Goal: Information Seeking & Learning: Learn about a topic

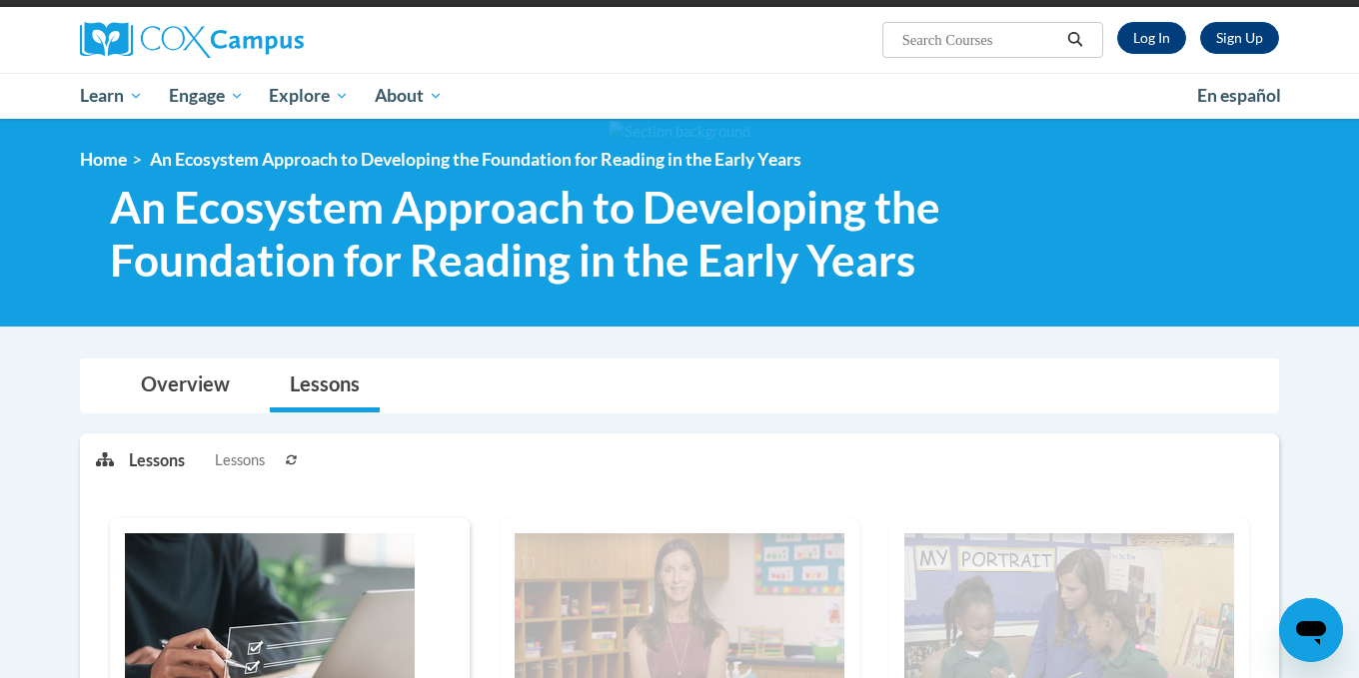
scroll to position [100, 0]
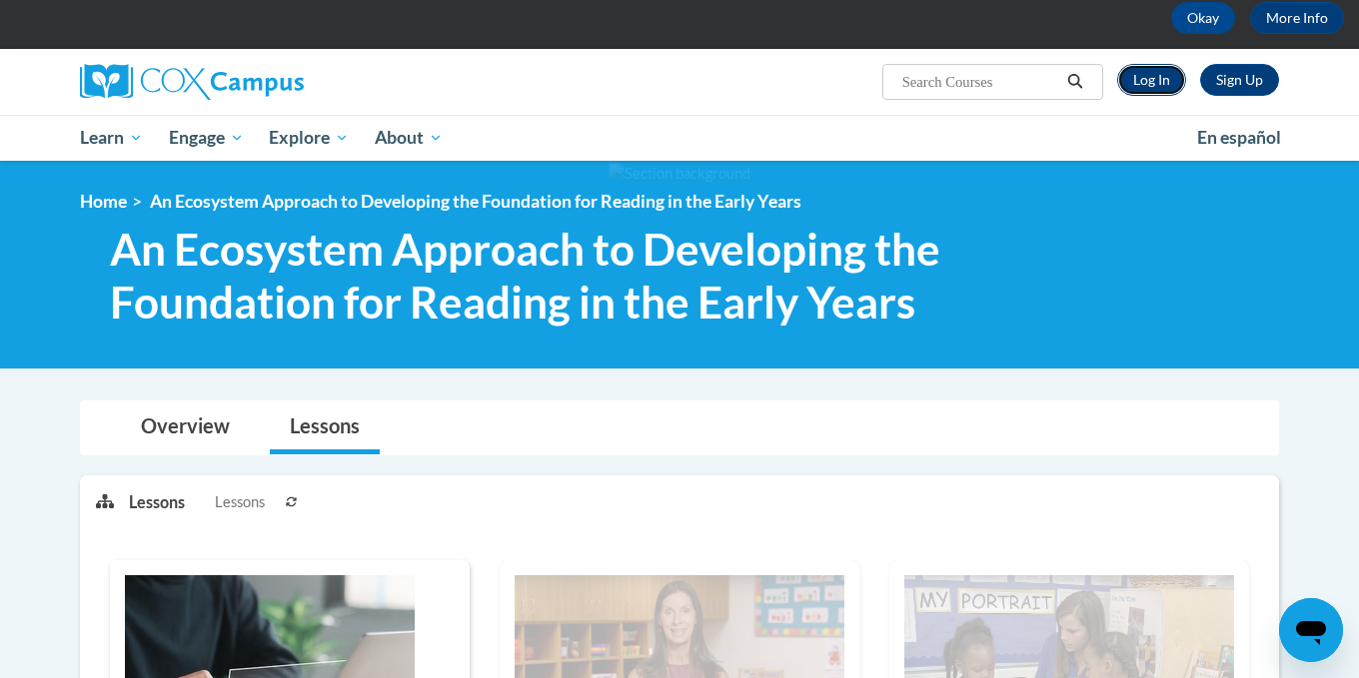
click at [1161, 86] on link "Log In" at bounding box center [1151, 80] width 69 height 32
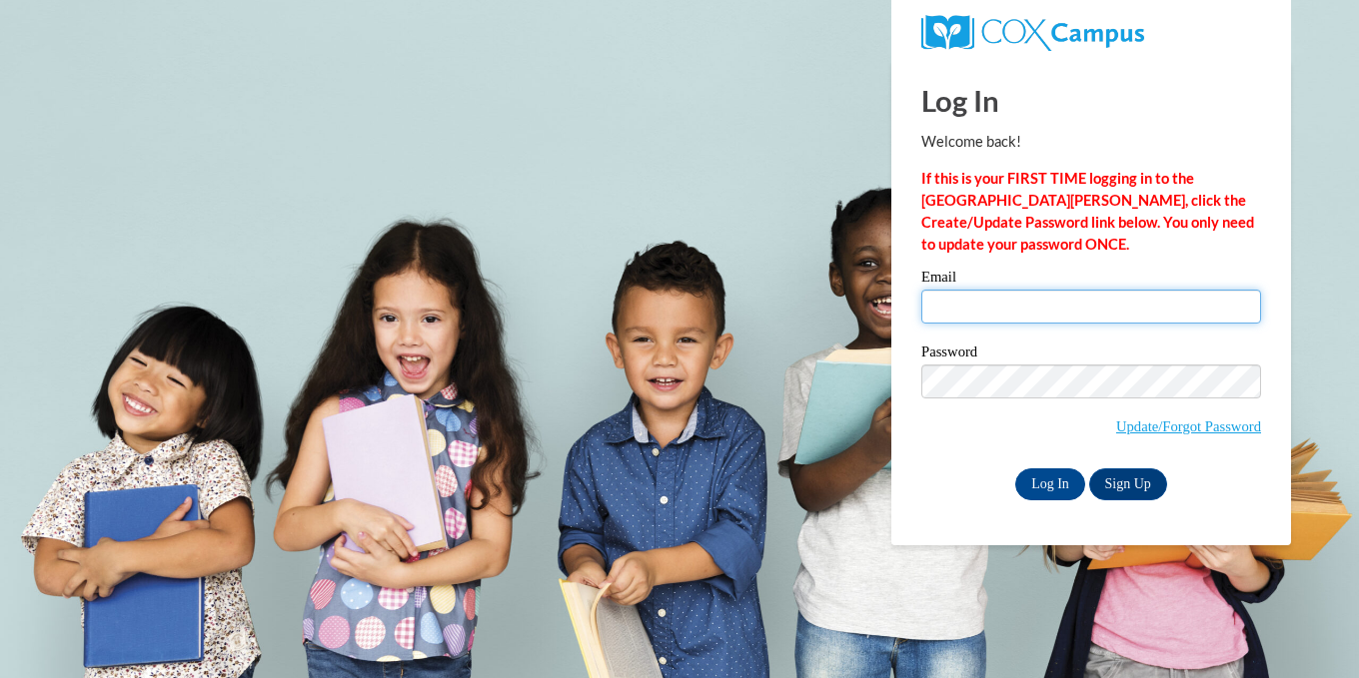
drag, startPoint x: 997, startPoint y: 302, endPoint x: 1005, endPoint y: 292, distance: 12.8
click at [999, 298] on input "Email" at bounding box center [1091, 307] width 340 height 34
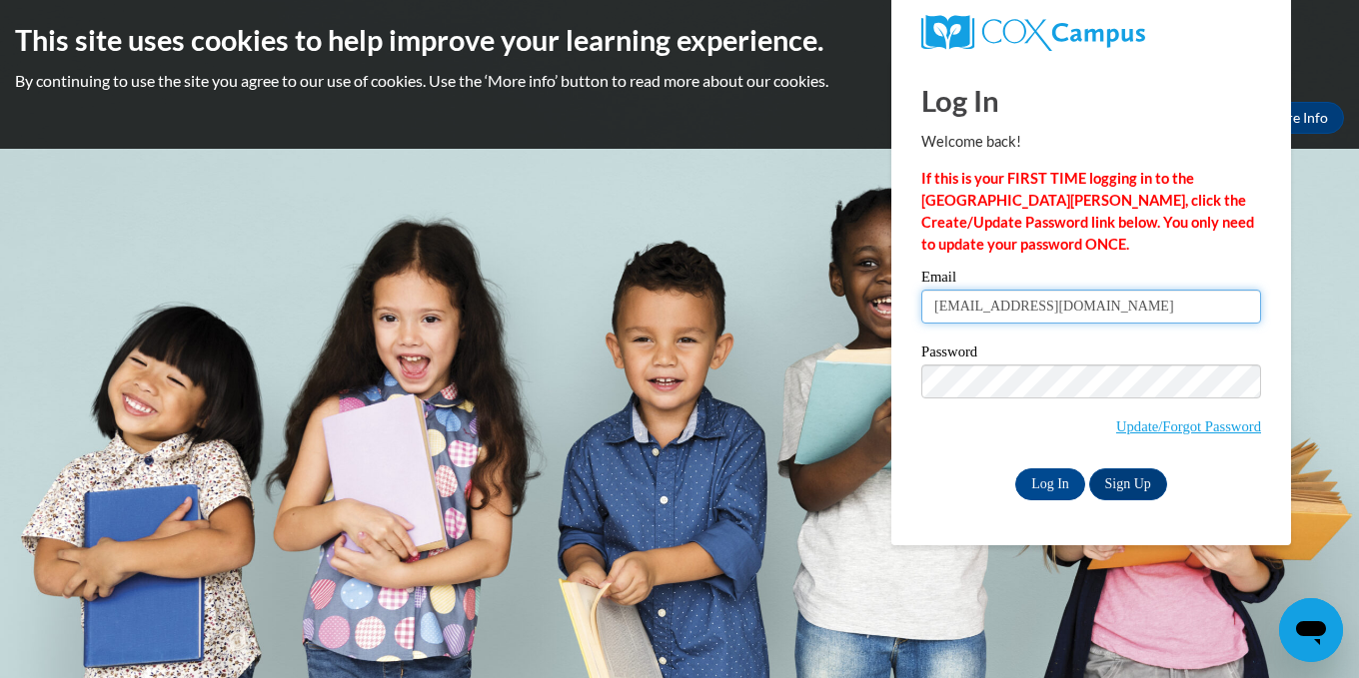
type input "suejjcc@gmail.com"
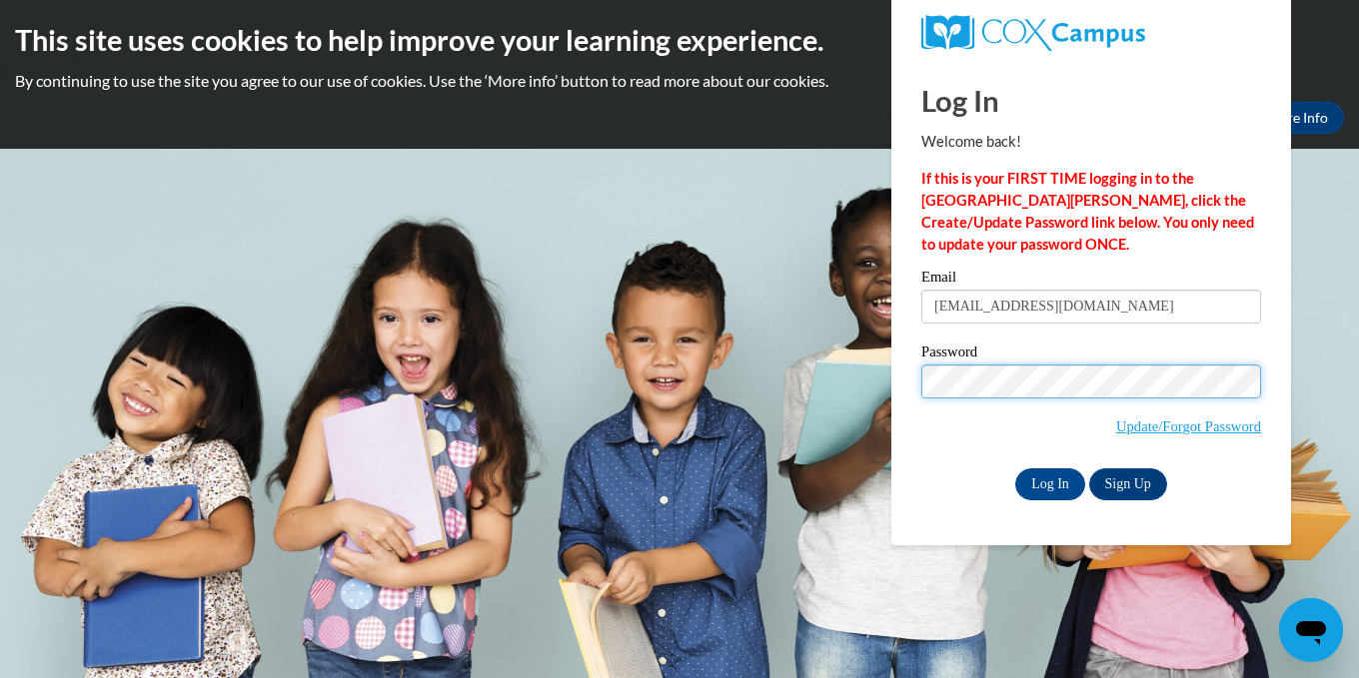
click at [1015, 469] on input "Log In" at bounding box center [1050, 485] width 70 height 32
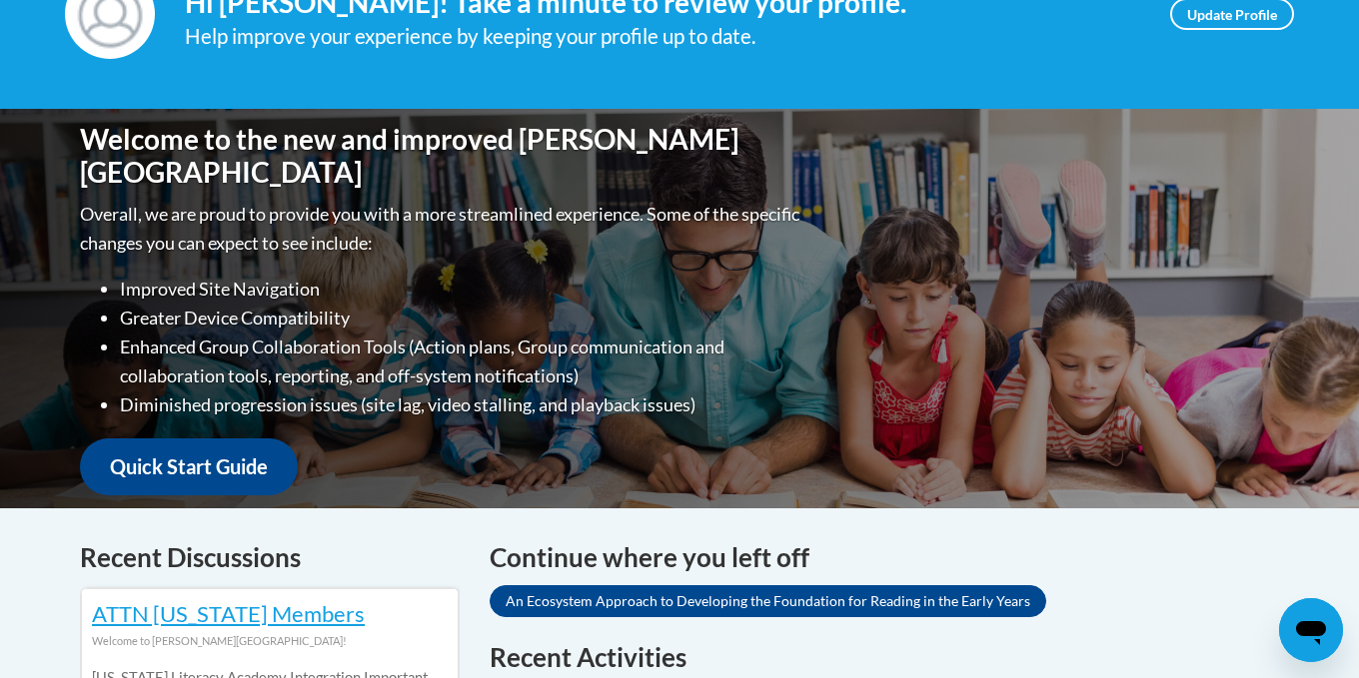
scroll to position [599, 0]
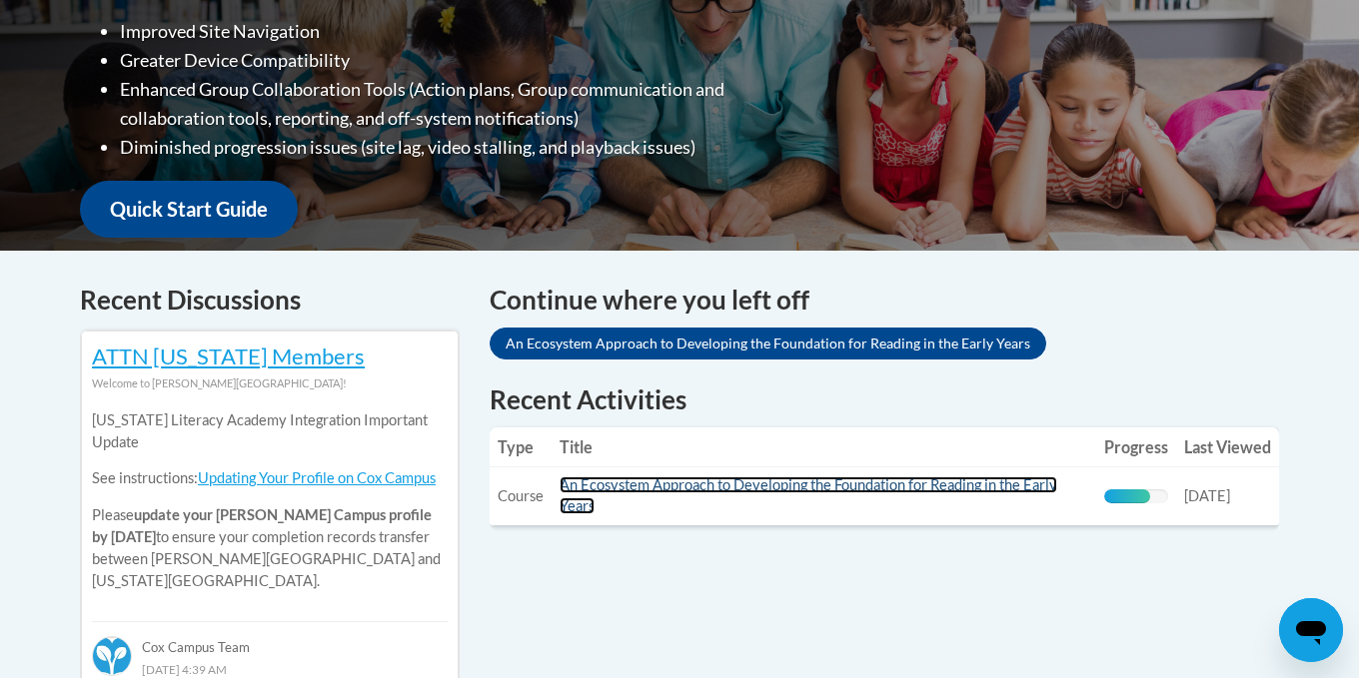
click at [703, 485] on link "An Ecosystem Approach to Developing the Foundation for Reading in the Early Yea…" at bounding box center [808, 496] width 498 height 38
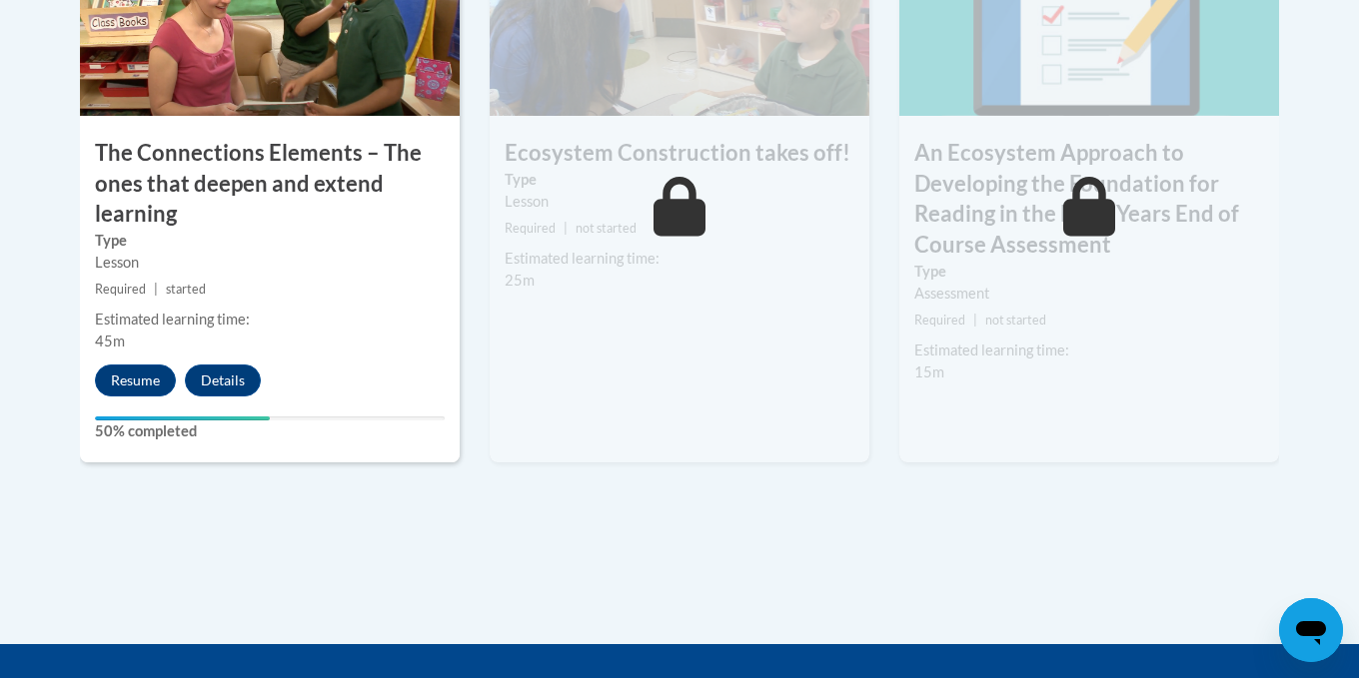
scroll to position [2005, 0]
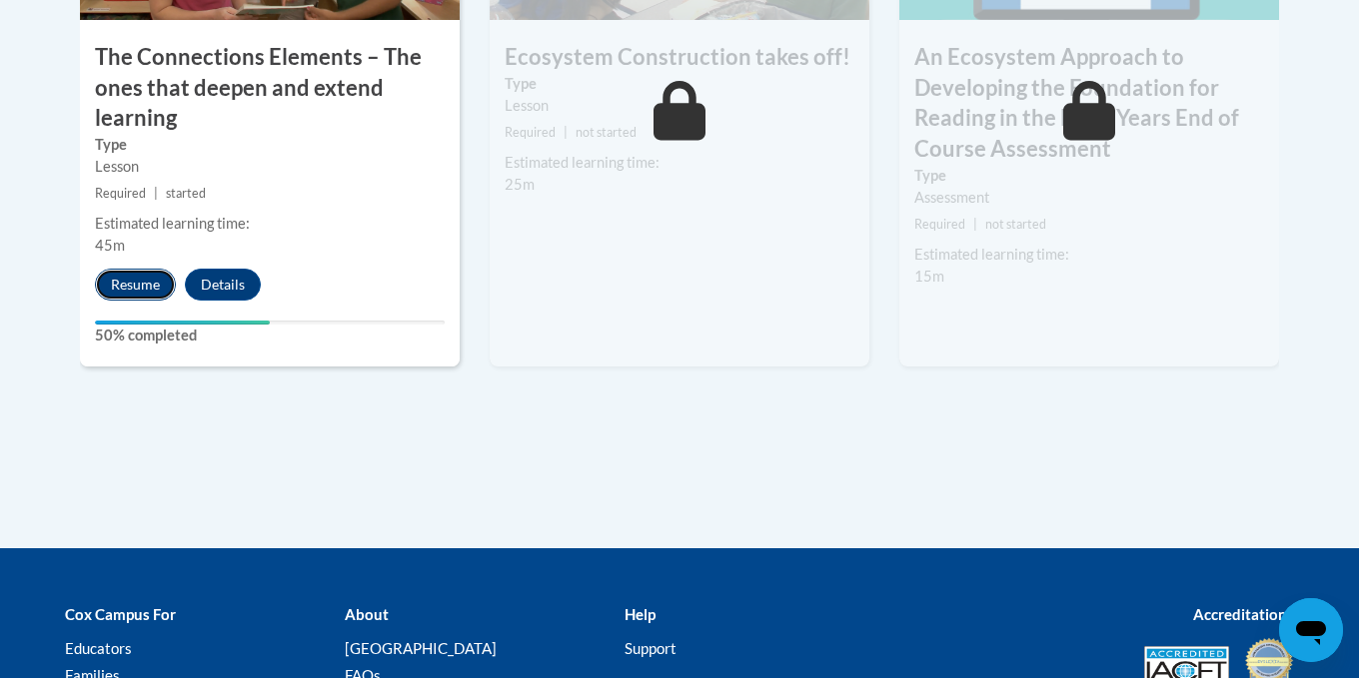
click at [129, 289] on button "Resume" at bounding box center [135, 285] width 81 height 32
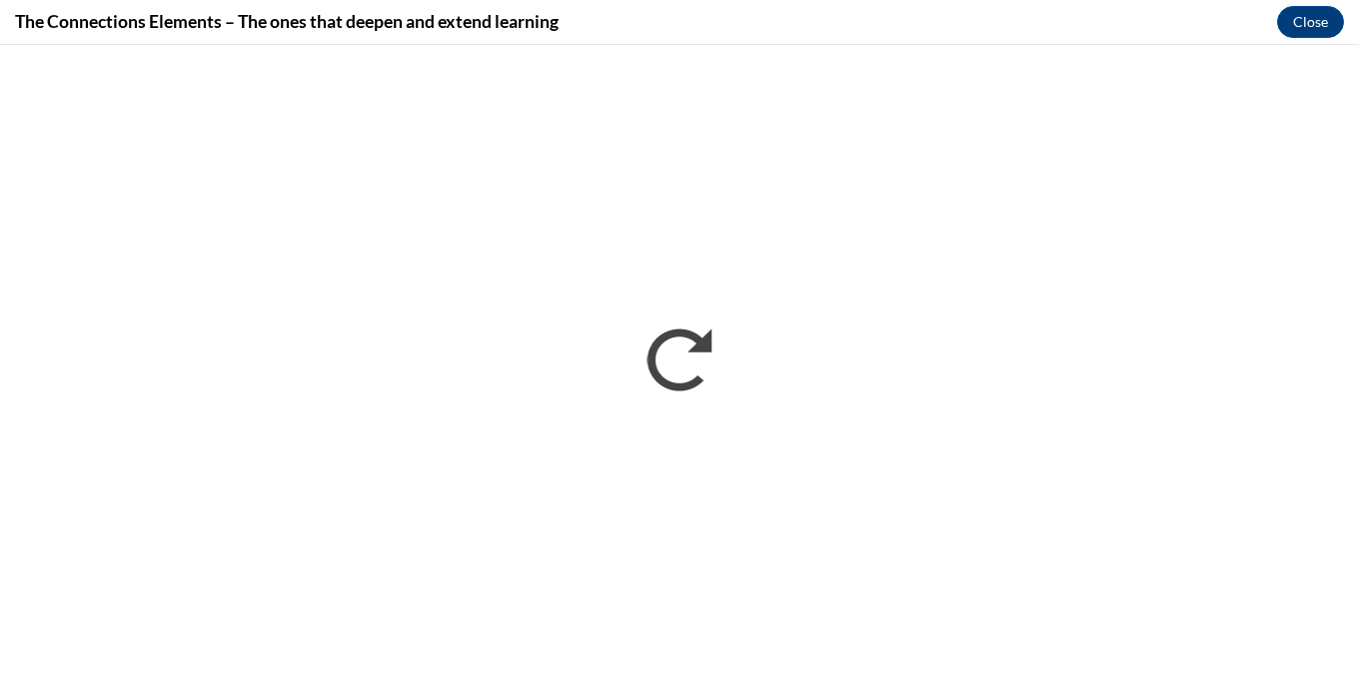
scroll to position [0, 0]
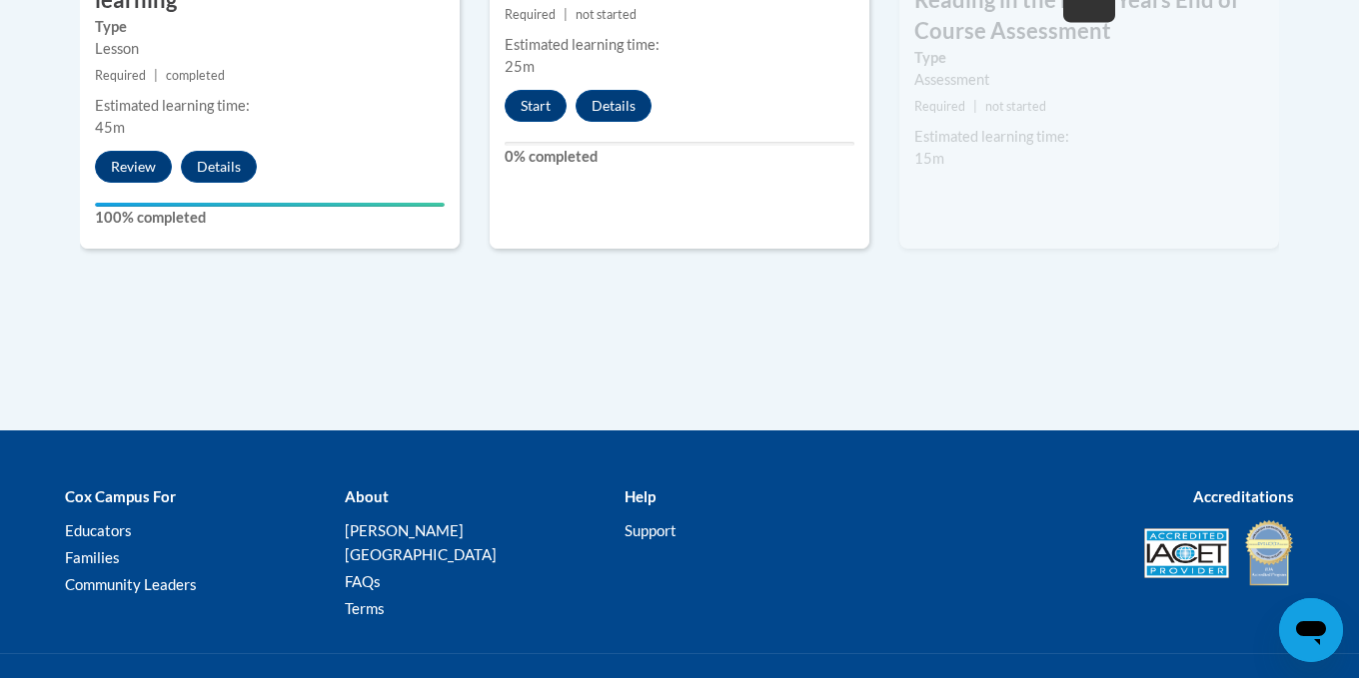
scroll to position [1905, 0]
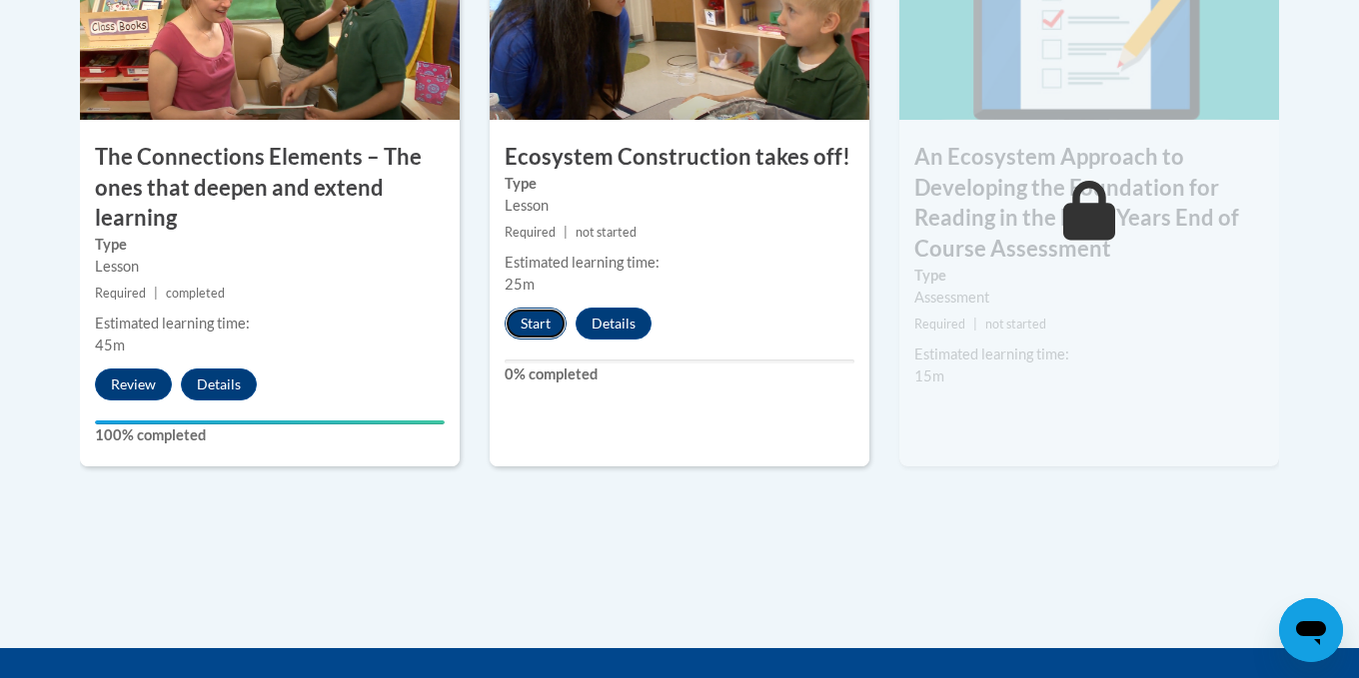
click at [546, 327] on button "Start" at bounding box center [536, 324] width 62 height 32
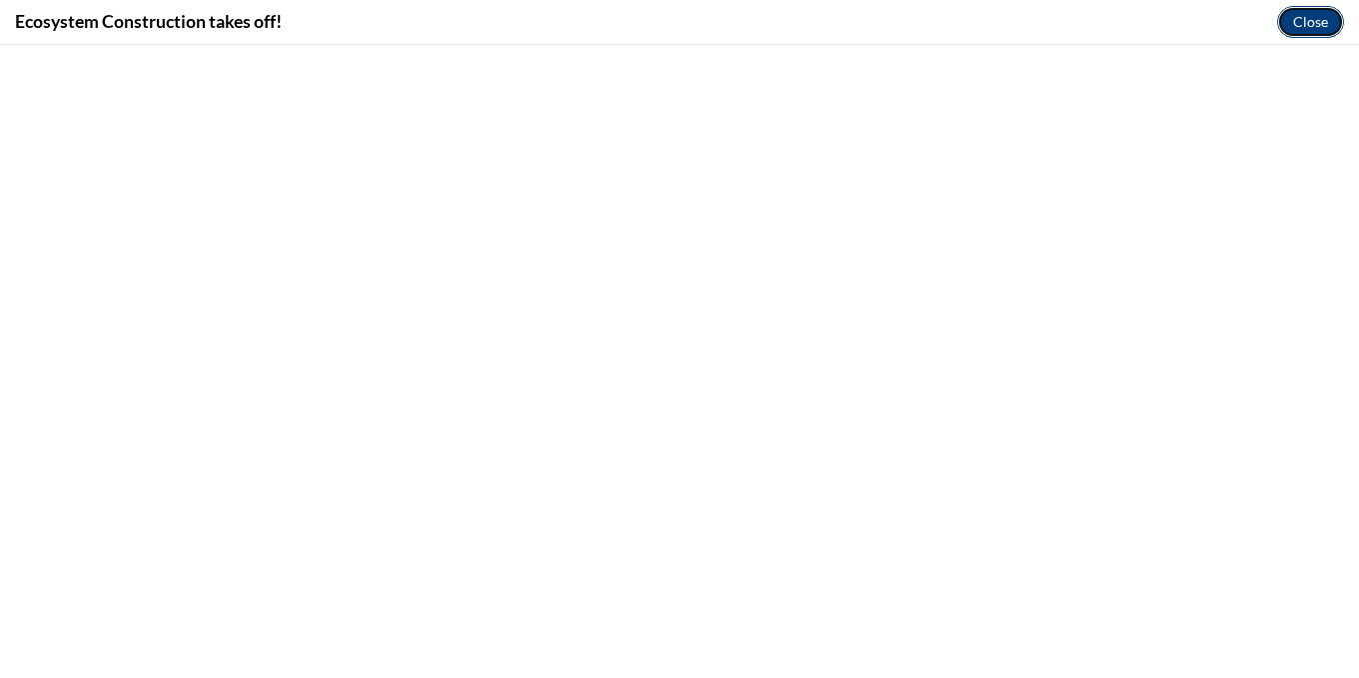
click at [1310, 22] on button "Close" at bounding box center [1310, 22] width 67 height 32
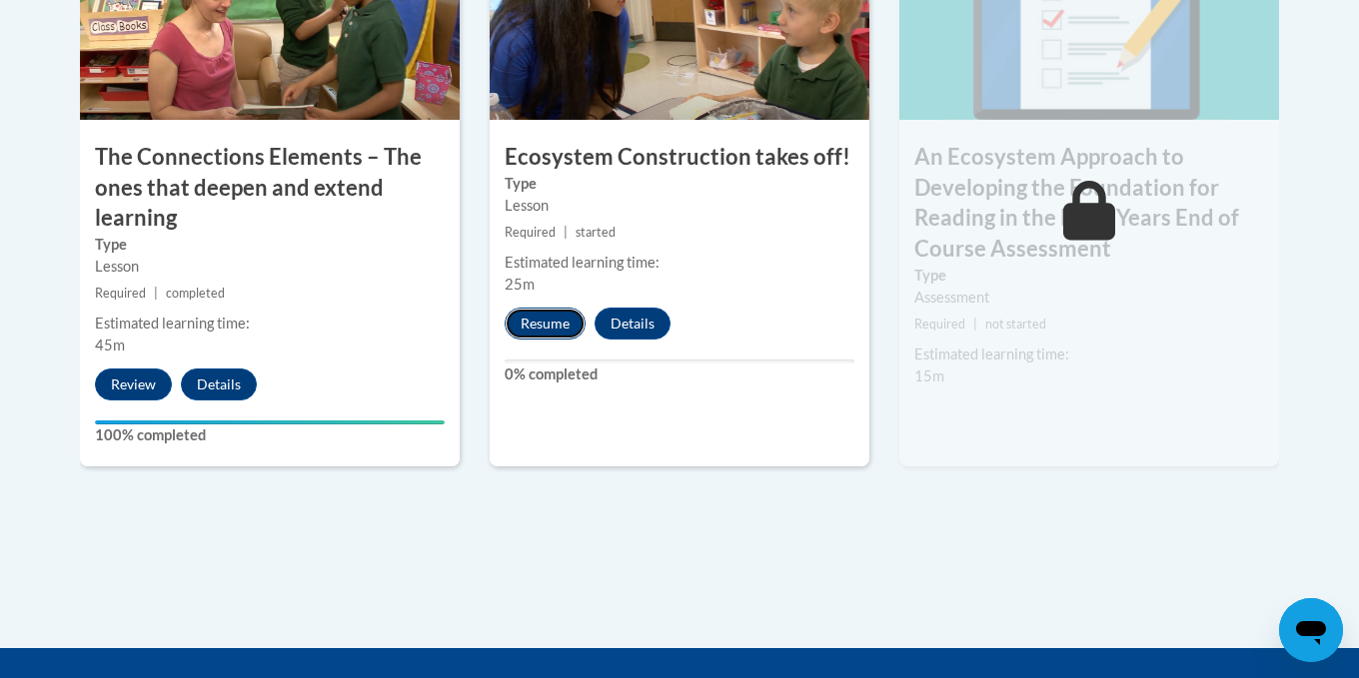
click at [543, 320] on button "Resume" at bounding box center [545, 324] width 81 height 32
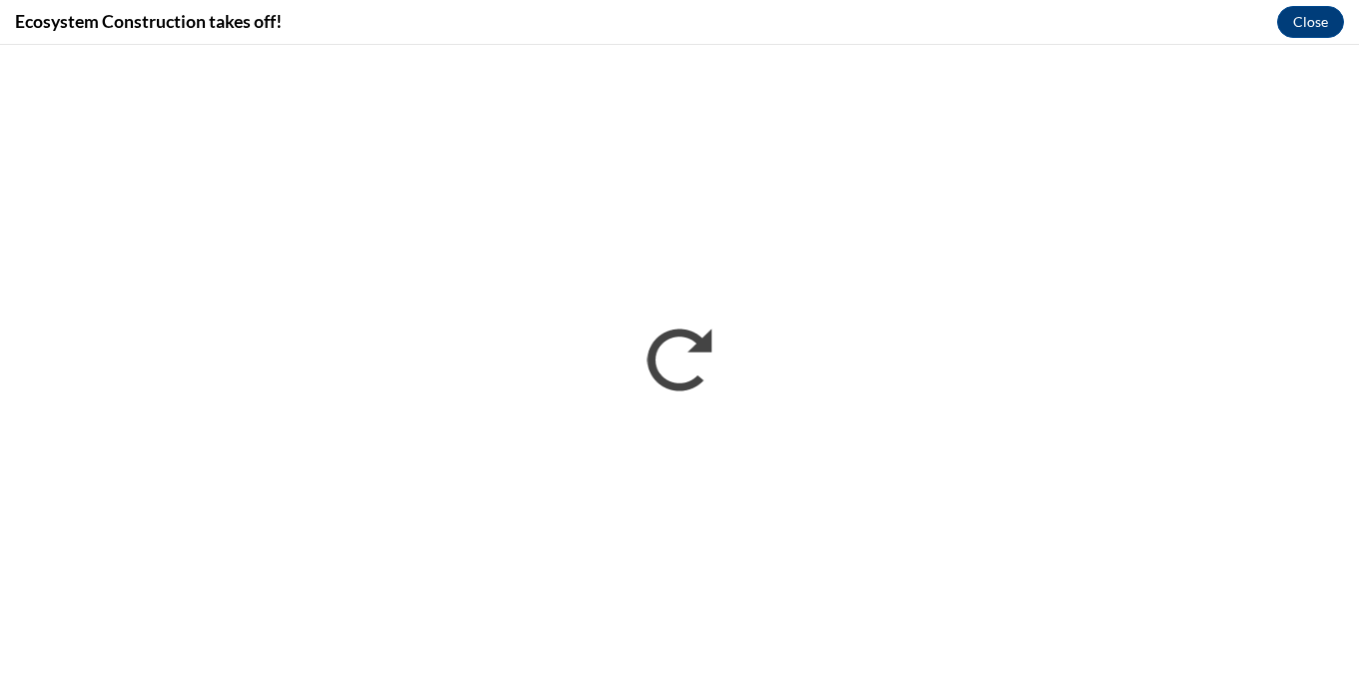
scroll to position [0, 0]
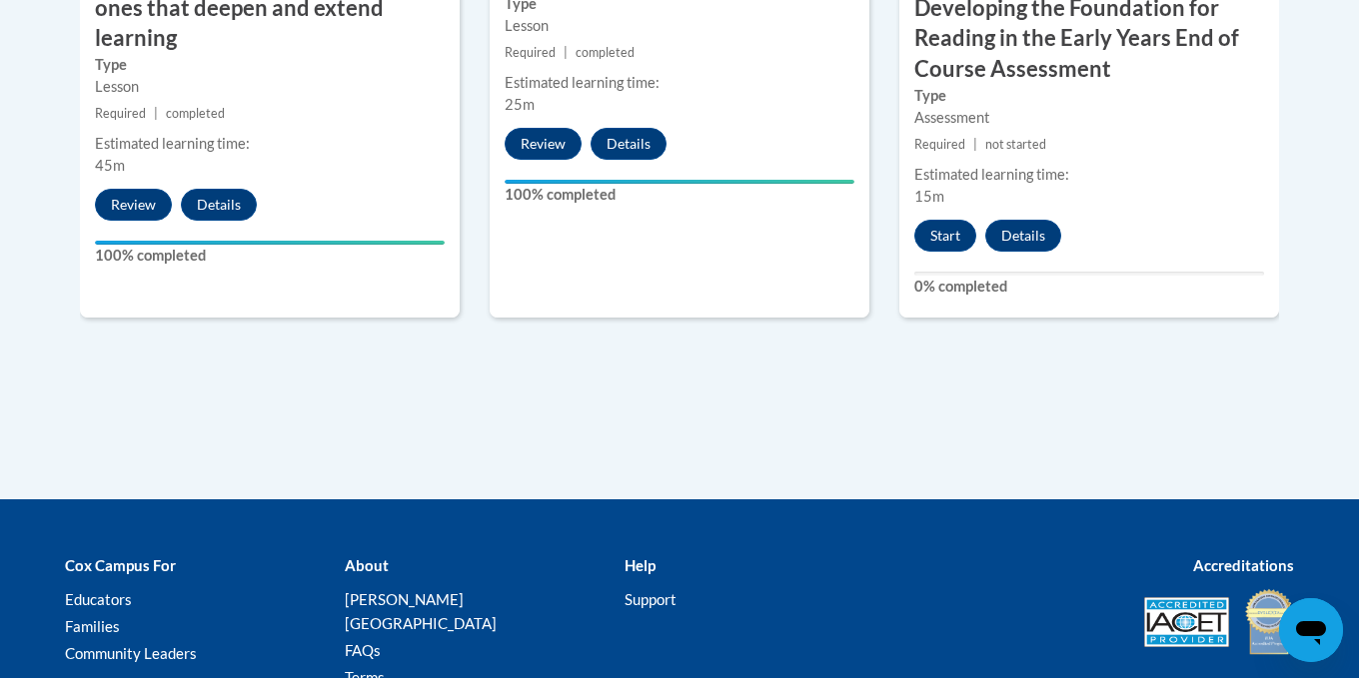
scroll to position [2036, 0]
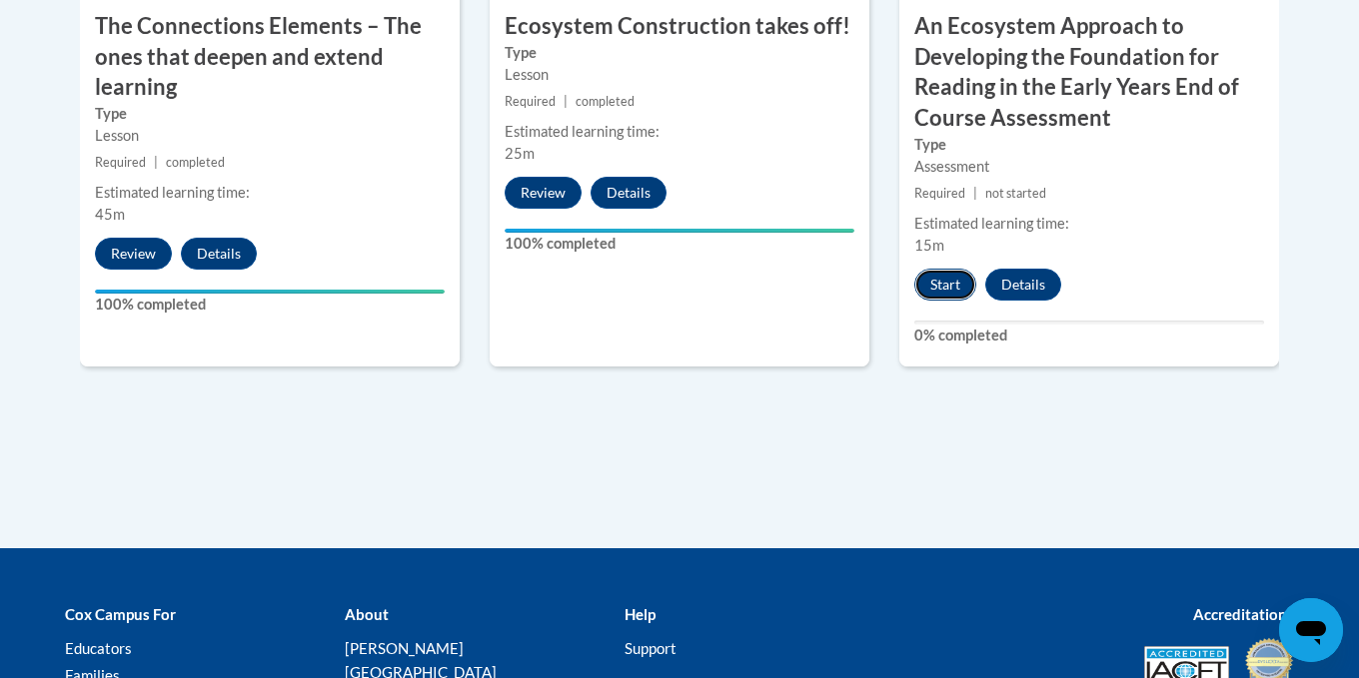
click at [939, 283] on button "Start" at bounding box center [945, 285] width 62 height 32
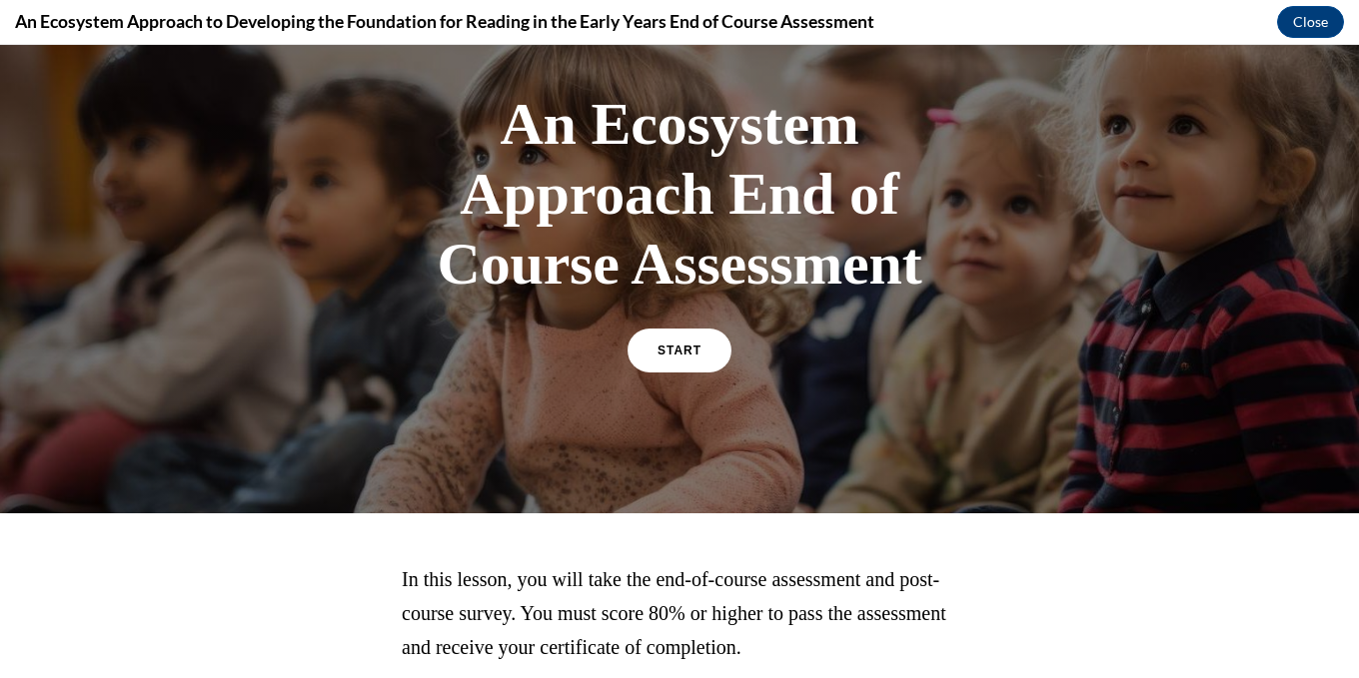
scroll to position [243, 0]
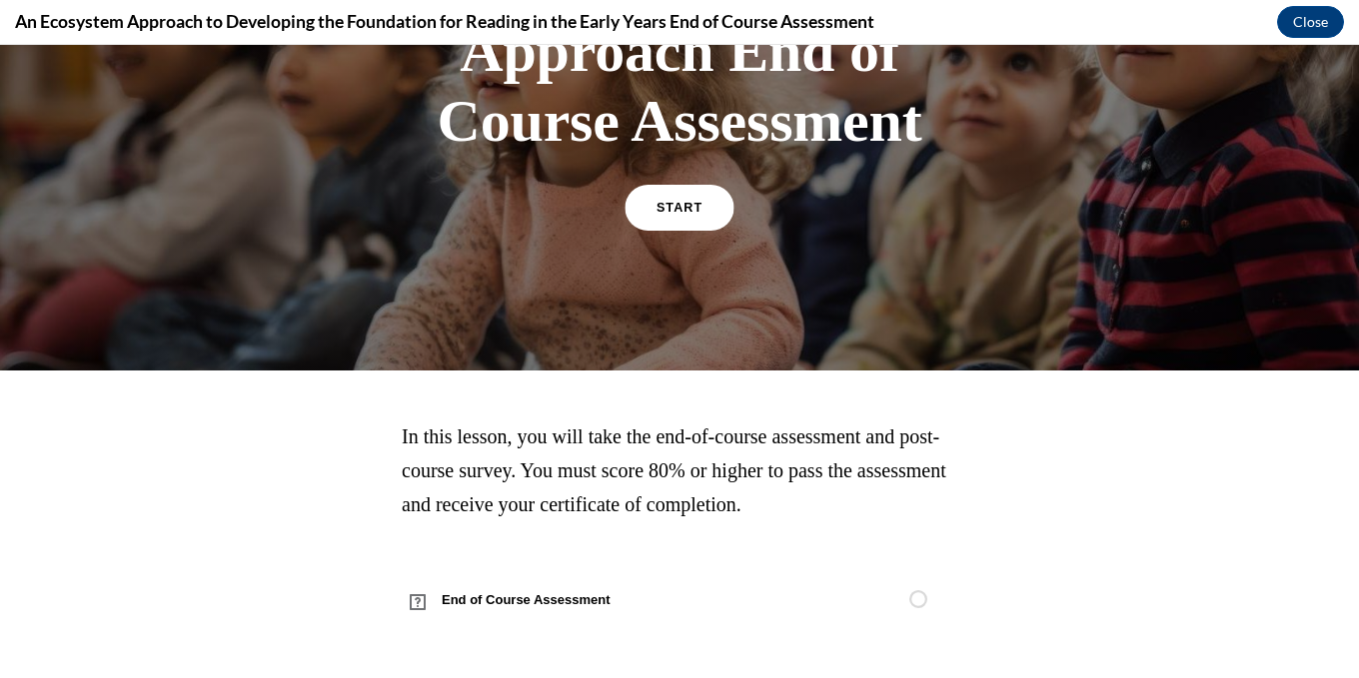
click at [688, 214] on link "START" at bounding box center [678, 208] width 109 height 46
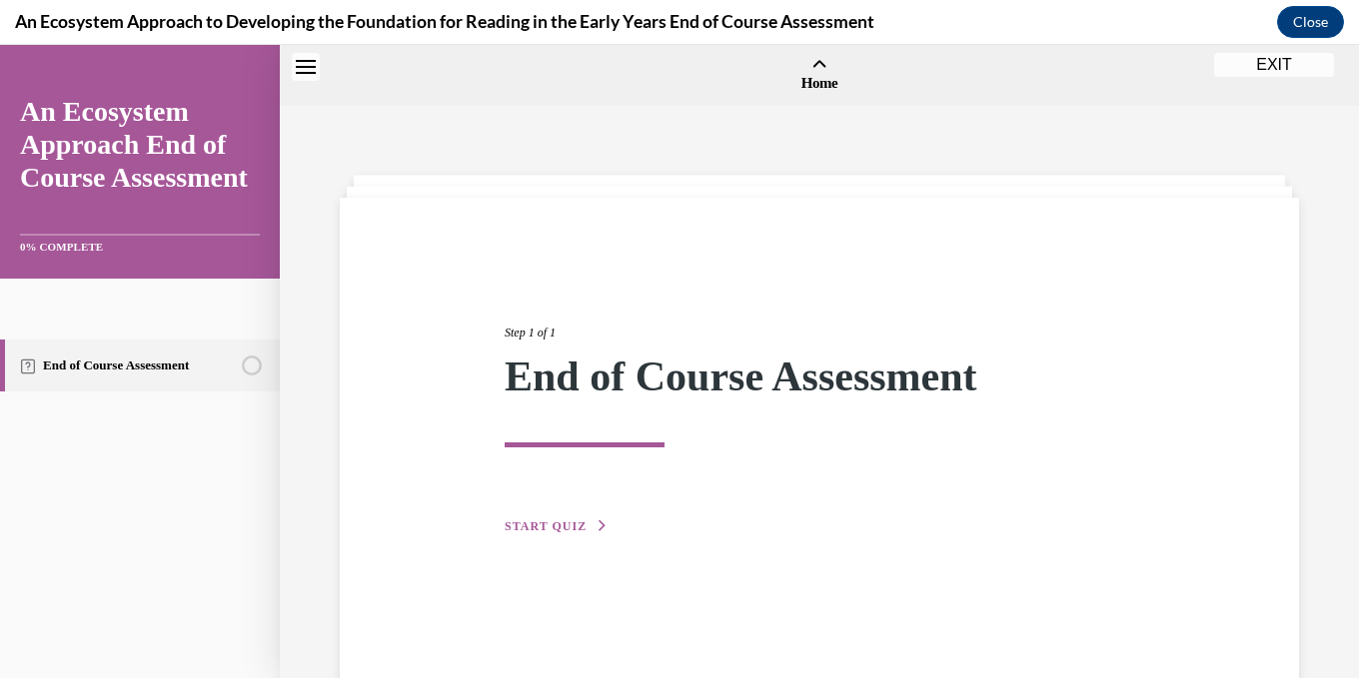
scroll to position [62, 0]
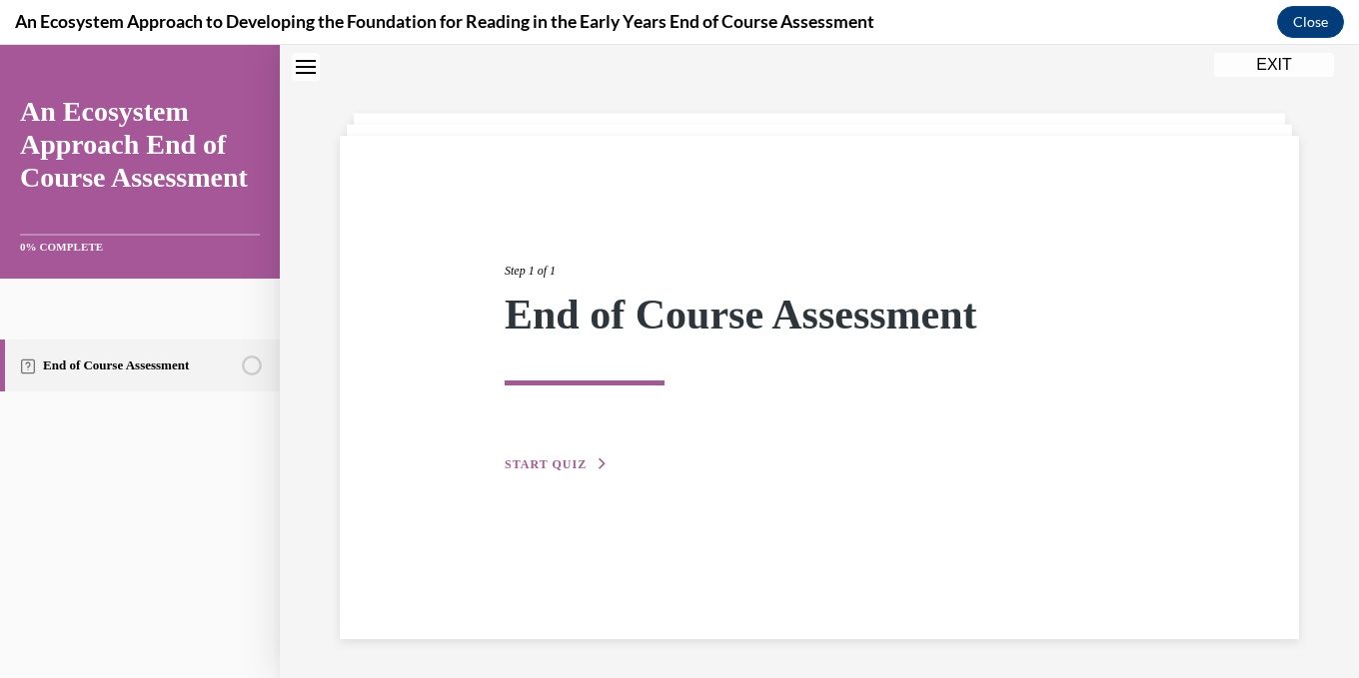
click at [568, 466] on span "START QUIZ" at bounding box center [546, 465] width 82 height 14
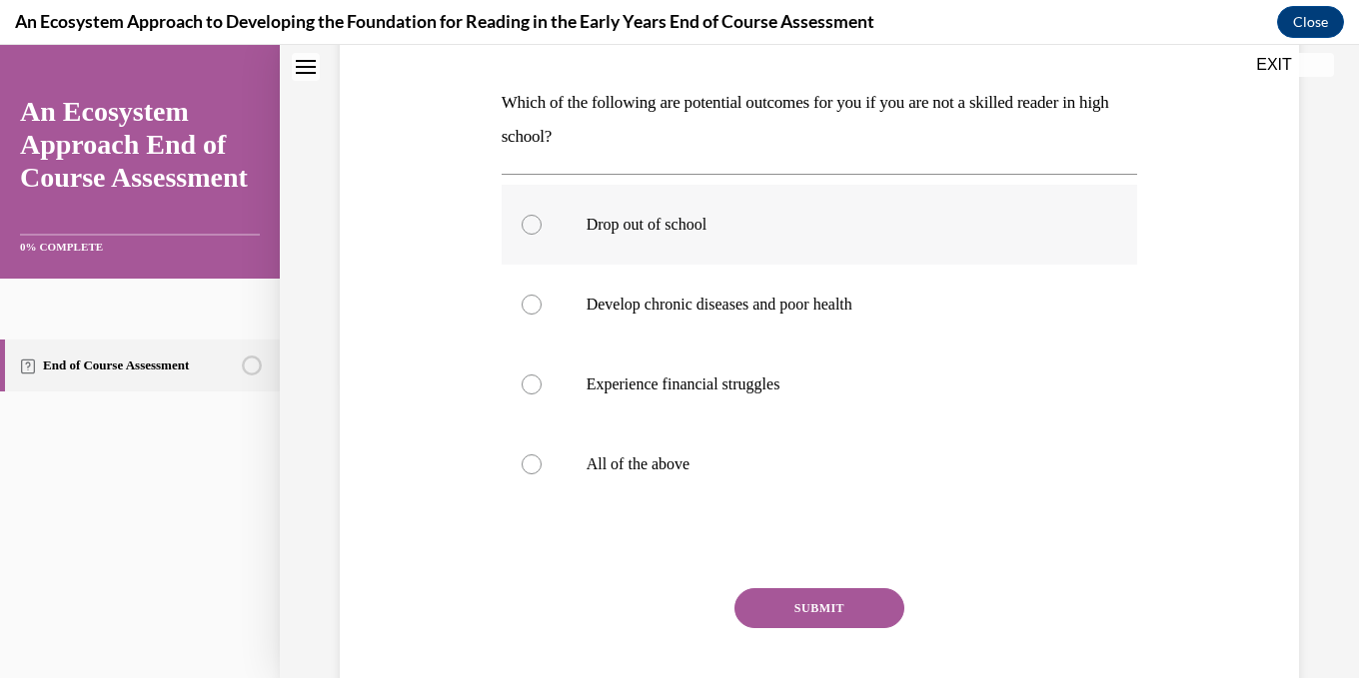
scroll to position [261, 0]
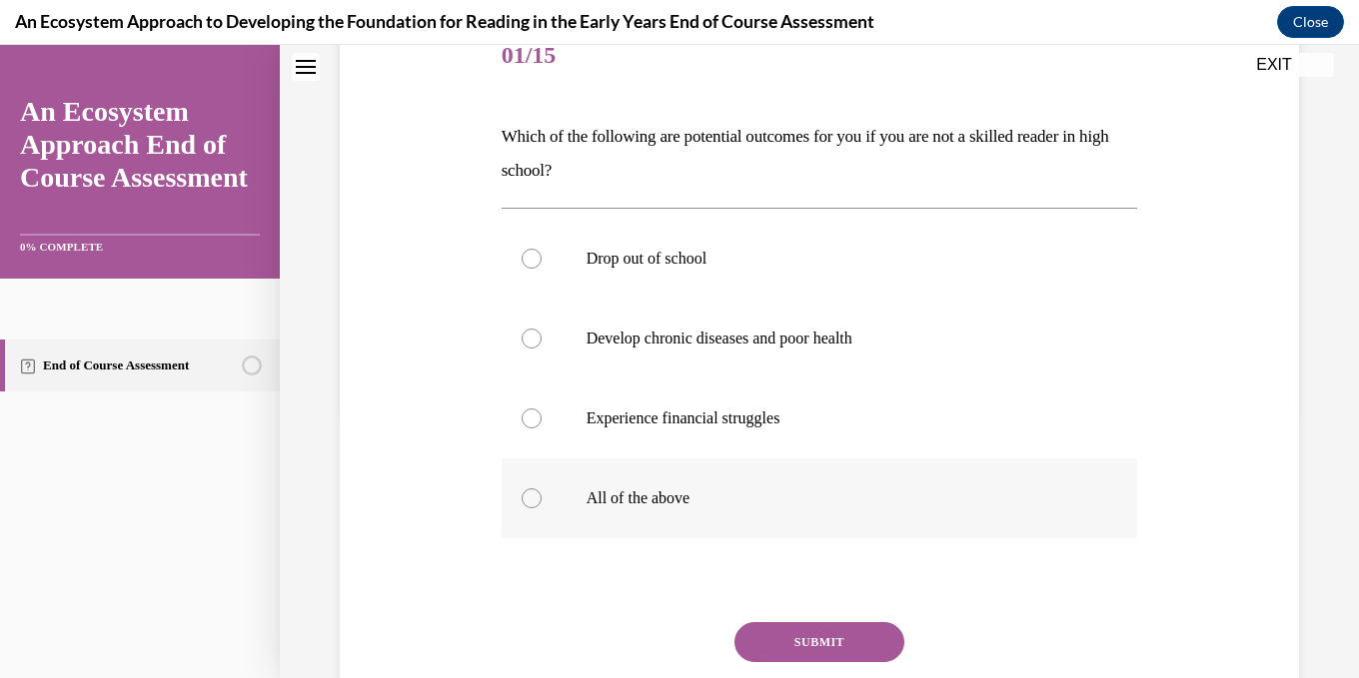
click at [535, 501] on div at bounding box center [532, 499] width 20 height 20
click at [535, 501] on input "All of the above" at bounding box center [532, 499] width 20 height 20
radio input "true"
click at [816, 640] on button "SUBMIT" at bounding box center [819, 642] width 170 height 40
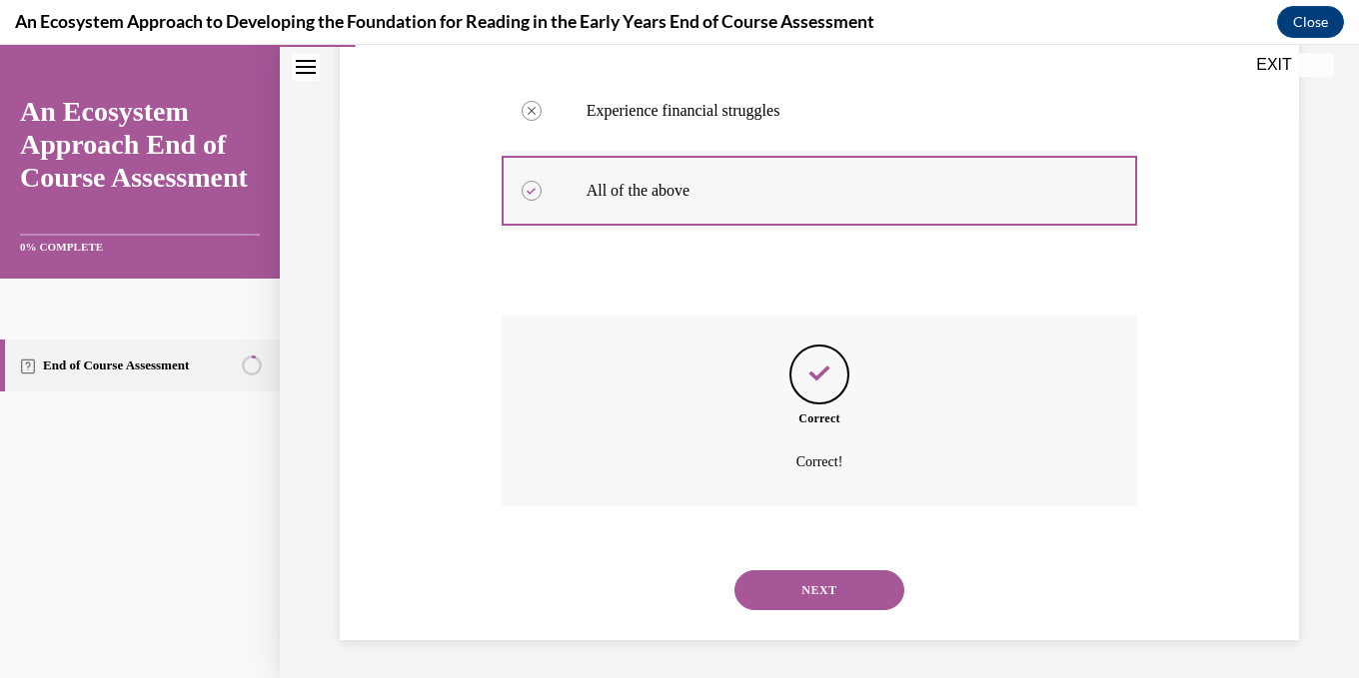
scroll to position [570, 0]
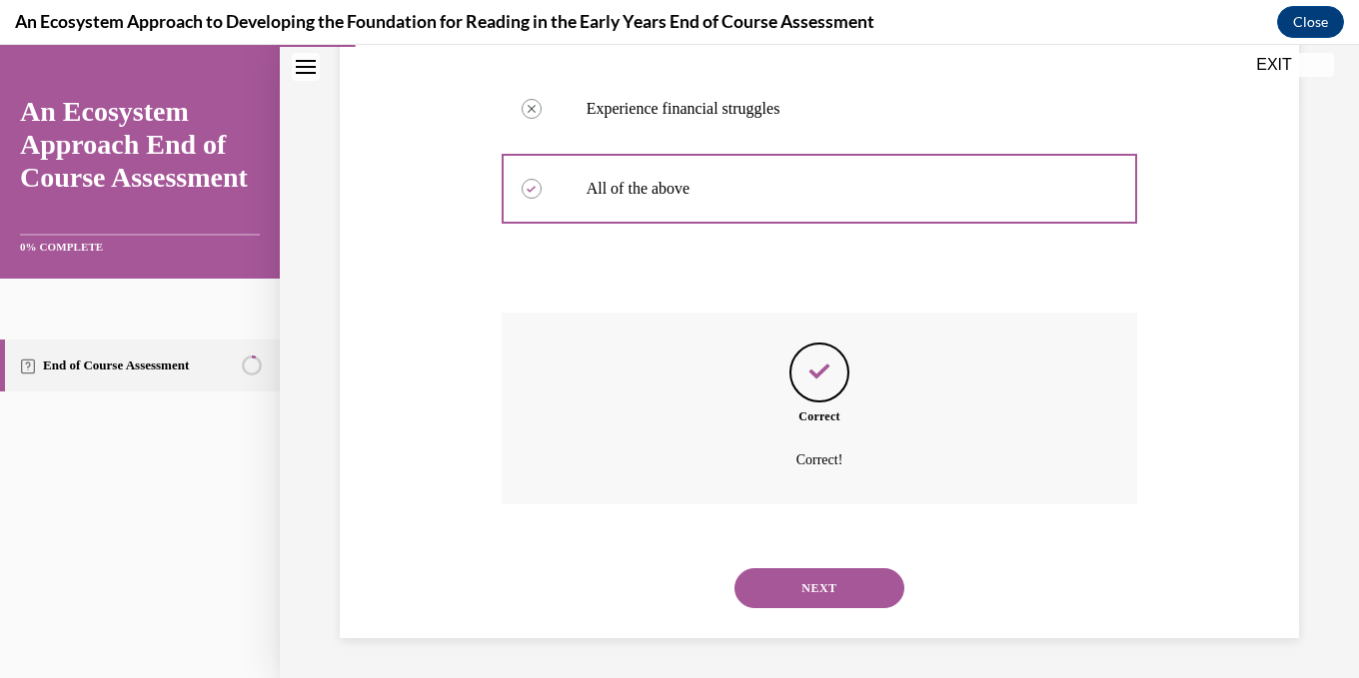
click at [836, 583] on button "NEXT" at bounding box center [819, 588] width 170 height 40
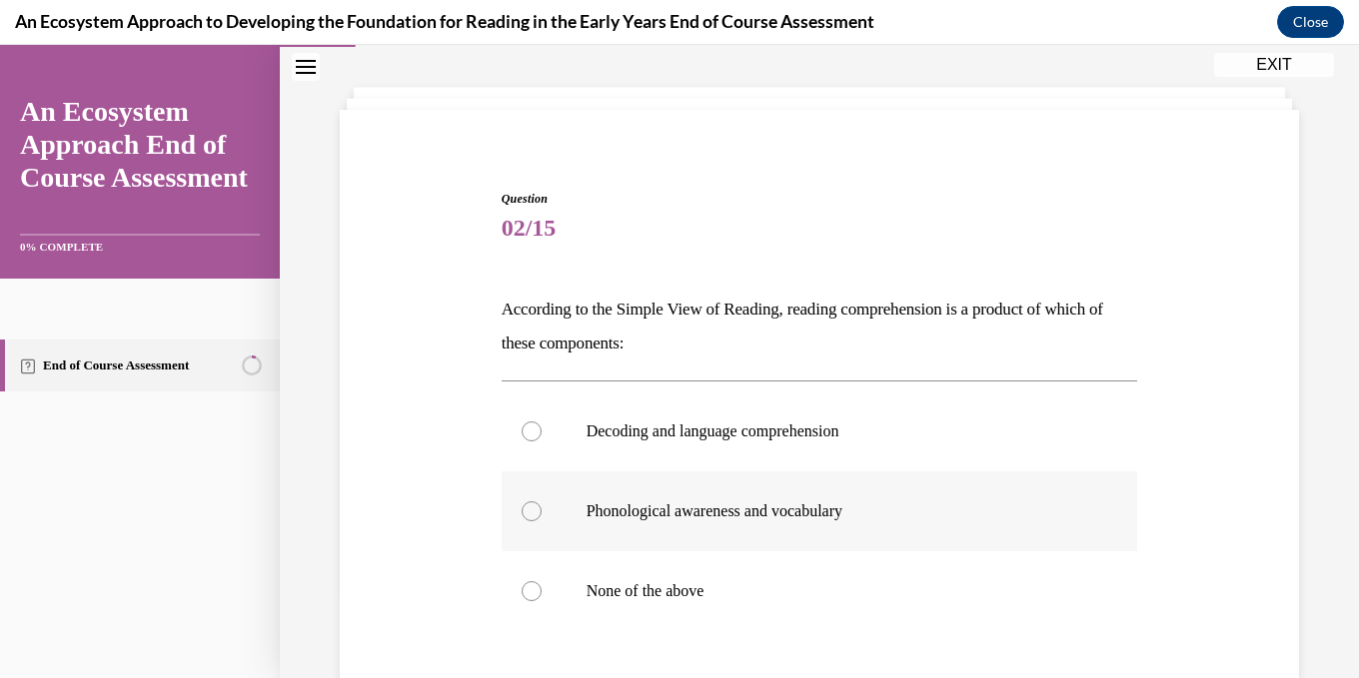
scroll to position [200, 0]
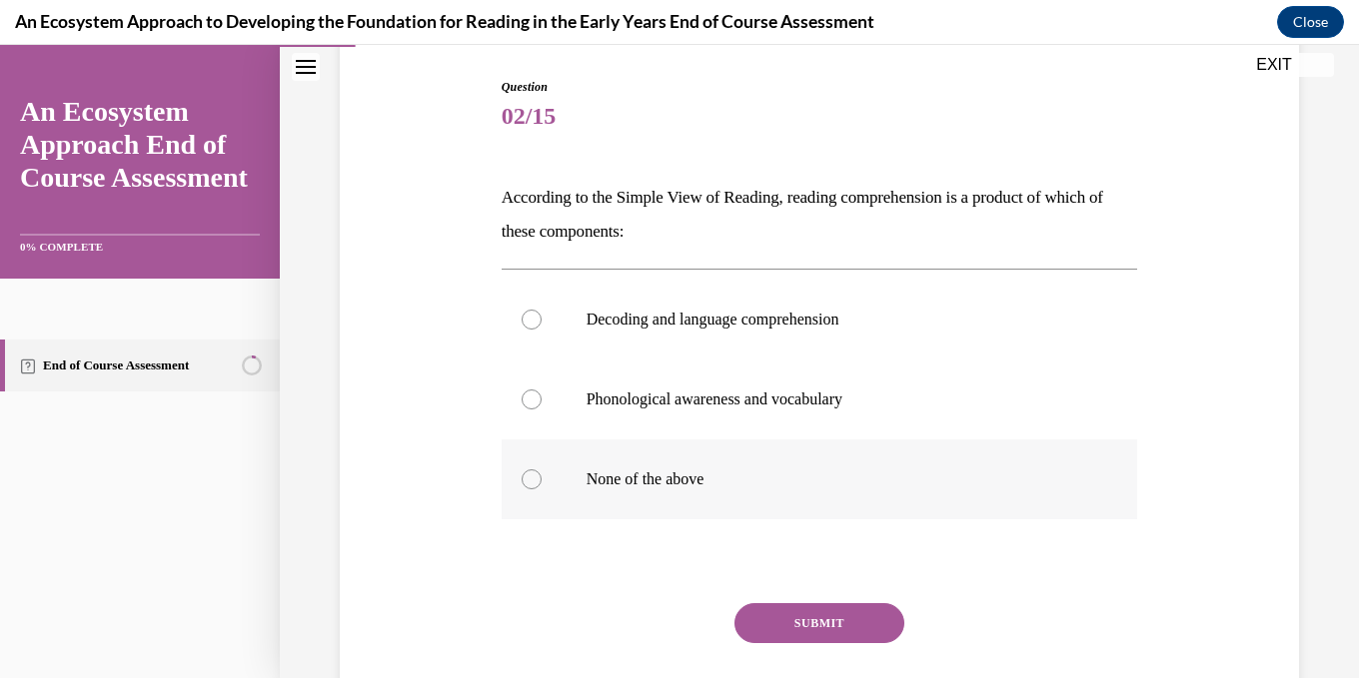
click at [534, 478] on div at bounding box center [532, 480] width 20 height 20
click at [534, 478] on input "None of the above" at bounding box center [532, 480] width 20 height 20
radio input "true"
click at [808, 627] on button "SUBMIT" at bounding box center [819, 623] width 170 height 40
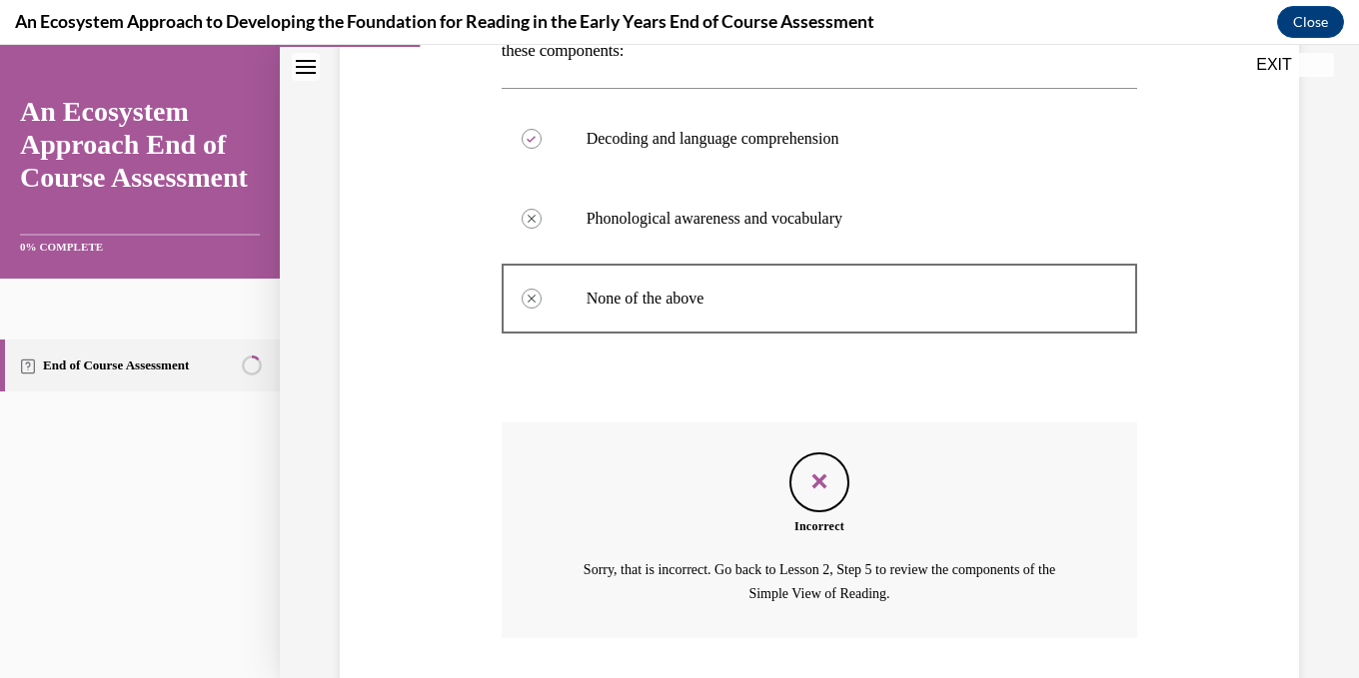
scroll to position [515, 0]
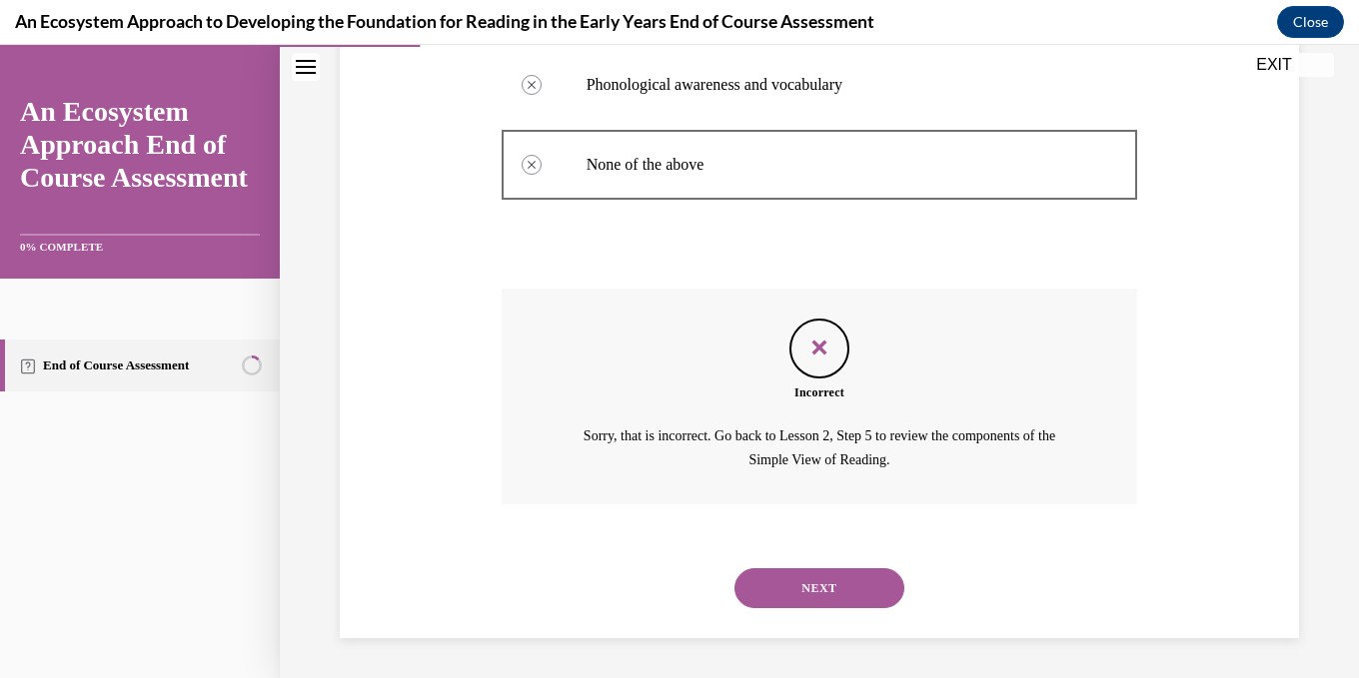
click at [841, 594] on button "NEXT" at bounding box center [819, 588] width 170 height 40
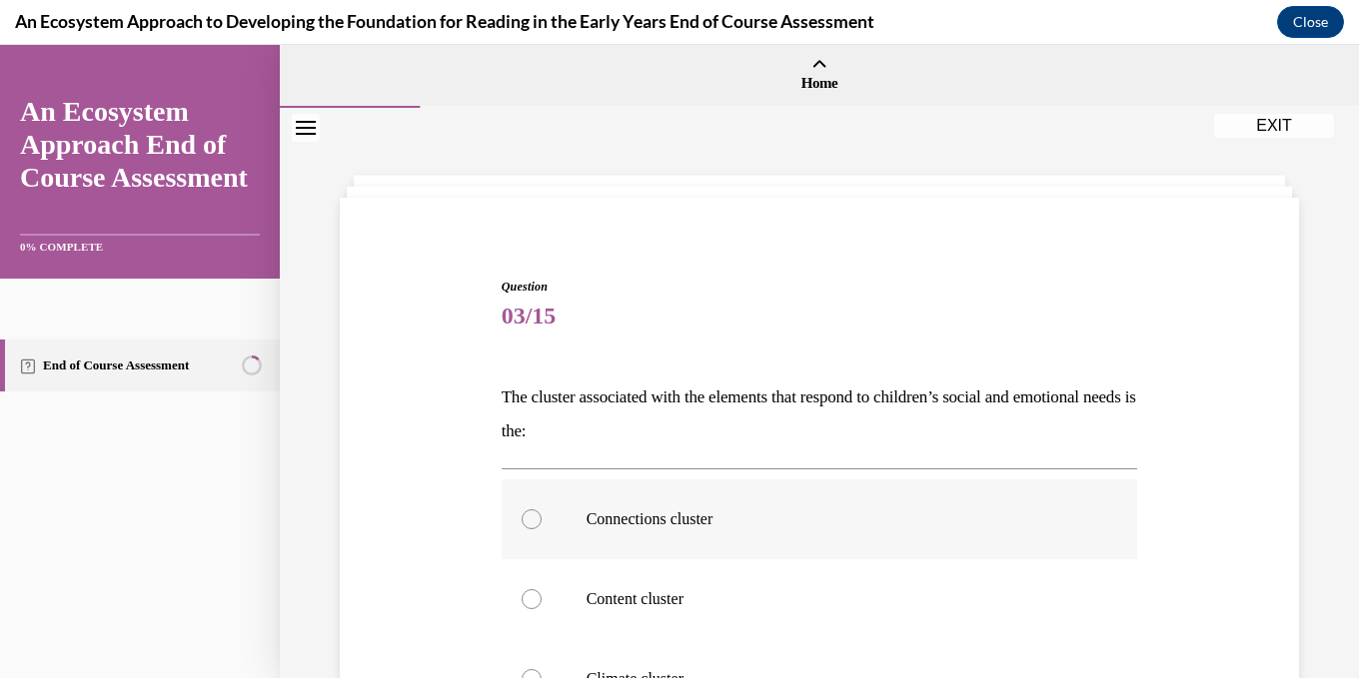
scroll to position [200, 0]
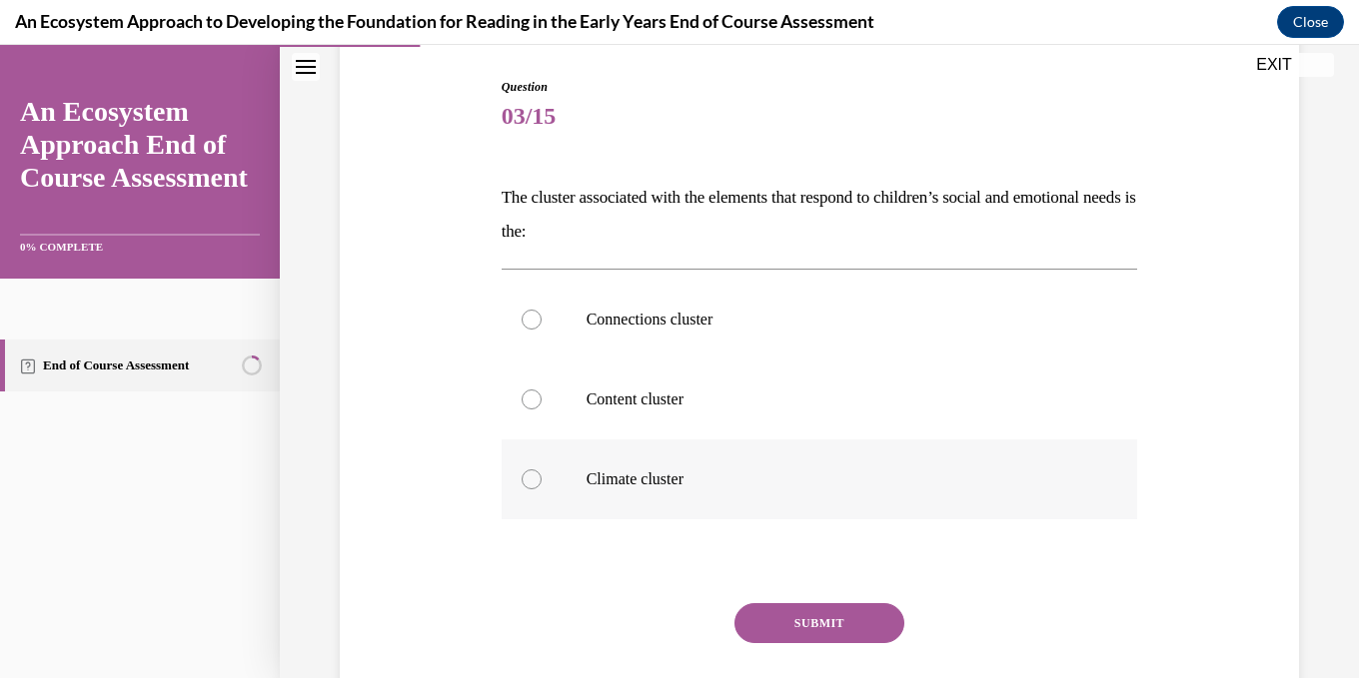
click at [681, 482] on p "Climate cluster" at bounding box center [837, 480] width 502 height 20
click at [542, 482] on input "Climate cluster" at bounding box center [532, 480] width 20 height 20
radio input "true"
click at [825, 620] on button "SUBMIT" at bounding box center [819, 623] width 170 height 40
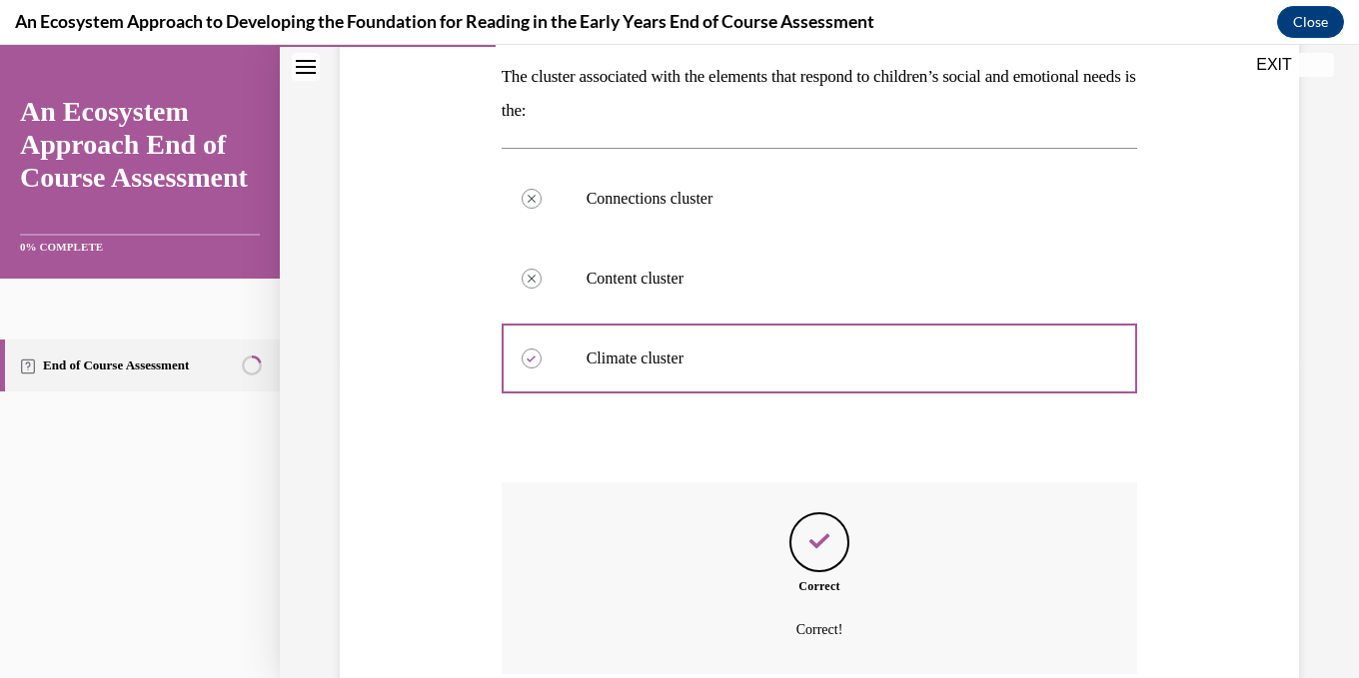
scroll to position [491, 0]
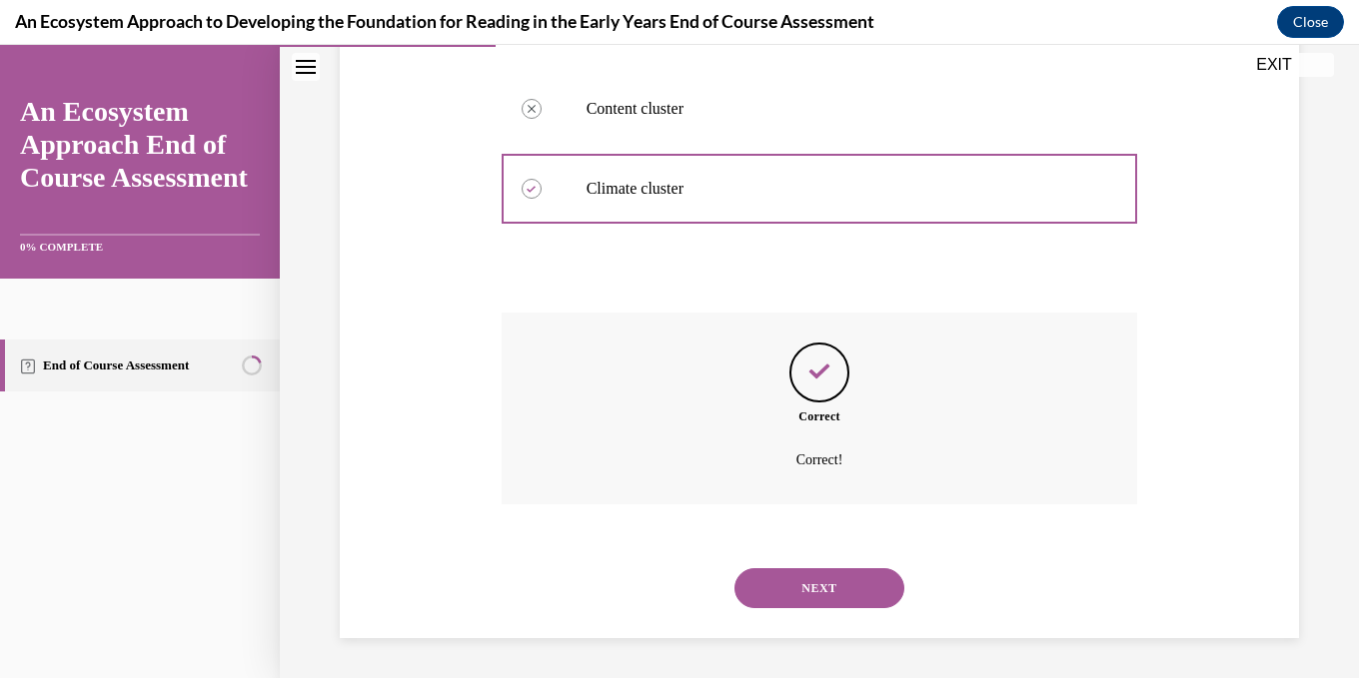
click at [843, 587] on button "NEXT" at bounding box center [819, 588] width 170 height 40
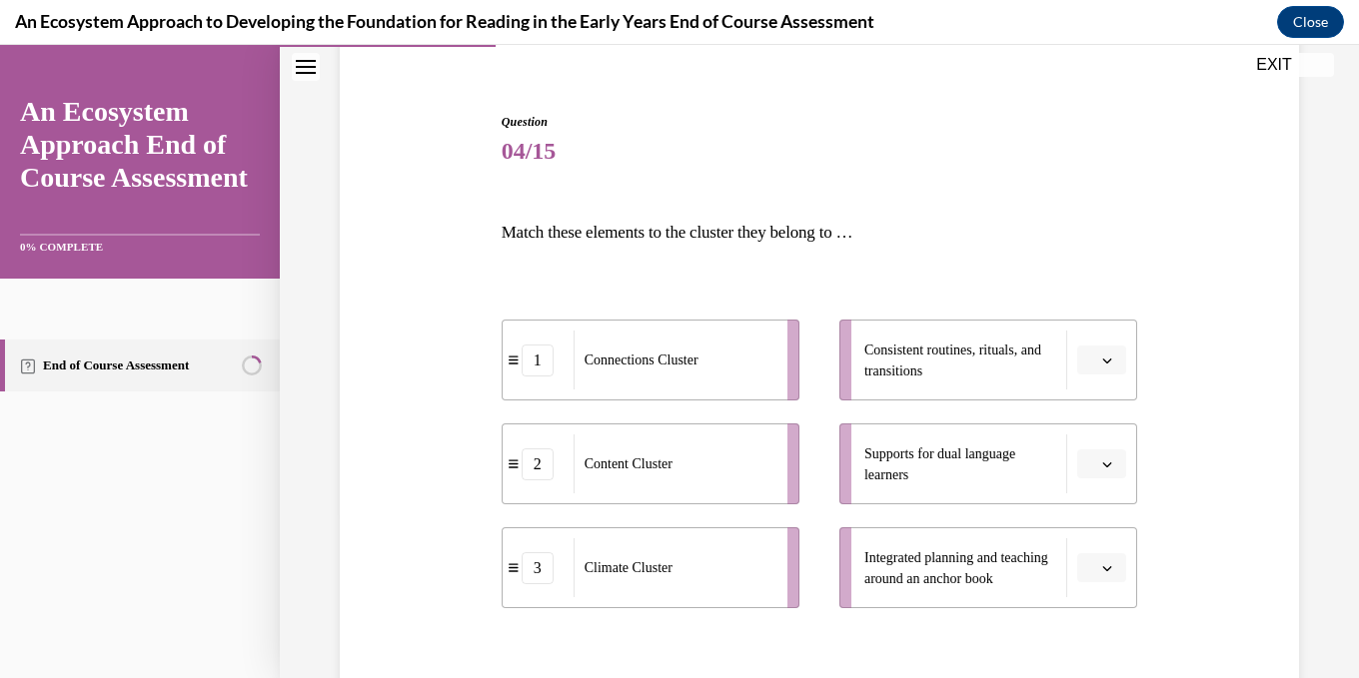
scroll to position [200, 0]
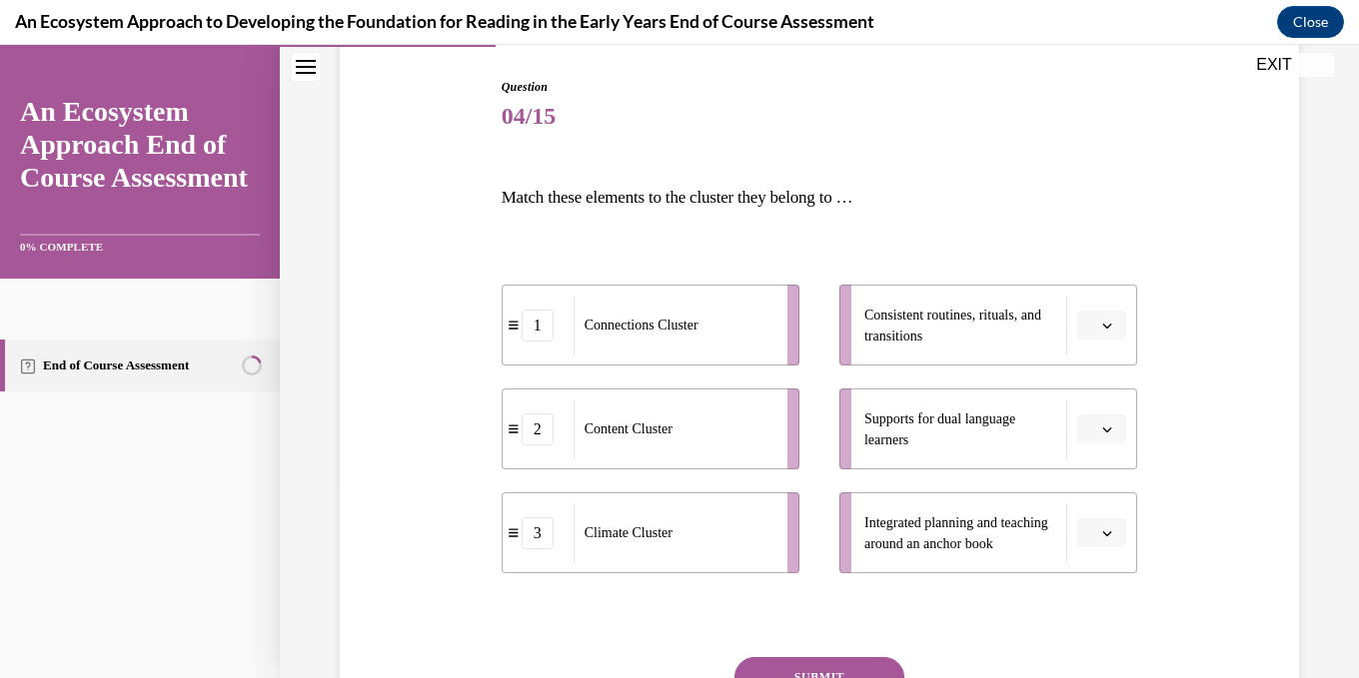
click at [1105, 321] on icon "button" at bounding box center [1107, 326] width 10 height 10
click at [1203, 301] on div "Question 04/15 Match these elements to the cluster they belong to … 1 Connectio…" at bounding box center [819, 419] width 969 height 803
click at [1100, 335] on button "button" at bounding box center [1101, 326] width 49 height 30
click at [1092, 491] on span "3" at bounding box center [1093, 490] width 7 height 16
click at [1102, 435] on span "button" at bounding box center [1107, 430] width 14 height 14
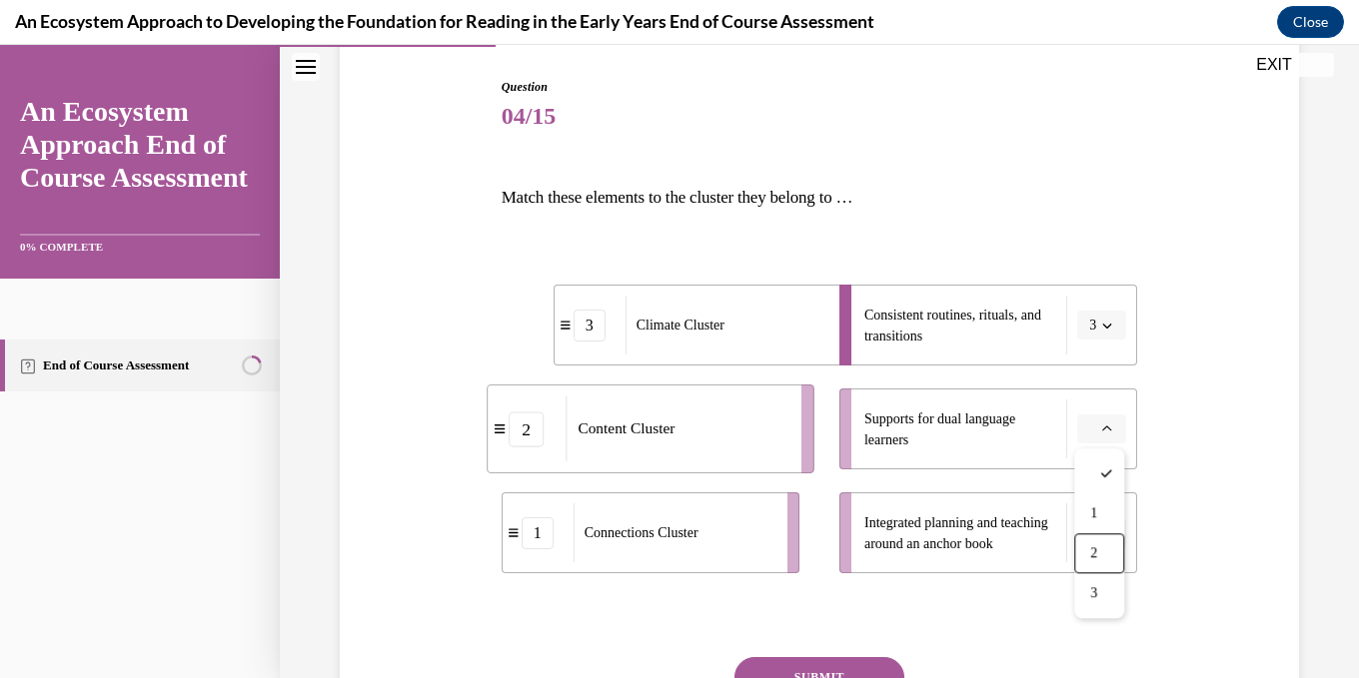
click at [1101, 548] on div "2" at bounding box center [1099, 554] width 50 height 40
click at [1105, 426] on icon "button" at bounding box center [1107, 430] width 10 height 10
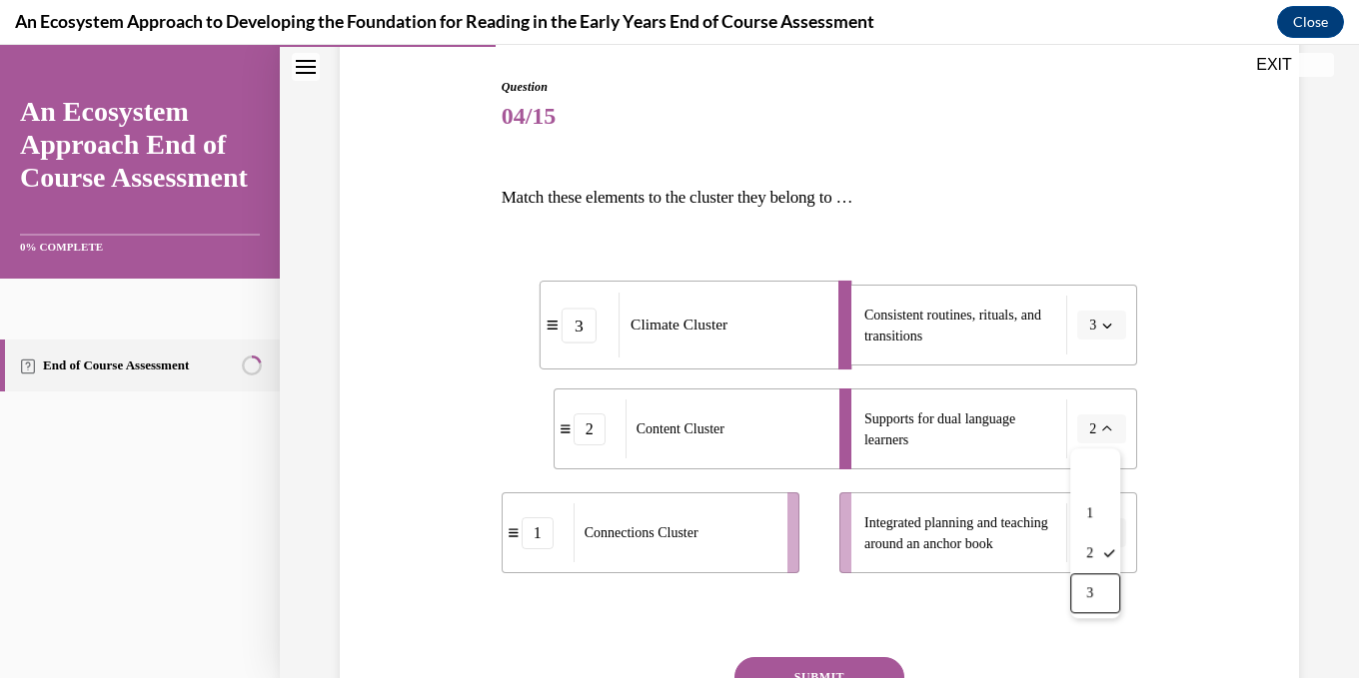
click at [1092, 587] on span "3" at bounding box center [1089, 593] width 7 height 16
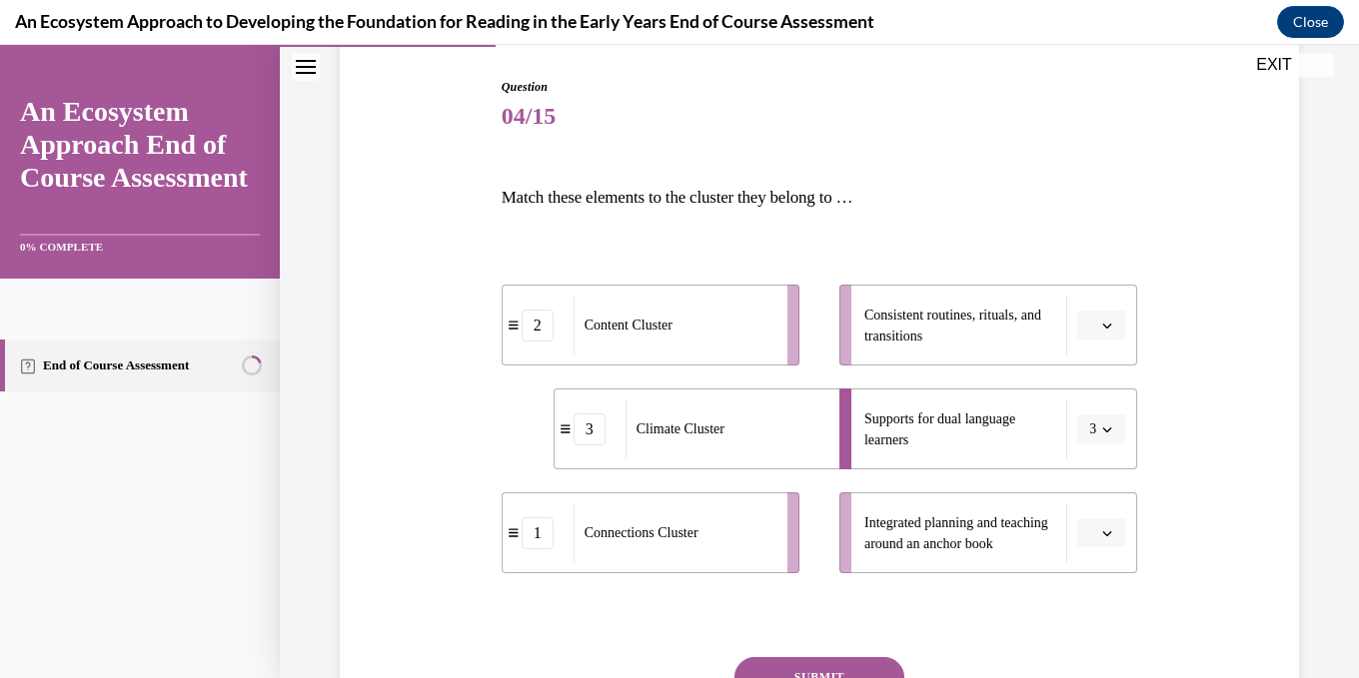
click at [1113, 324] on span "button" at bounding box center [1107, 326] width 14 height 14
click at [1100, 487] on div "3" at bounding box center [1099, 490] width 50 height 40
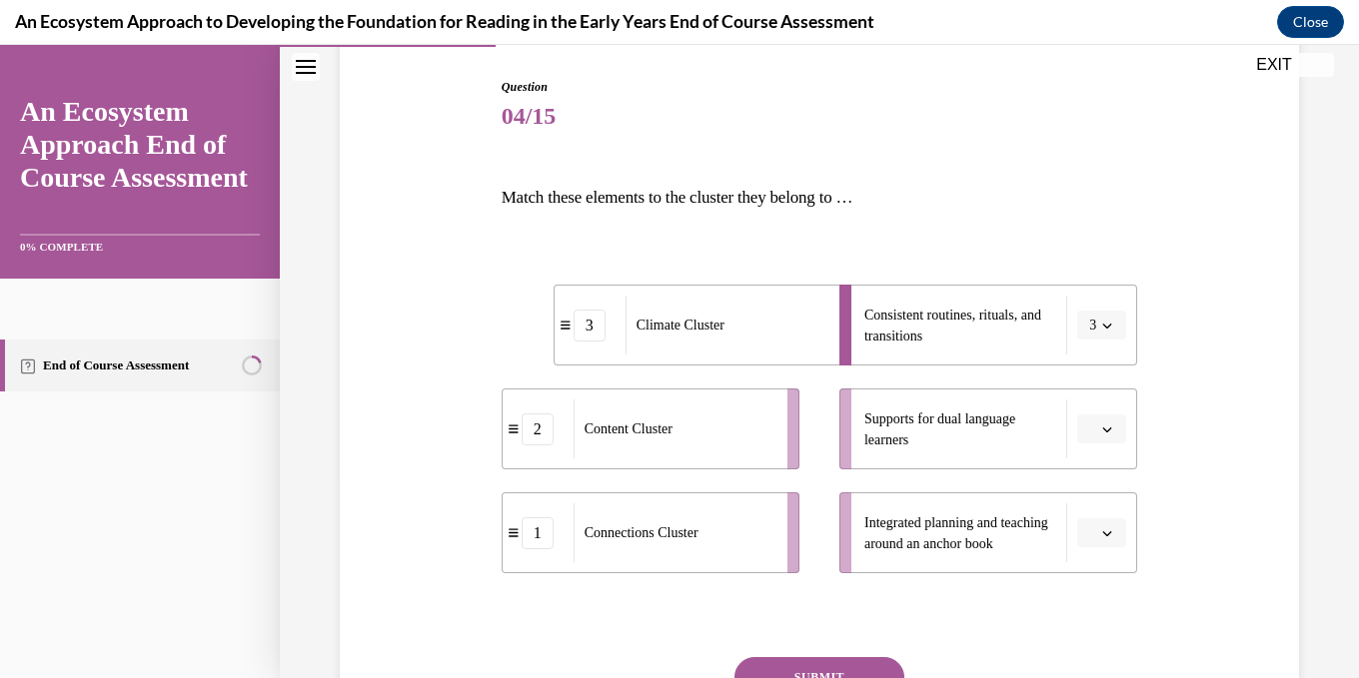
click at [1112, 430] on icon "button" at bounding box center [1107, 430] width 10 height 10
click at [1102, 512] on div "1" at bounding box center [1099, 514] width 50 height 40
click at [1111, 538] on icon "button" at bounding box center [1107, 534] width 10 height 10
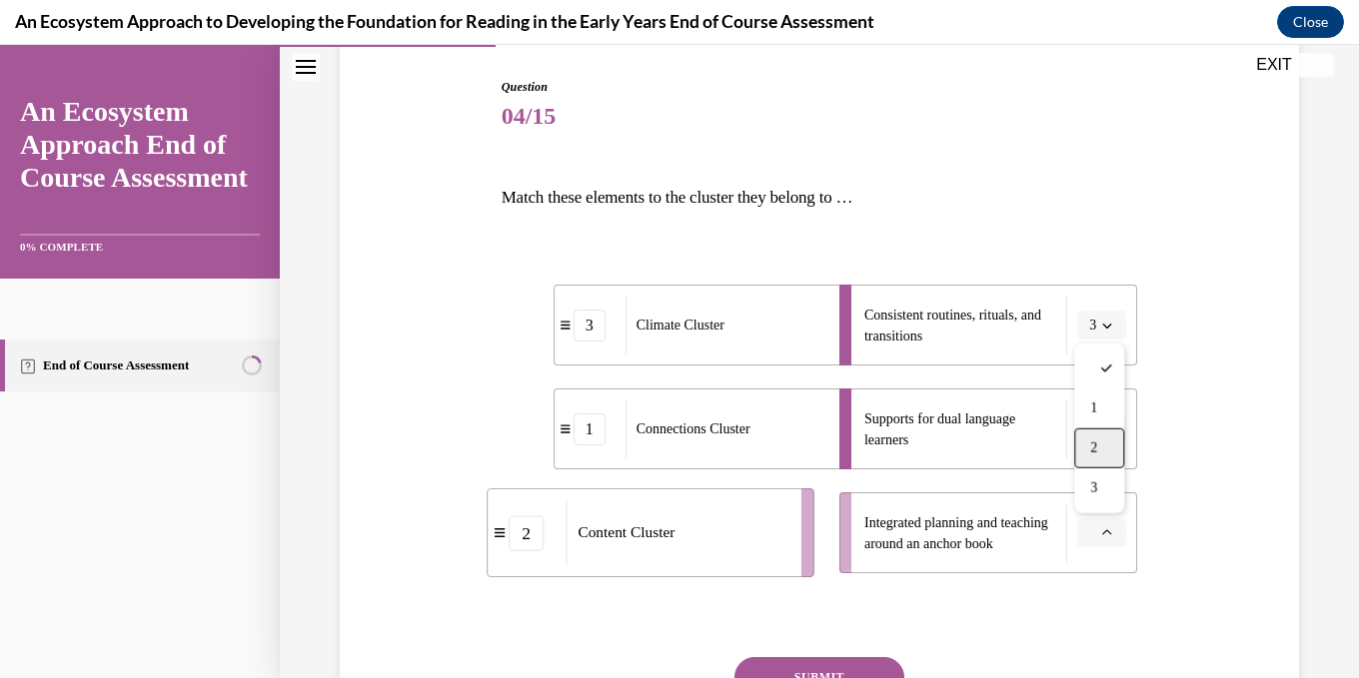
click at [1090, 450] on span "2" at bounding box center [1093, 449] width 7 height 16
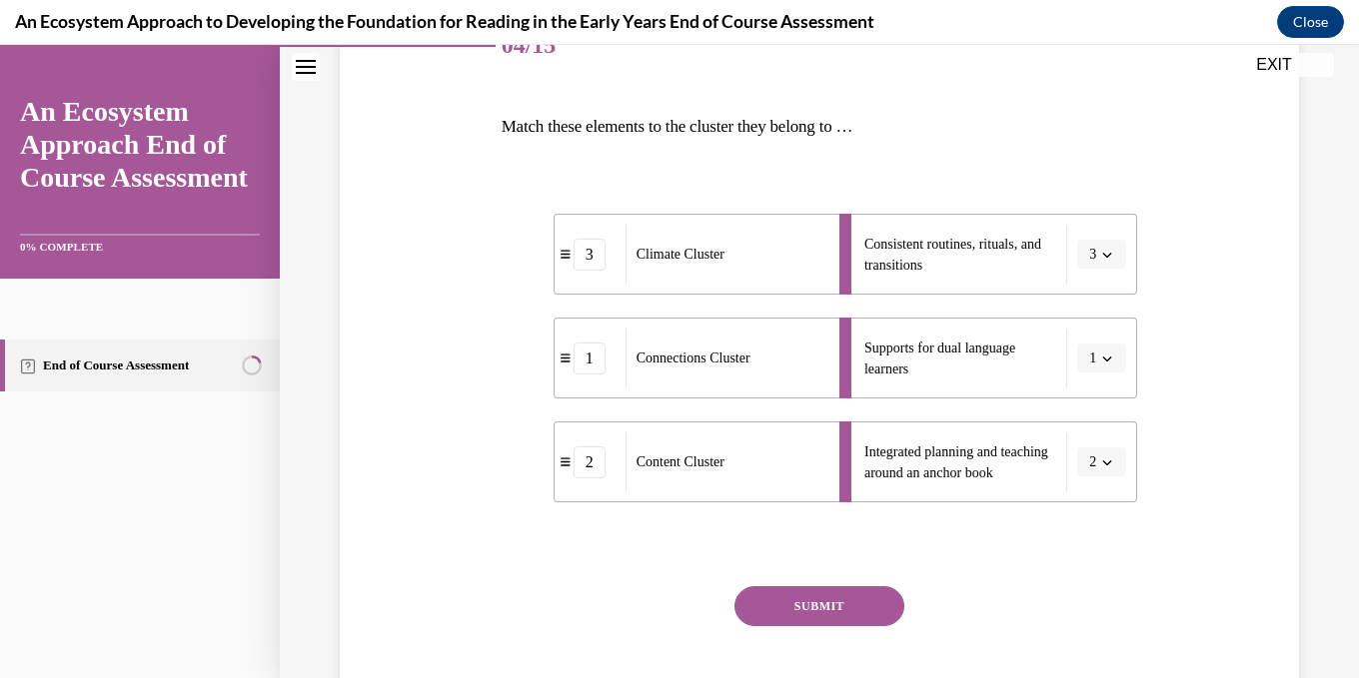
scroll to position [383, 0]
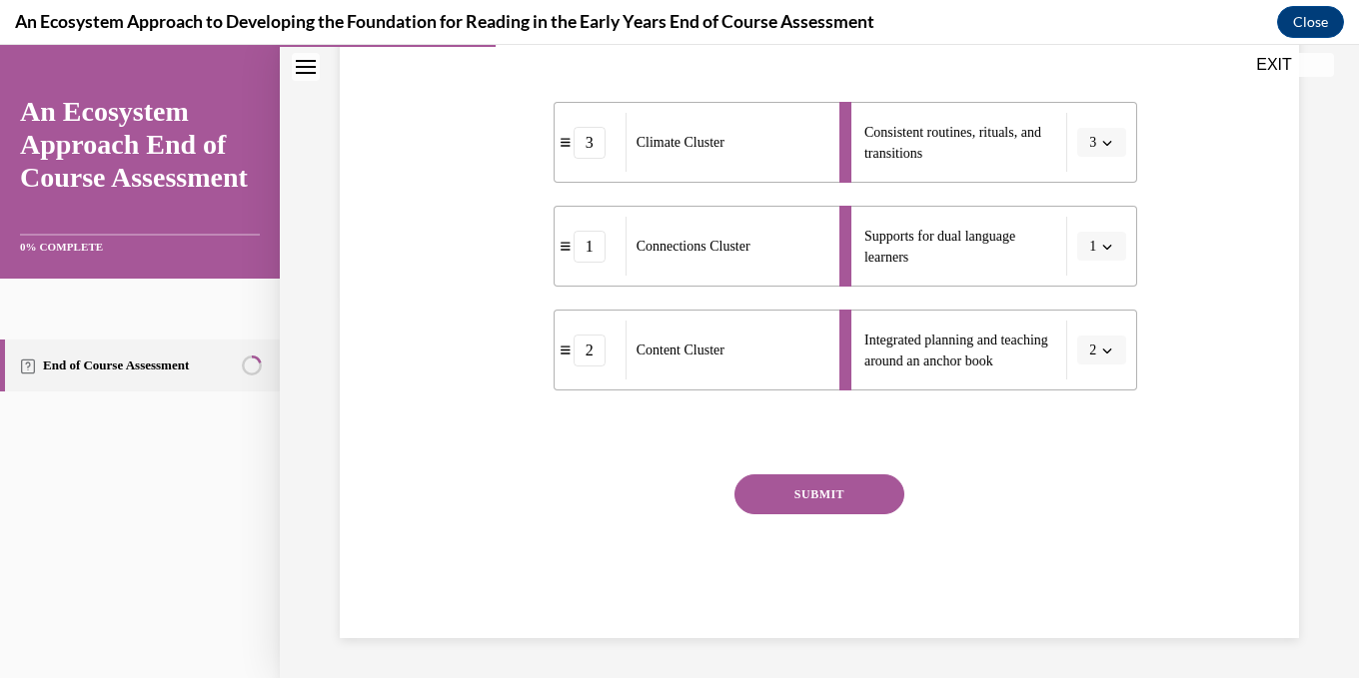
click at [837, 507] on button "SUBMIT" at bounding box center [819, 495] width 170 height 40
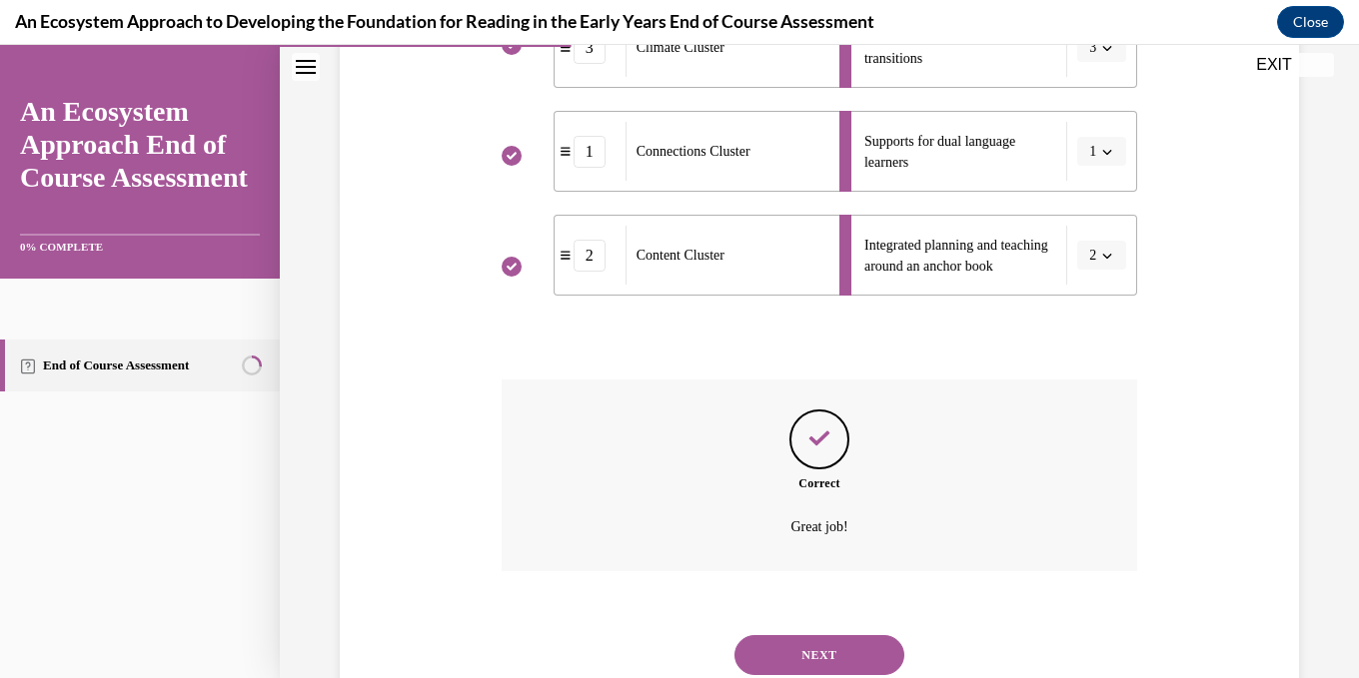
scroll to position [544, 0]
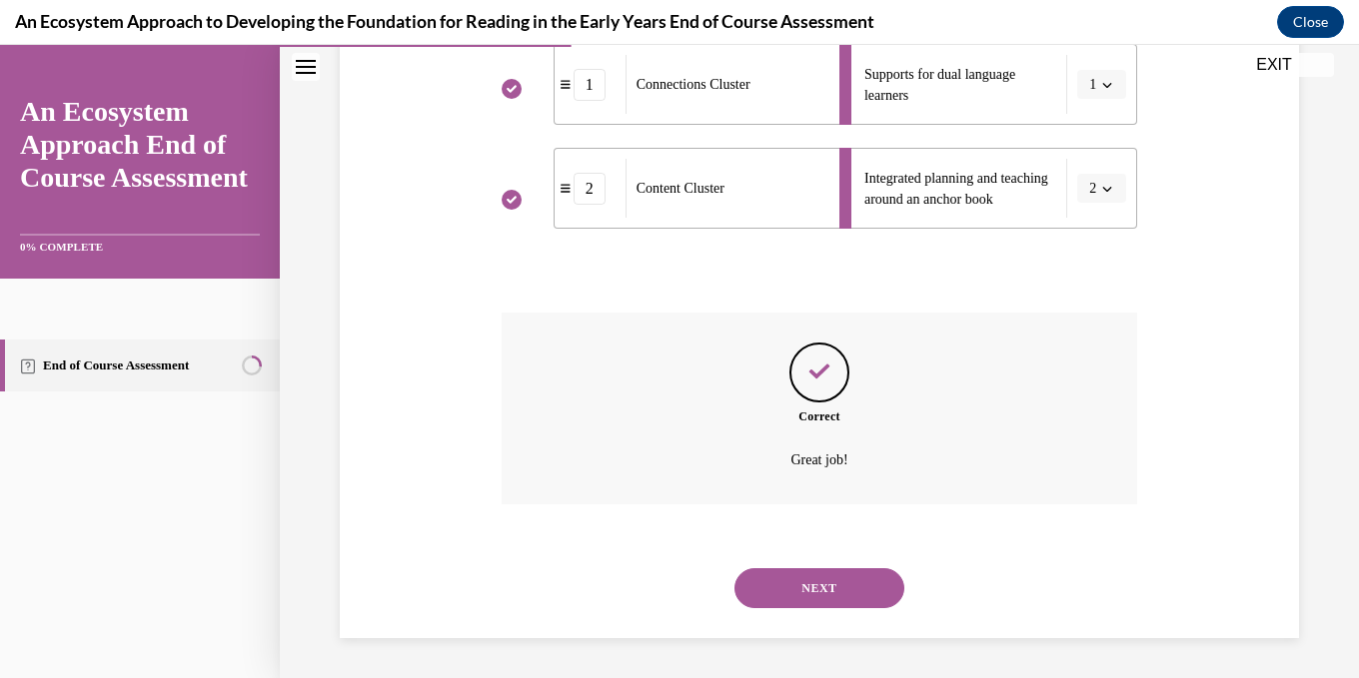
click at [830, 588] on button "NEXT" at bounding box center [819, 588] width 170 height 40
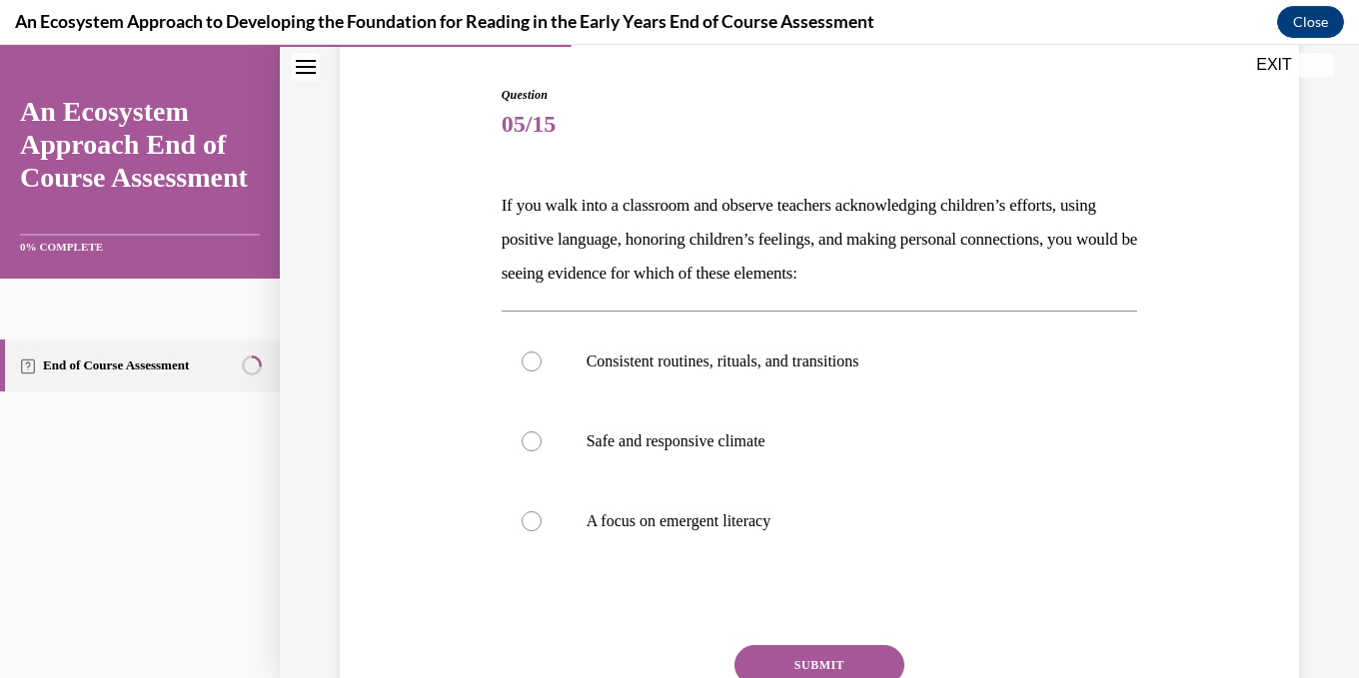
scroll to position [200, 0]
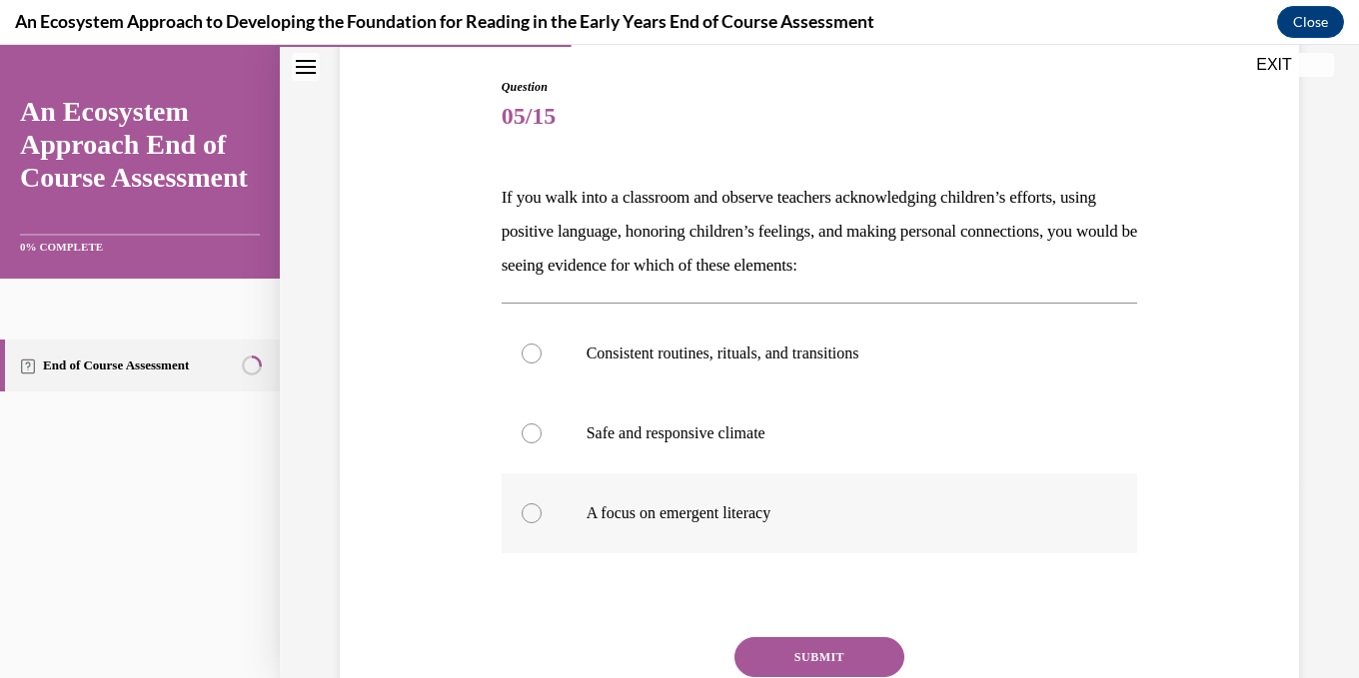
click at [531, 511] on div at bounding box center [532, 514] width 20 height 20
click at [531, 511] on input "A focus on emergent literacy" at bounding box center [532, 514] width 20 height 20
radio input "true"
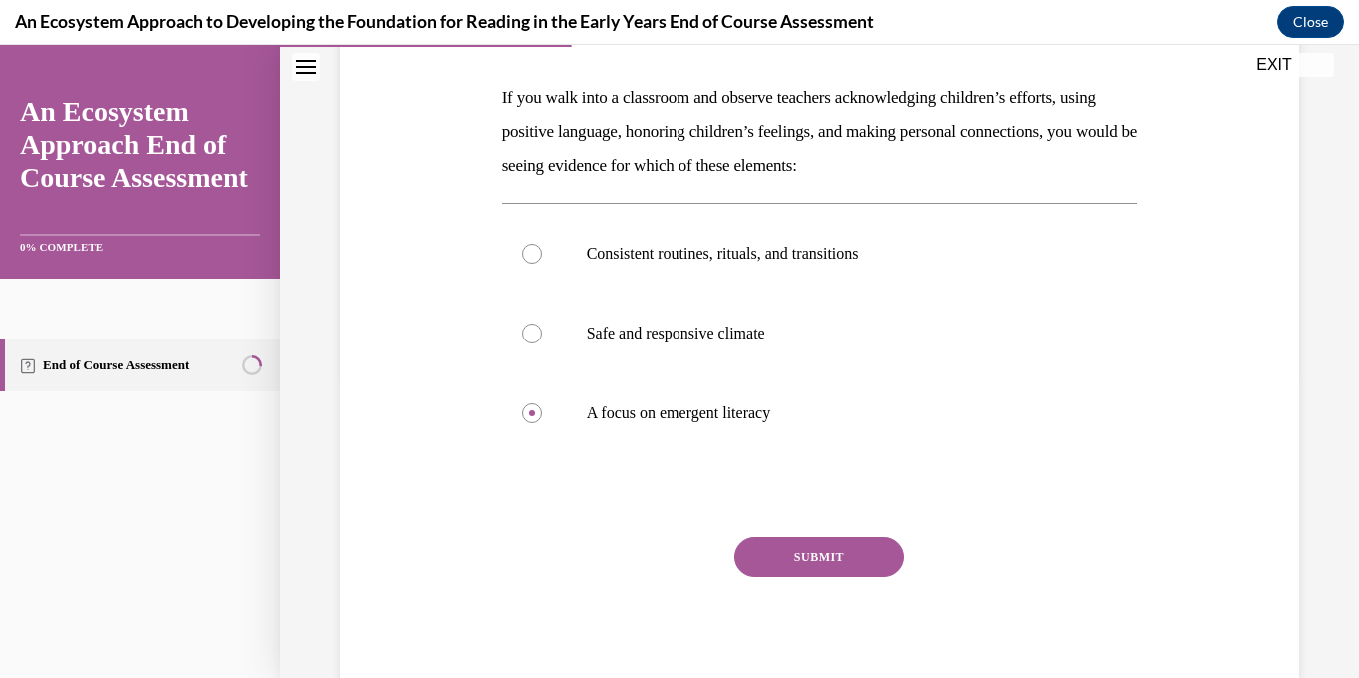
click at [835, 556] on button "SUBMIT" at bounding box center [819, 558] width 170 height 40
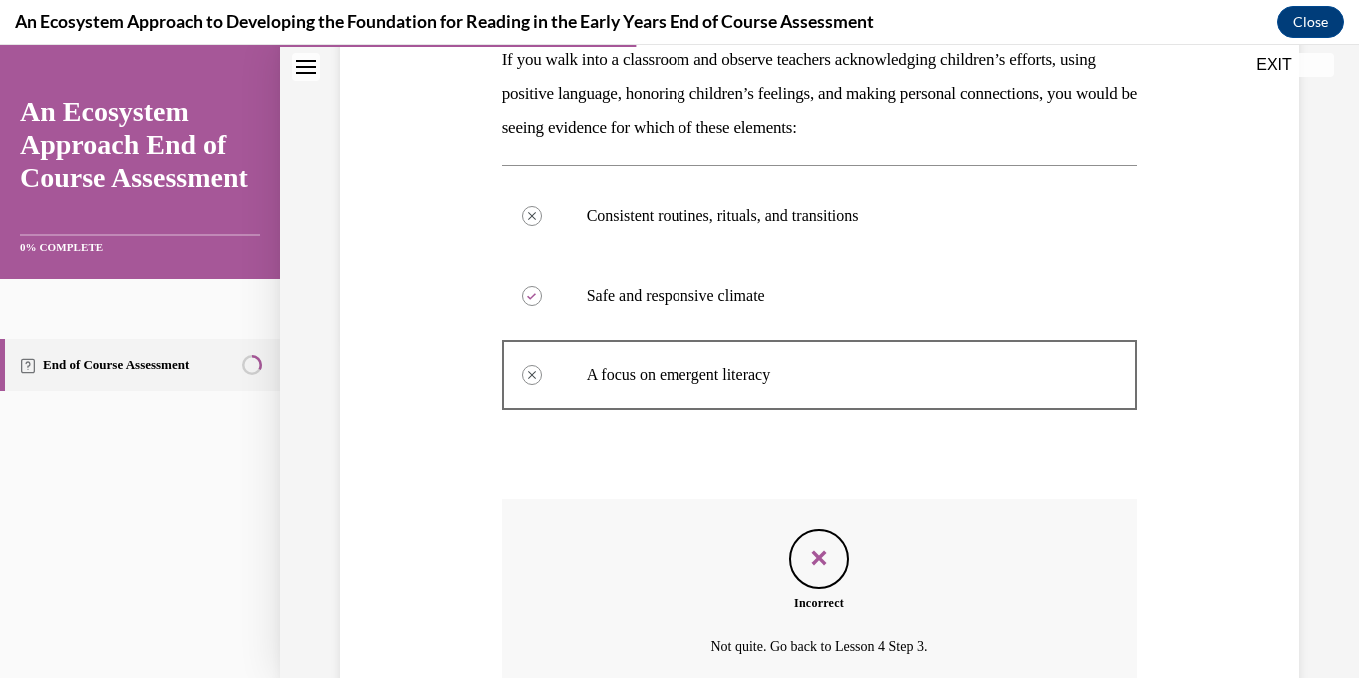
scroll to position [525, 0]
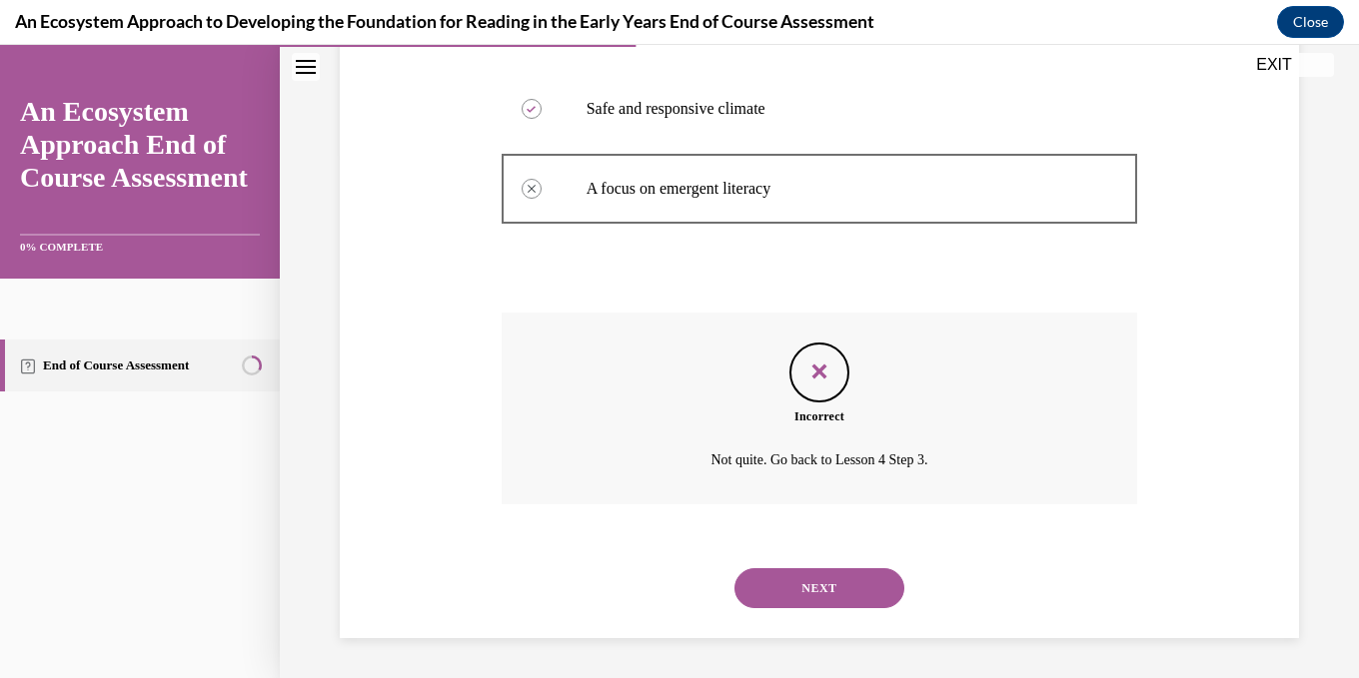
click at [860, 580] on button "NEXT" at bounding box center [819, 588] width 170 height 40
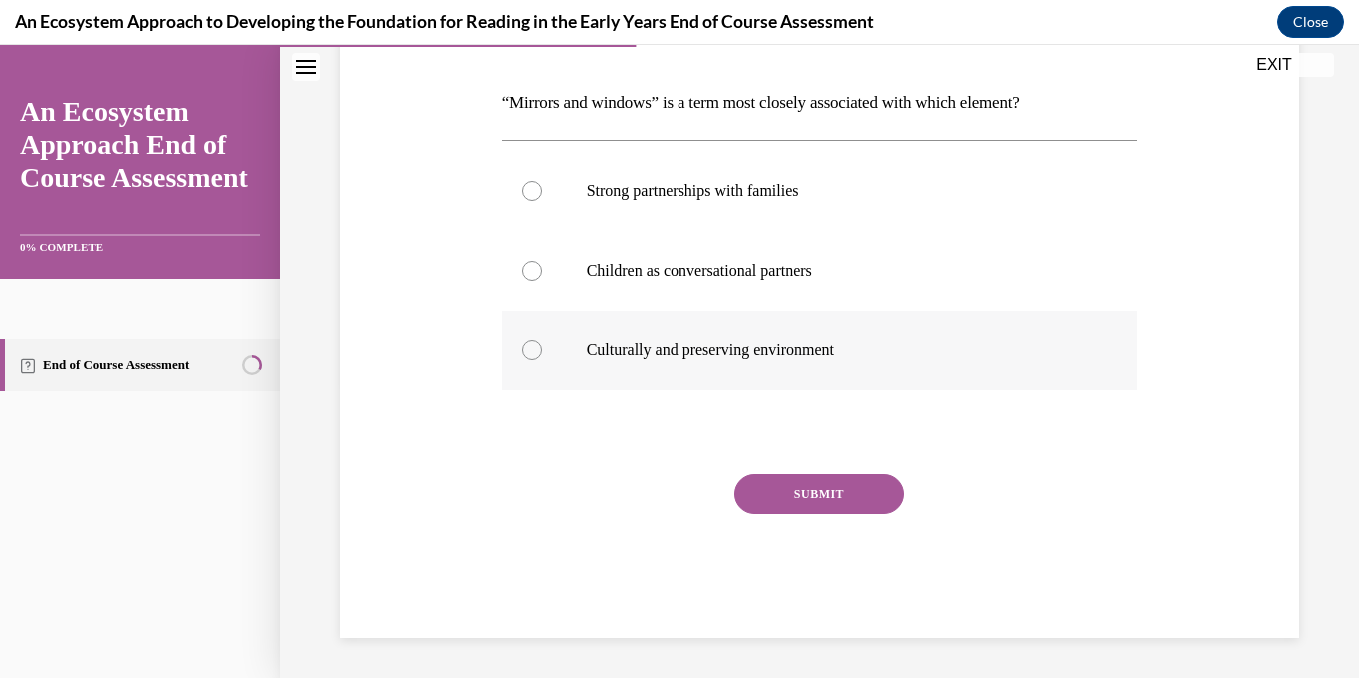
scroll to position [195, 0]
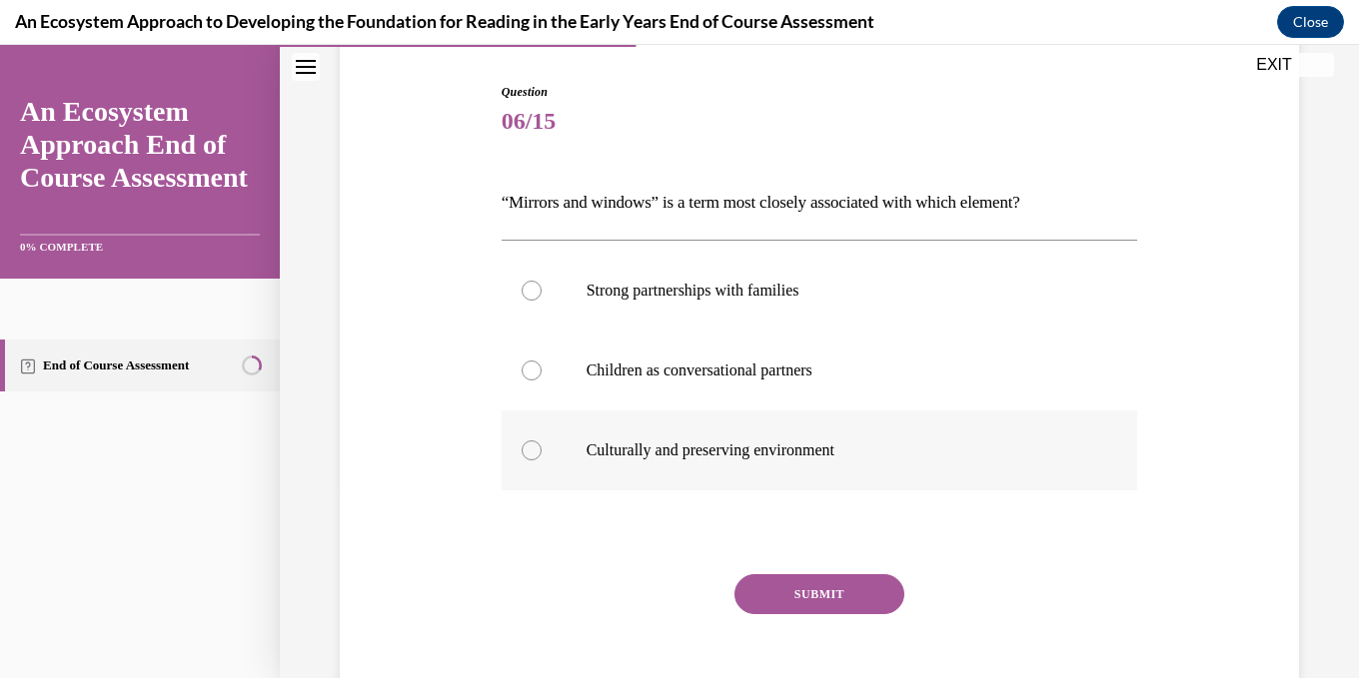
click at [537, 449] on div at bounding box center [532, 451] width 20 height 20
click at [537, 449] on input "Culturally and preserving environment" at bounding box center [532, 451] width 20 height 20
radio input "true"
click at [829, 595] on button "SUBMIT" at bounding box center [819, 594] width 170 height 40
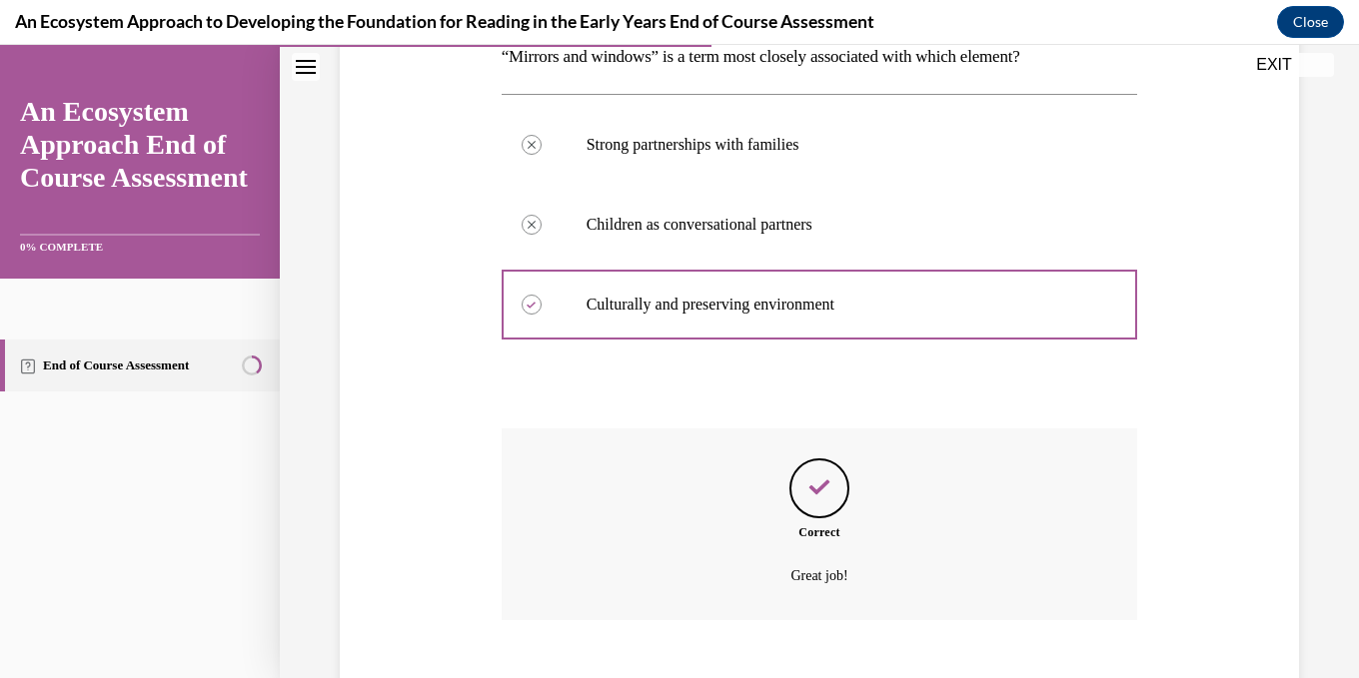
scroll to position [457, 0]
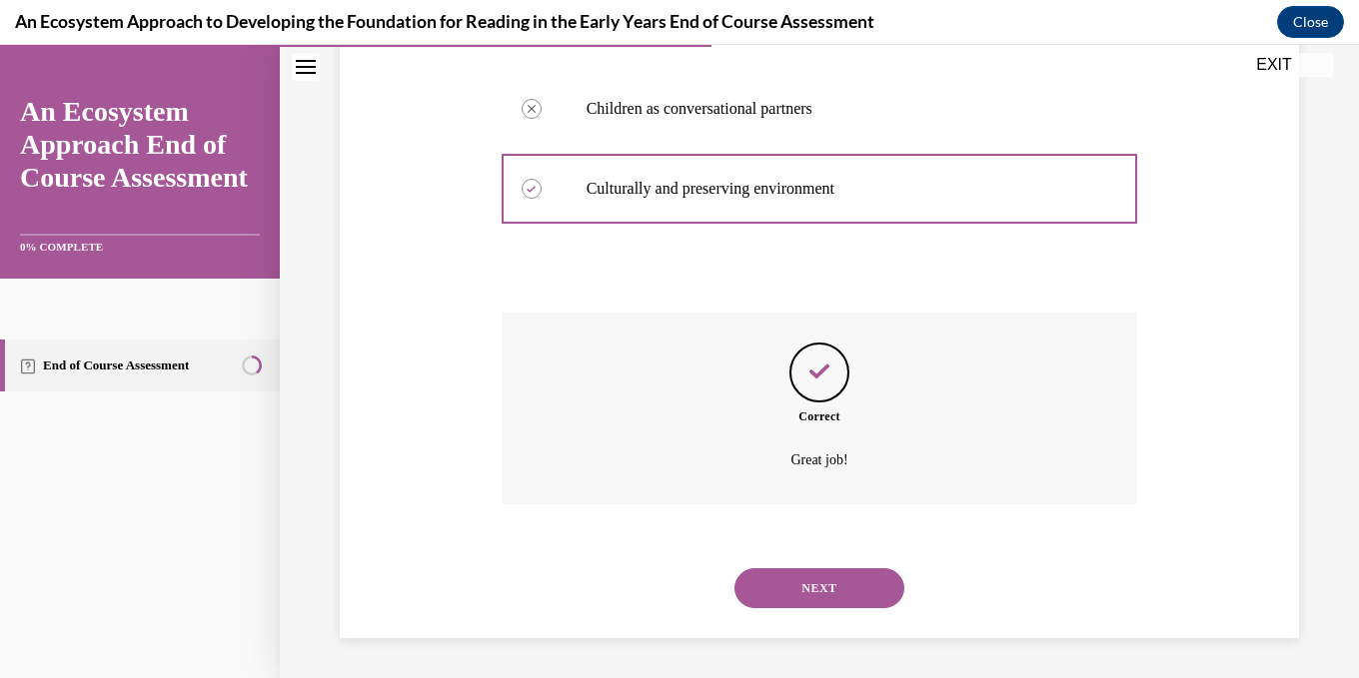
click at [839, 592] on button "NEXT" at bounding box center [819, 588] width 170 height 40
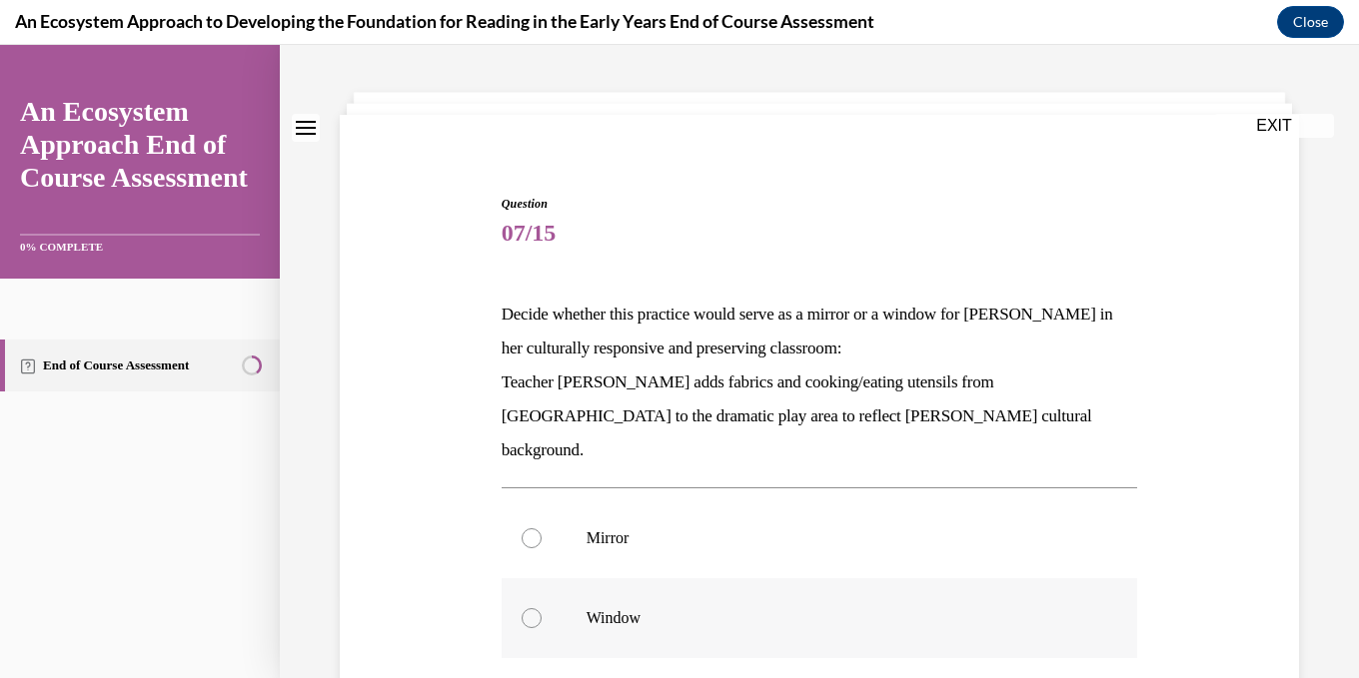
scroll to position [200, 0]
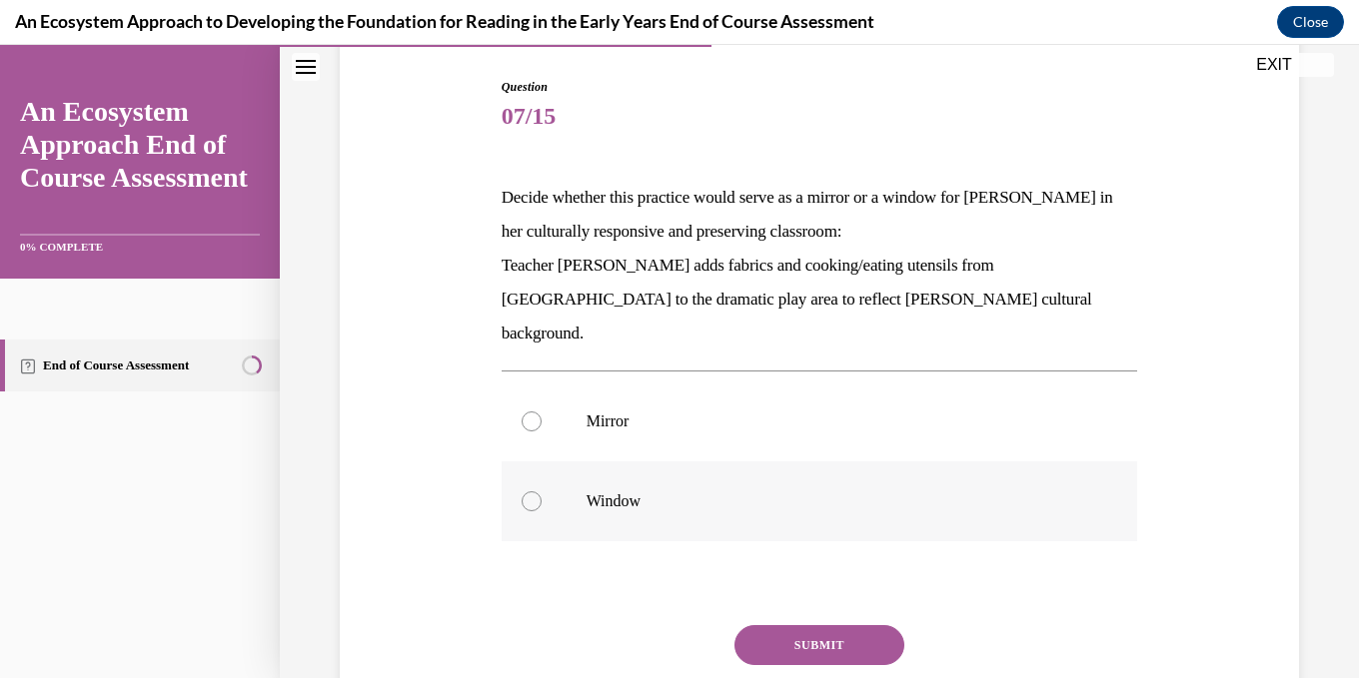
click at [527, 492] on div at bounding box center [532, 502] width 20 height 20
click at [527, 492] on input "Window" at bounding box center [532, 502] width 20 height 20
radio input "true"
click at [818, 625] on button "SUBMIT" at bounding box center [819, 645] width 170 height 40
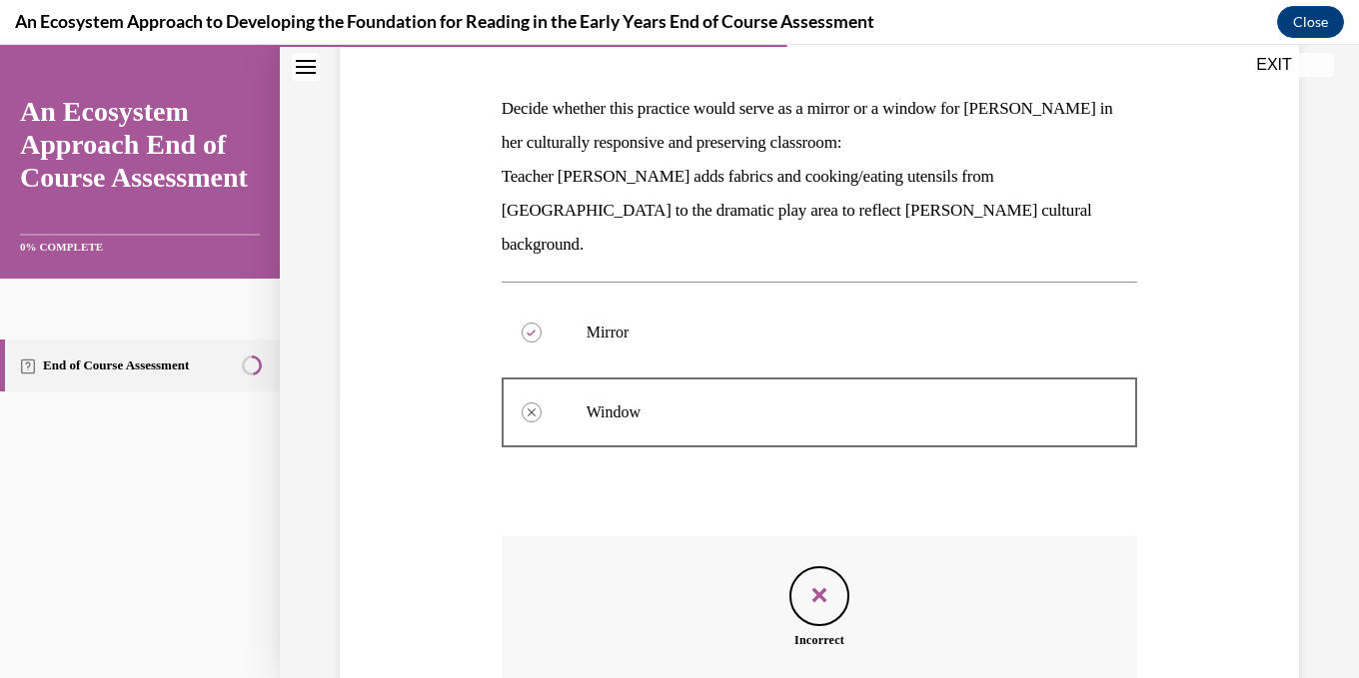
scroll to position [479, 0]
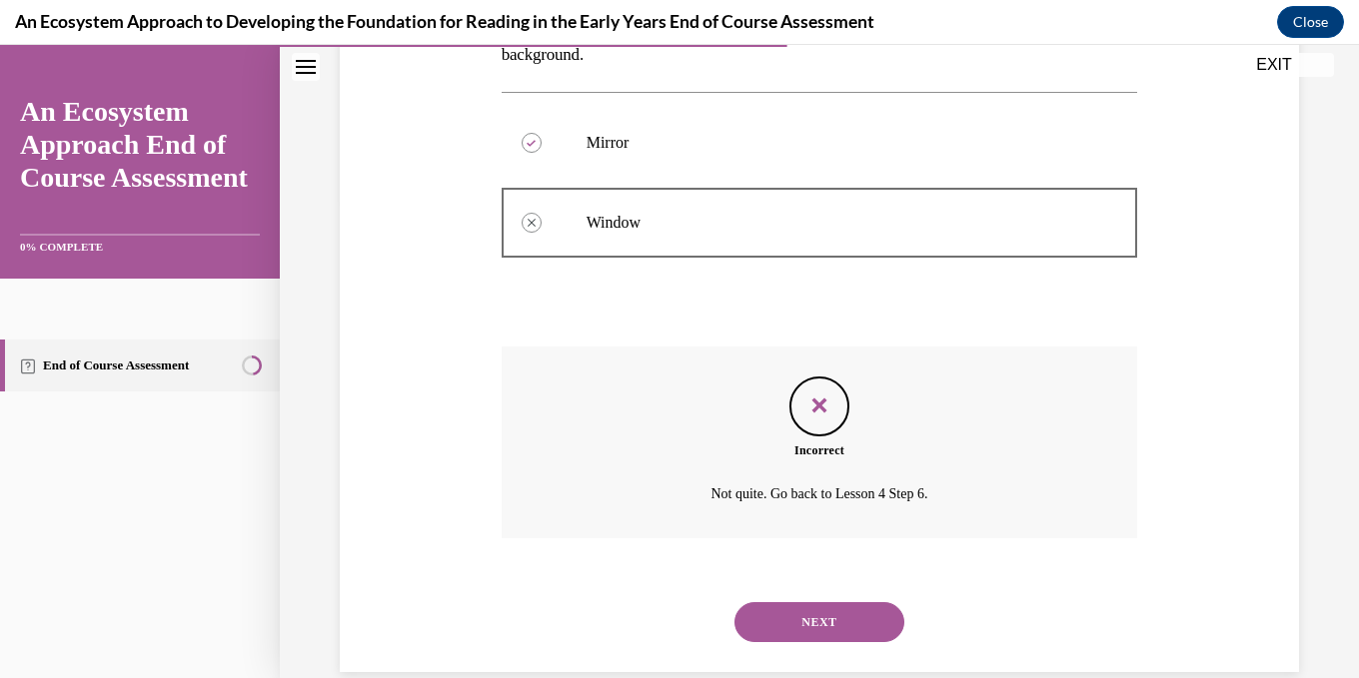
click at [831, 602] on button "NEXT" at bounding box center [819, 622] width 170 height 40
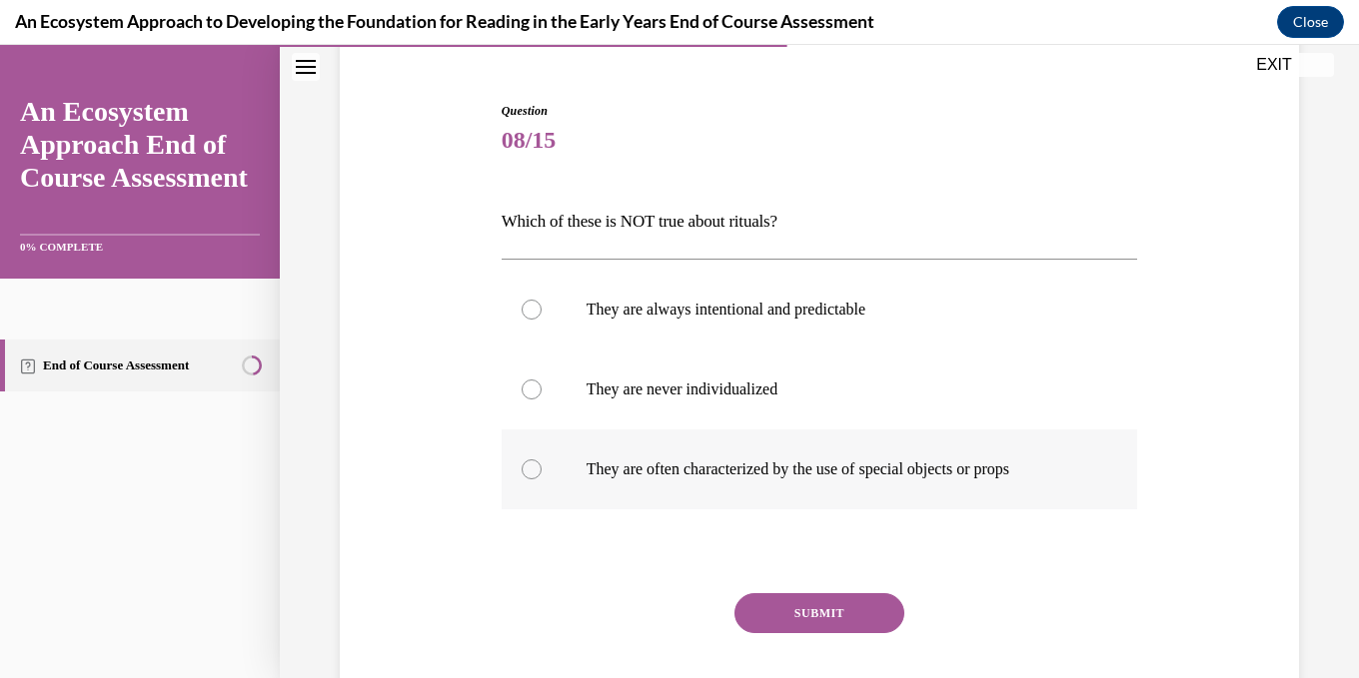
scroll to position [200, 0]
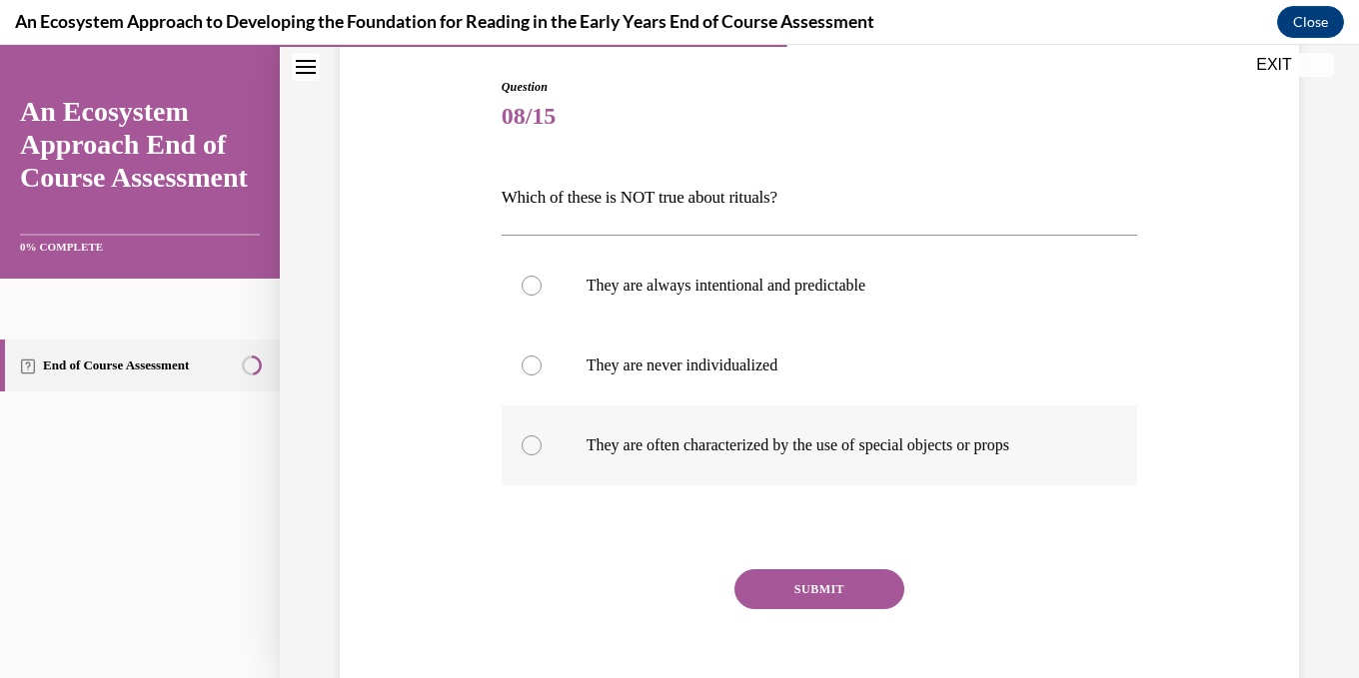
click at [529, 438] on div at bounding box center [532, 446] width 20 height 20
click at [529, 438] on input "They are often characterized by the use of special objects or props" at bounding box center [532, 446] width 20 height 20
radio input "true"
click at [828, 585] on button "SUBMIT" at bounding box center [819, 589] width 170 height 40
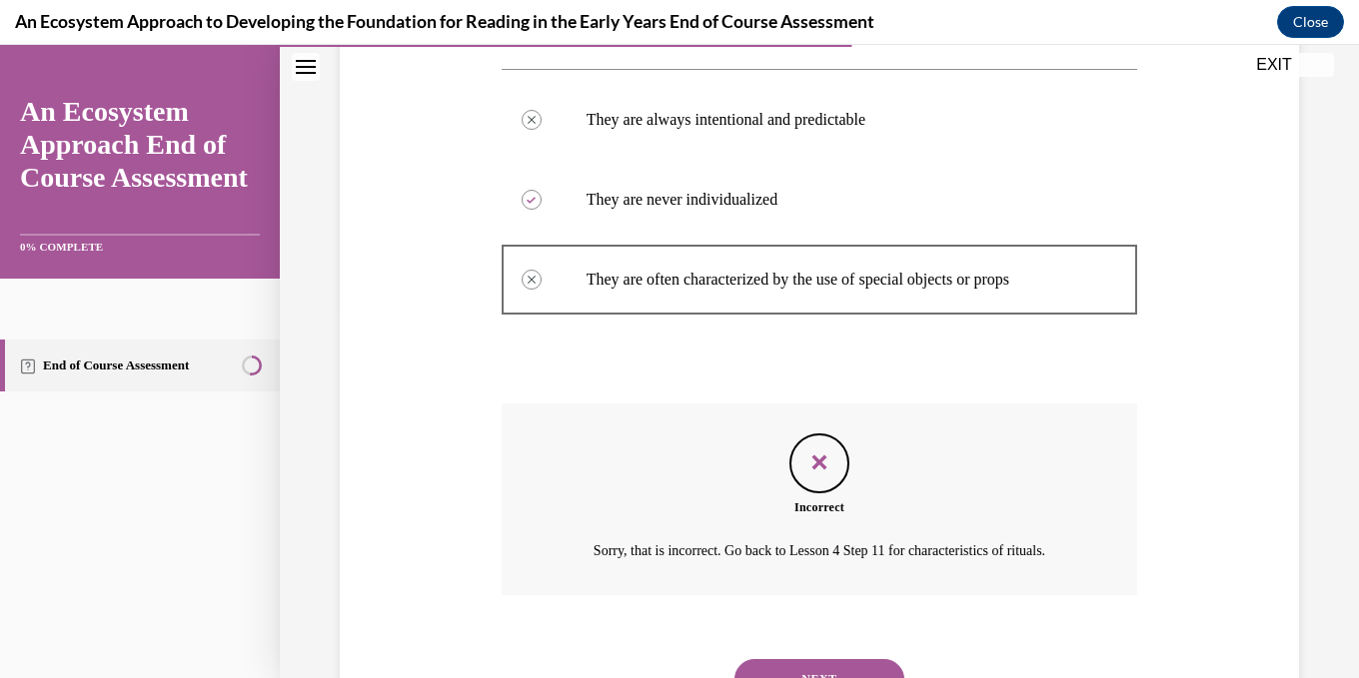
scroll to position [457, 0]
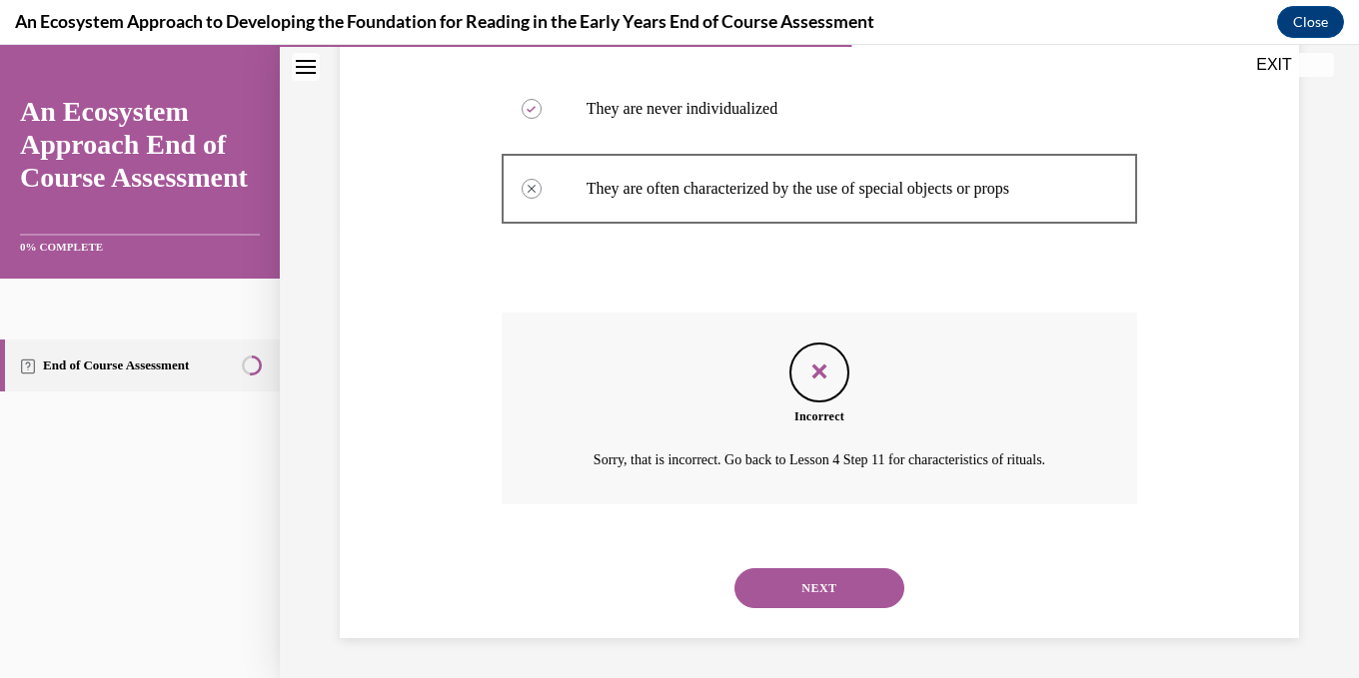
click at [837, 587] on button "NEXT" at bounding box center [819, 588] width 170 height 40
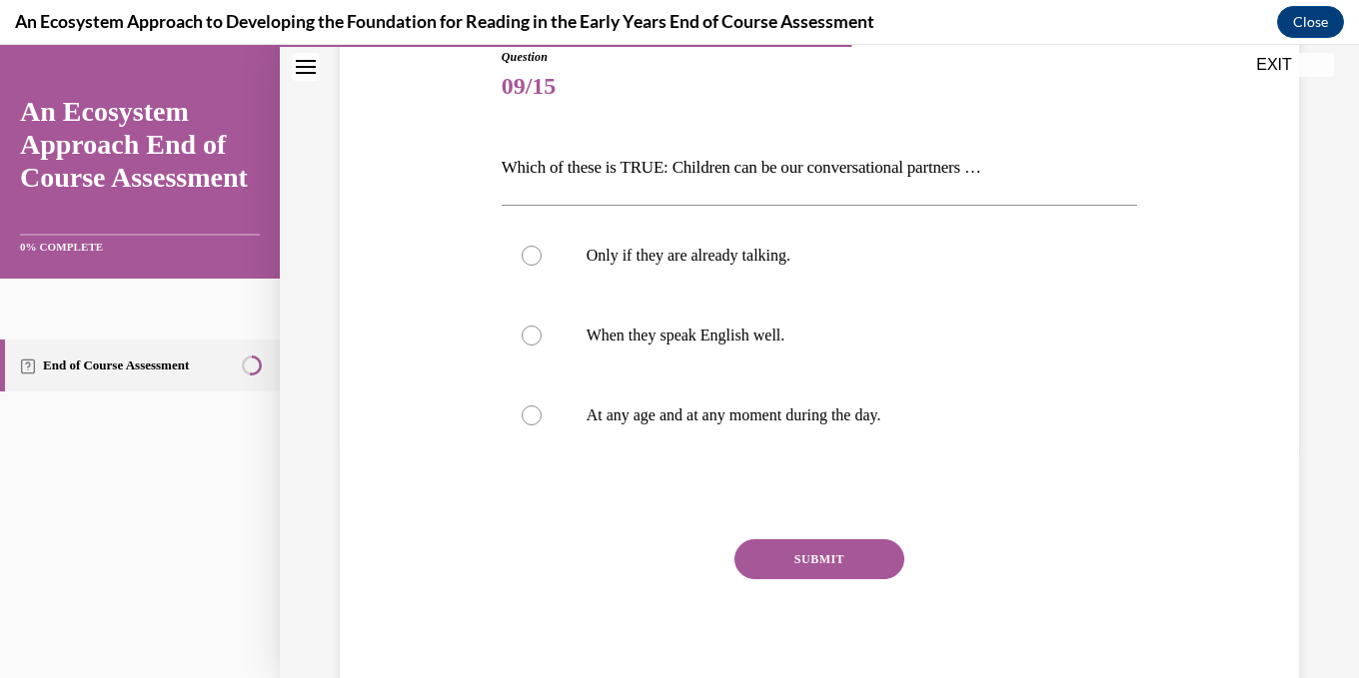
scroll to position [195, 0]
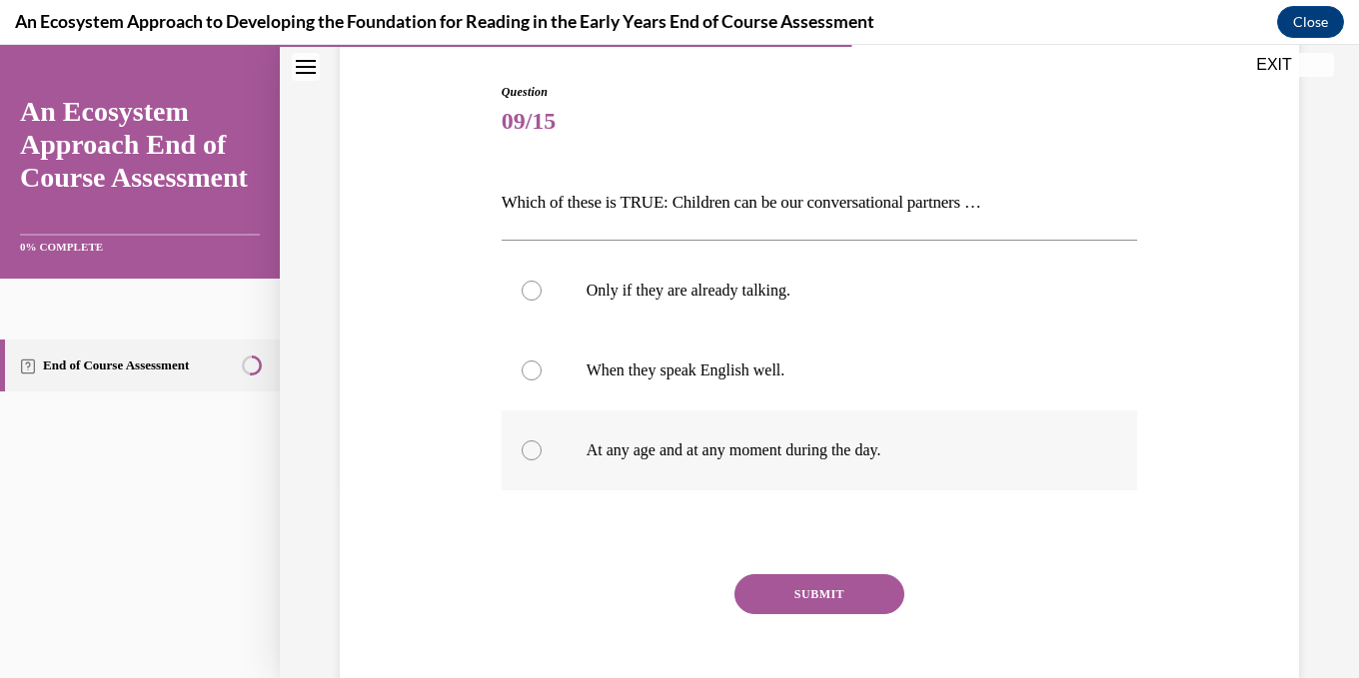
click at [535, 448] on div at bounding box center [532, 451] width 20 height 20
click at [535, 448] on input "At any age and at any moment during the day." at bounding box center [532, 451] width 20 height 20
radio input "true"
click at [819, 596] on button "SUBMIT" at bounding box center [819, 594] width 170 height 40
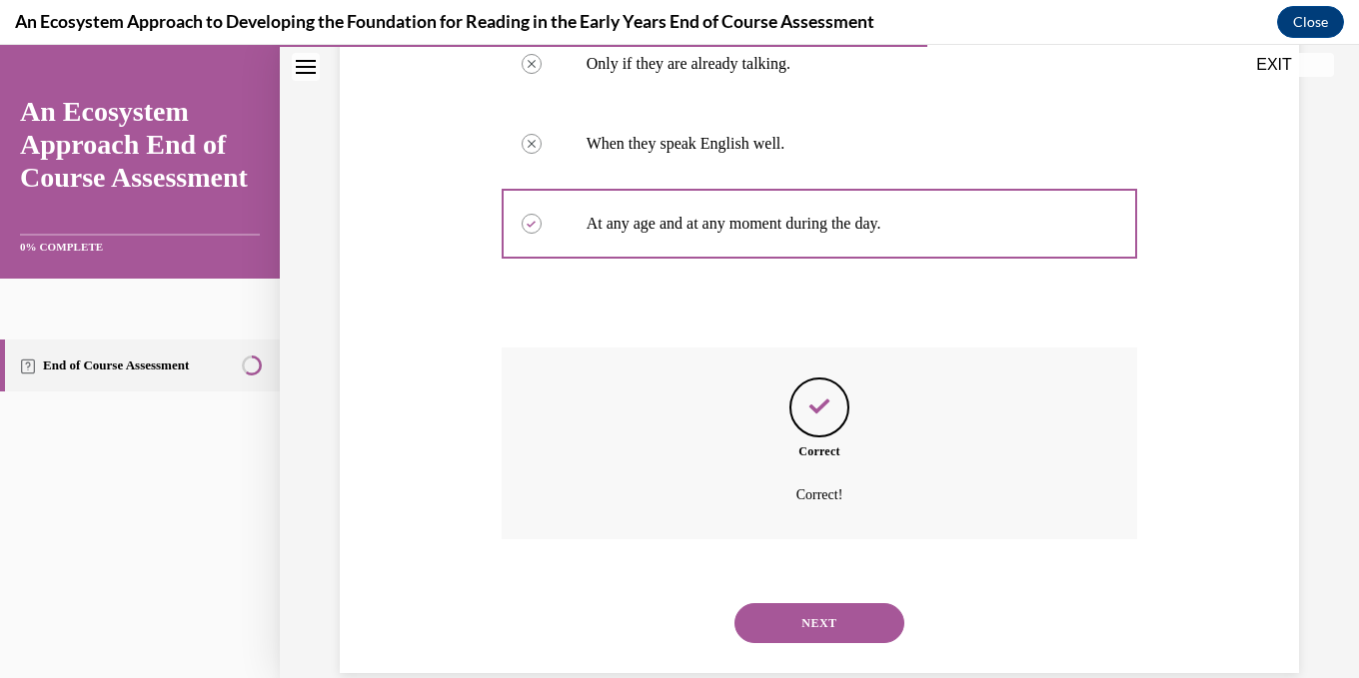
scroll to position [457, 0]
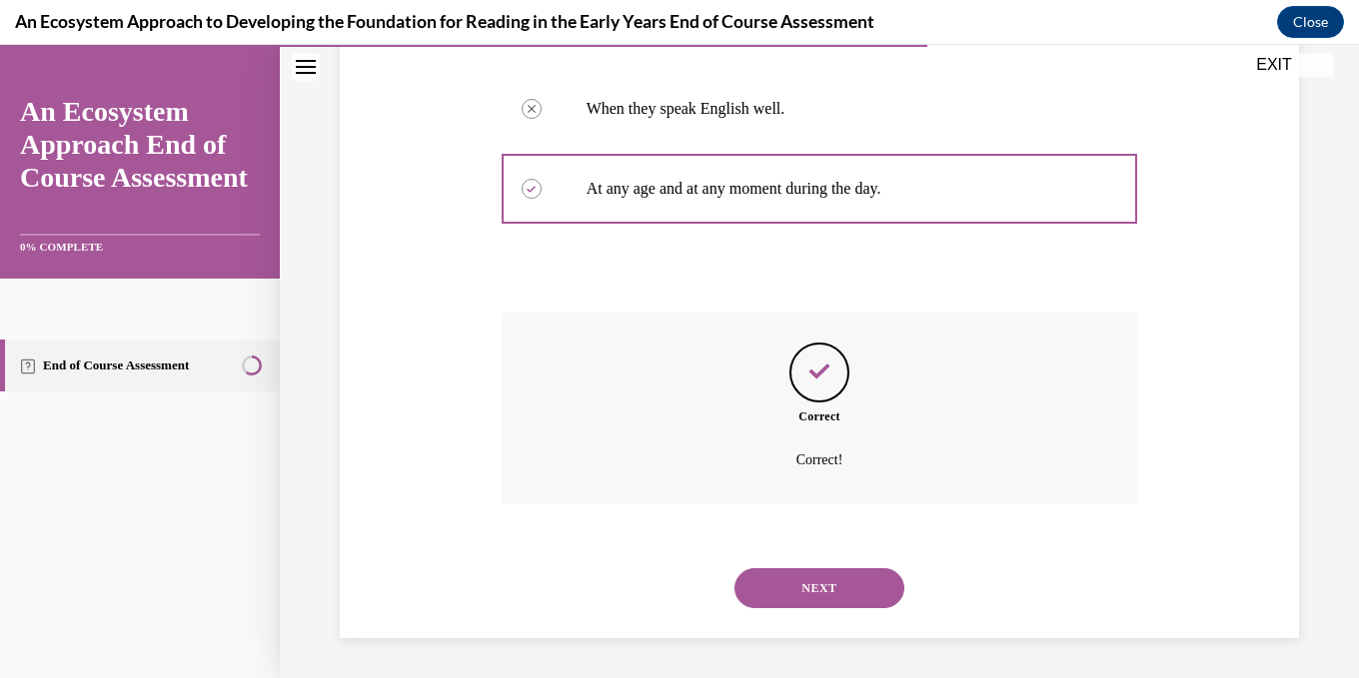
click at [838, 589] on button "NEXT" at bounding box center [819, 588] width 170 height 40
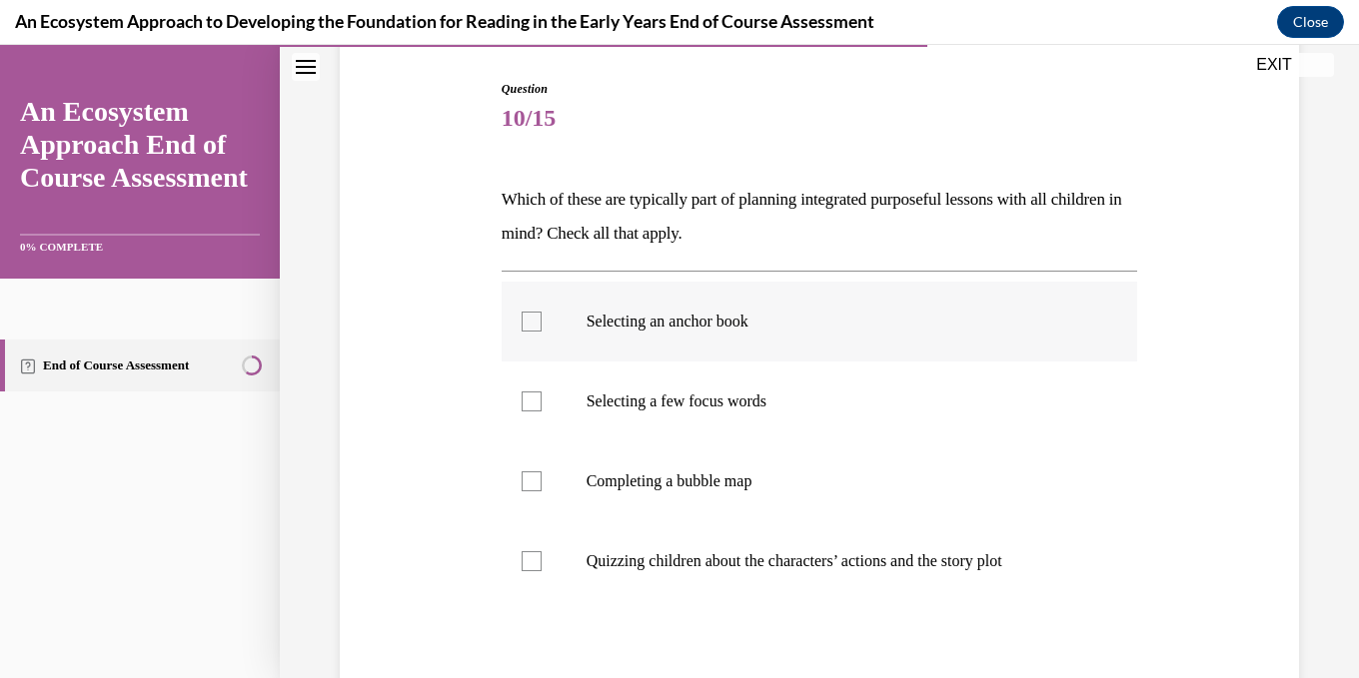
scroll to position [200, 0]
click at [531, 318] on div at bounding box center [532, 320] width 20 height 20
click at [531, 318] on input "Selecting an anchor book" at bounding box center [532, 320] width 20 height 20
checkbox input "true"
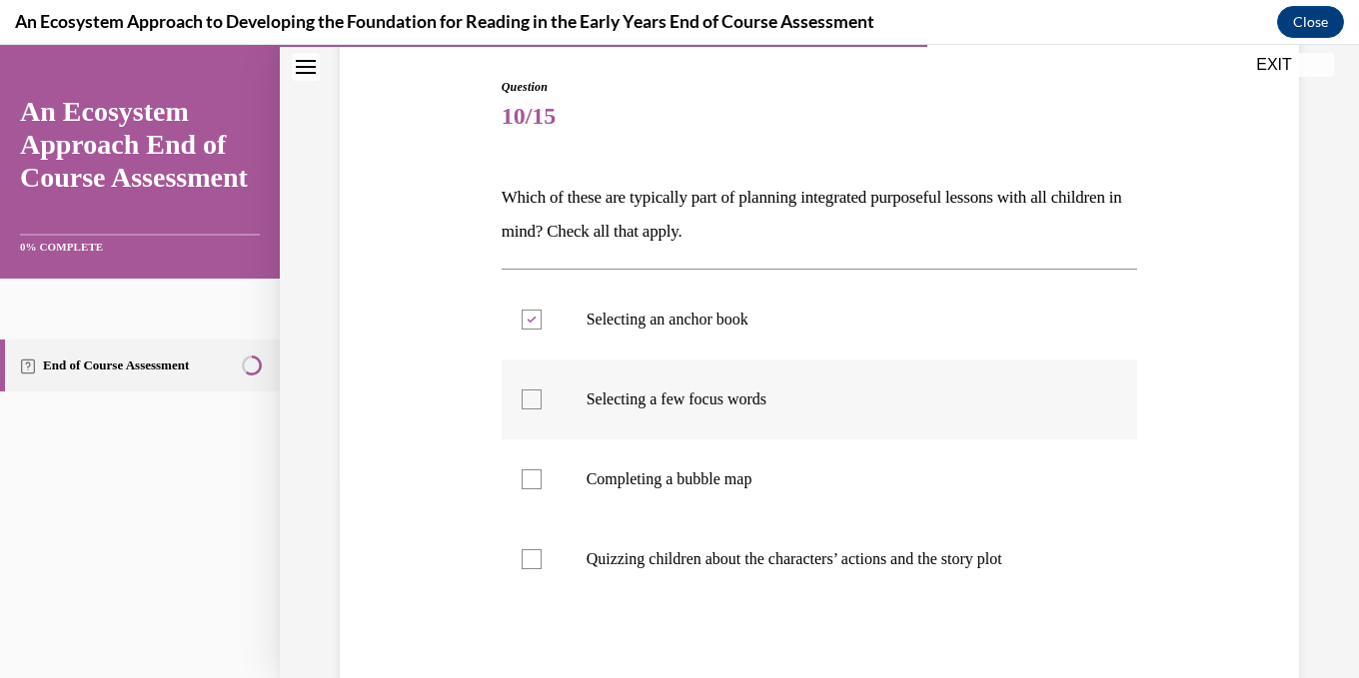
click at [532, 404] on div at bounding box center [532, 400] width 20 height 20
click at [532, 404] on input "Selecting a few focus words" at bounding box center [532, 400] width 20 height 20
checkbox input "true"
click at [543, 477] on label "Completing a bubble map" at bounding box center [820, 480] width 636 height 80
click at [542, 477] on input "Completing a bubble map" at bounding box center [532, 480] width 20 height 20
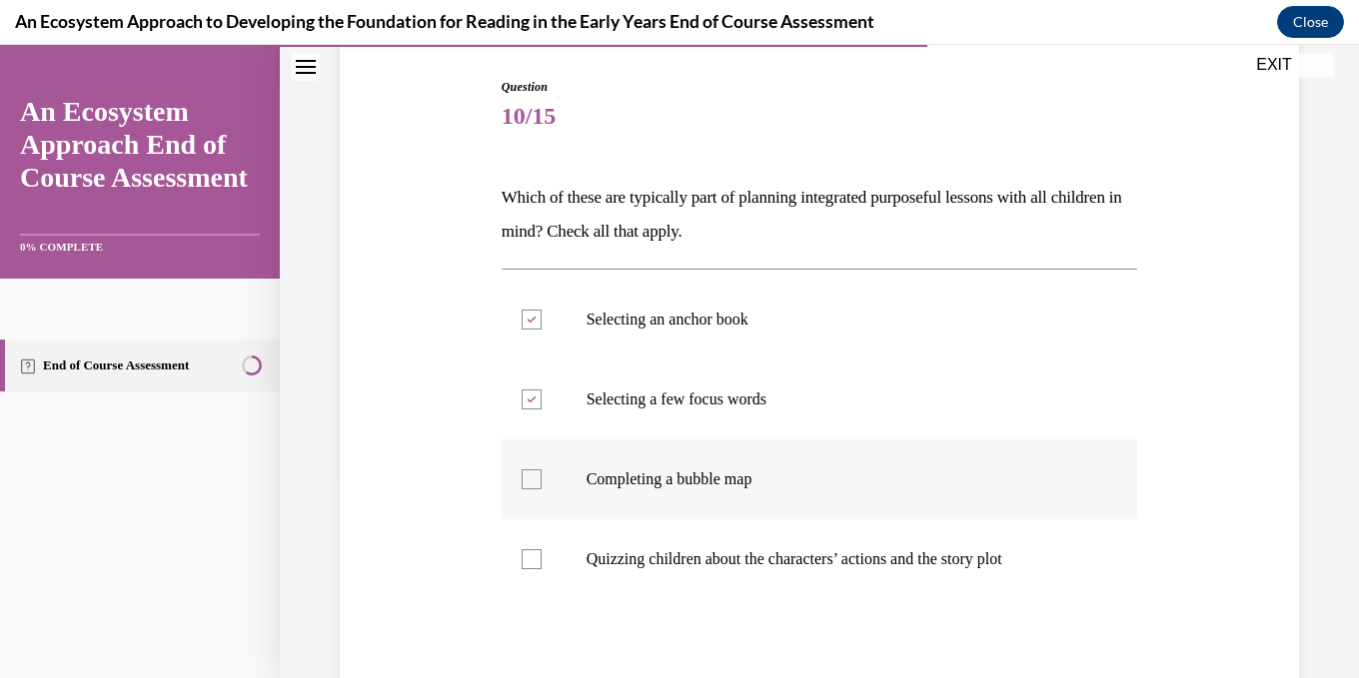
checkbox input "true"
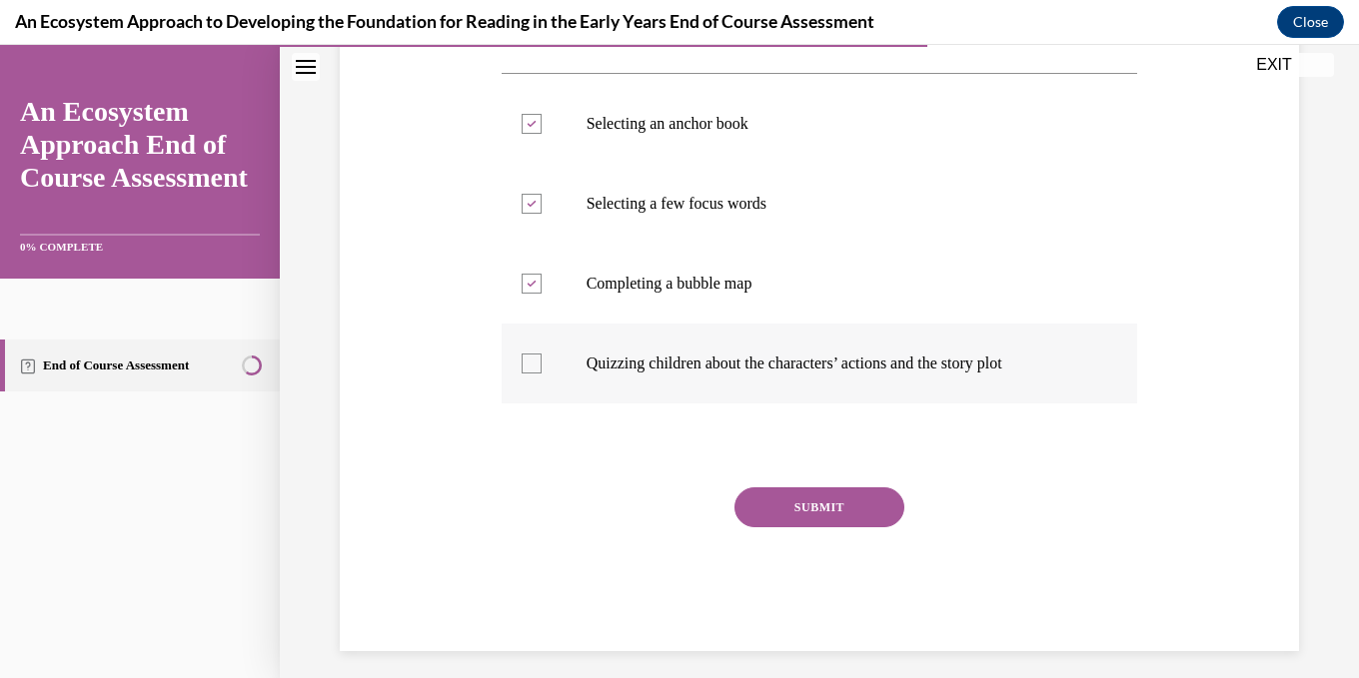
scroll to position [400, 0]
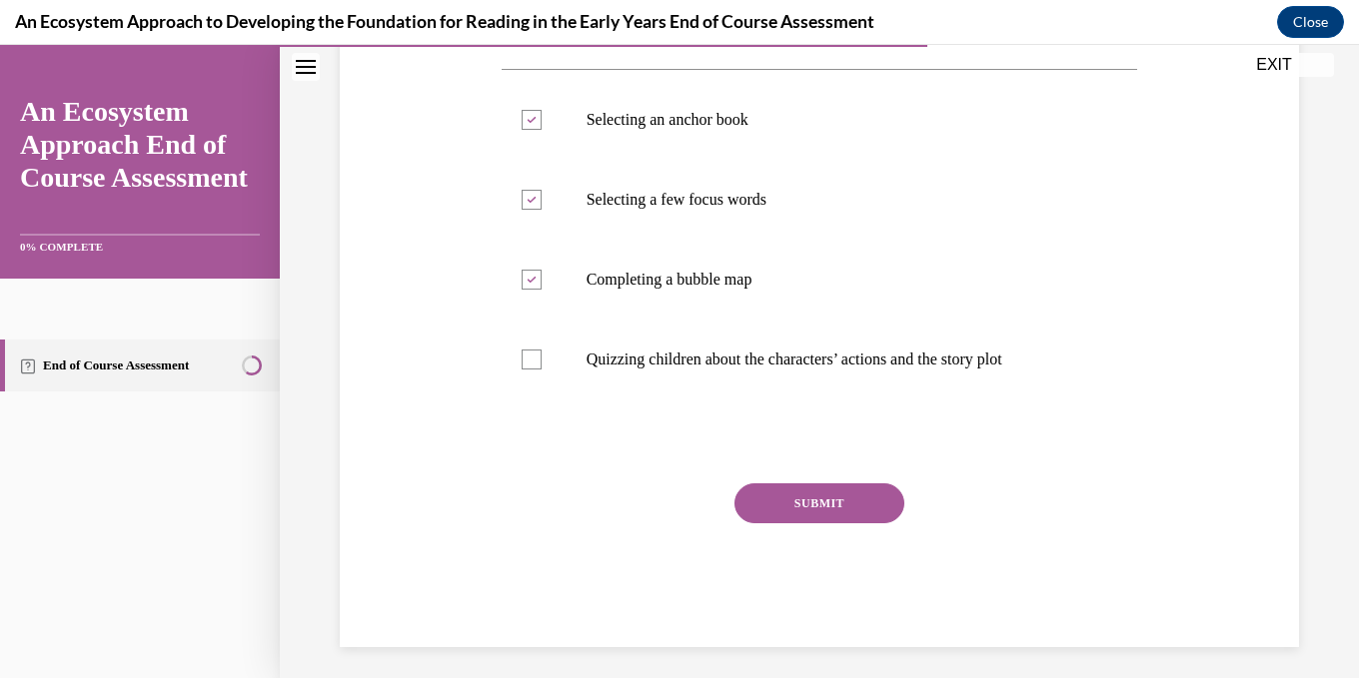
click at [822, 503] on button "SUBMIT" at bounding box center [819, 504] width 170 height 40
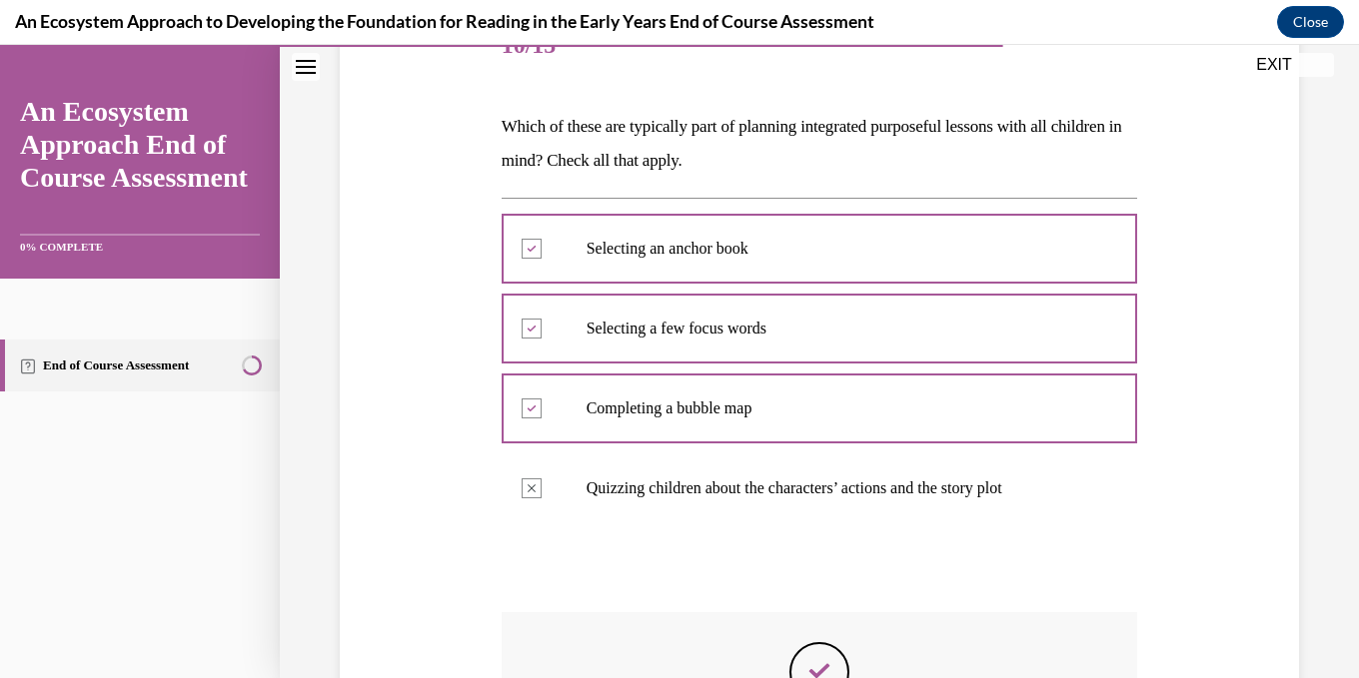
scroll to position [570, 0]
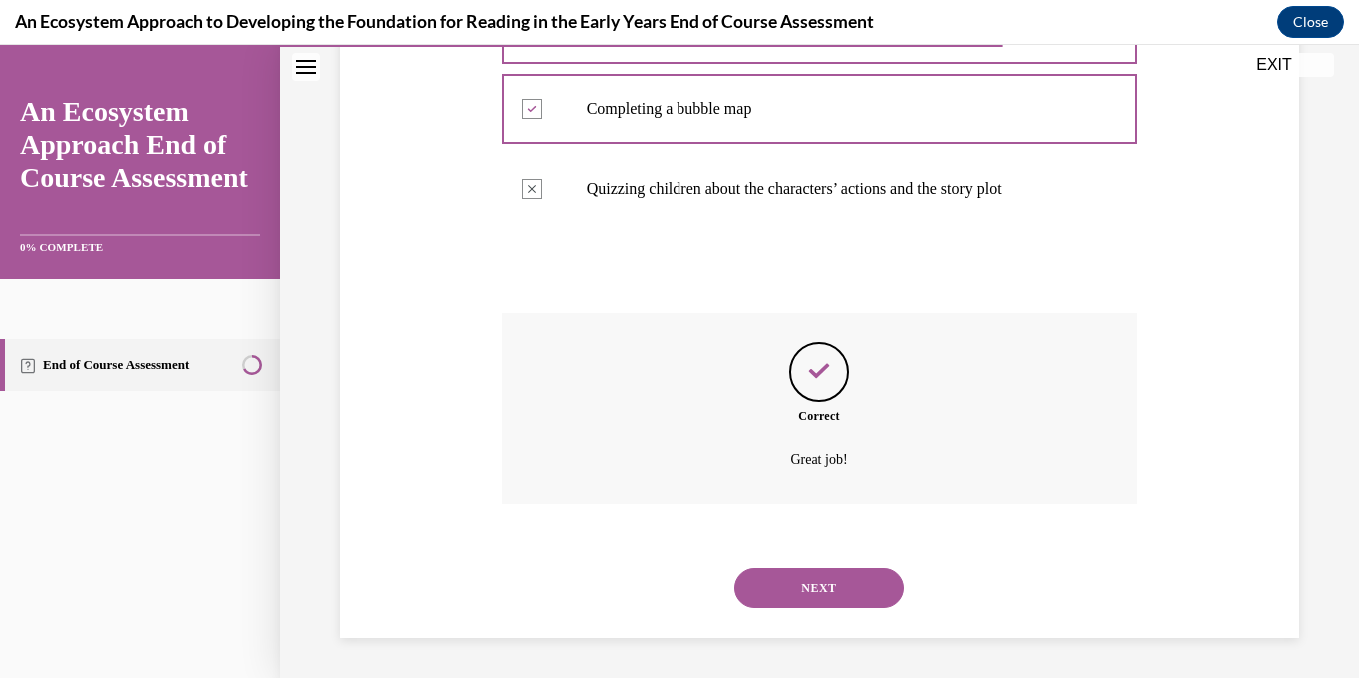
click at [824, 591] on button "NEXT" at bounding box center [819, 588] width 170 height 40
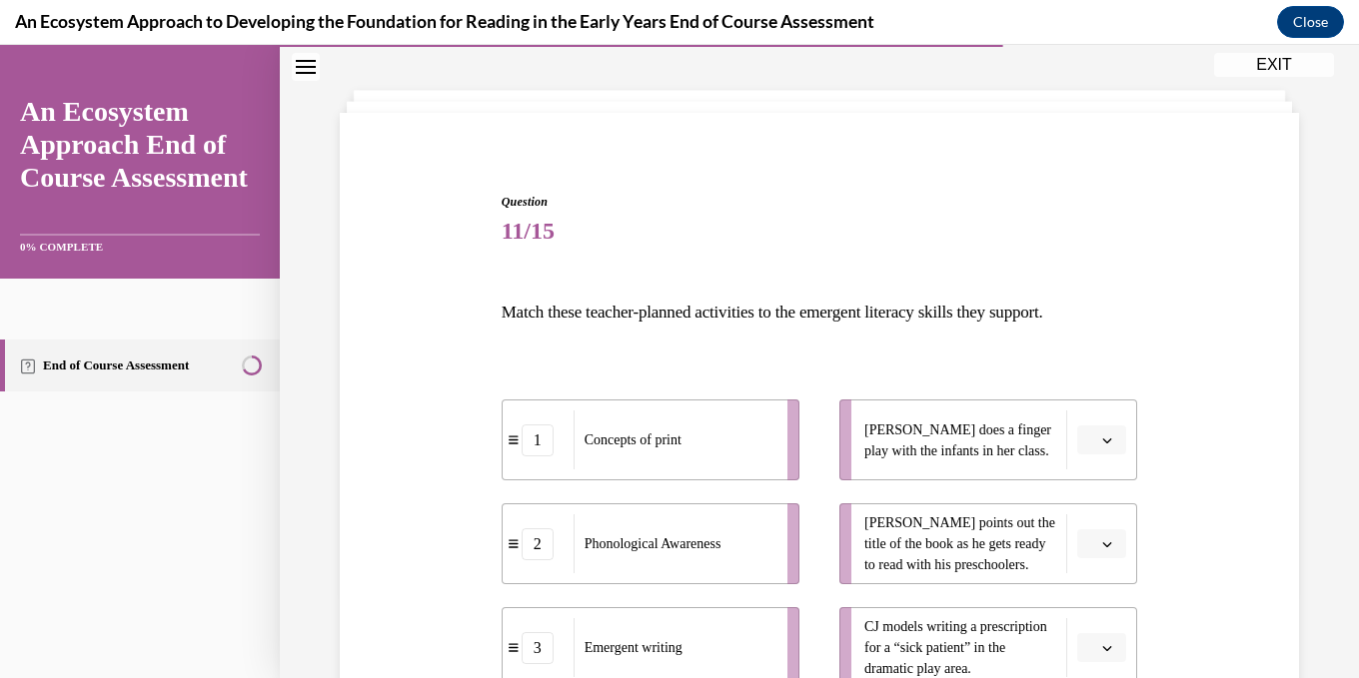
scroll to position [300, 0]
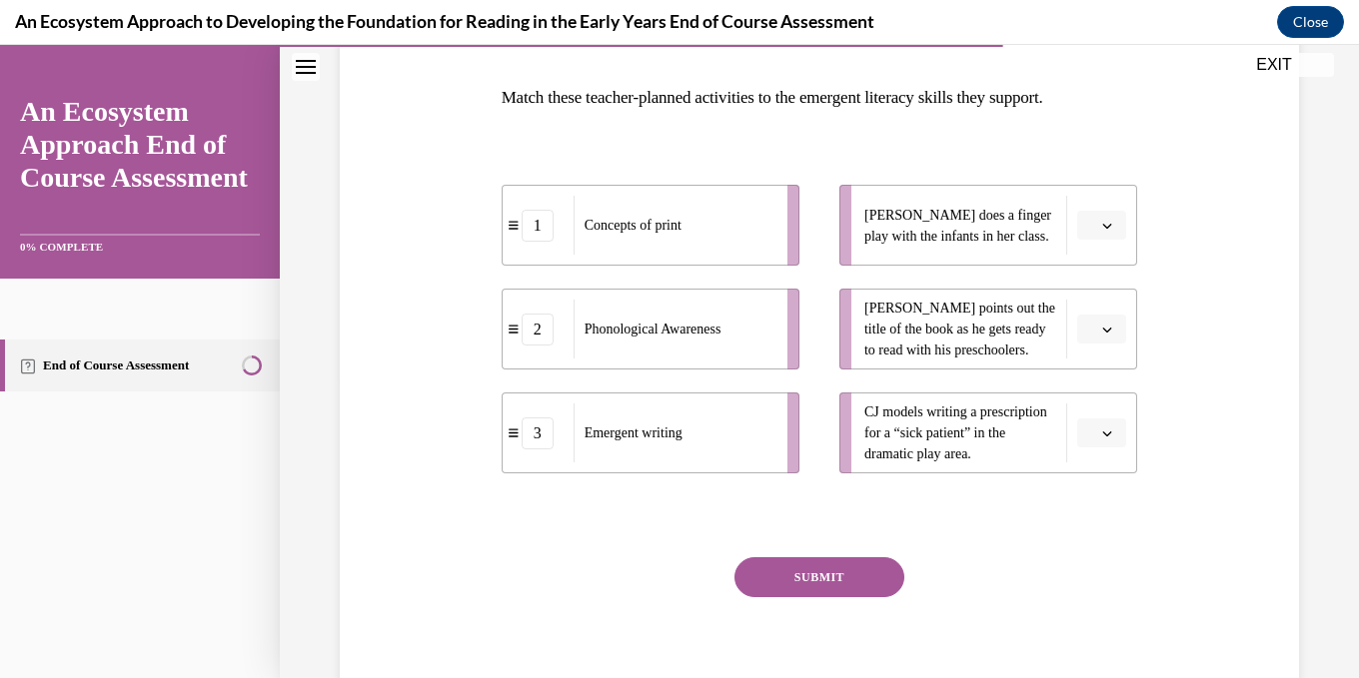
click at [1096, 320] on span "Please select an option" at bounding box center [1092, 330] width 7 height 20
click at [1102, 414] on div "1" at bounding box center [1099, 414] width 50 height 40
click at [1114, 429] on span "button" at bounding box center [1107, 434] width 14 height 14
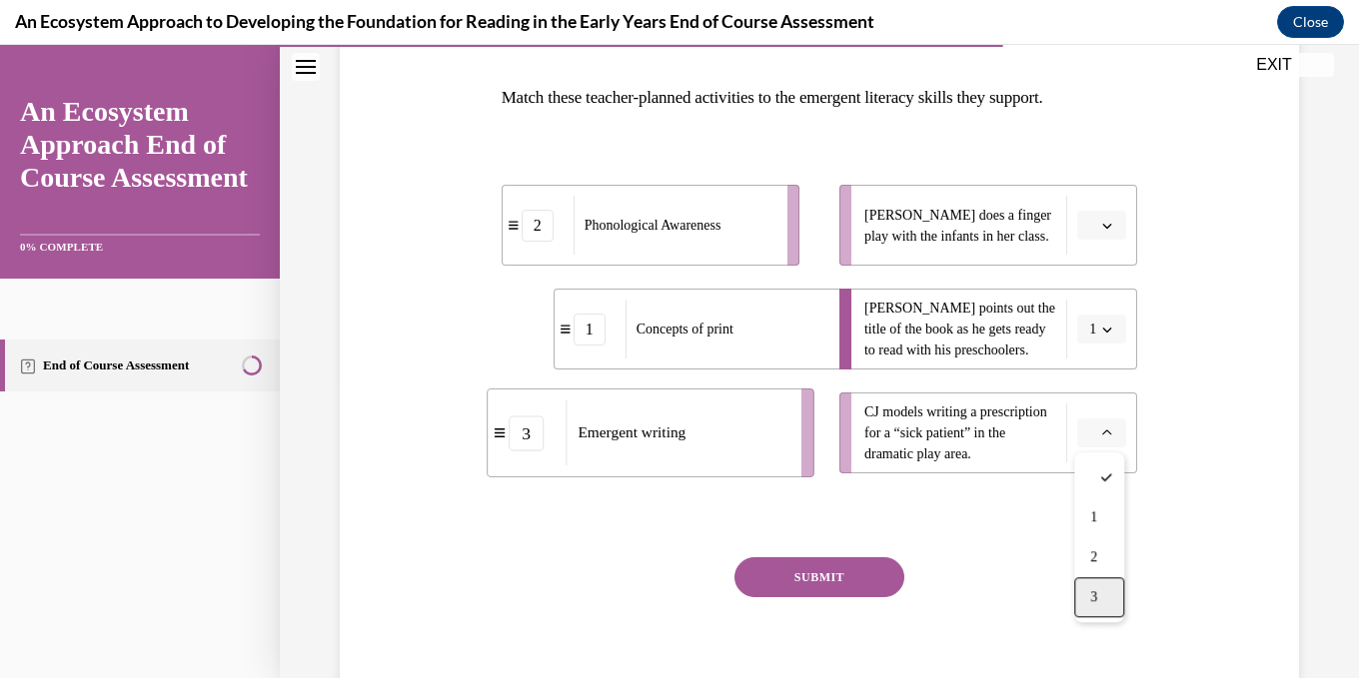
click at [1111, 597] on div "3" at bounding box center [1099, 597] width 50 height 40
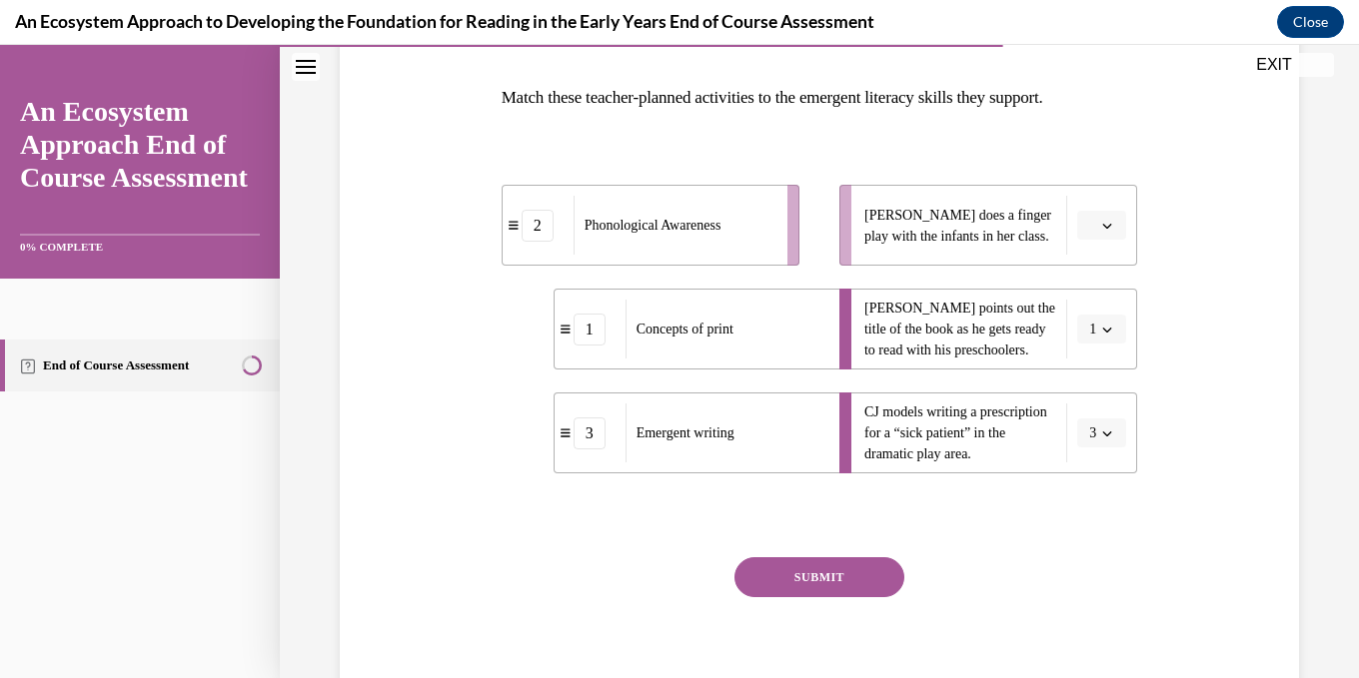
click at [1114, 228] on span "button" at bounding box center [1107, 226] width 14 height 14
click at [1108, 358] on div "2" at bounding box center [1099, 350] width 50 height 40
click at [858, 577] on button "SUBMIT" at bounding box center [819, 577] width 170 height 40
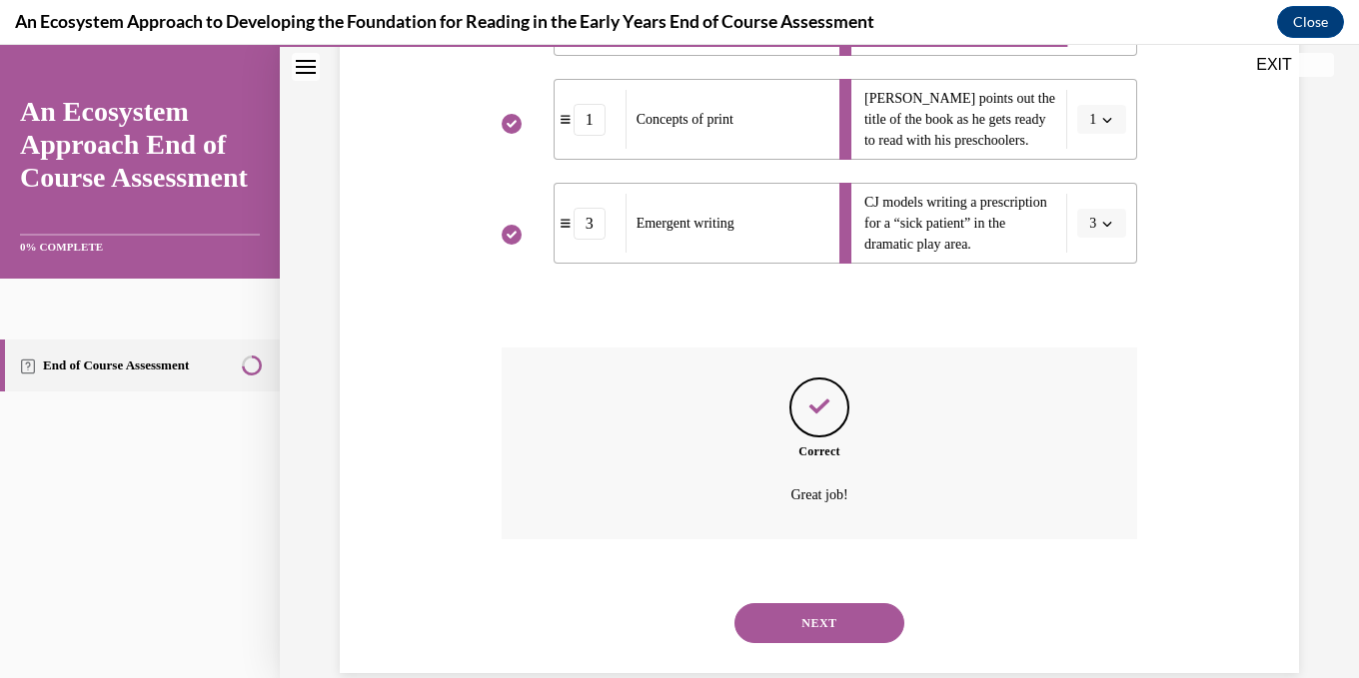
scroll to position [544, 0]
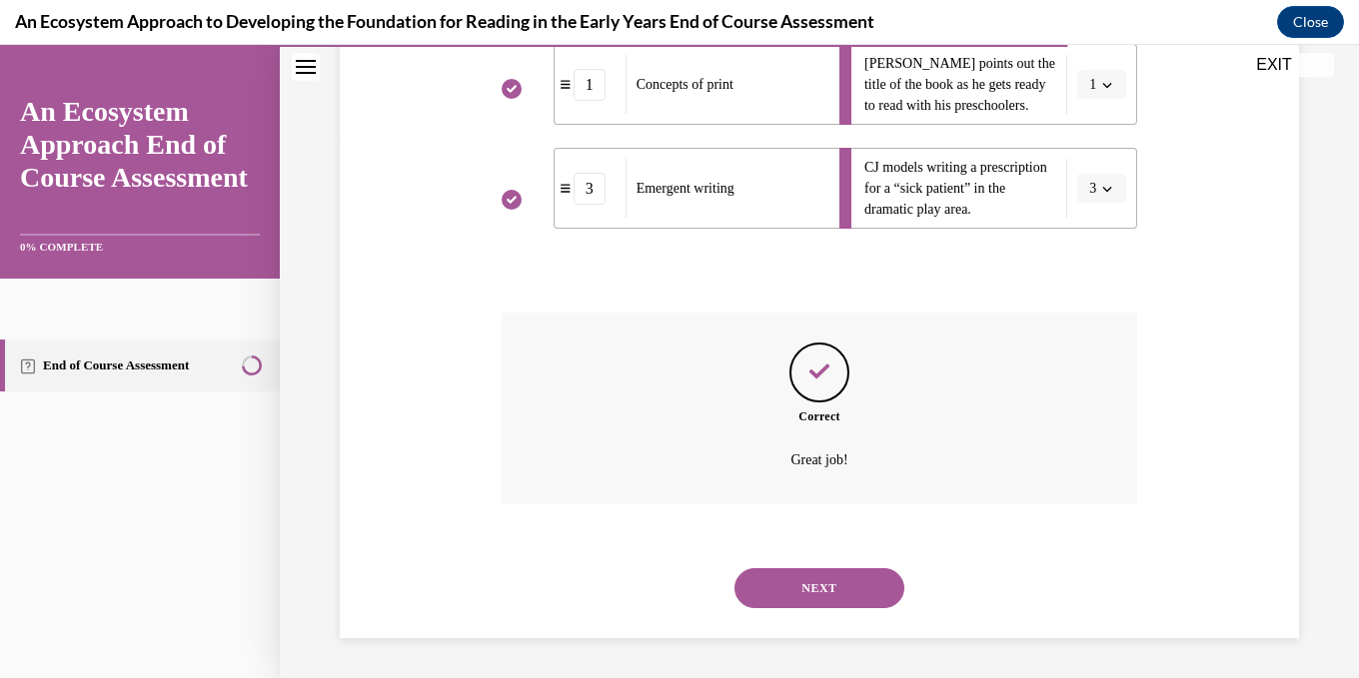
click at [851, 591] on button "NEXT" at bounding box center [819, 588] width 170 height 40
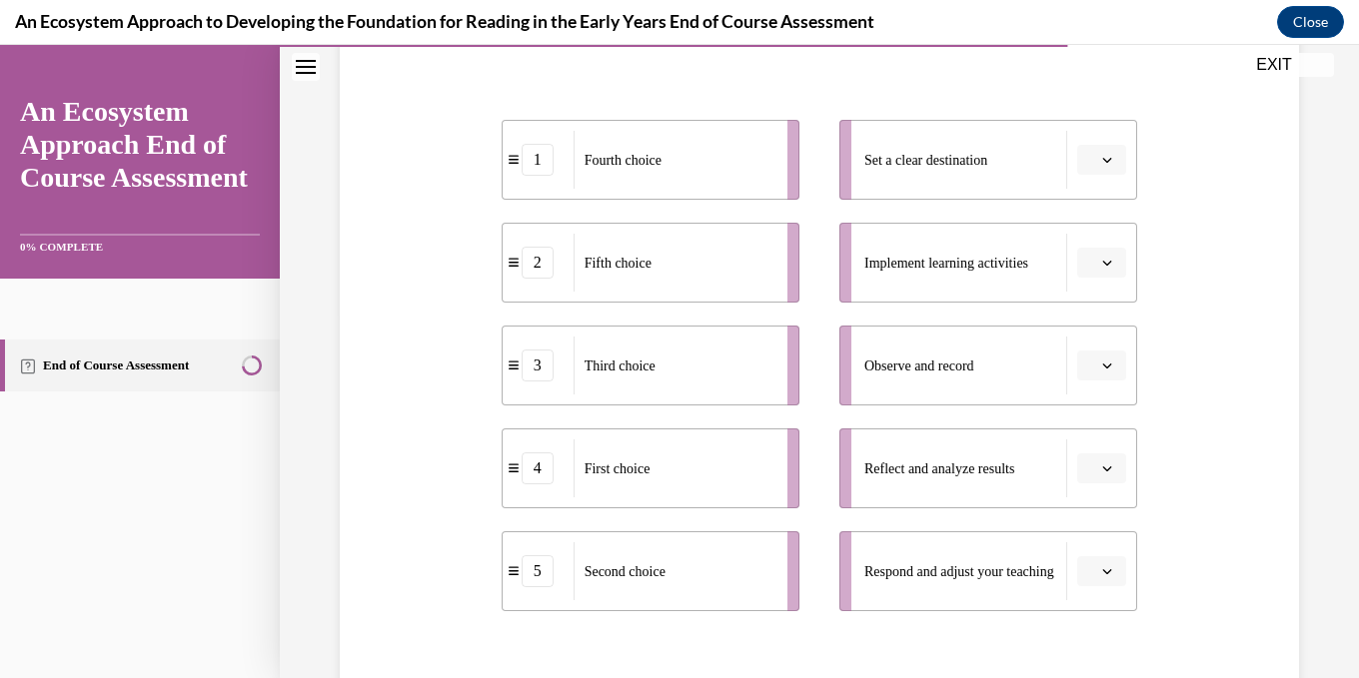
scroll to position [400, 0]
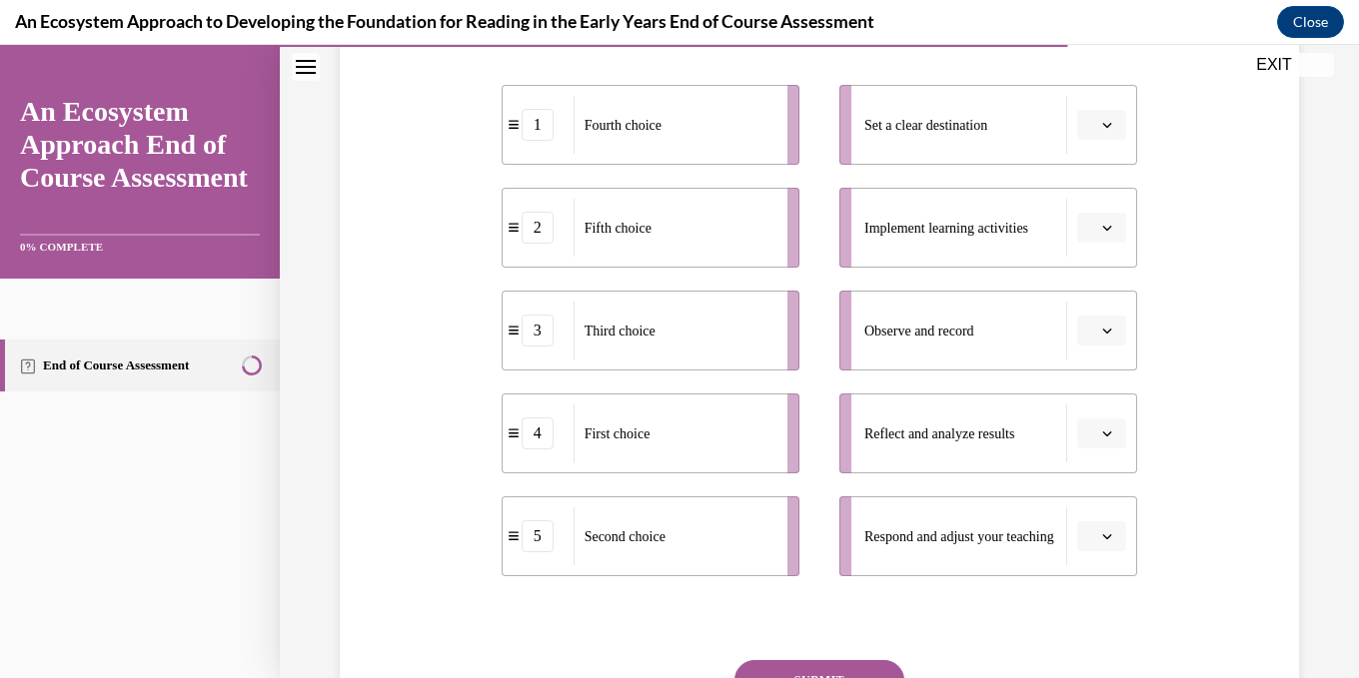
click at [1112, 534] on icon "button" at bounding box center [1107, 537] width 10 height 10
click at [1111, 494] on div "5" at bounding box center [1099, 492] width 50 height 40
click at [1104, 225] on icon "button" at bounding box center [1107, 228] width 10 height 10
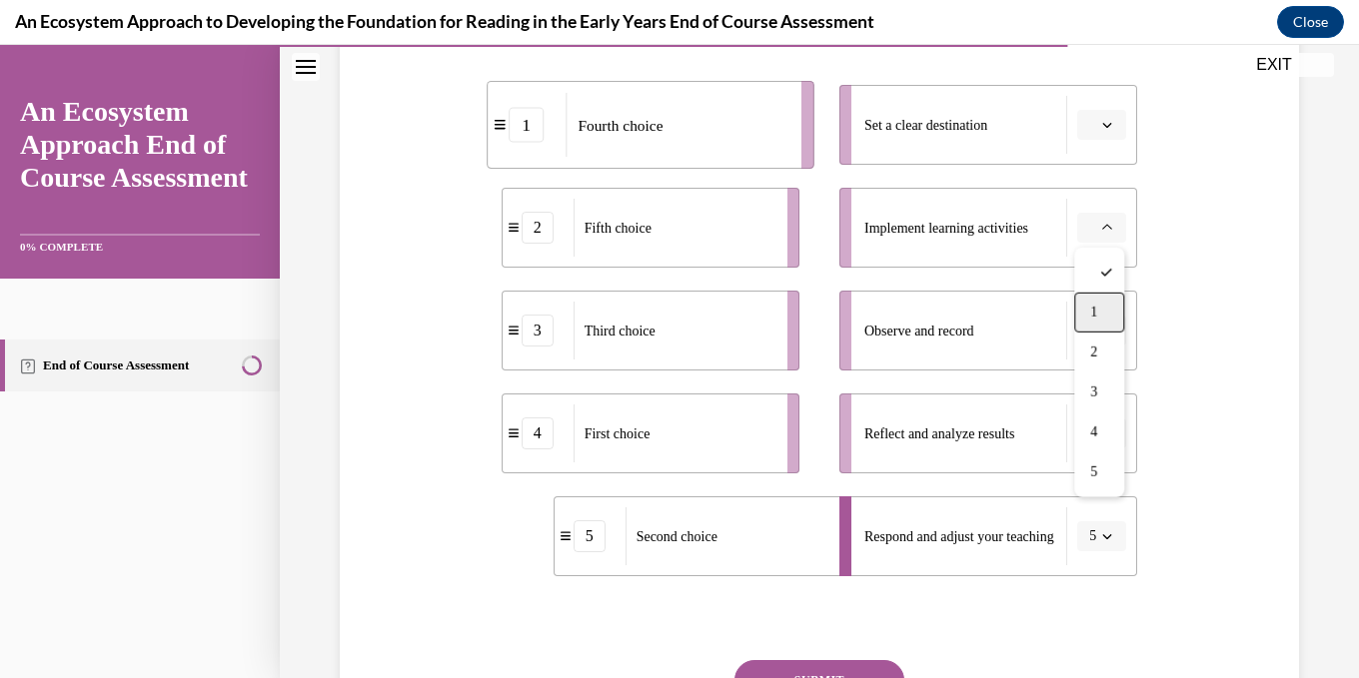
click at [1109, 309] on div "1" at bounding box center [1099, 313] width 50 height 40
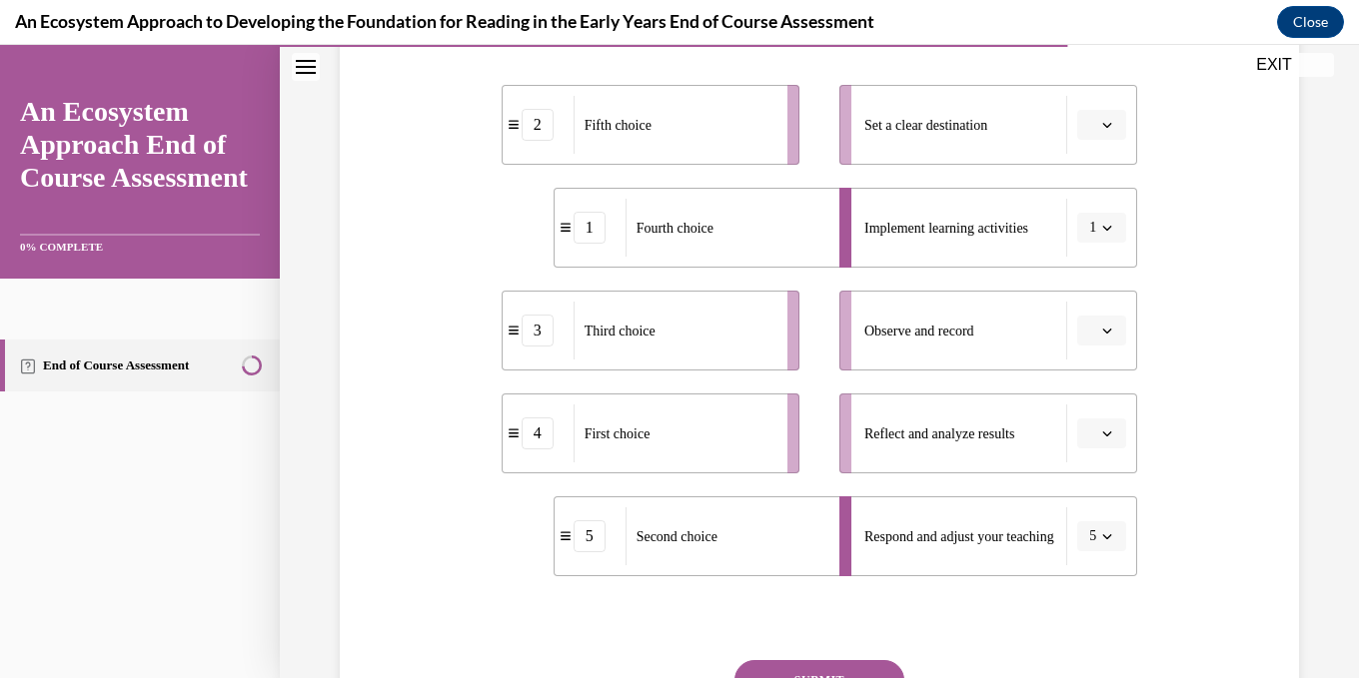
click at [1110, 338] on button "button" at bounding box center [1101, 331] width 49 height 30
click at [1092, 460] on span "2" at bounding box center [1093, 456] width 7 height 16
click at [1096, 127] on span "Please select an option" at bounding box center [1092, 125] width 7 height 20
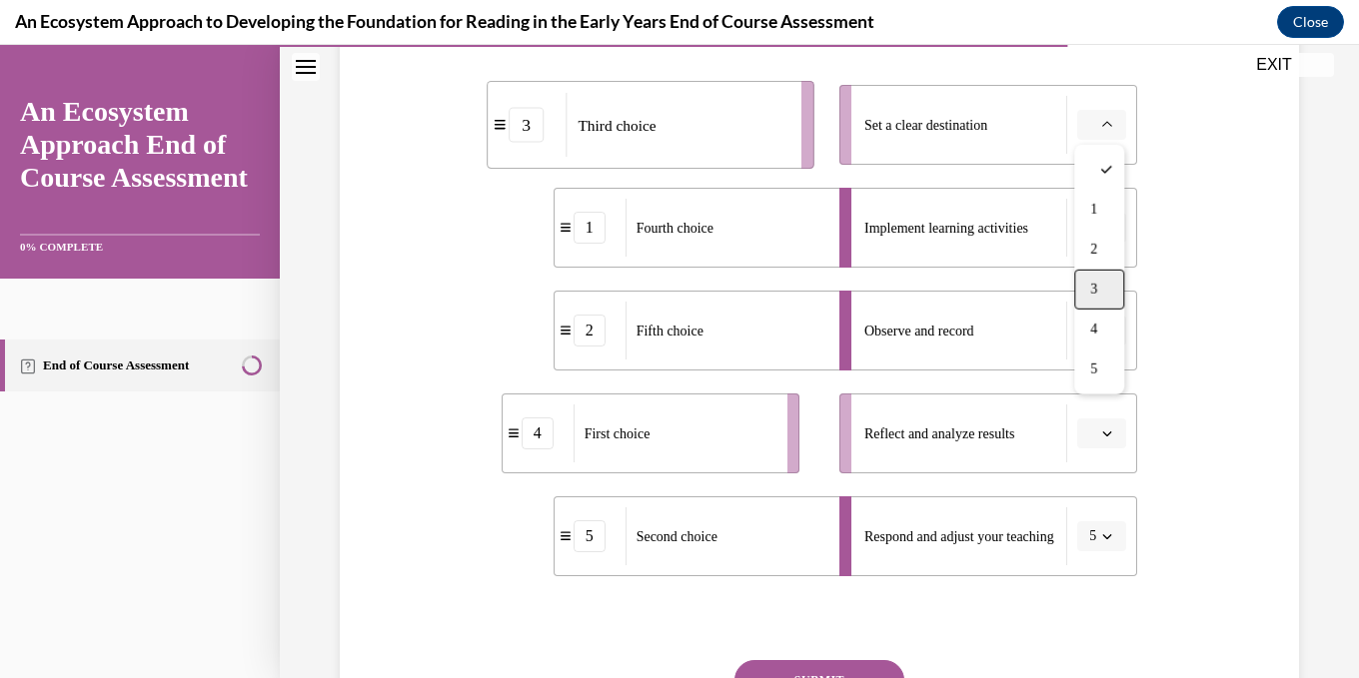
click at [1106, 298] on div "3" at bounding box center [1099, 290] width 50 height 40
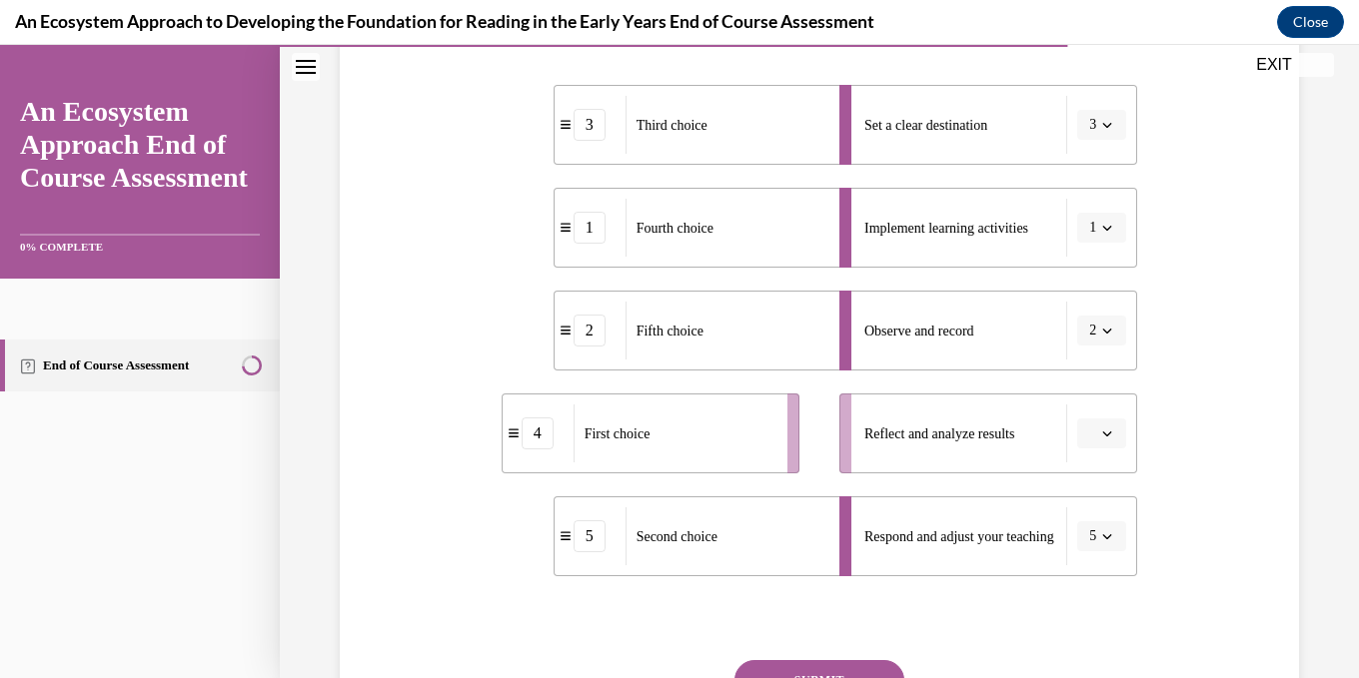
click at [1104, 442] on button "button" at bounding box center [1101, 434] width 49 height 30
click at [1112, 311] on div "3" at bounding box center [1099, 309] width 50 height 40
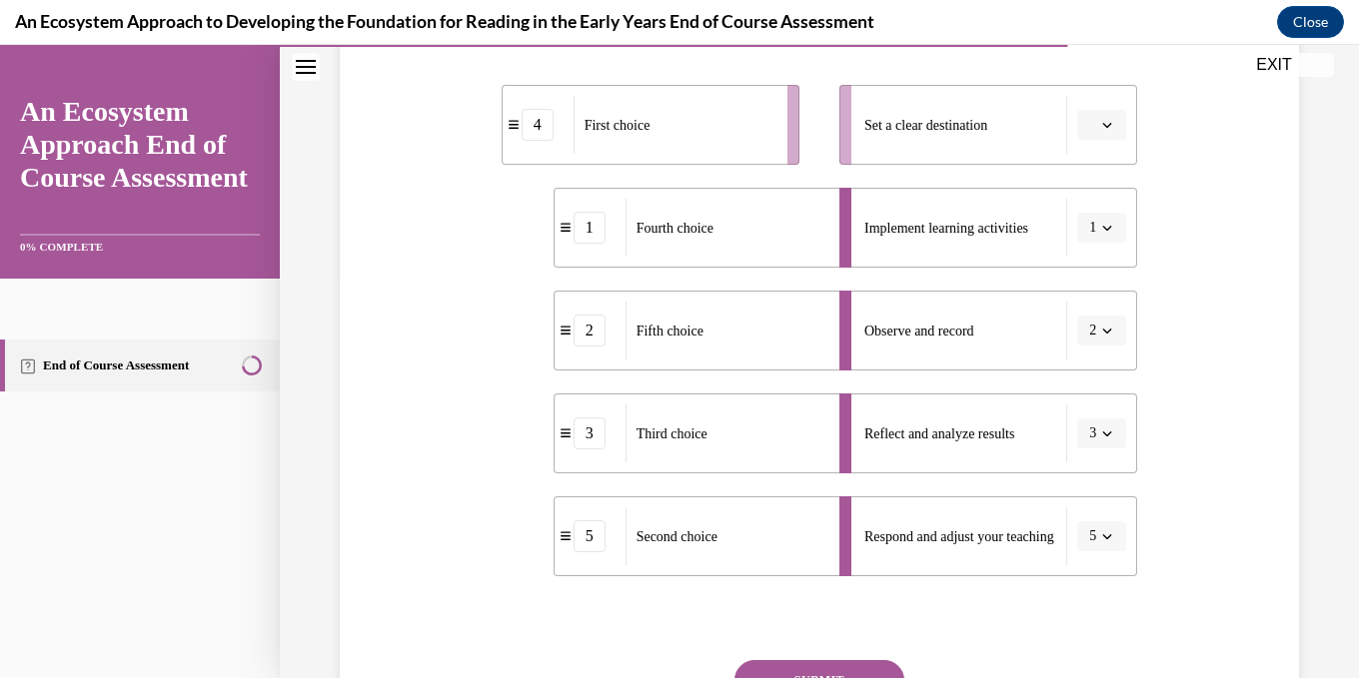
click at [1111, 430] on icon "button" at bounding box center [1107, 434] width 10 height 10
click at [1100, 351] on div "4" at bounding box center [1095, 349] width 50 height 40
click at [1108, 327] on icon "button" at bounding box center [1107, 331] width 10 height 10
drag, startPoint x: 1100, startPoint y: 498, endPoint x: 1098, endPoint y: 402, distance: 95.9
click at [1100, 495] on div "3" at bounding box center [1095, 496] width 50 height 40
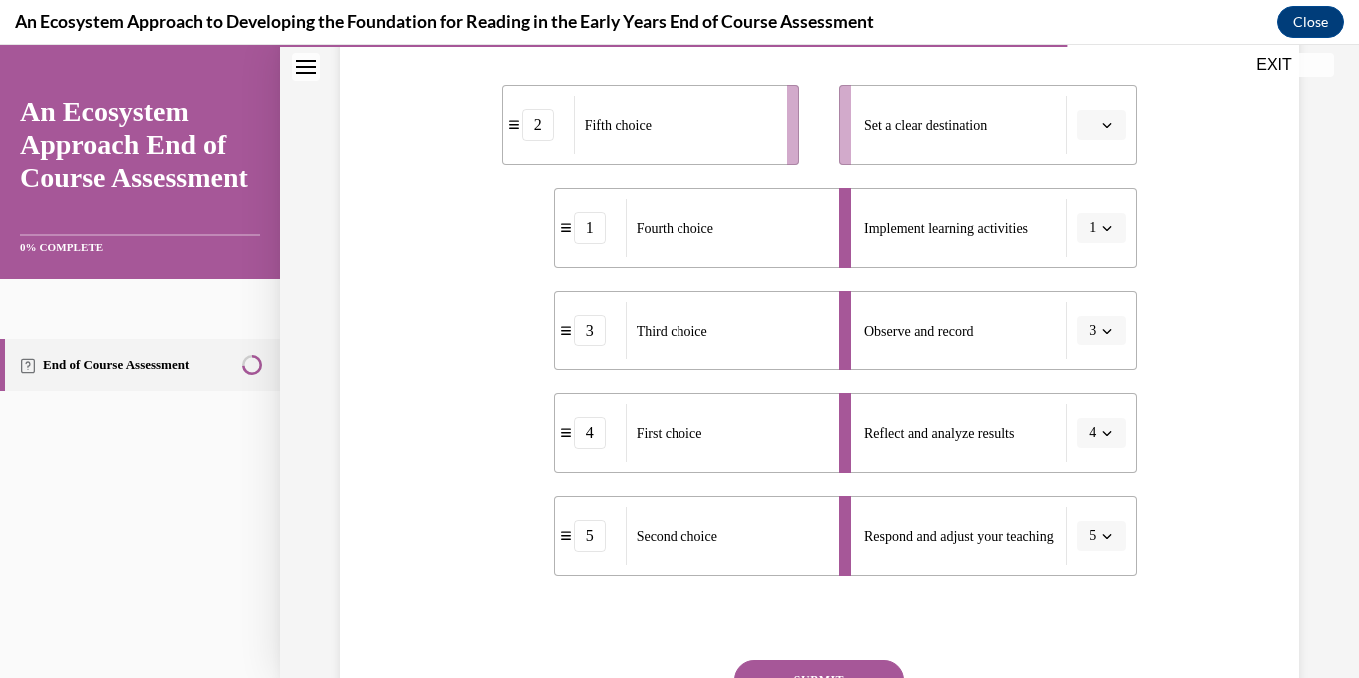
click at [1103, 237] on button "1" at bounding box center [1101, 228] width 49 height 30
drag, startPoint x: 1105, startPoint y: 355, endPoint x: 1079, endPoint y: 261, distance: 97.4
click at [1102, 350] on div "2" at bounding box center [1095, 353] width 50 height 40
click at [1107, 125] on icon "button" at bounding box center [1107, 125] width 10 height 10
click at [1113, 209] on div "1" at bounding box center [1099, 210] width 50 height 40
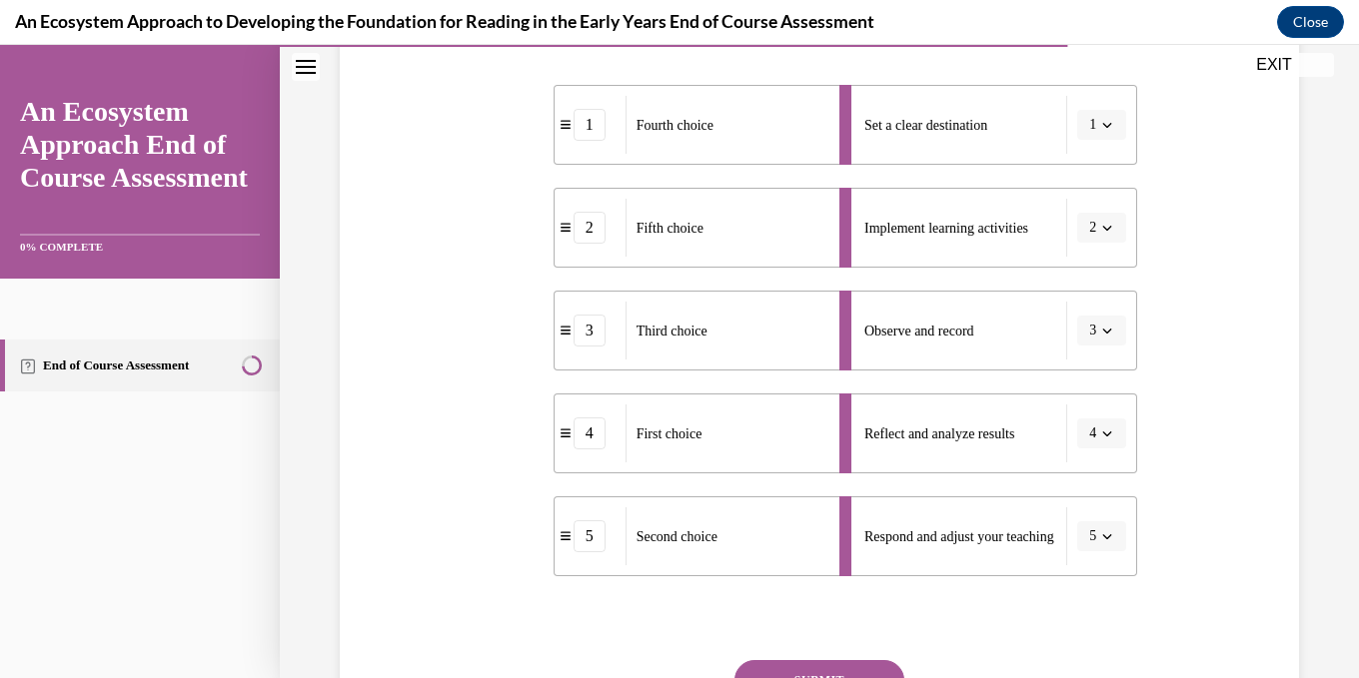
click at [1110, 134] on button "1" at bounding box center [1101, 125] width 49 height 30
click at [1100, 327] on div "4" at bounding box center [1095, 330] width 50 height 40
click at [1101, 231] on span "button" at bounding box center [1107, 228] width 14 height 14
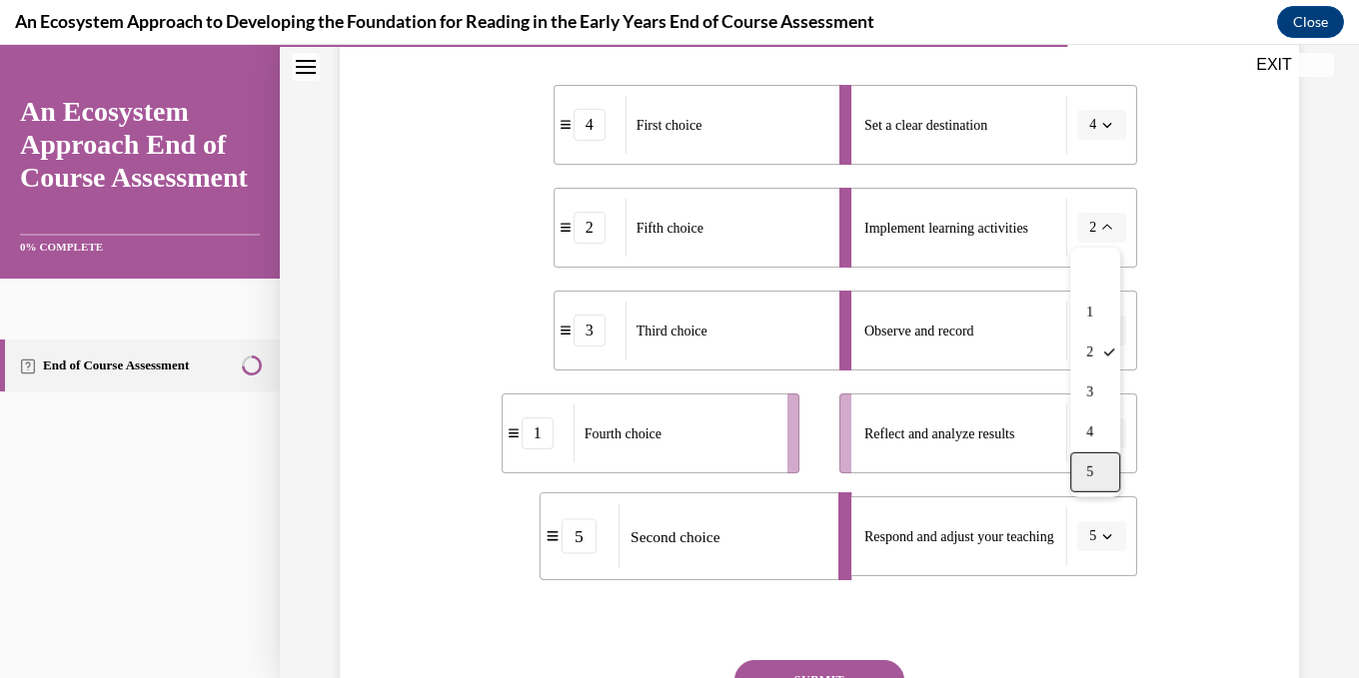
click at [1089, 470] on span "5" at bounding box center [1089, 473] width 7 height 16
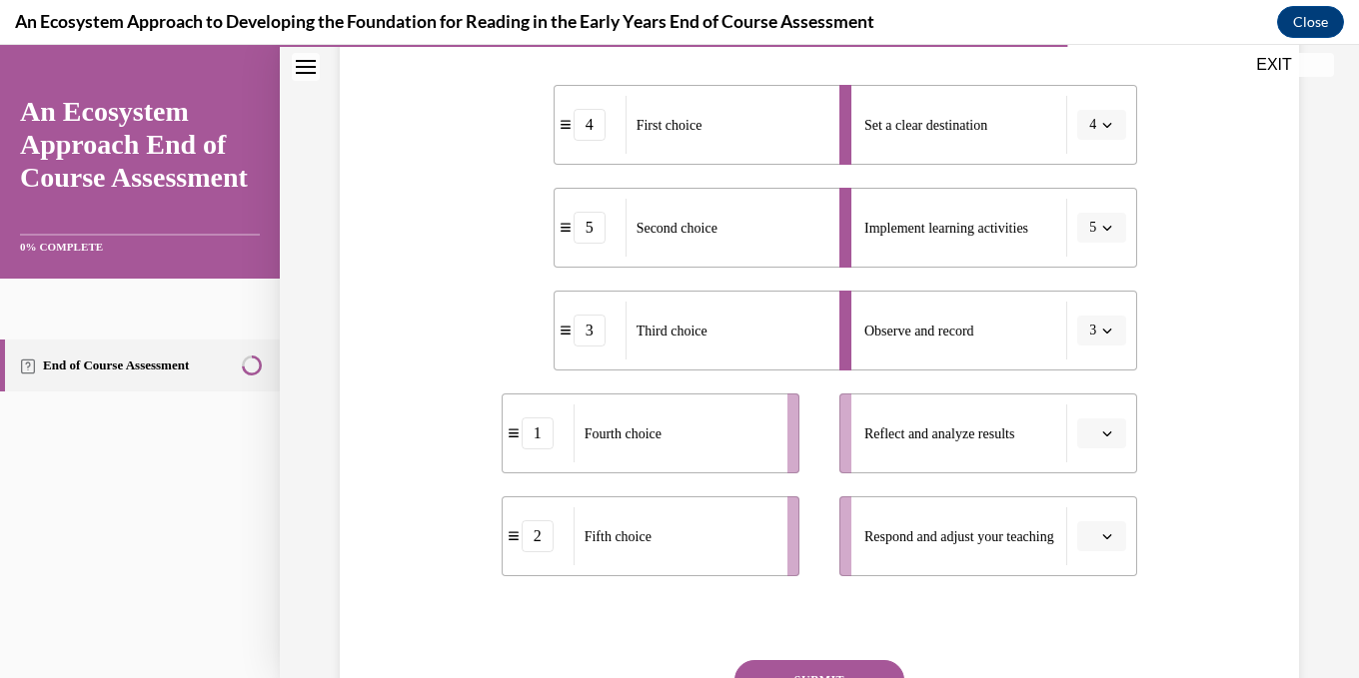
click at [1105, 329] on icon "button" at bounding box center [1107, 331] width 10 height 10
drag, startPoint x: 1224, startPoint y: 354, endPoint x: 1215, endPoint y: 349, distance: 10.3
click at [1223, 351] on div "Question 12/15 Put the steps of the progress monitoring process in the right or…" at bounding box center [819, 321] width 969 height 1006
click at [1108, 426] on button "button" at bounding box center [1101, 434] width 49 height 30
click at [1097, 228] on span "1" at bounding box center [1093, 229] width 7 height 16
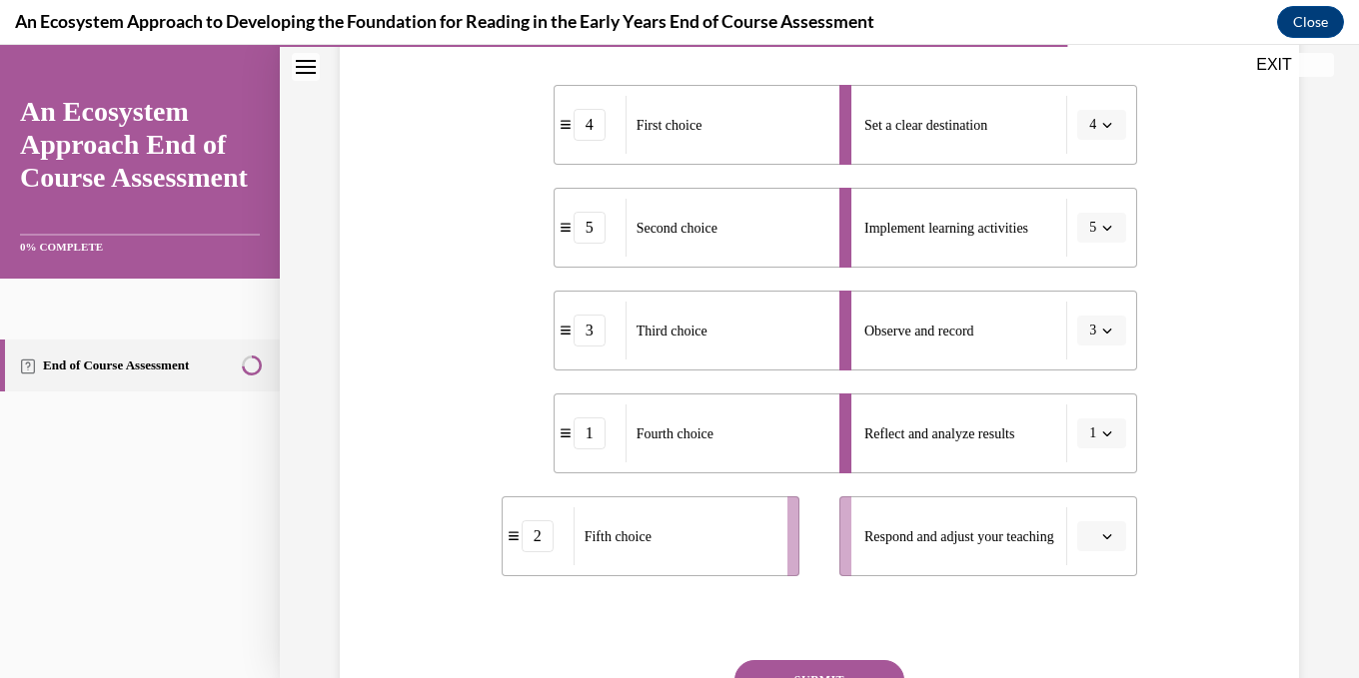
click at [1099, 531] on button "button" at bounding box center [1101, 537] width 49 height 30
click at [1096, 368] on span "2" at bounding box center [1093, 372] width 7 height 16
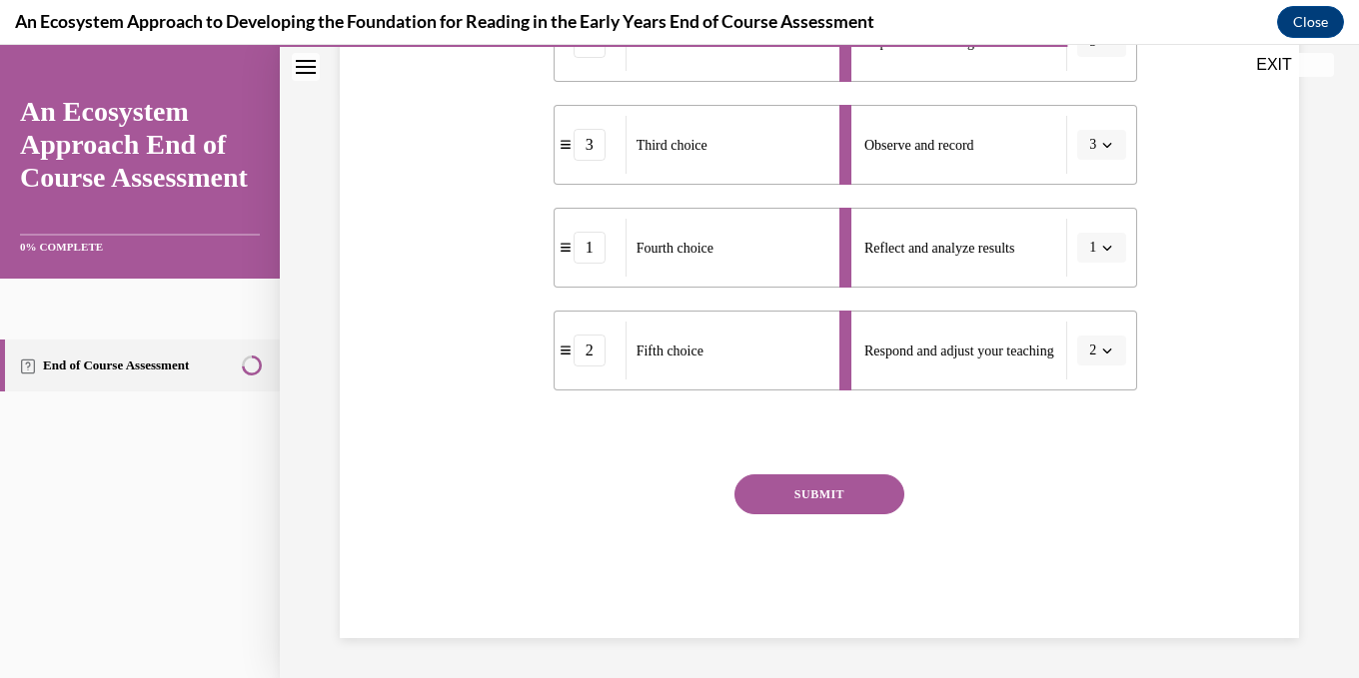
click at [858, 502] on button "SUBMIT" at bounding box center [819, 495] width 170 height 40
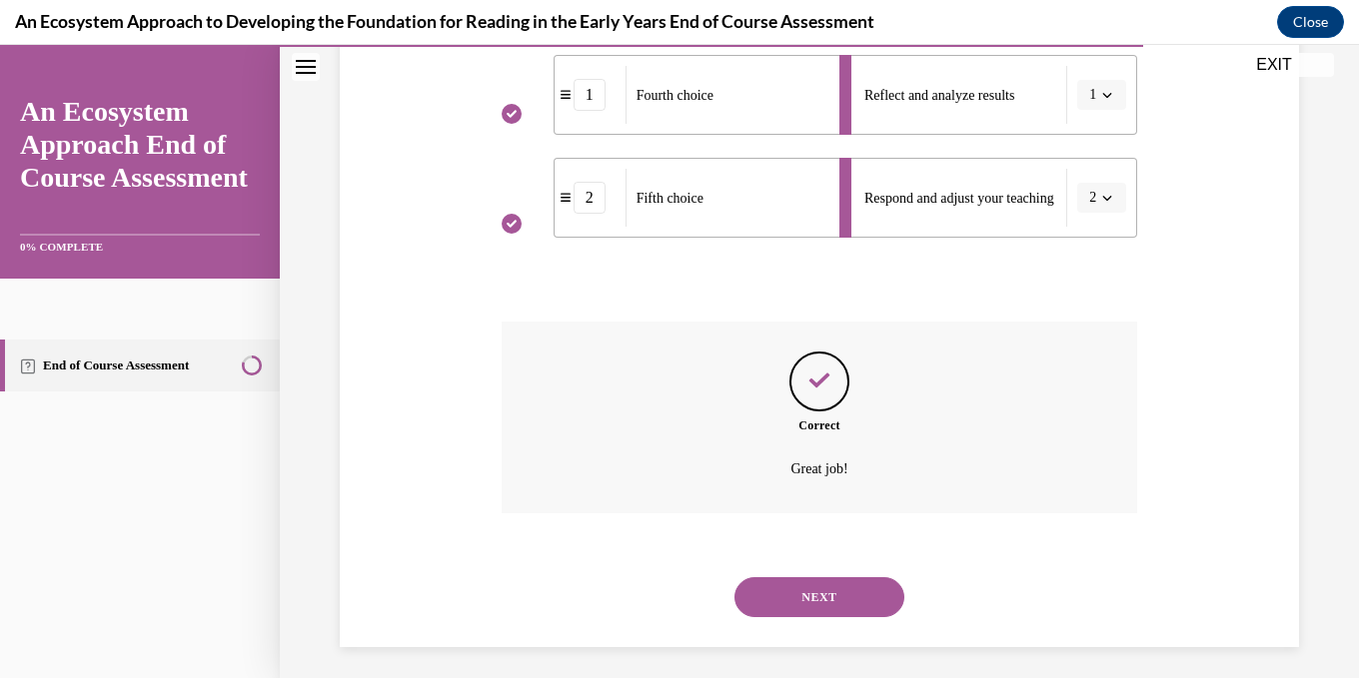
scroll to position [747, 0]
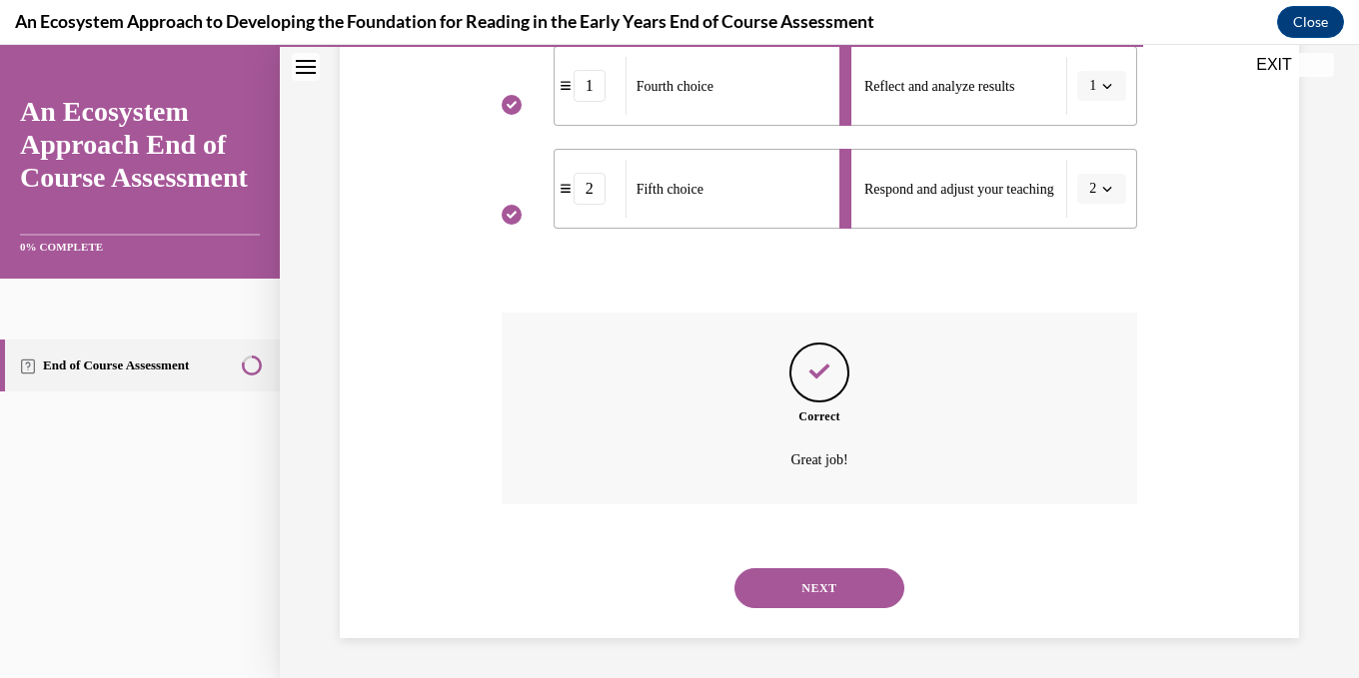
click at [867, 578] on button "NEXT" at bounding box center [819, 588] width 170 height 40
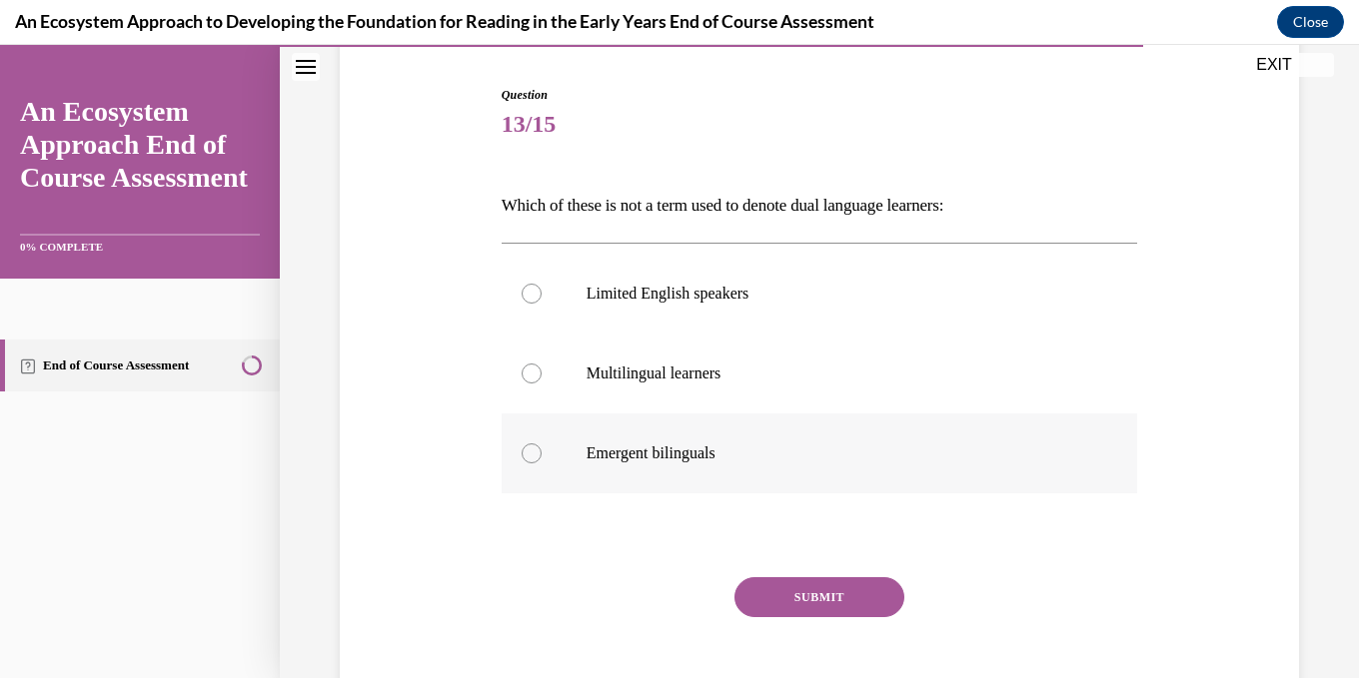
scroll to position [200, 0]
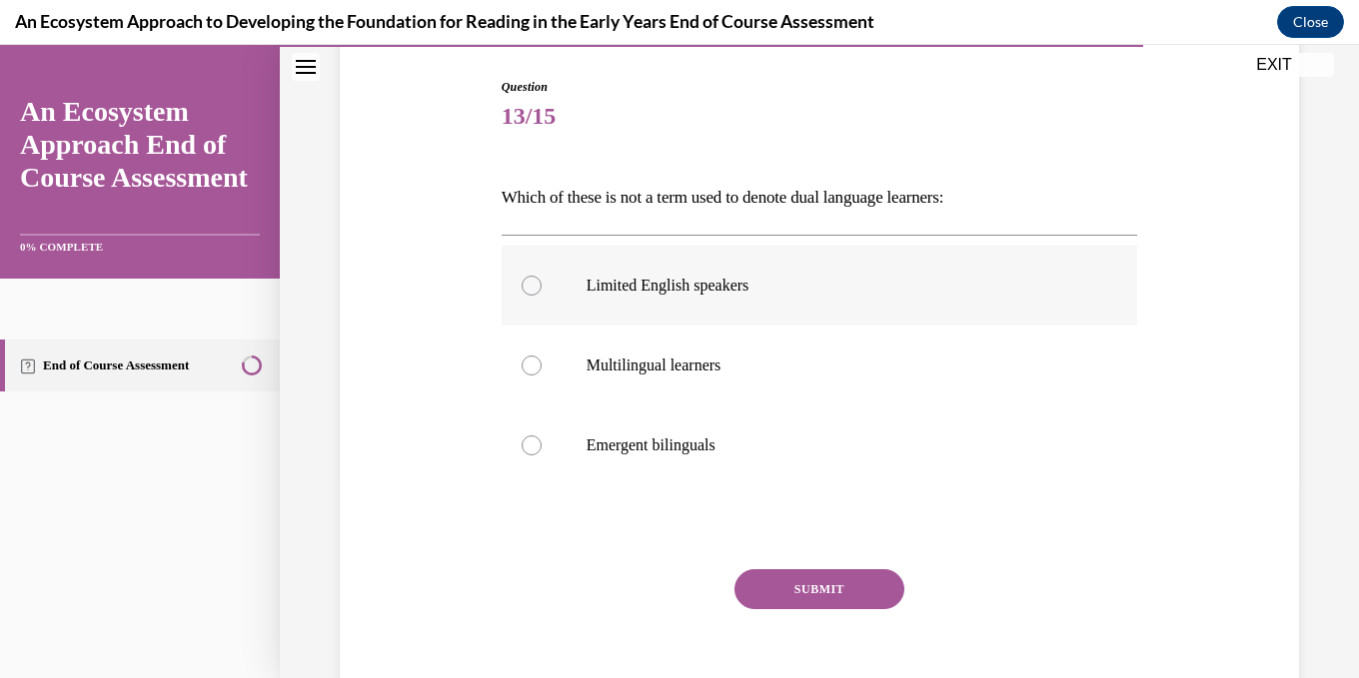
click at [537, 284] on div at bounding box center [532, 286] width 20 height 20
click at [537, 284] on input "Limited English speakers" at bounding box center [532, 286] width 20 height 20
radio input "true"
click at [815, 584] on button "SUBMIT" at bounding box center [819, 589] width 170 height 40
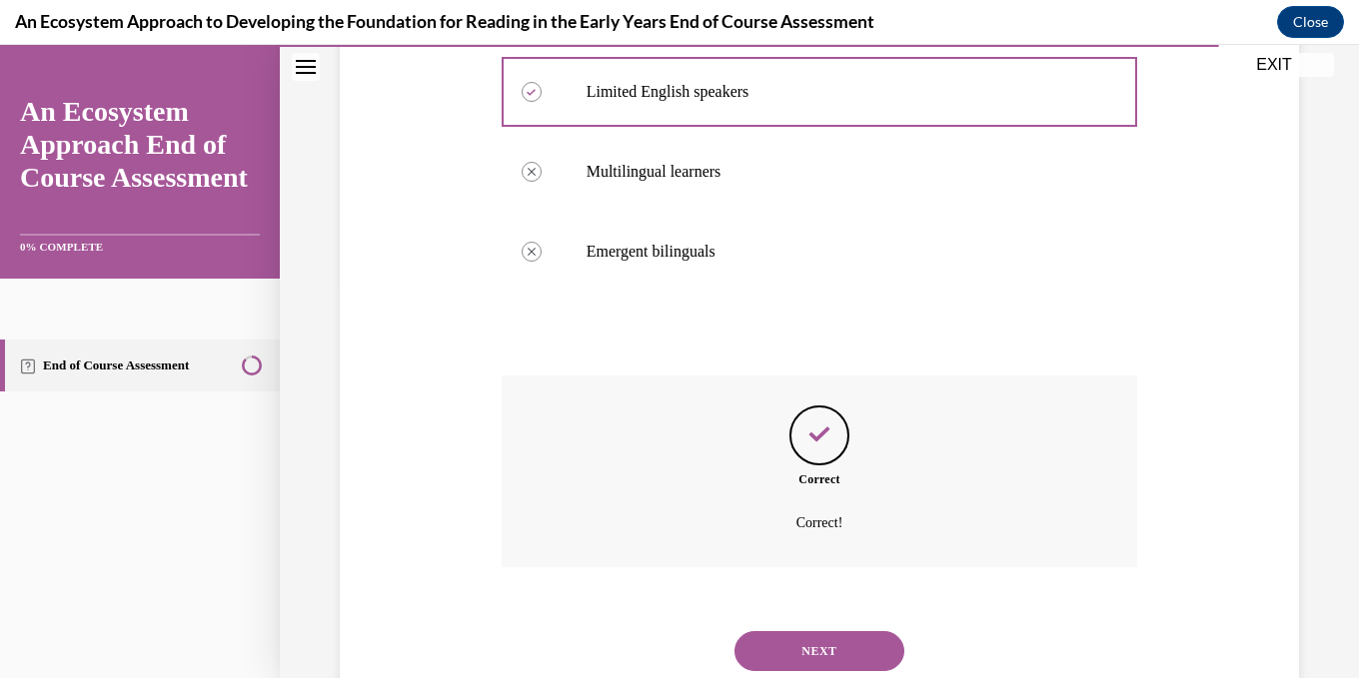
scroll to position [457, 0]
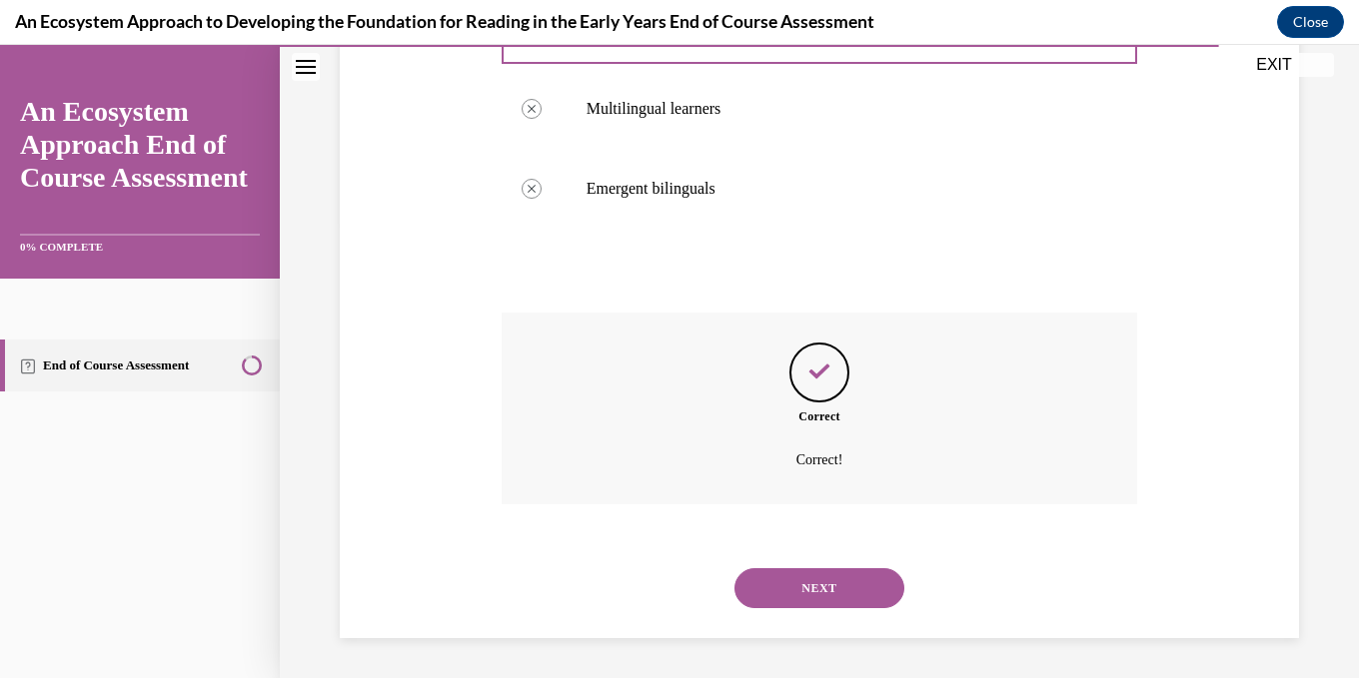
click at [858, 597] on button "NEXT" at bounding box center [819, 588] width 170 height 40
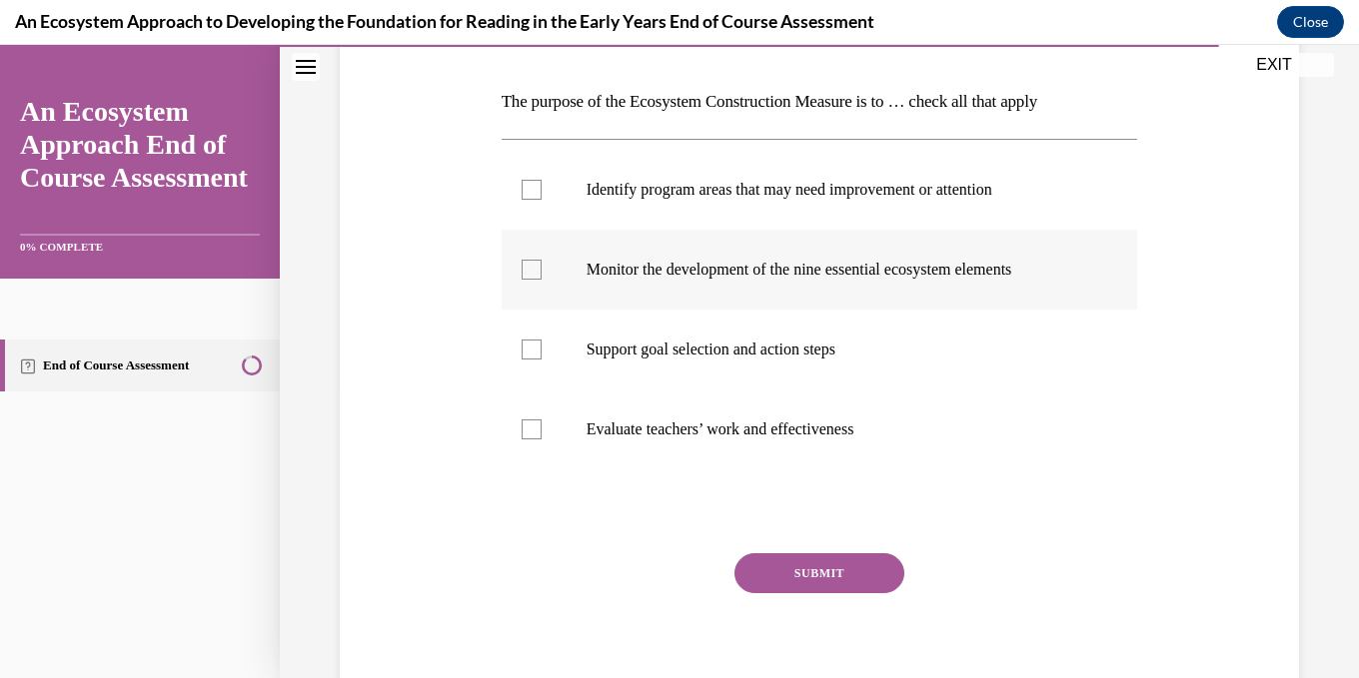
scroll to position [300, 0]
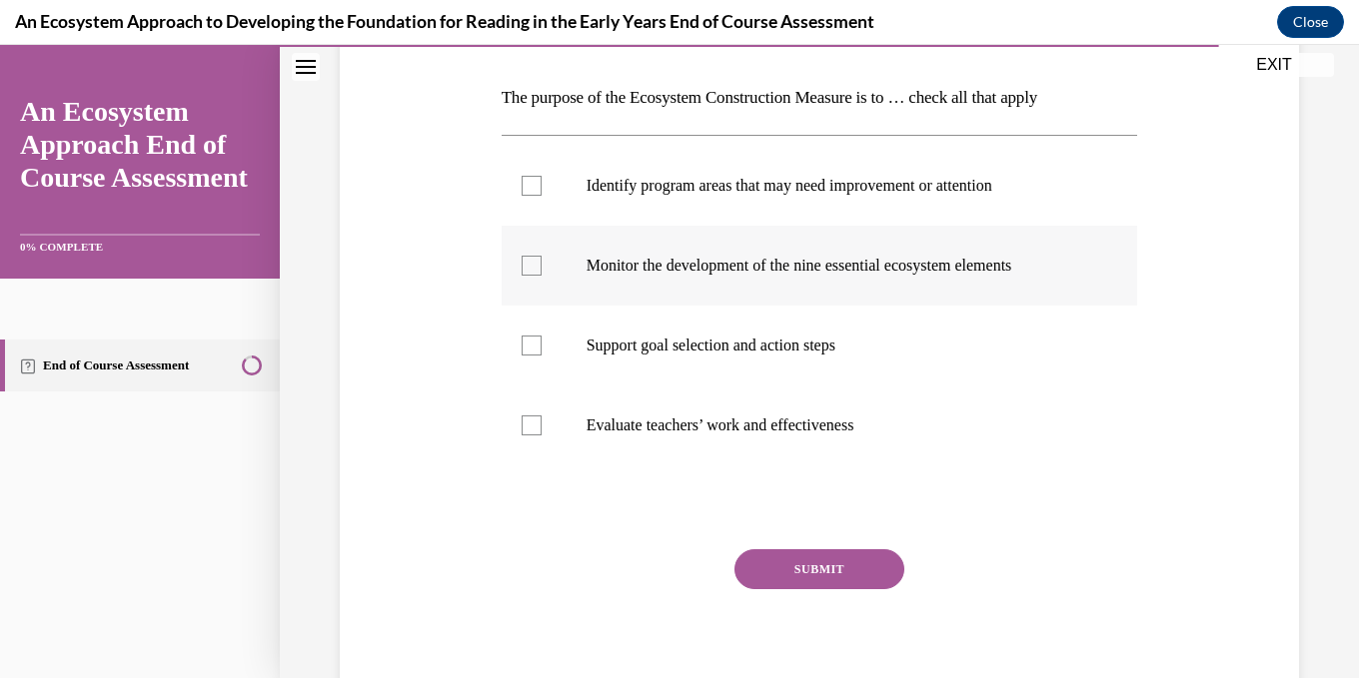
click at [527, 265] on div at bounding box center [532, 266] width 20 height 20
click at [527, 265] on input "Monitor the development of the nine essential ecosystem elements" at bounding box center [532, 266] width 20 height 20
checkbox input "true"
click at [530, 339] on div at bounding box center [532, 346] width 20 height 20
click at [530, 339] on input "Support goal selection and action steps" at bounding box center [532, 346] width 20 height 20
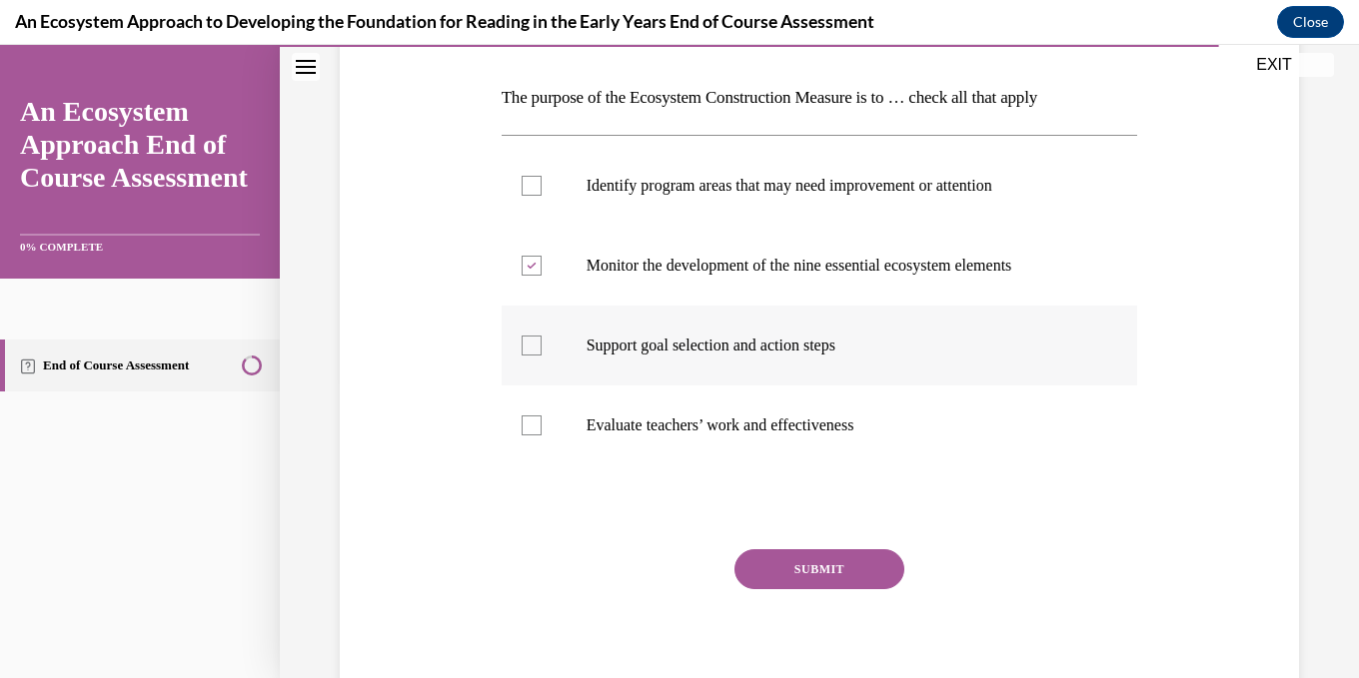
checkbox input "true"
click at [531, 422] on div at bounding box center [532, 426] width 20 height 20
click at [531, 422] on input "Evaluate teachers’ work and effectiveness" at bounding box center [532, 426] width 20 height 20
checkbox input "true"
click at [528, 187] on div at bounding box center [532, 186] width 20 height 20
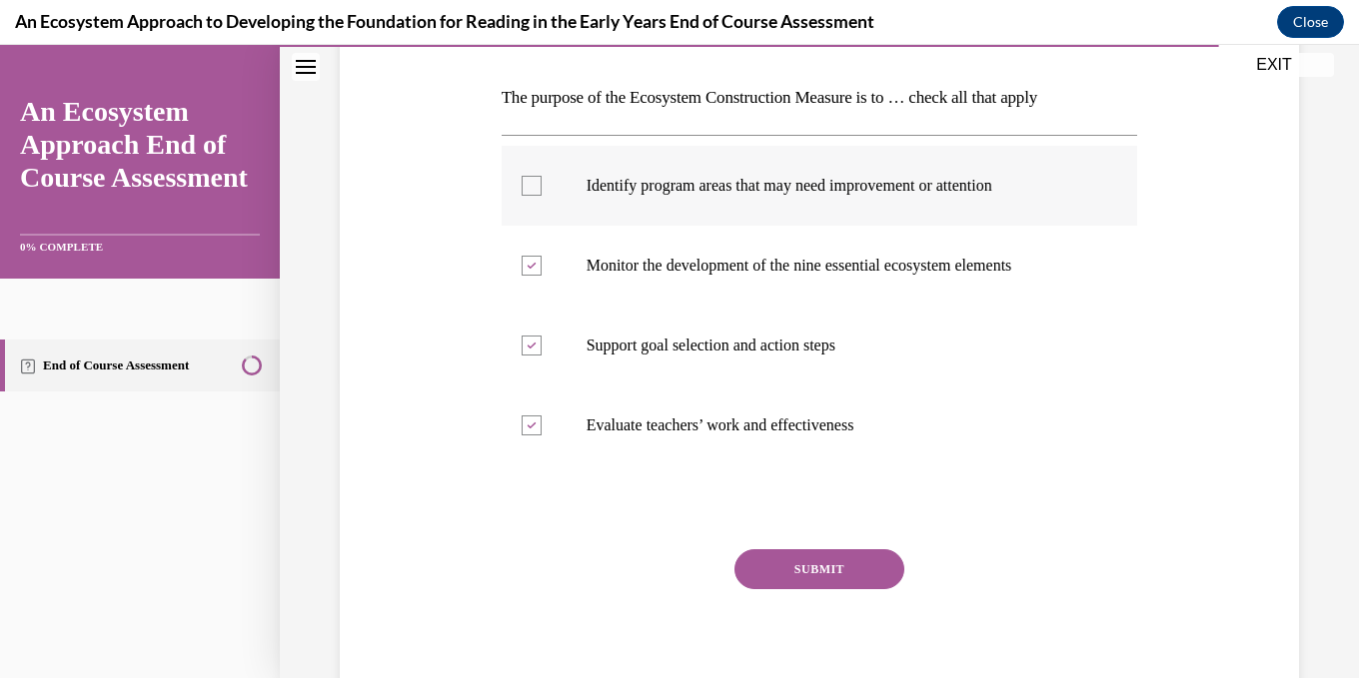
click at [528, 187] on input "Identify program areas that may need improvement or attention" at bounding box center [532, 186] width 20 height 20
checkbox input "true"
click at [813, 568] on button "SUBMIT" at bounding box center [819, 569] width 170 height 40
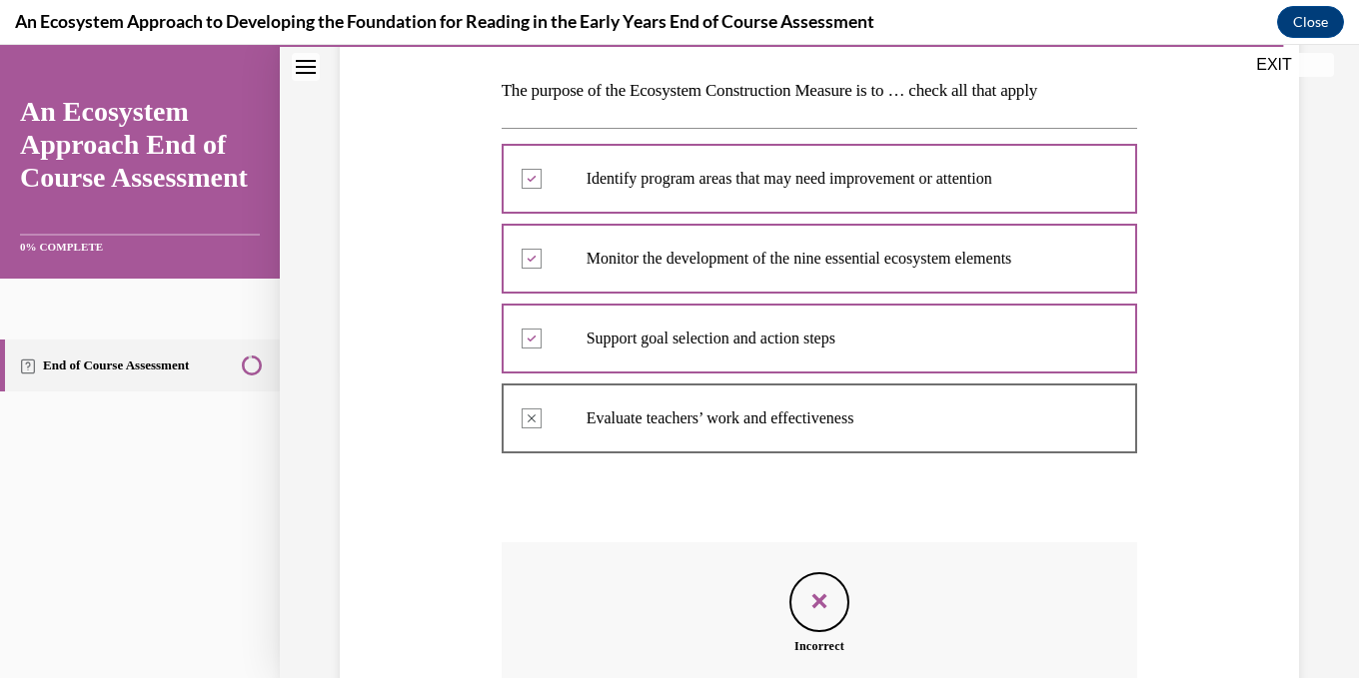
scroll to position [537, 0]
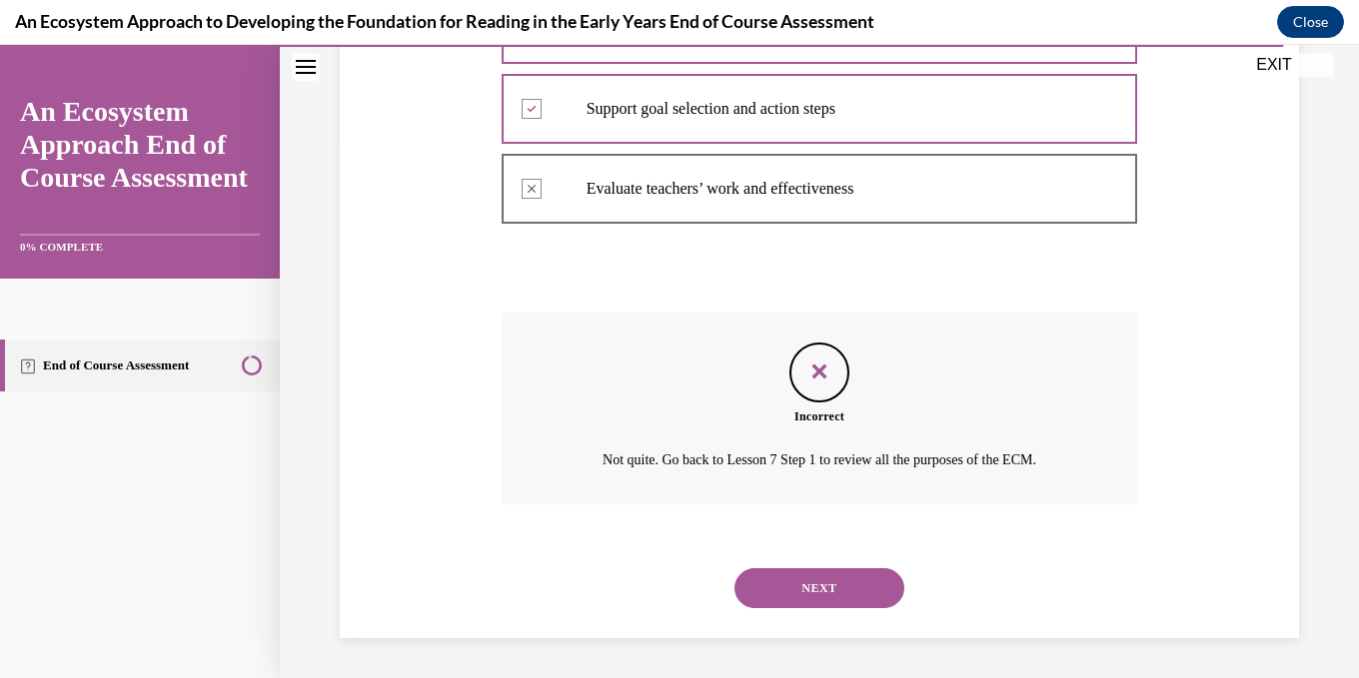
click at [859, 594] on button "NEXT" at bounding box center [819, 588] width 170 height 40
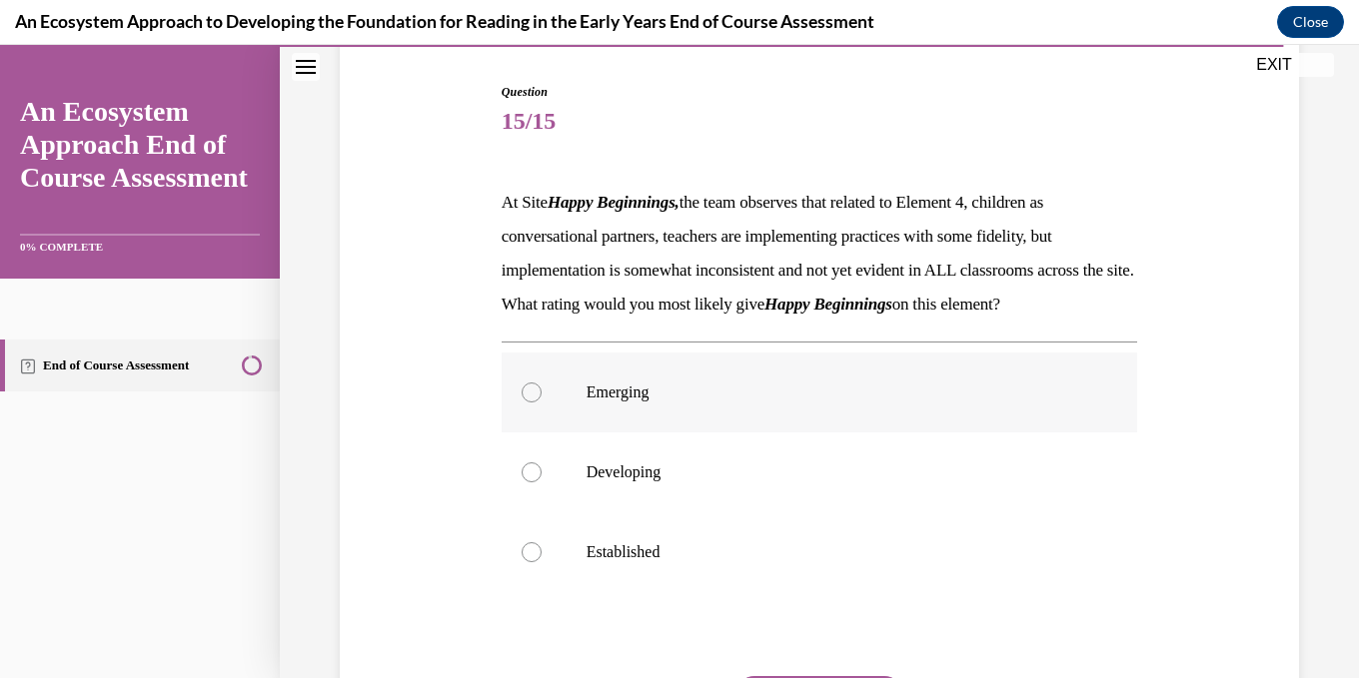
scroll to position [200, 0]
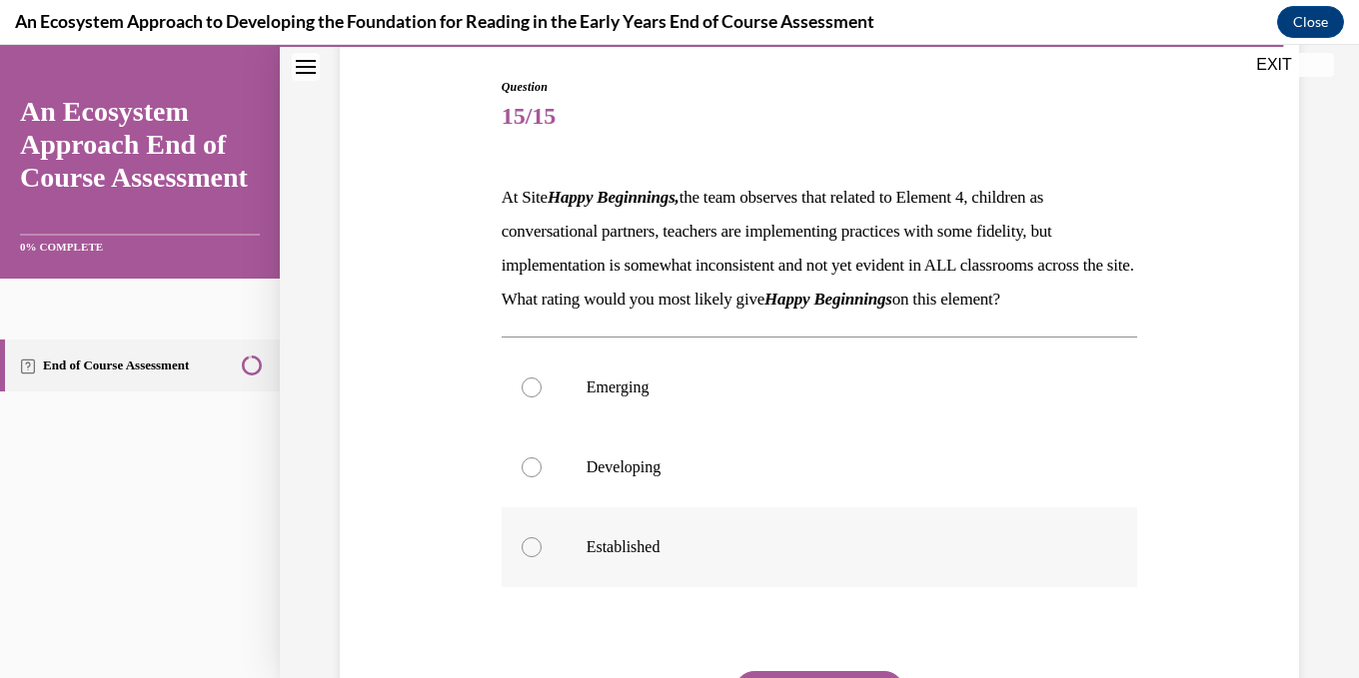
drag, startPoint x: 527, startPoint y: 582, endPoint x: 558, endPoint y: 578, distance: 32.2
click at [527, 557] on div at bounding box center [532, 548] width 20 height 20
click at [527, 557] on input "Established" at bounding box center [532, 548] width 20 height 20
radio input "true"
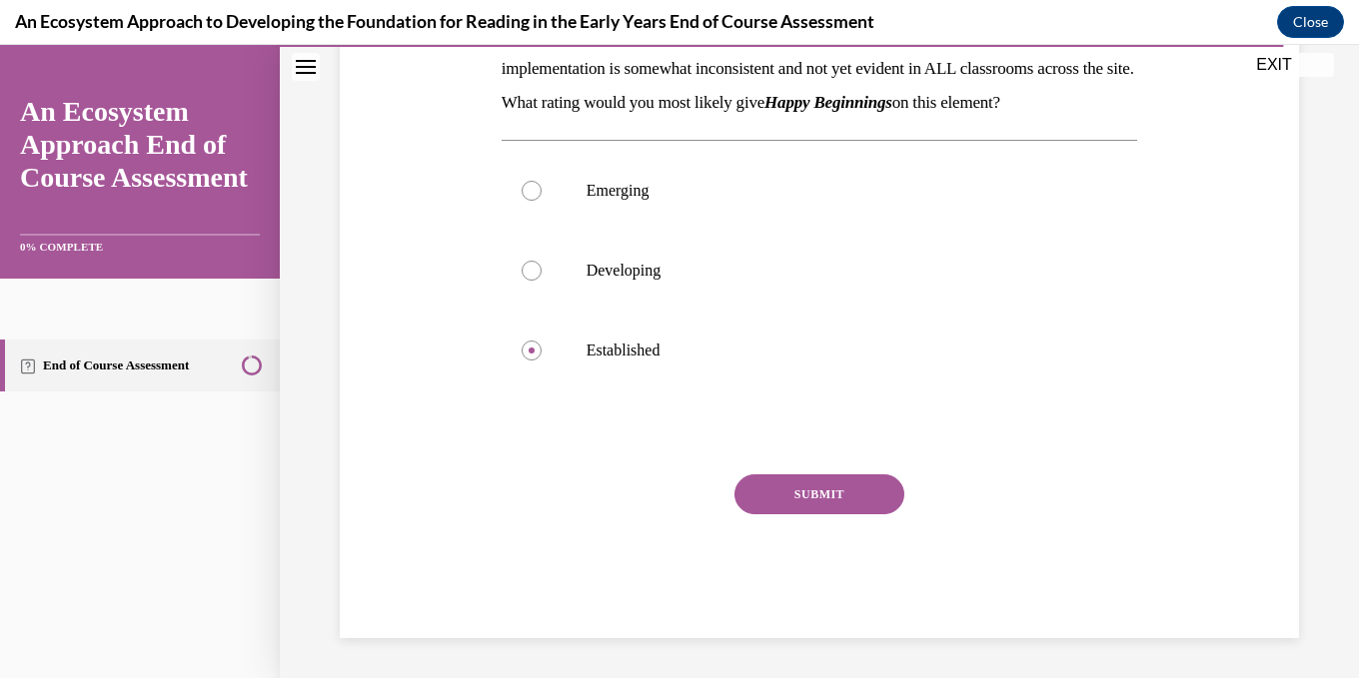
click at [861, 515] on button "SUBMIT" at bounding box center [819, 495] width 170 height 40
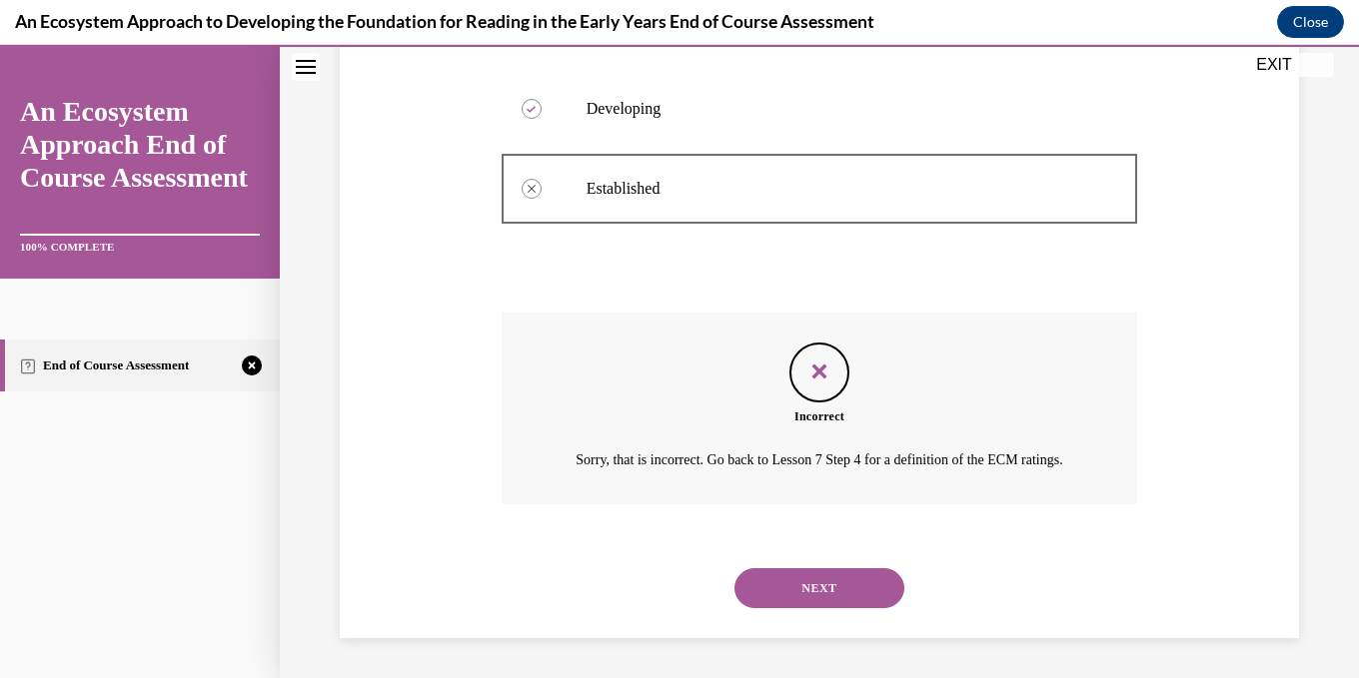
scroll to position [616, 0]
click at [846, 583] on button "NEXT" at bounding box center [819, 588] width 170 height 40
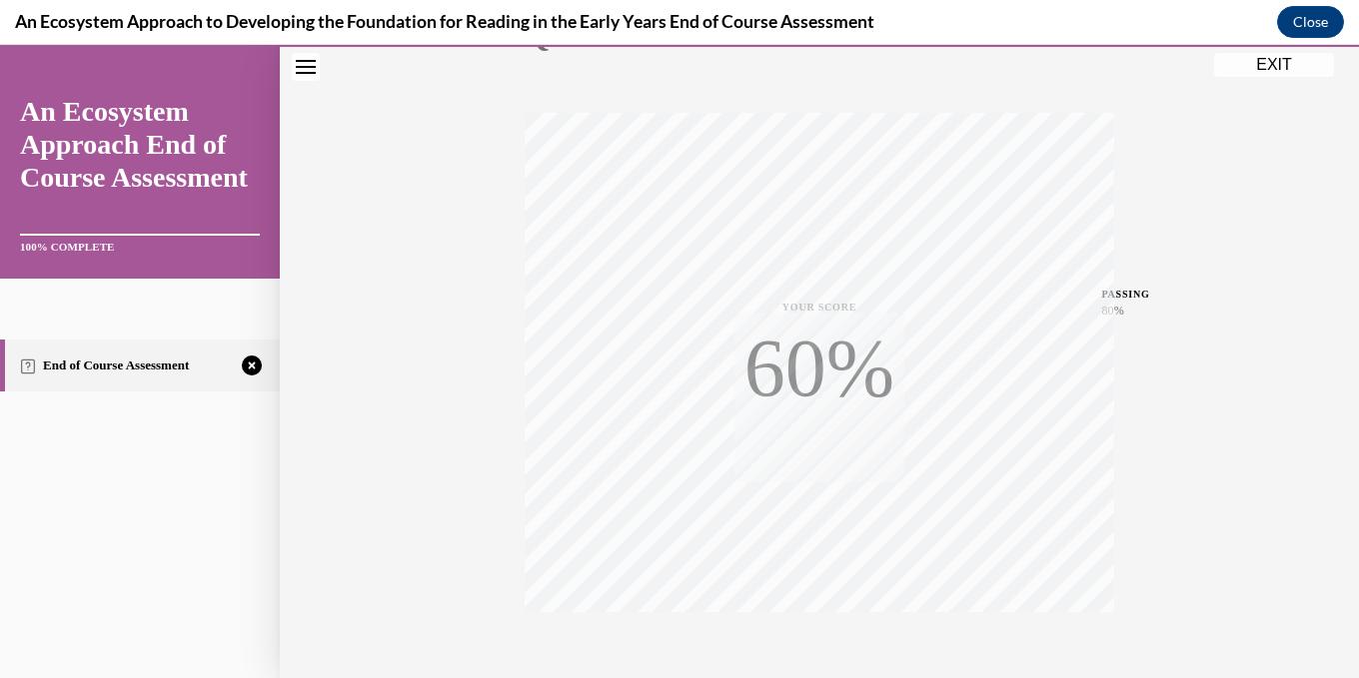
scroll to position [391, 0]
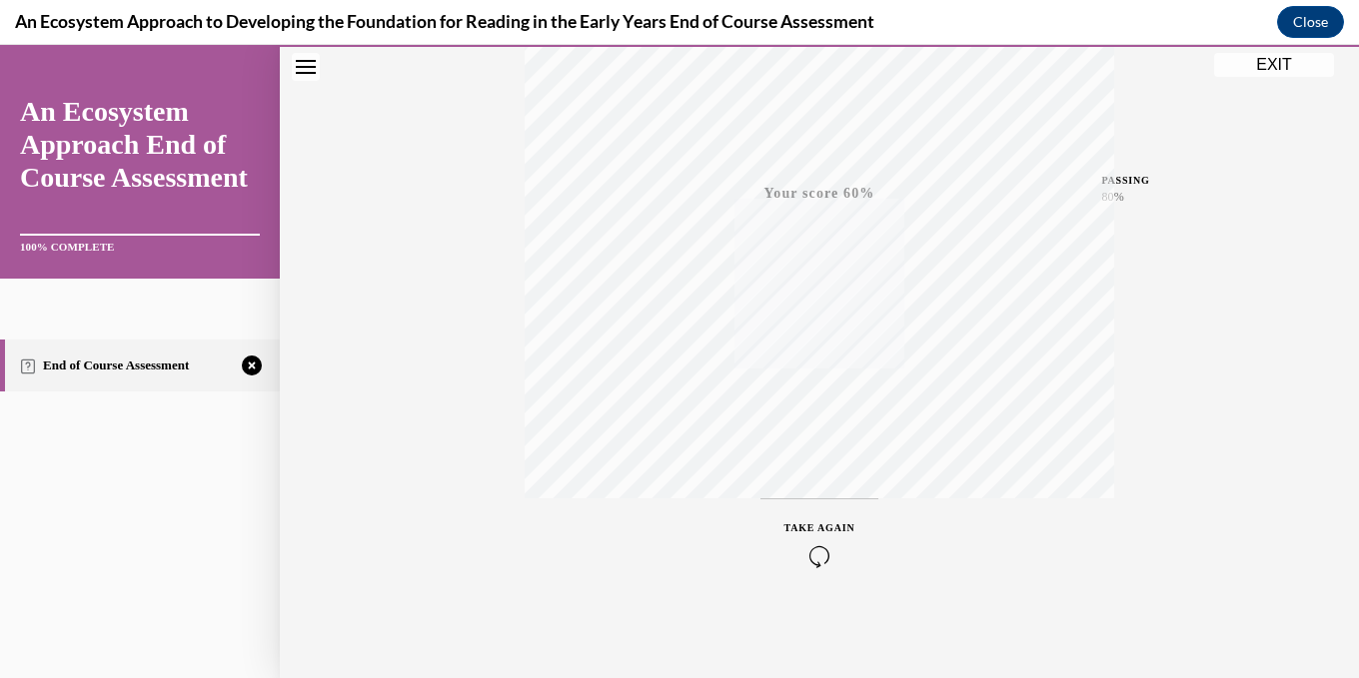
click at [834, 534] on div "TAKE AGAIN" at bounding box center [819, 544] width 71 height 47
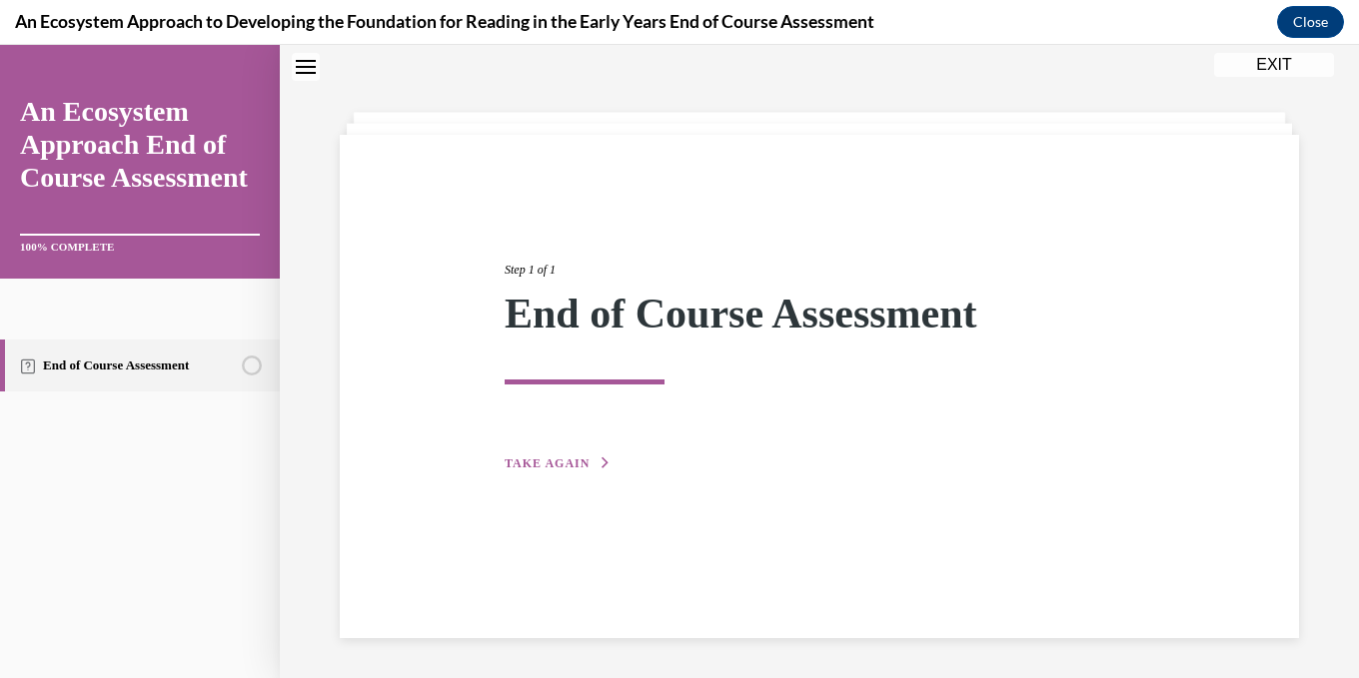
scroll to position [63, 0]
click at [564, 468] on span "TAKE AGAIN" at bounding box center [547, 464] width 85 height 14
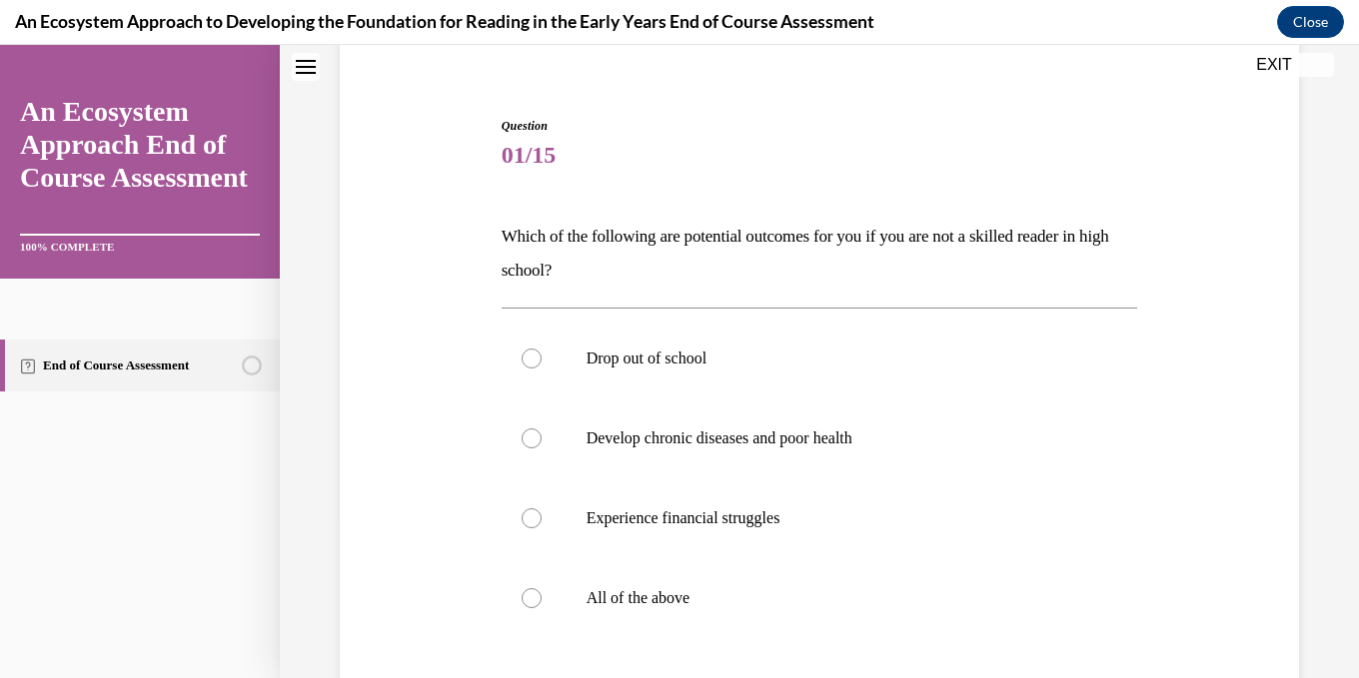
scroll to position [261, 0]
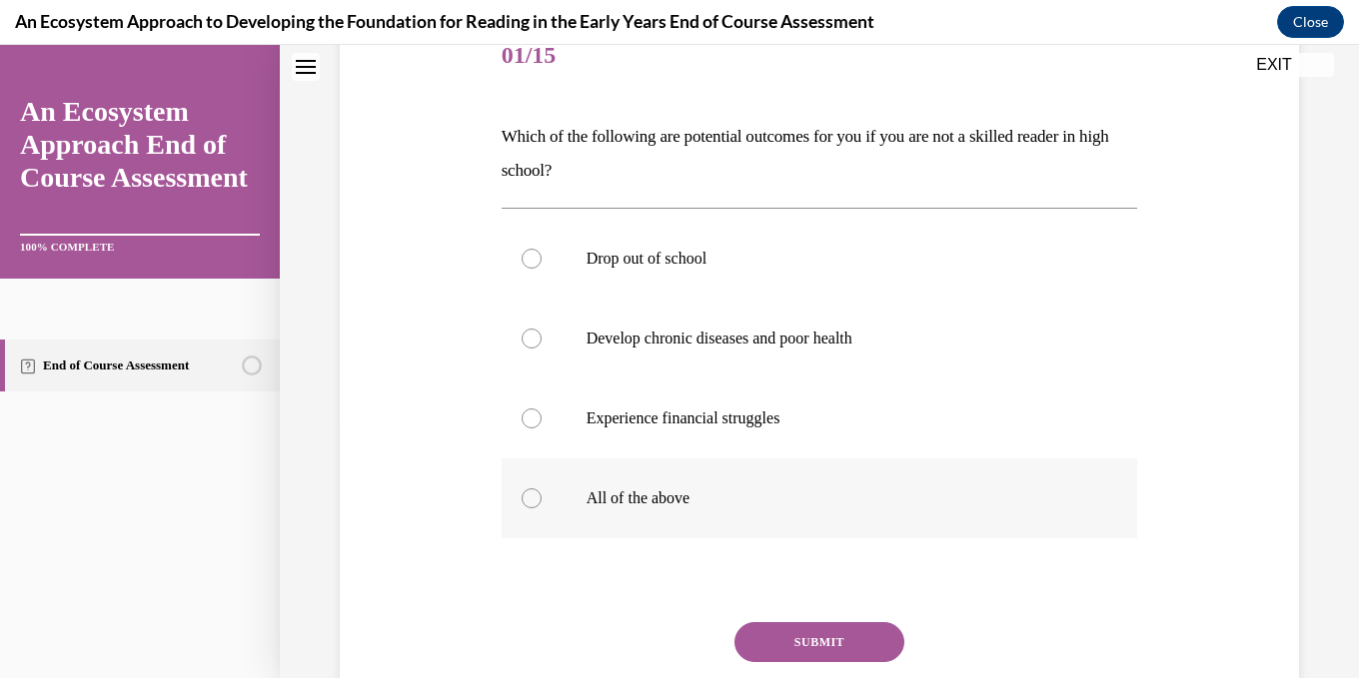
click at [529, 500] on div at bounding box center [532, 499] width 20 height 20
click at [529, 500] on input "All of the above" at bounding box center [532, 499] width 20 height 20
radio input "true"
click at [535, 422] on div at bounding box center [532, 419] width 20 height 20
click at [535, 422] on input "Experience financial struggles" at bounding box center [532, 419] width 20 height 20
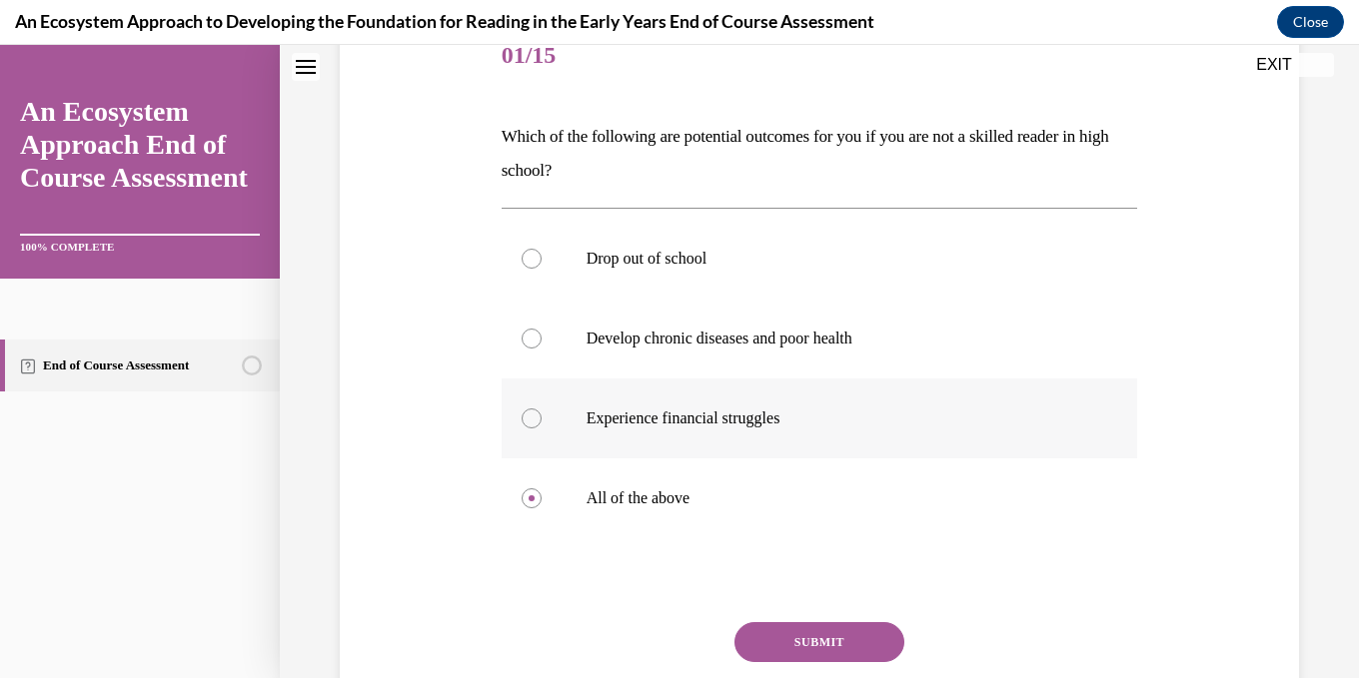
radio input "true"
click at [539, 495] on div at bounding box center [532, 499] width 20 height 20
click at [539, 495] on input "All of the above" at bounding box center [532, 499] width 20 height 20
radio input "true"
click at [820, 647] on button "SUBMIT" at bounding box center [819, 642] width 170 height 40
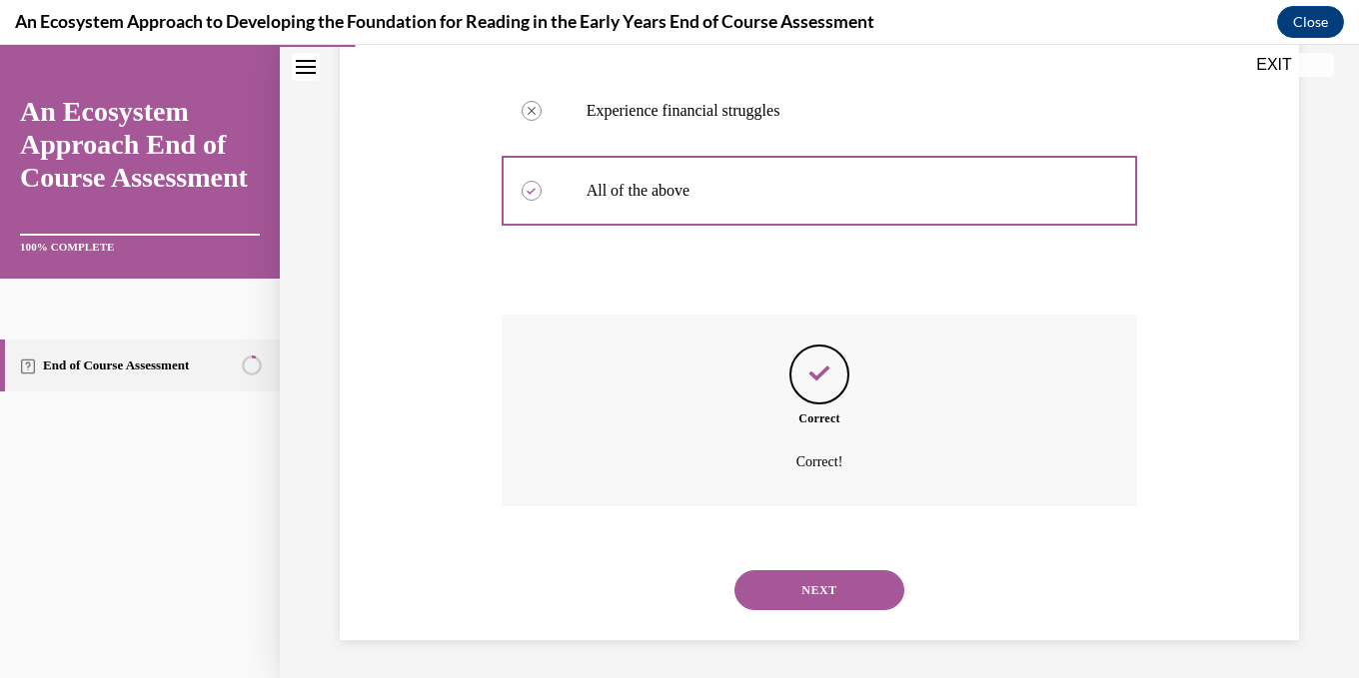
scroll to position [570, 0]
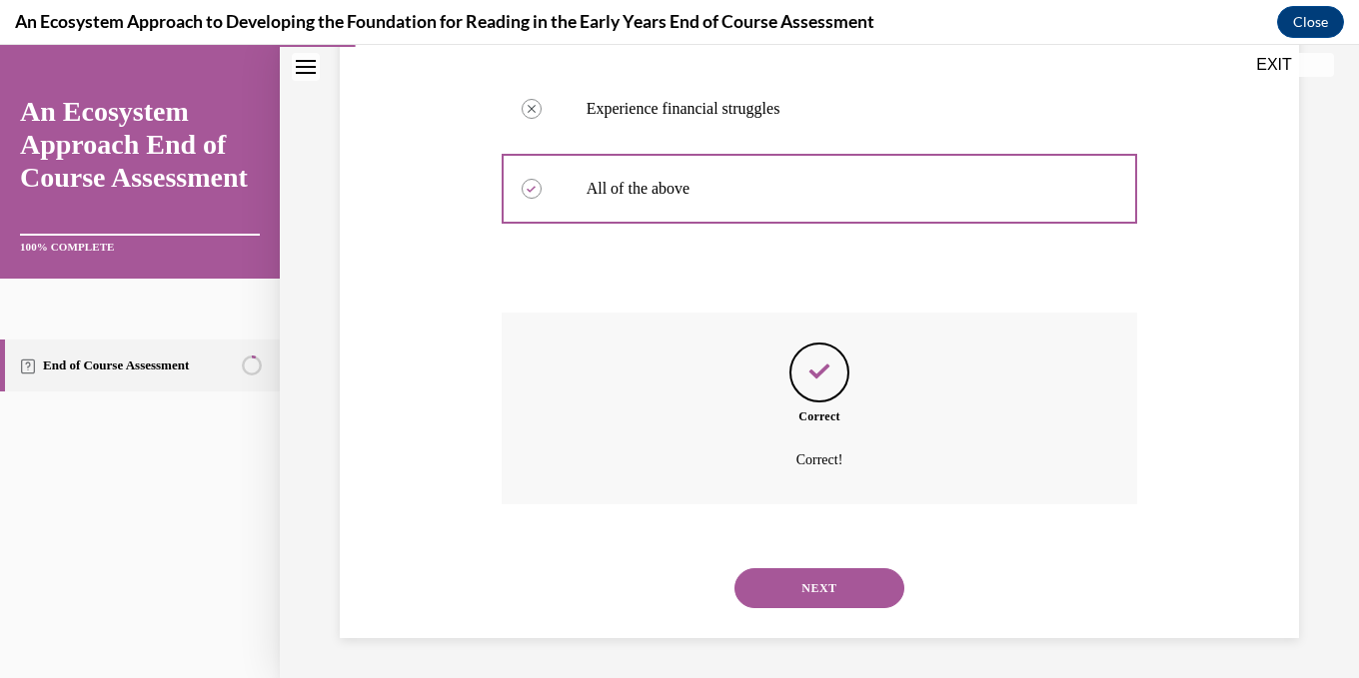
click at [846, 595] on button "NEXT" at bounding box center [819, 588] width 170 height 40
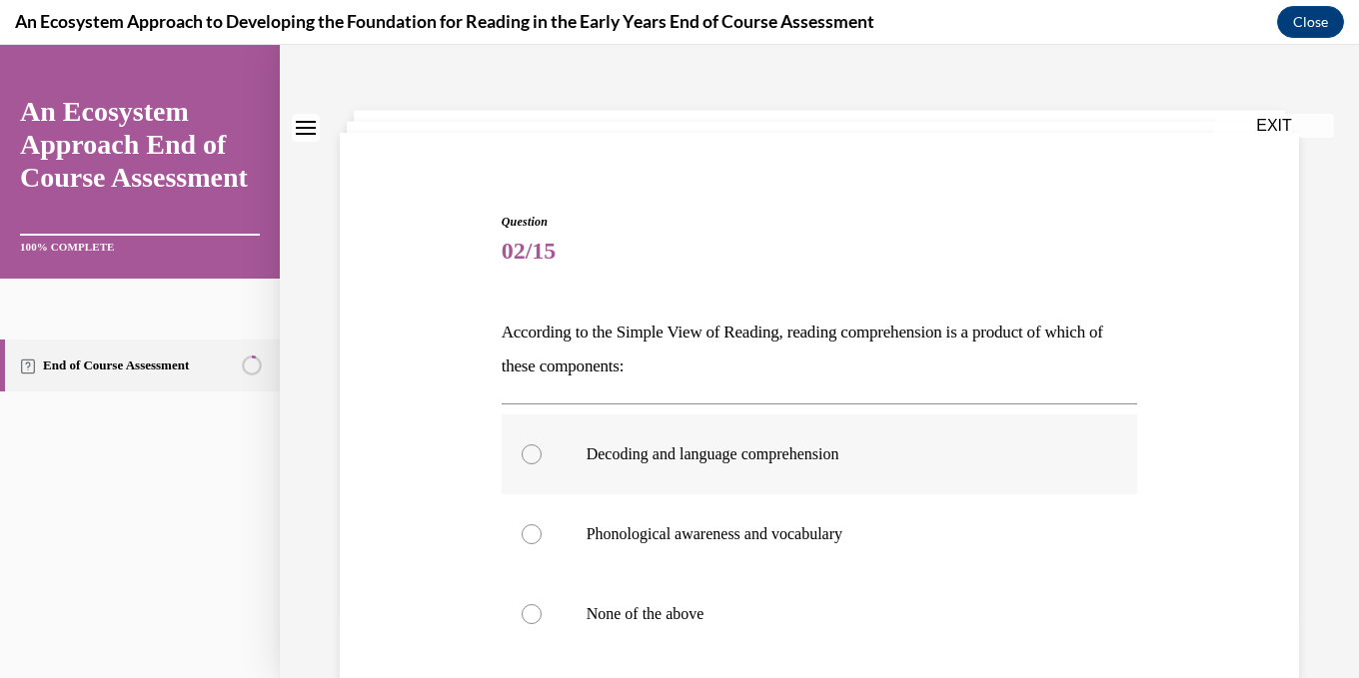
scroll to position [100, 0]
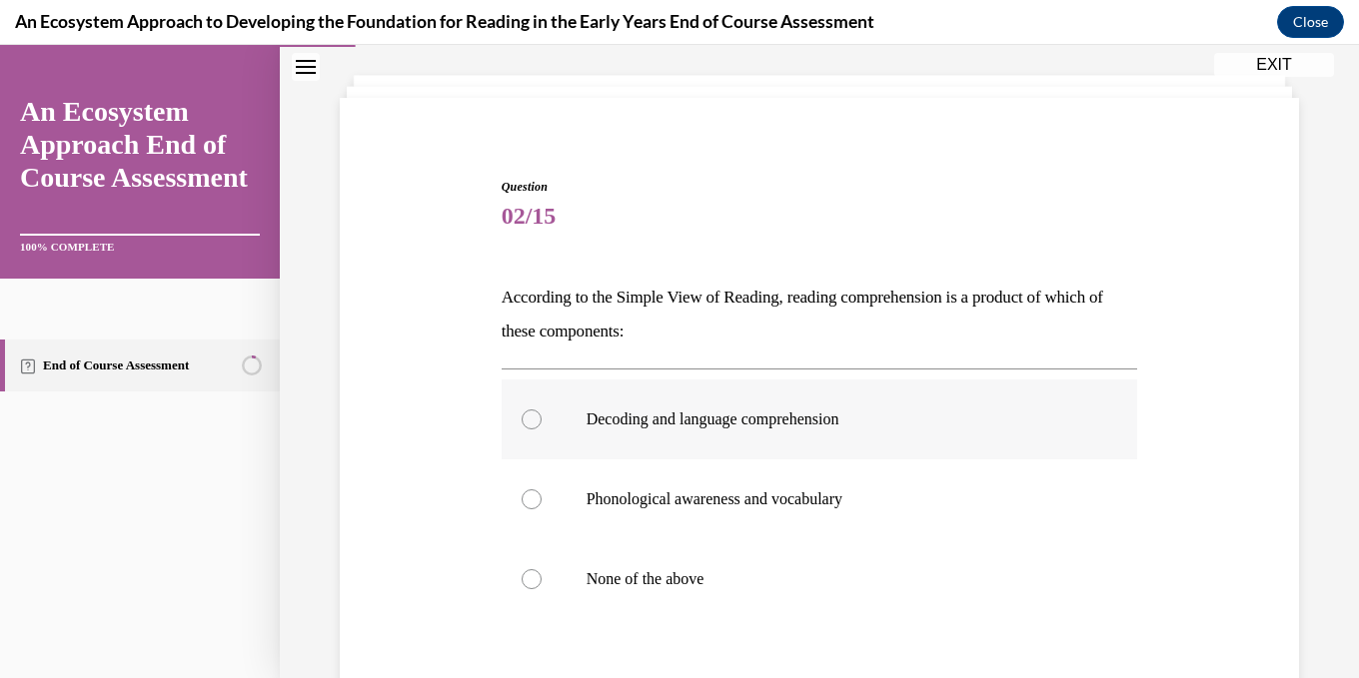
click at [538, 424] on div at bounding box center [532, 420] width 20 height 20
click at [538, 424] on input "Decoding and language comprehension" at bounding box center [532, 420] width 20 height 20
radio input "true"
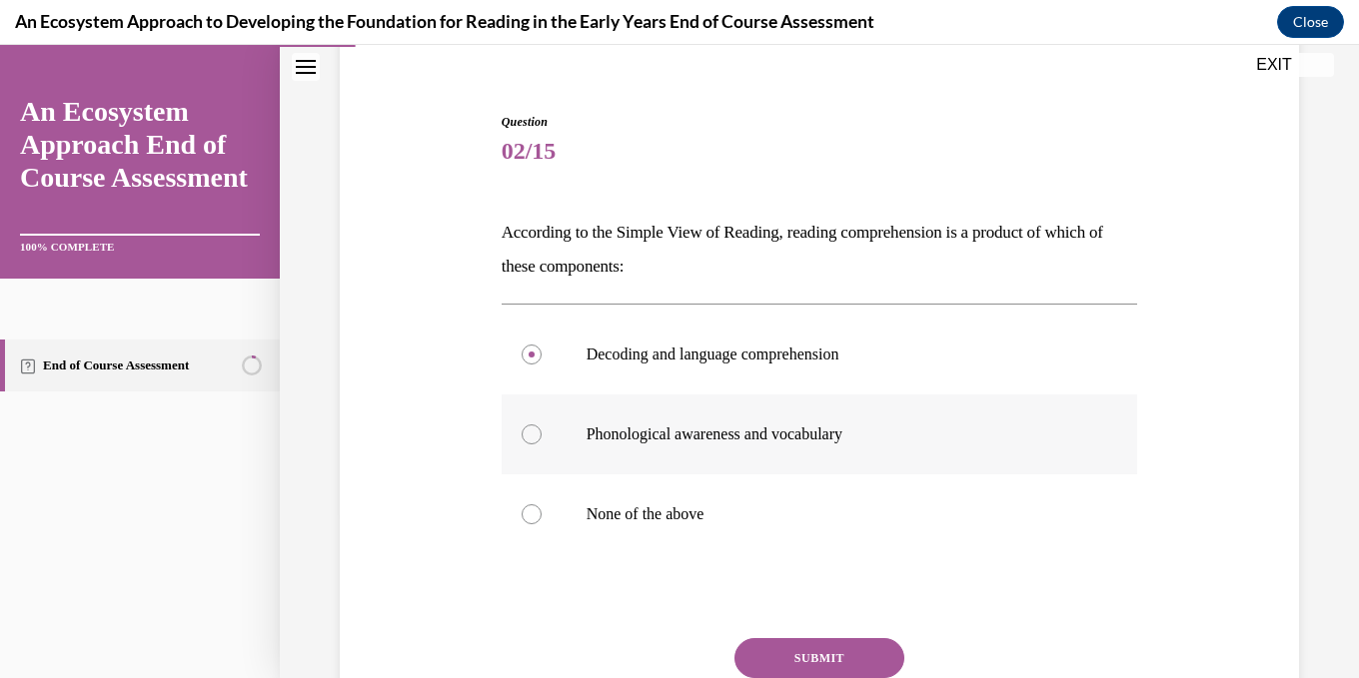
scroll to position [200, 0]
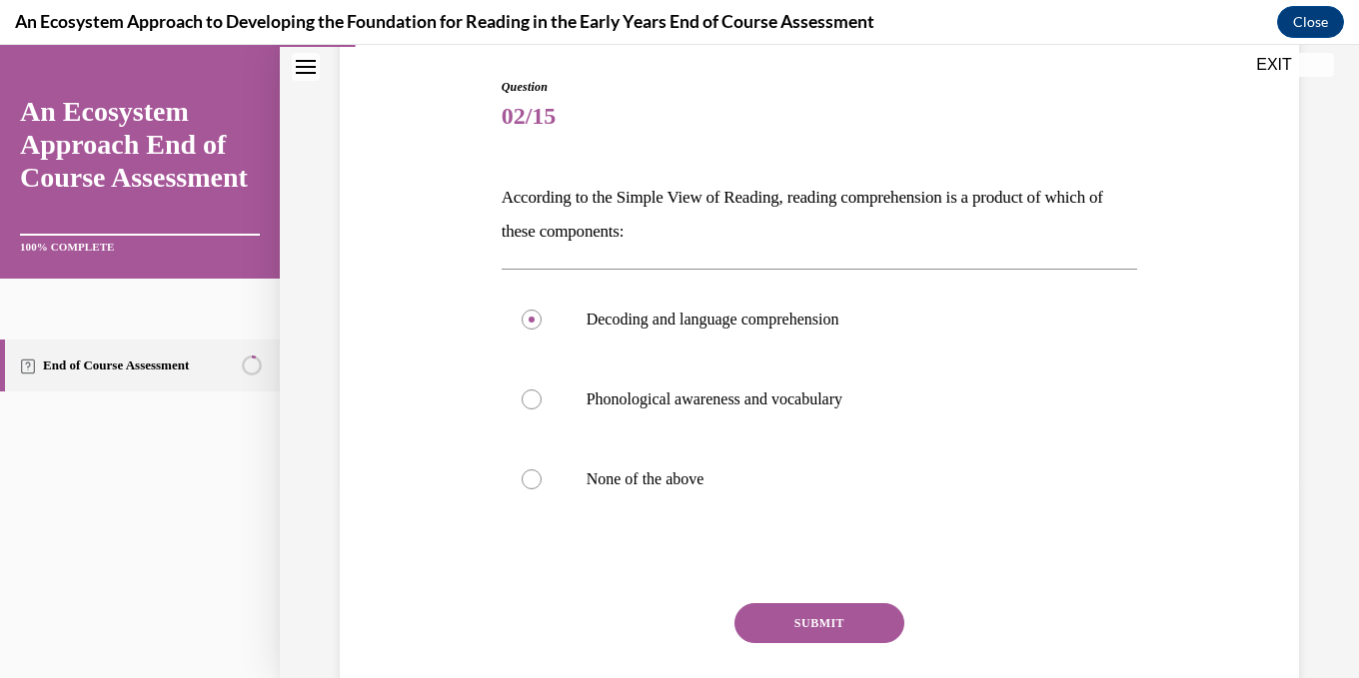
click at [853, 617] on button "SUBMIT" at bounding box center [819, 623] width 170 height 40
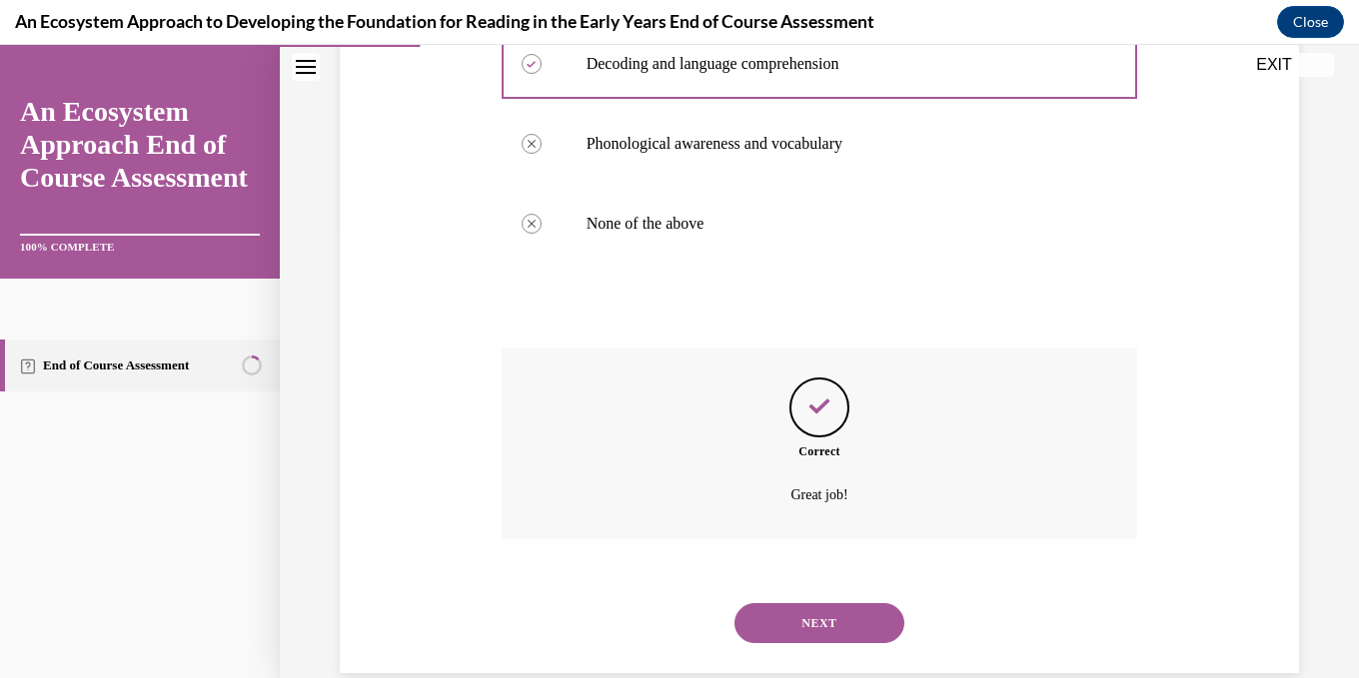
scroll to position [491, 0]
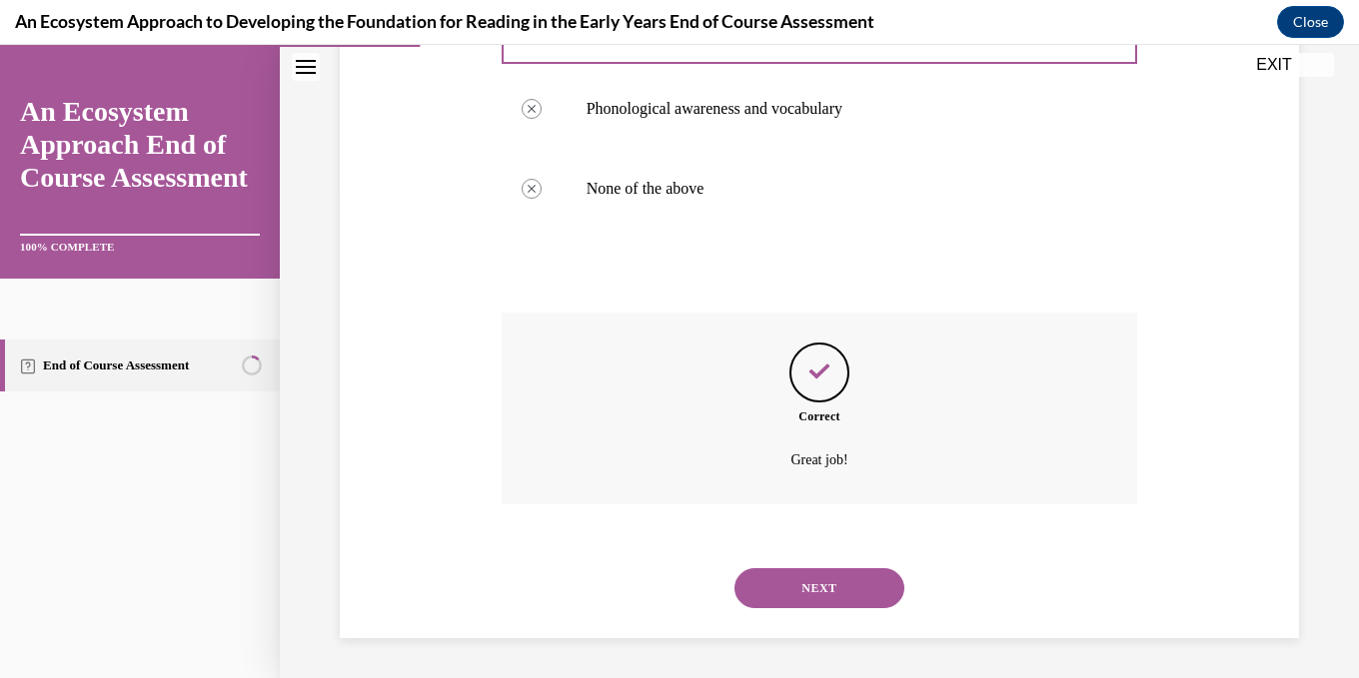
click at [847, 588] on button "NEXT" at bounding box center [819, 588] width 170 height 40
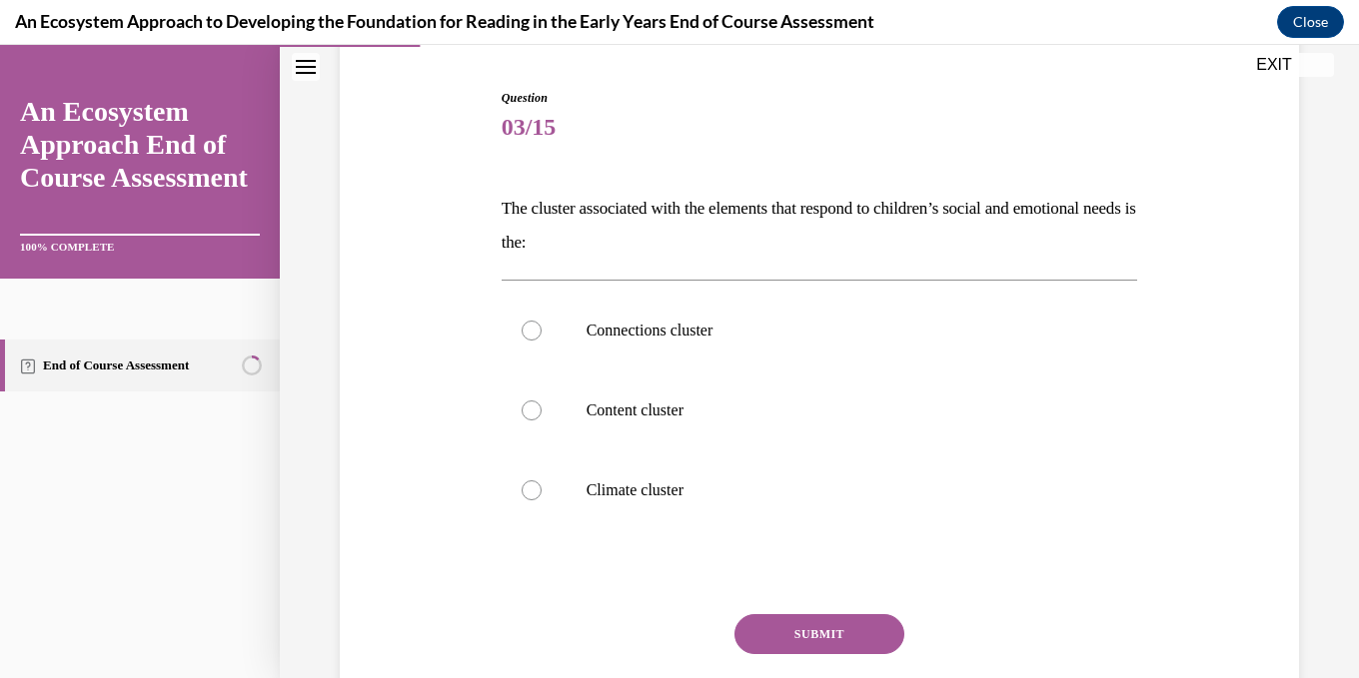
scroll to position [200, 0]
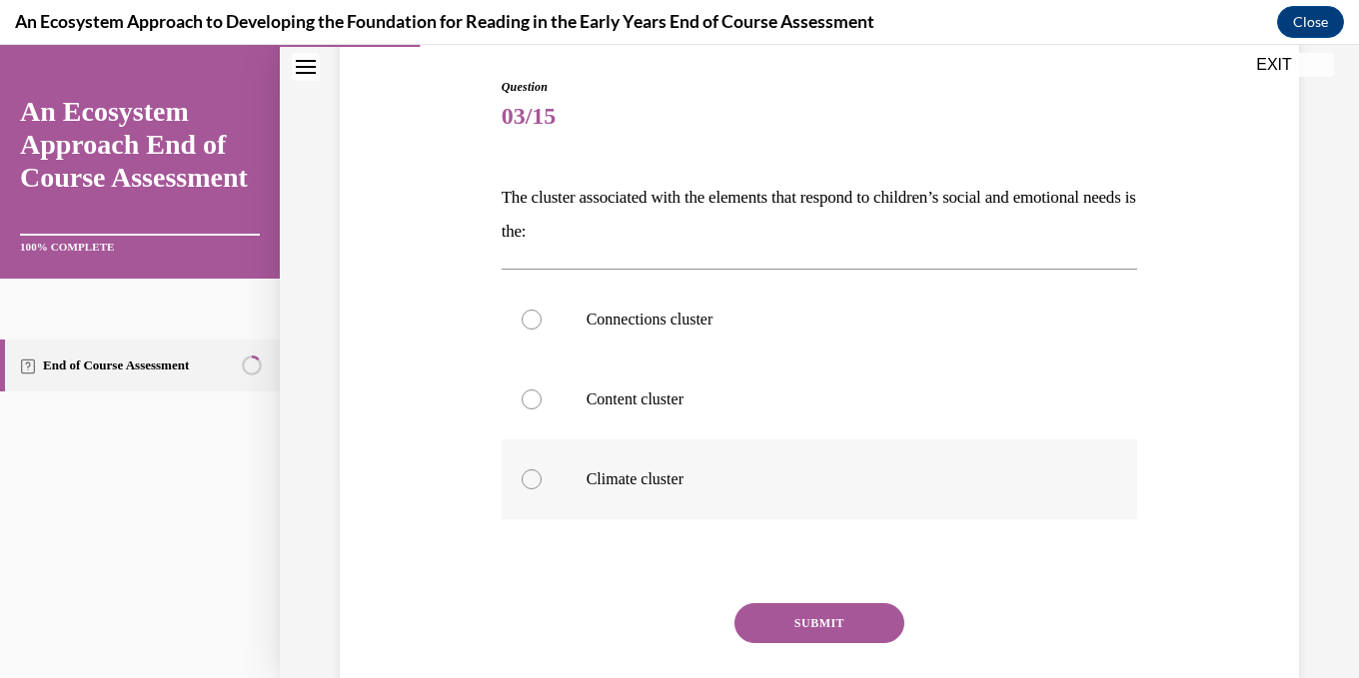
click at [530, 477] on div at bounding box center [532, 480] width 20 height 20
click at [530, 477] on input "Climate cluster" at bounding box center [532, 480] width 20 height 20
radio input "true"
click at [838, 626] on button "SUBMIT" at bounding box center [819, 623] width 170 height 40
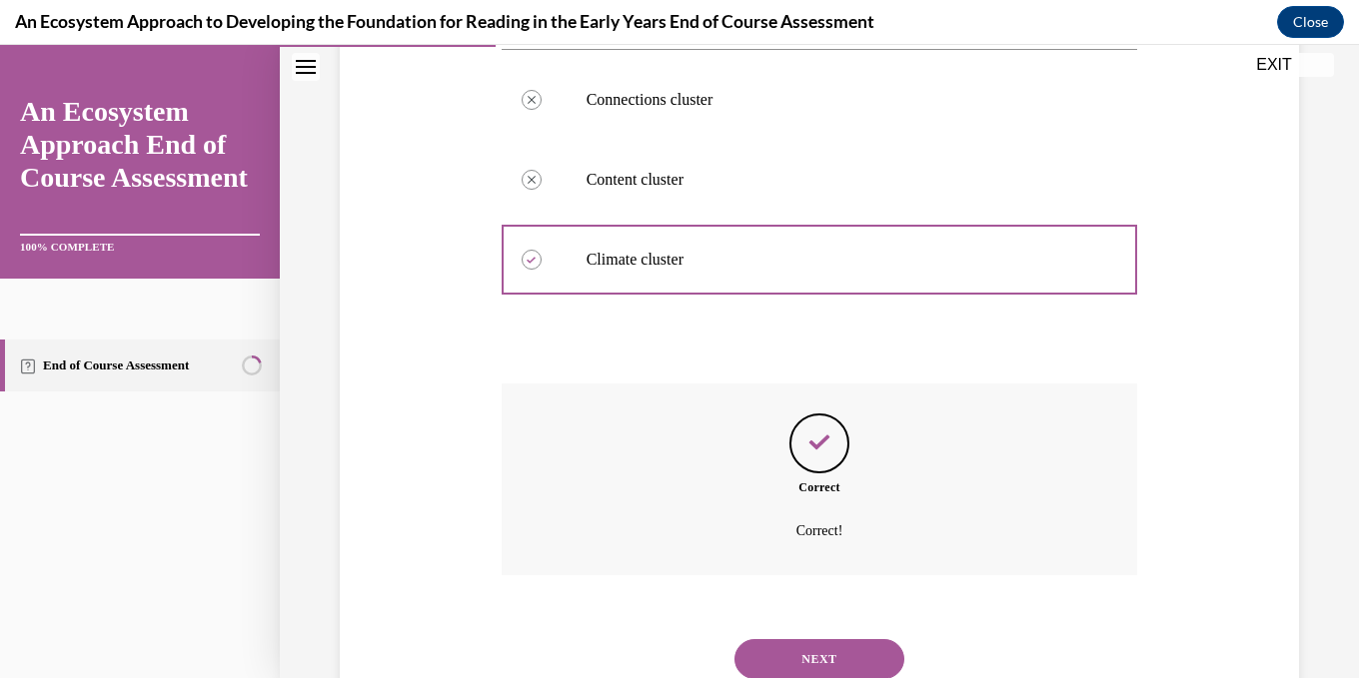
scroll to position [491, 0]
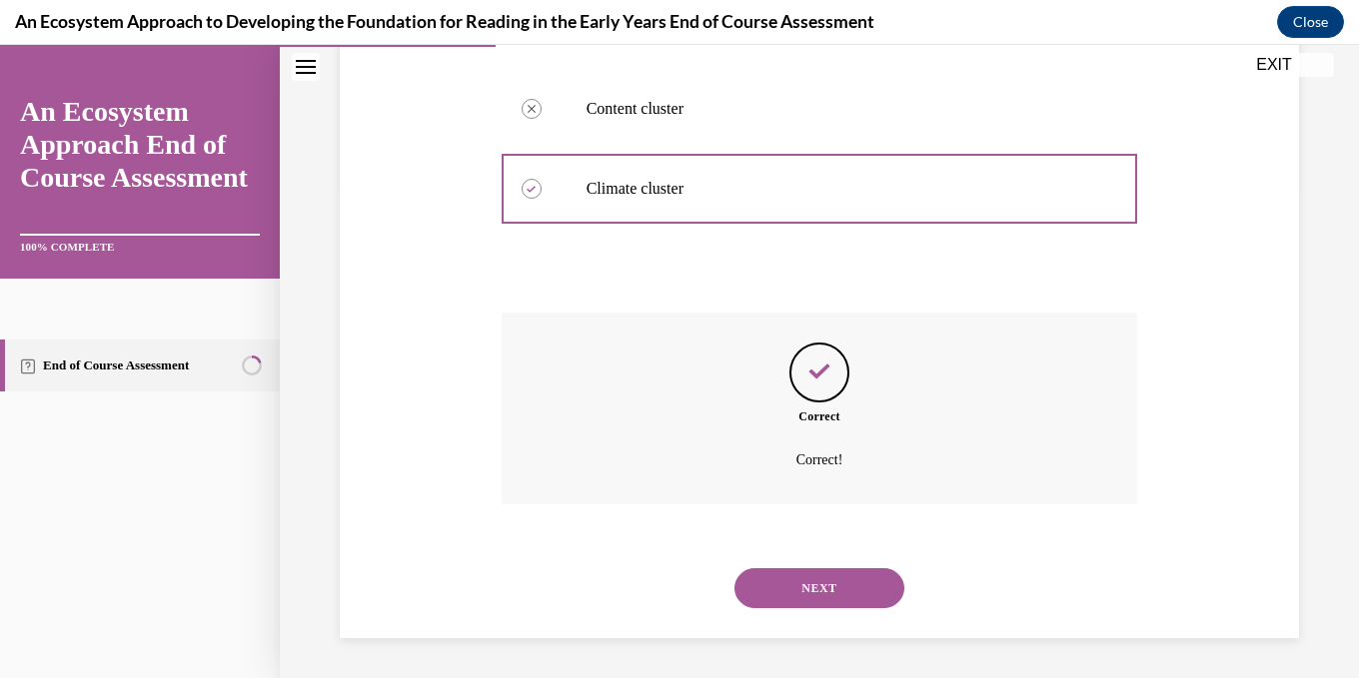
click at [834, 585] on button "NEXT" at bounding box center [819, 588] width 170 height 40
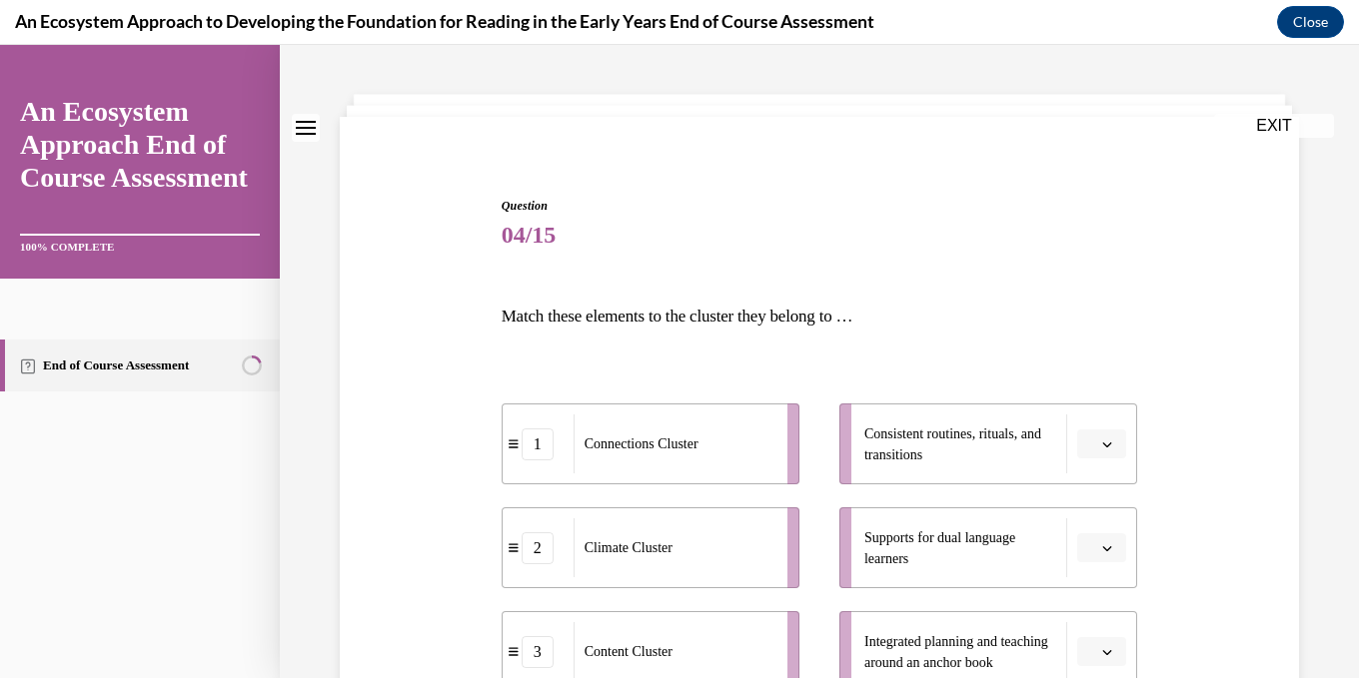
scroll to position [300, 0]
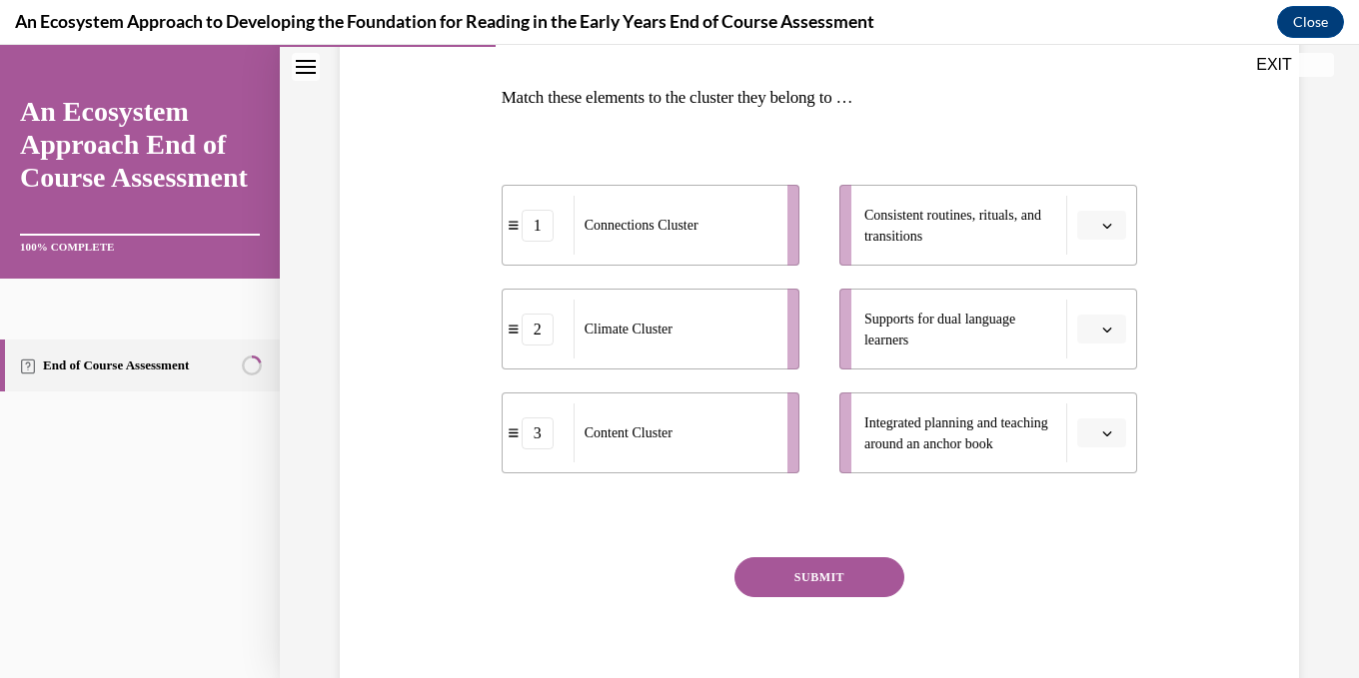
click at [1110, 232] on span "button" at bounding box center [1107, 226] width 14 height 14
click at [1103, 346] on div "2" at bounding box center [1099, 350] width 50 height 40
click at [1109, 330] on icon "button" at bounding box center [1107, 330] width 9 height 5
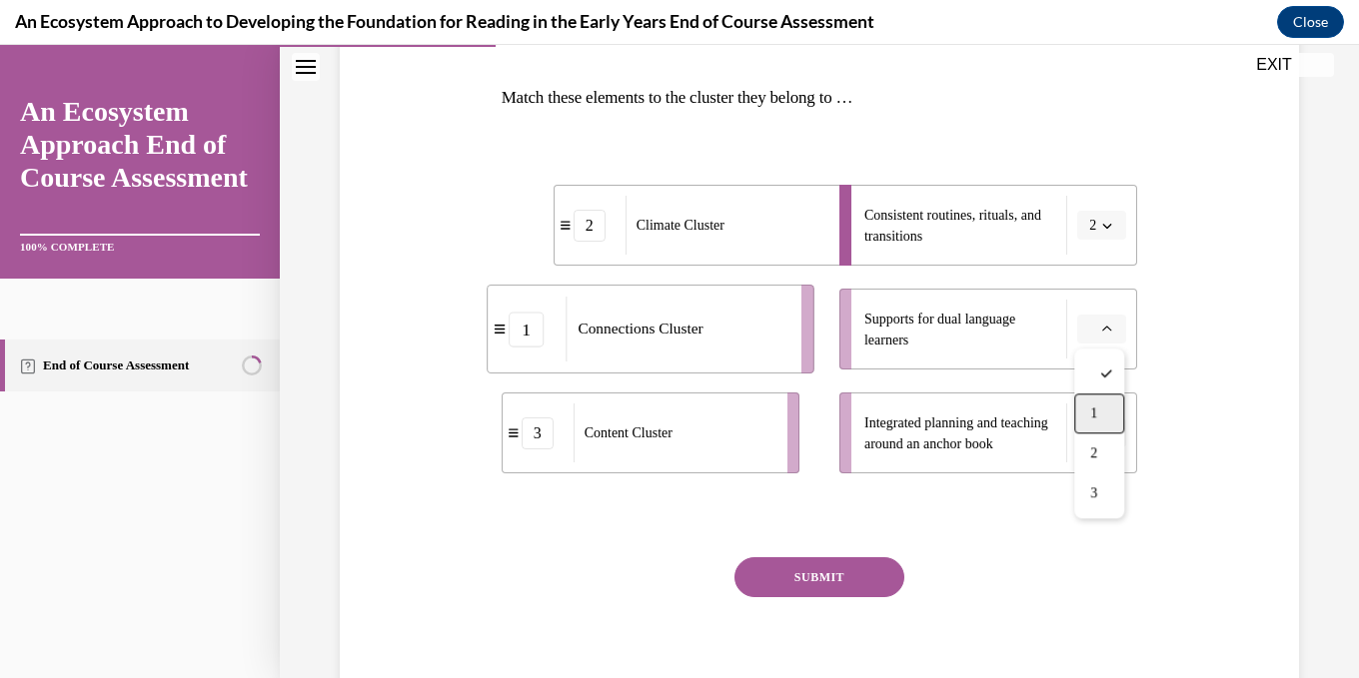
click at [1105, 415] on div "1" at bounding box center [1099, 414] width 50 height 40
click at [1112, 434] on icon "button" at bounding box center [1107, 434] width 10 height 10
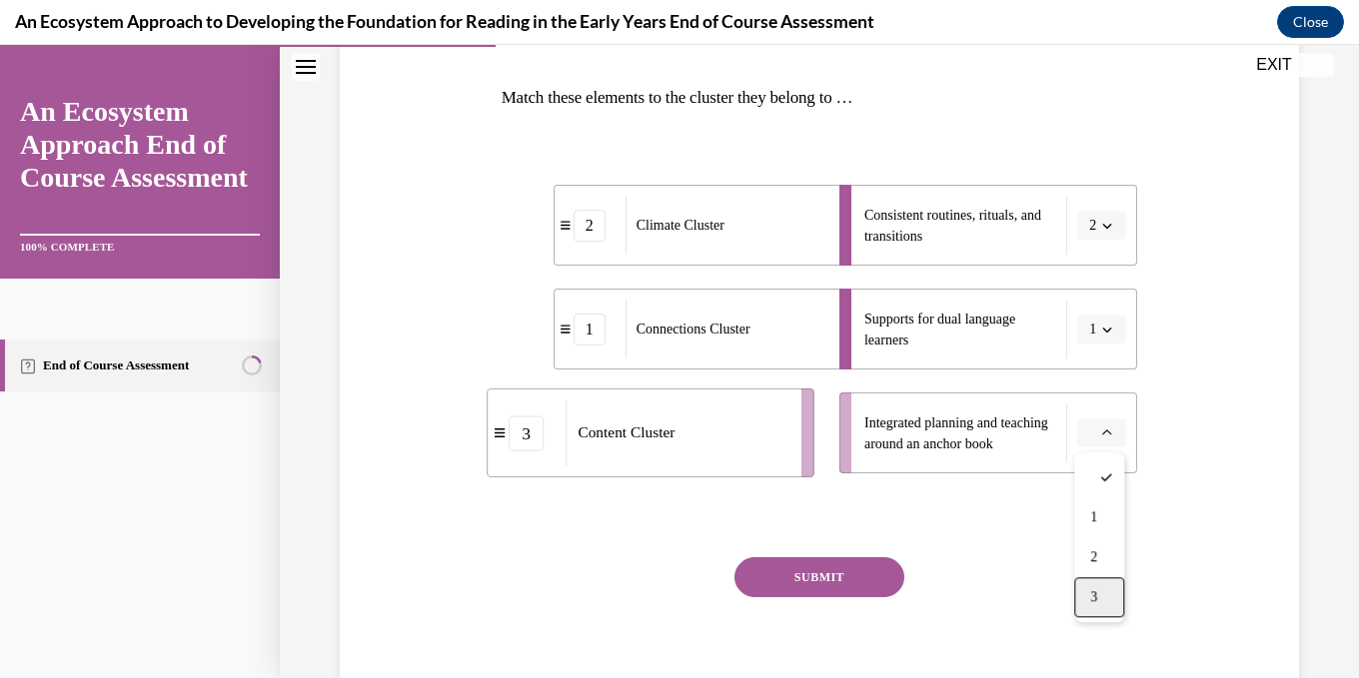
click at [1097, 591] on span "3" at bounding box center [1093, 597] width 7 height 16
click at [861, 590] on button "SUBMIT" at bounding box center [819, 577] width 170 height 40
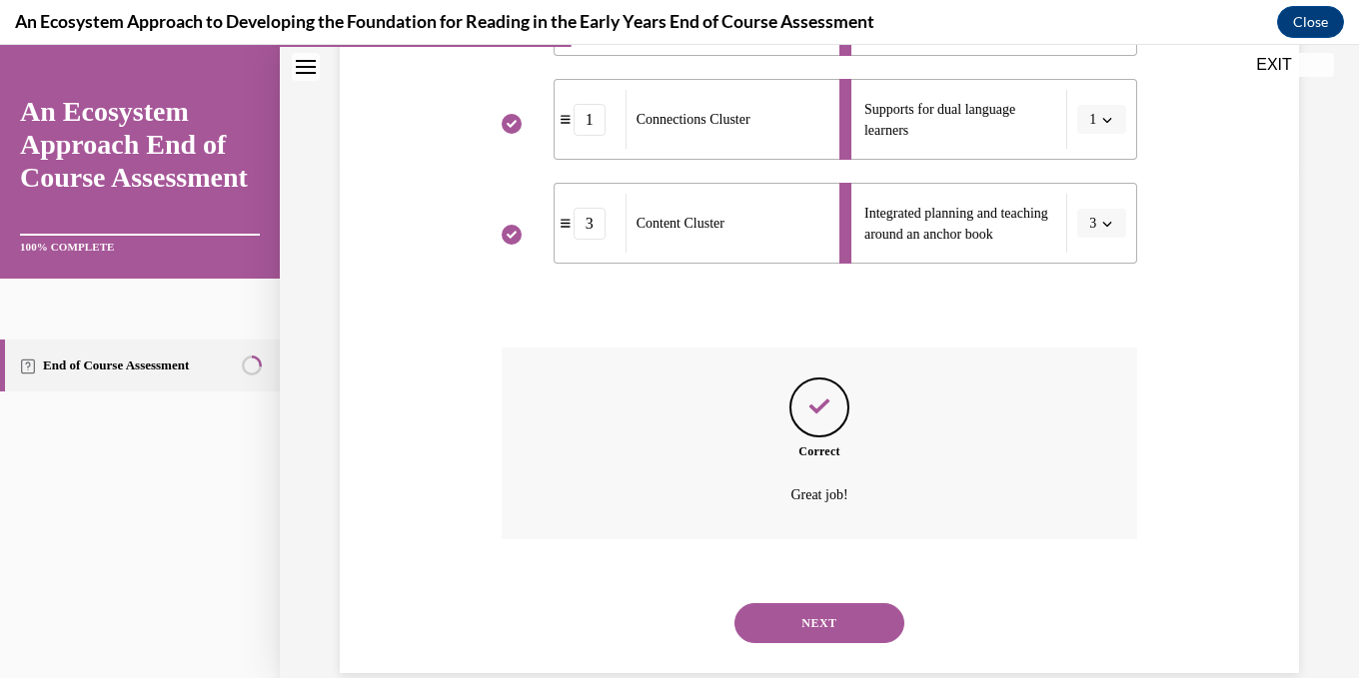
scroll to position [544, 0]
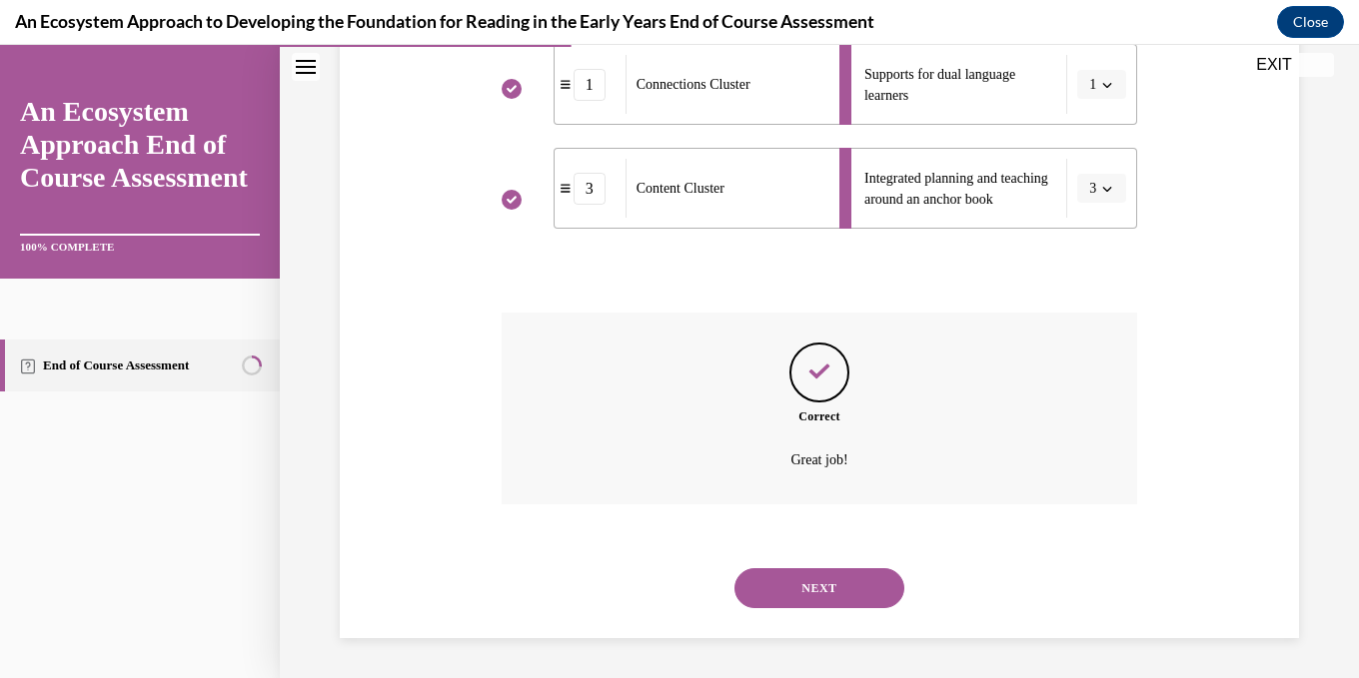
click at [834, 598] on button "NEXT" at bounding box center [819, 588] width 170 height 40
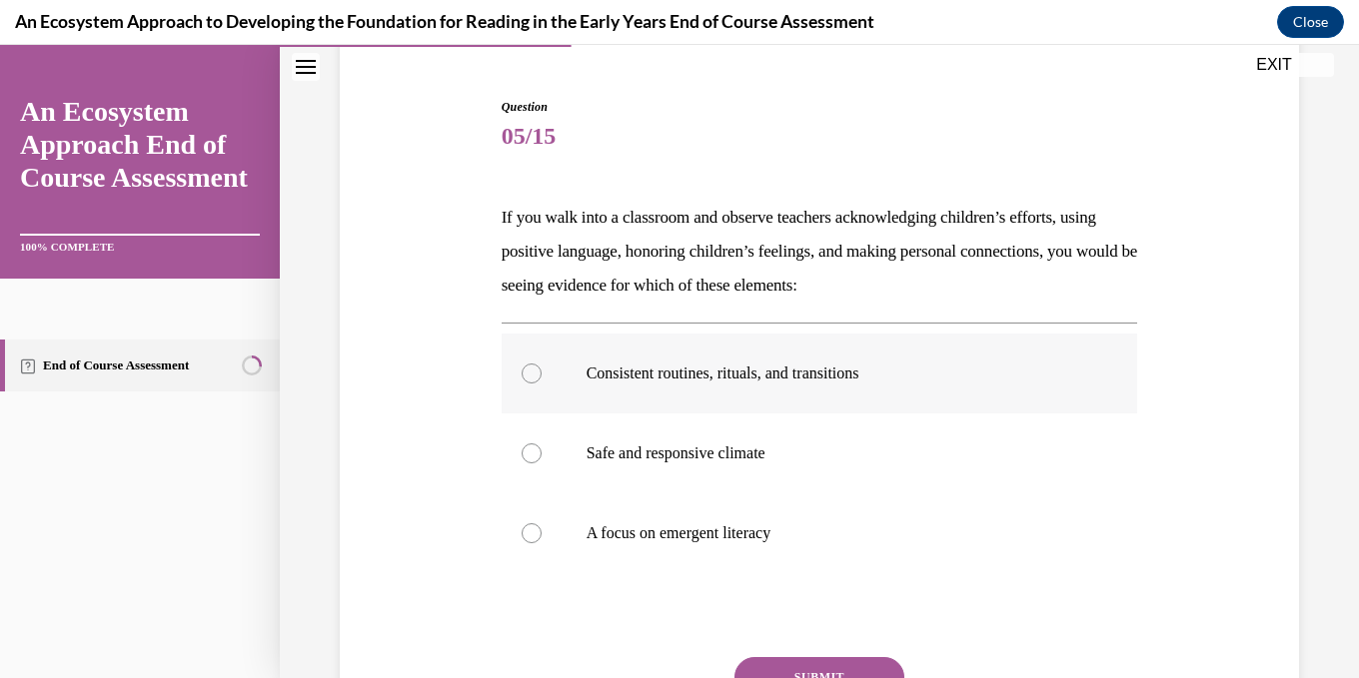
scroll to position [200, 0]
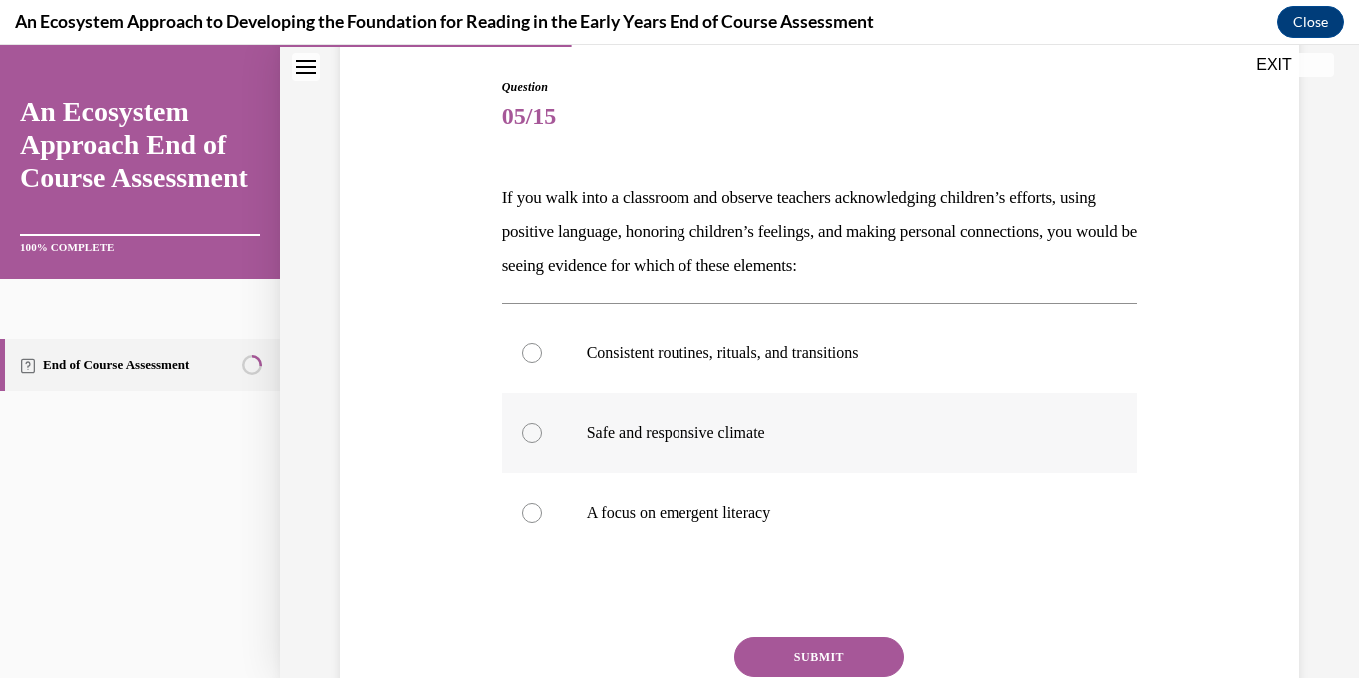
click at [538, 433] on div at bounding box center [532, 434] width 20 height 20
click at [538, 433] on input "Safe and responsive climate" at bounding box center [532, 434] width 20 height 20
radio input "true"
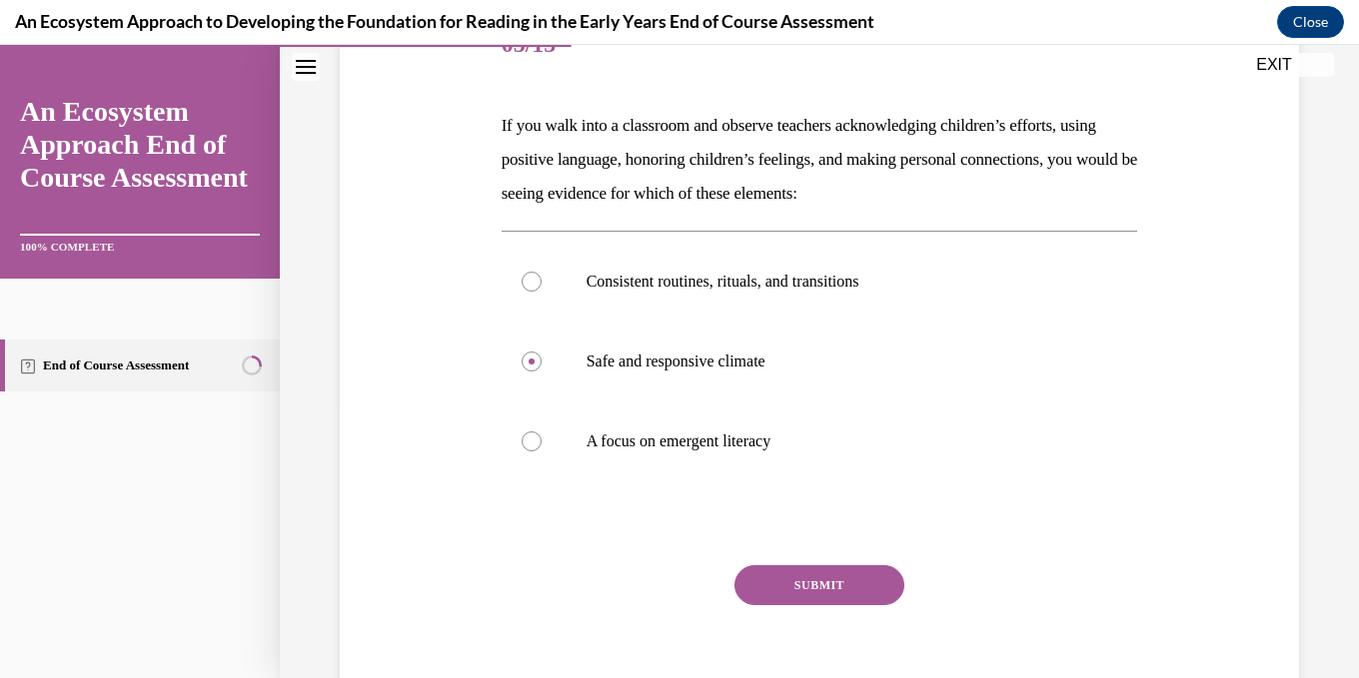
scroll to position [363, 0]
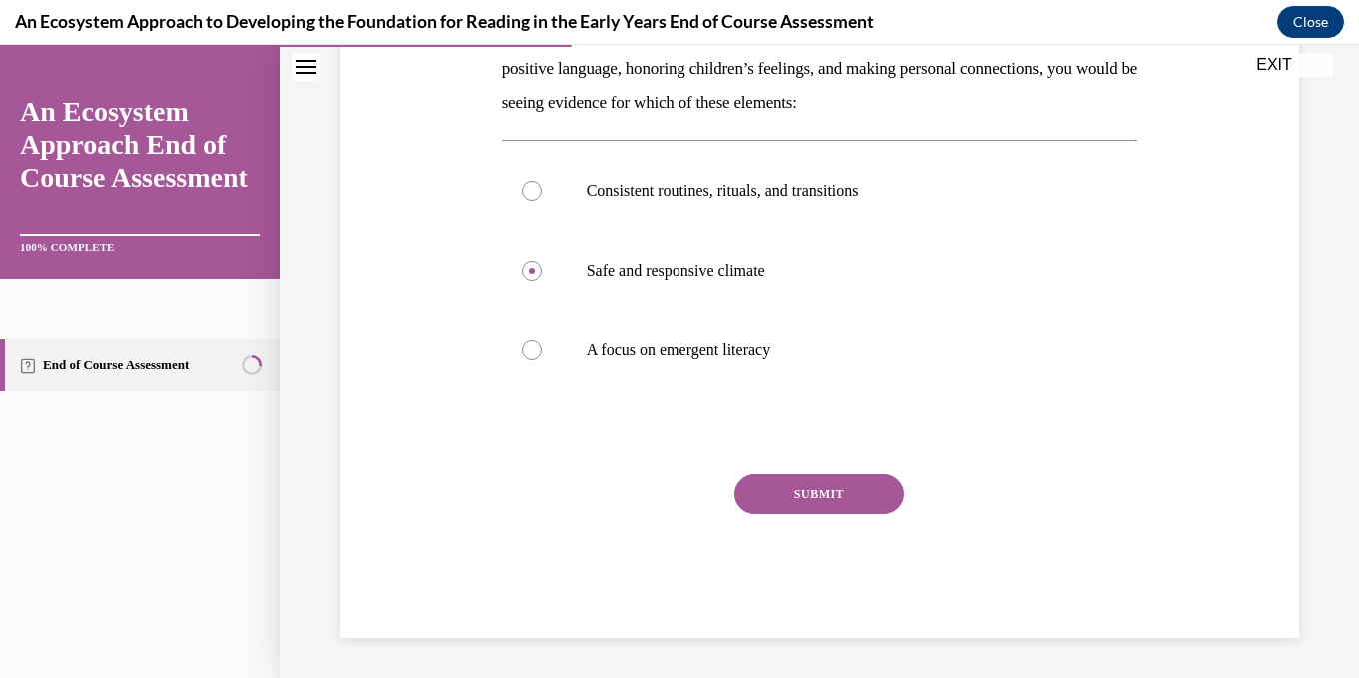
click at [823, 494] on button "SUBMIT" at bounding box center [819, 495] width 170 height 40
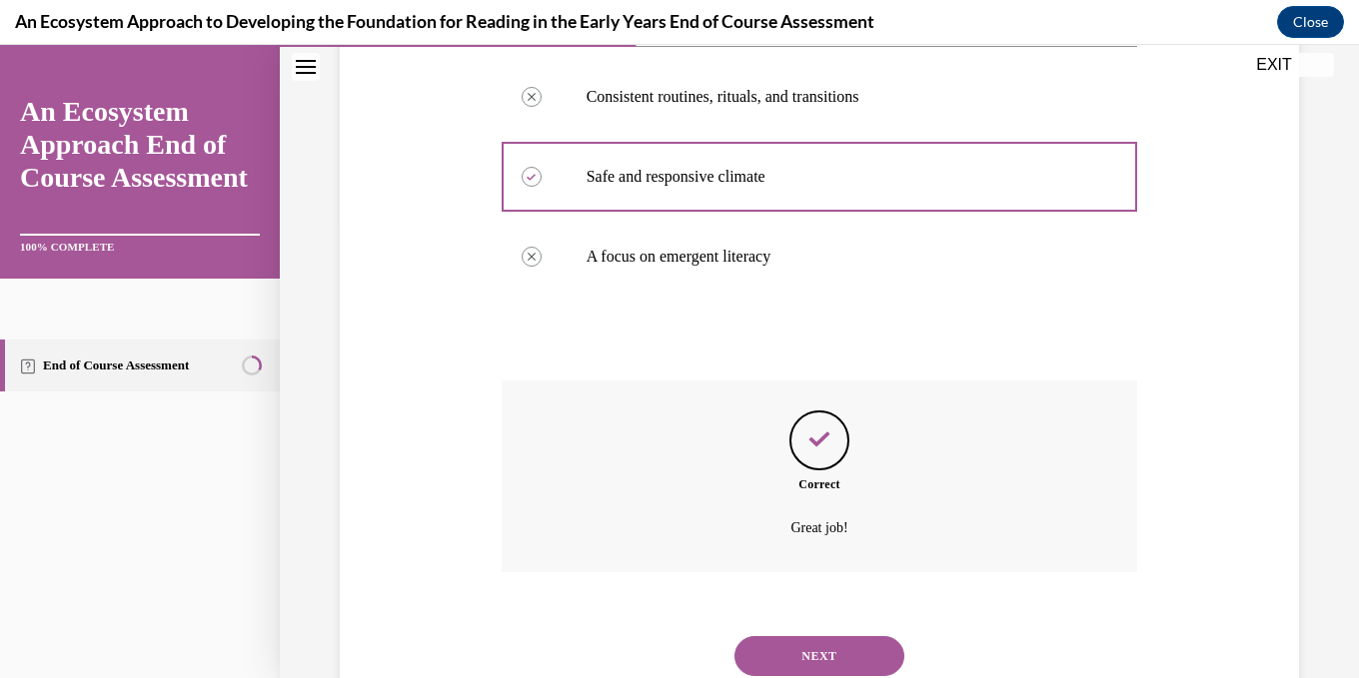
scroll to position [525, 0]
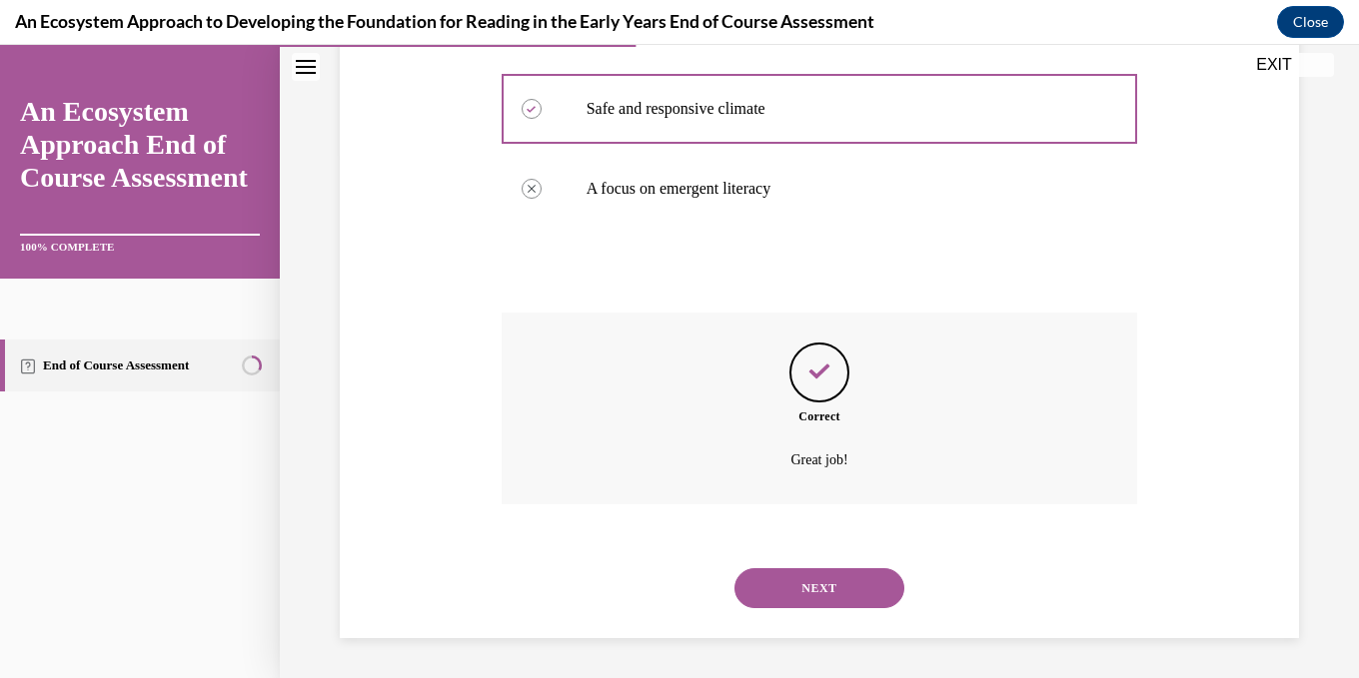
click at [841, 583] on button "NEXT" at bounding box center [819, 588] width 170 height 40
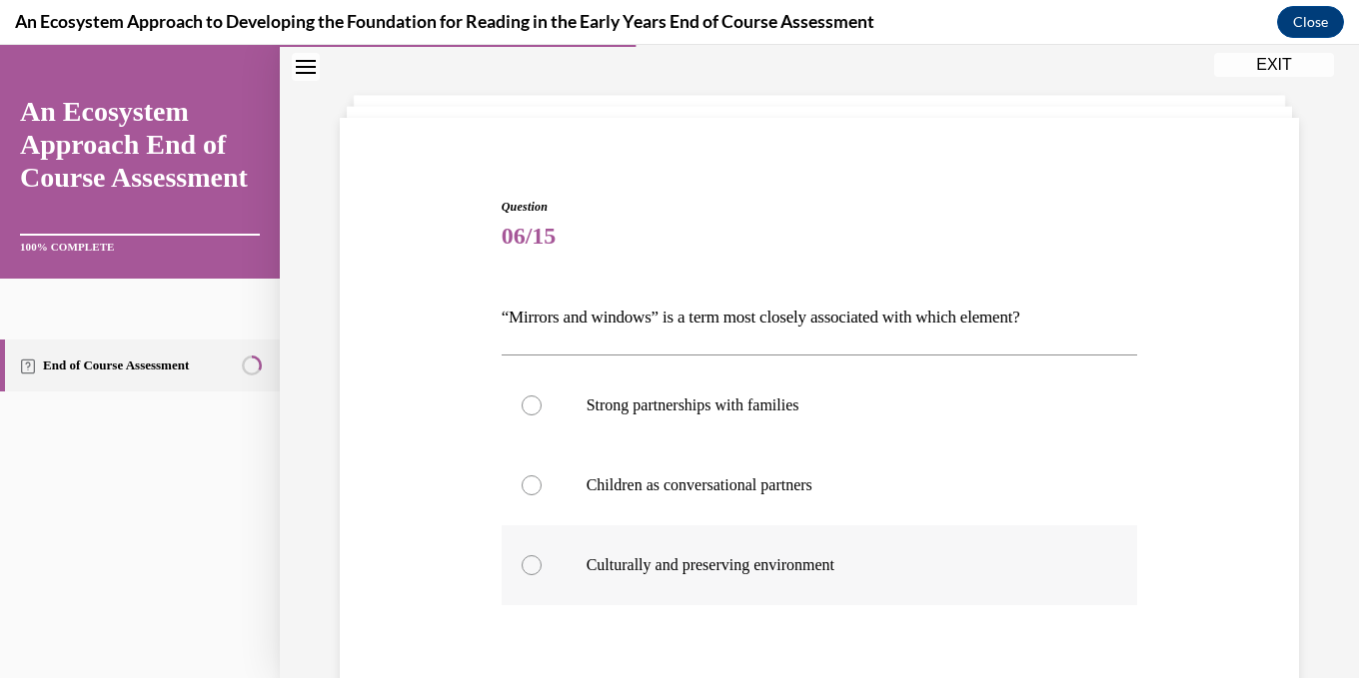
scroll to position [200, 0]
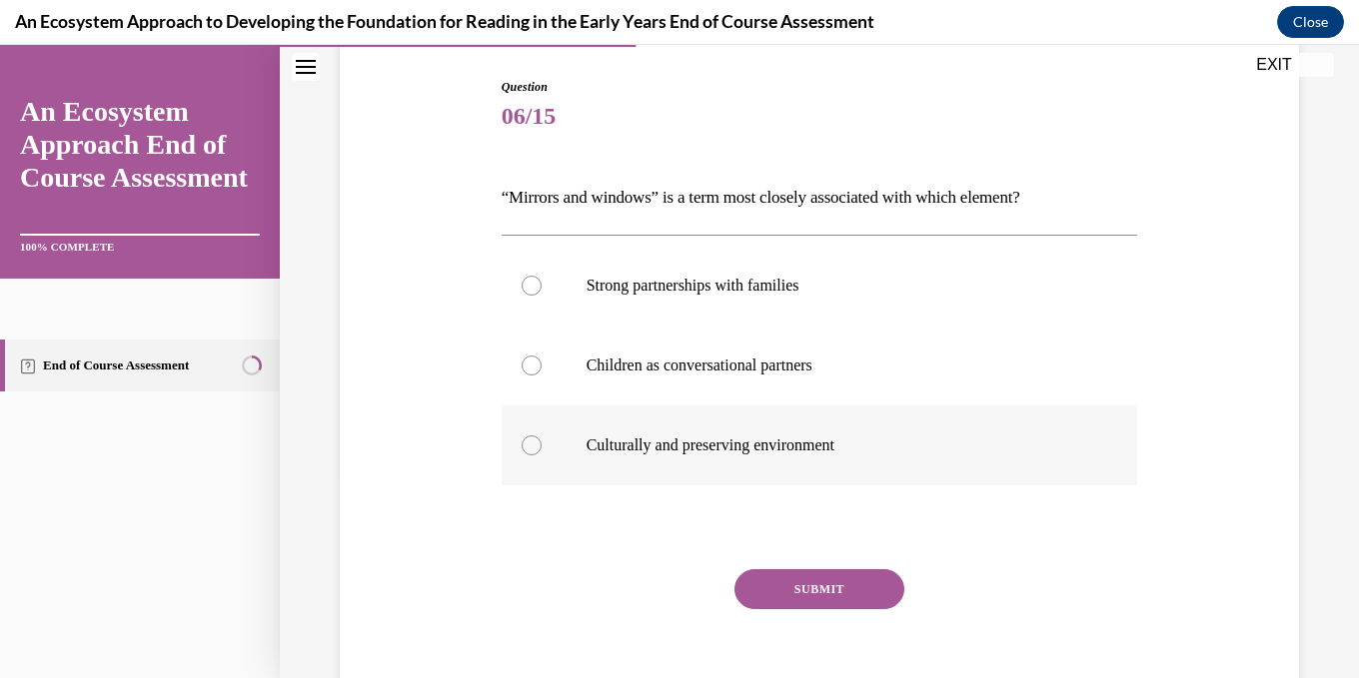
click at [531, 449] on div at bounding box center [532, 446] width 20 height 20
click at [531, 449] on input "Culturally and preserving environment" at bounding box center [532, 446] width 20 height 20
radio input "true"
click at [855, 587] on button "SUBMIT" at bounding box center [819, 589] width 170 height 40
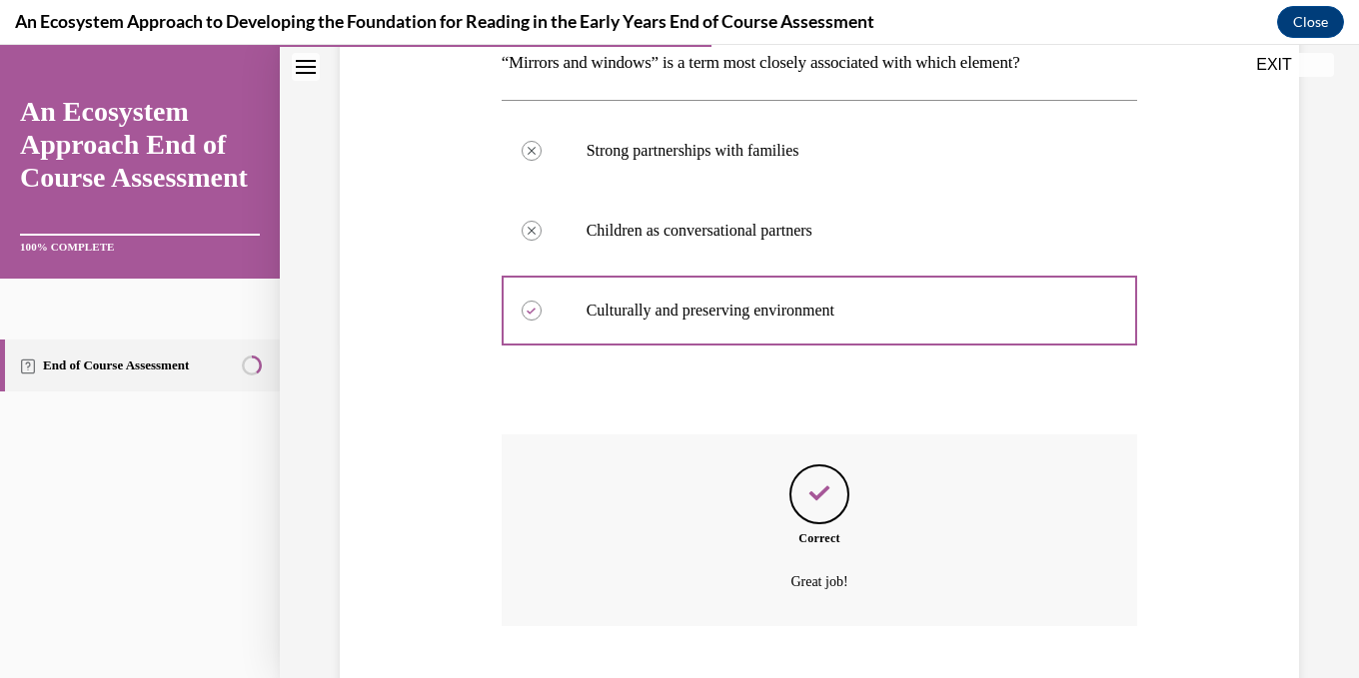
scroll to position [457, 0]
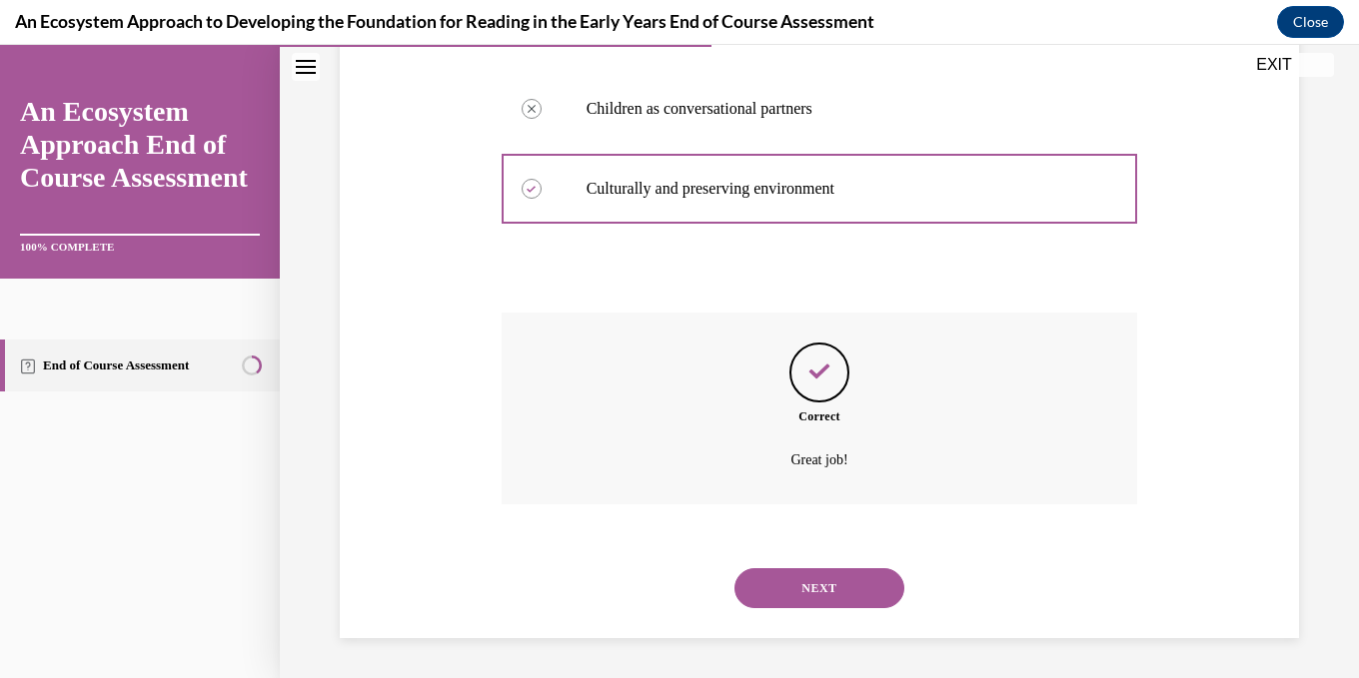
click at [840, 578] on button "NEXT" at bounding box center [819, 588] width 170 height 40
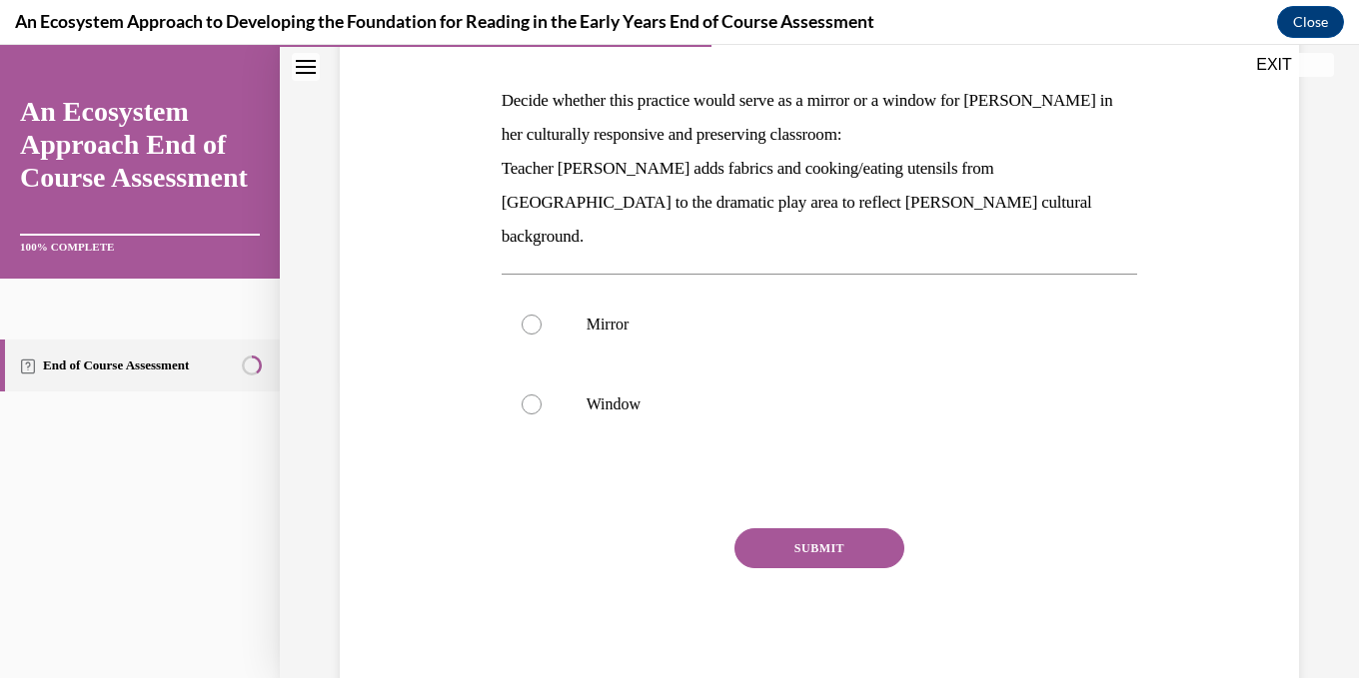
scroll to position [300, 0]
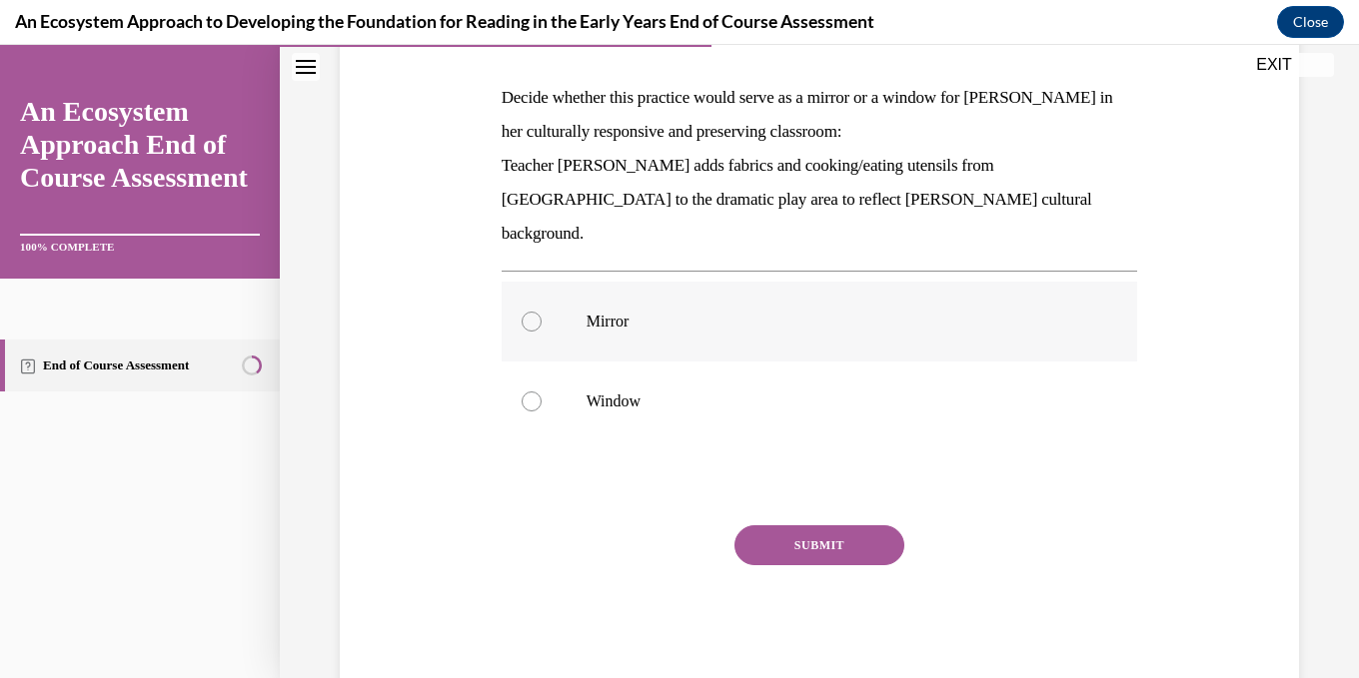
click at [535, 312] on div at bounding box center [532, 322] width 20 height 20
click at [535, 312] on input "Mirror" at bounding box center [532, 322] width 20 height 20
radio input "true"
click at [833, 526] on button "SUBMIT" at bounding box center [819, 546] width 170 height 40
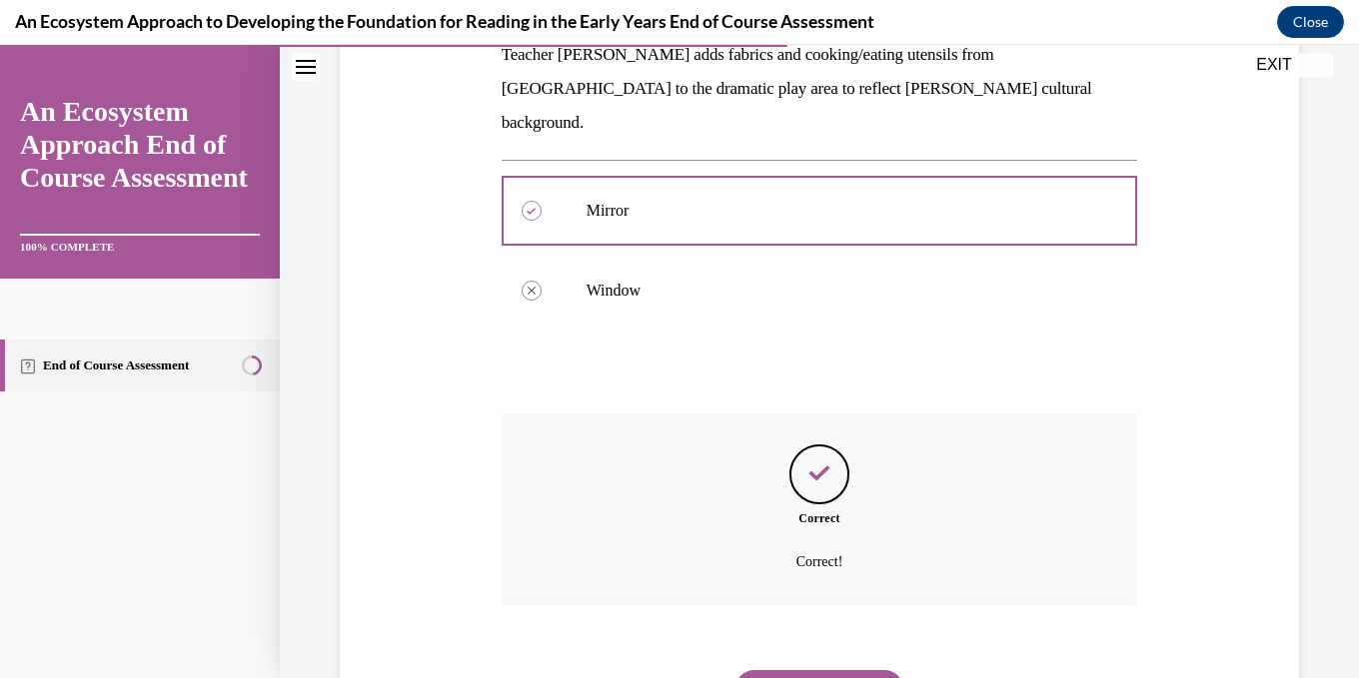
scroll to position [479, 0]
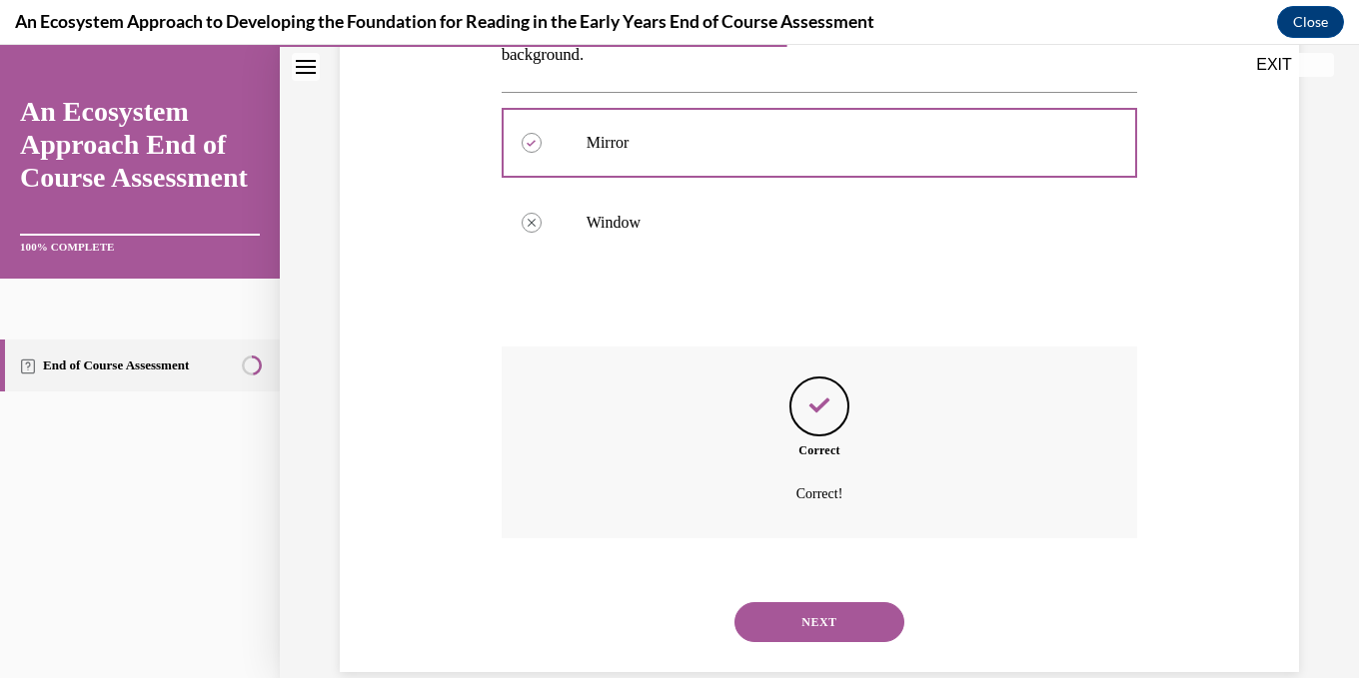
click at [849, 602] on button "NEXT" at bounding box center [819, 622] width 170 height 40
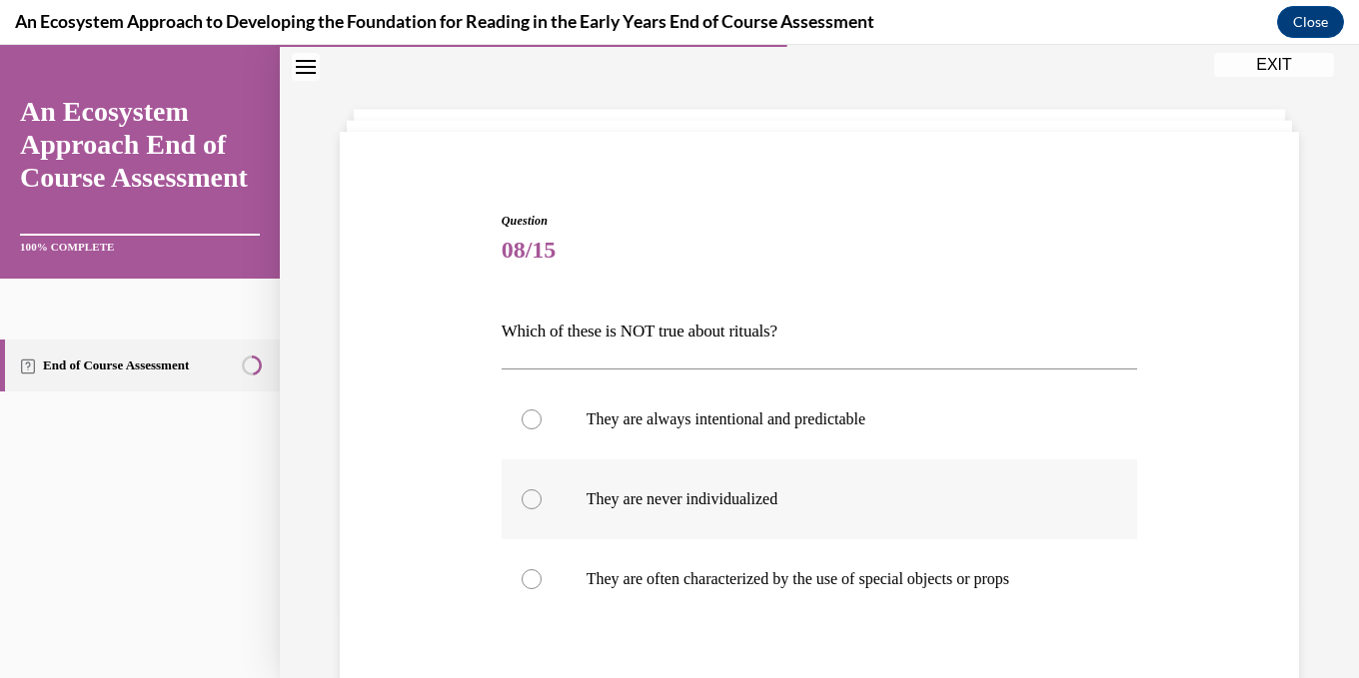
scroll to position [200, 0]
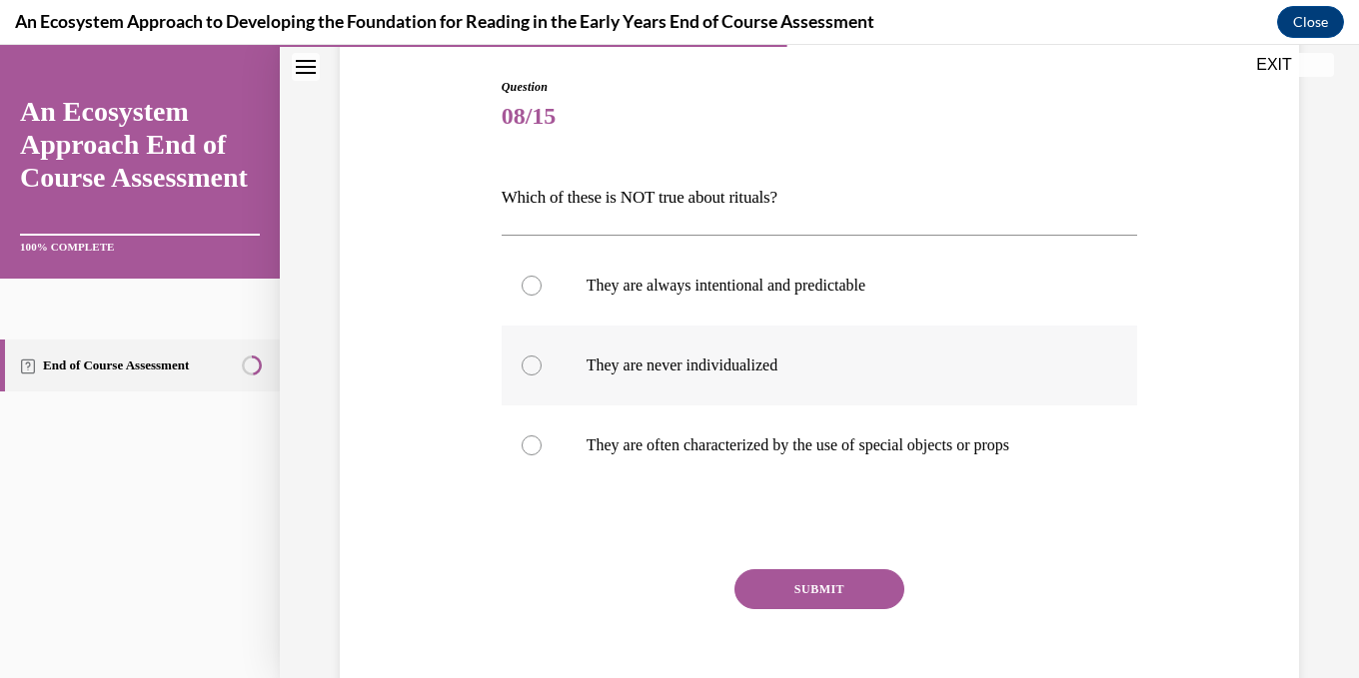
click at [532, 361] on div at bounding box center [532, 366] width 20 height 20
click at [532, 361] on input "They are never individualized" at bounding box center [532, 366] width 20 height 20
radio input "true"
click at [820, 593] on button "SUBMIT" at bounding box center [819, 589] width 170 height 40
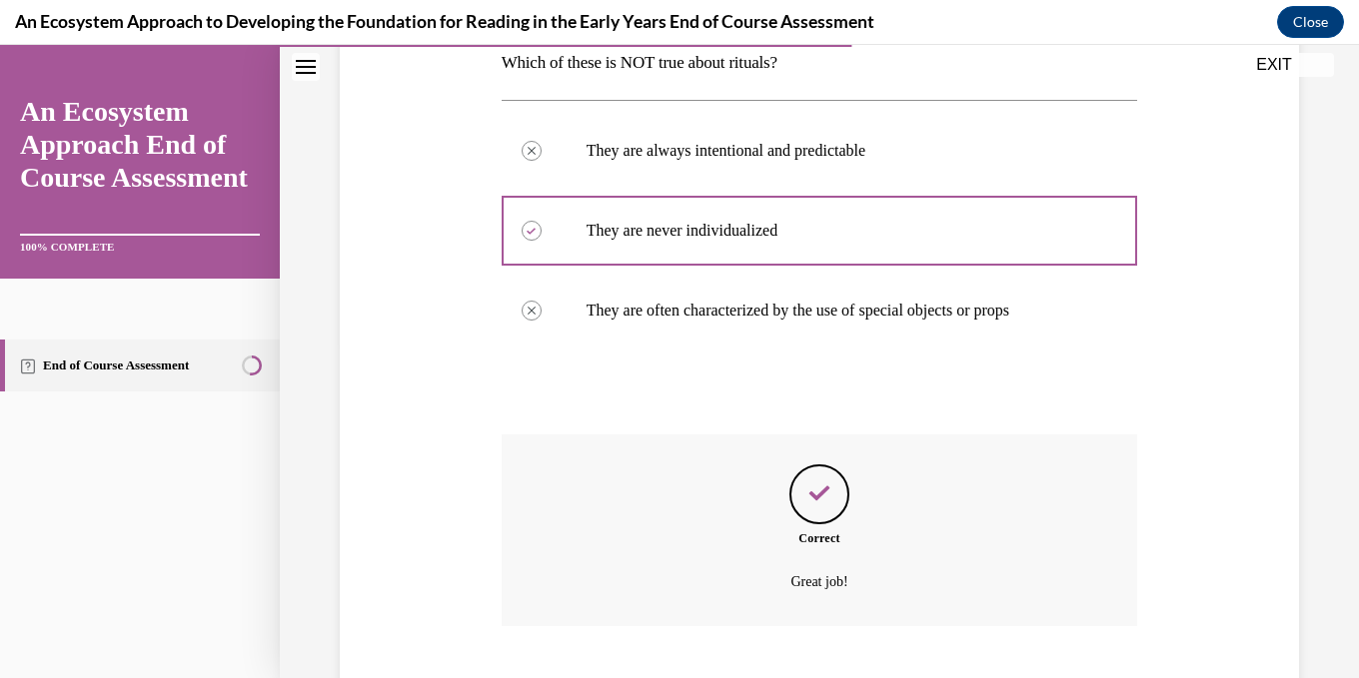
scroll to position [457, 0]
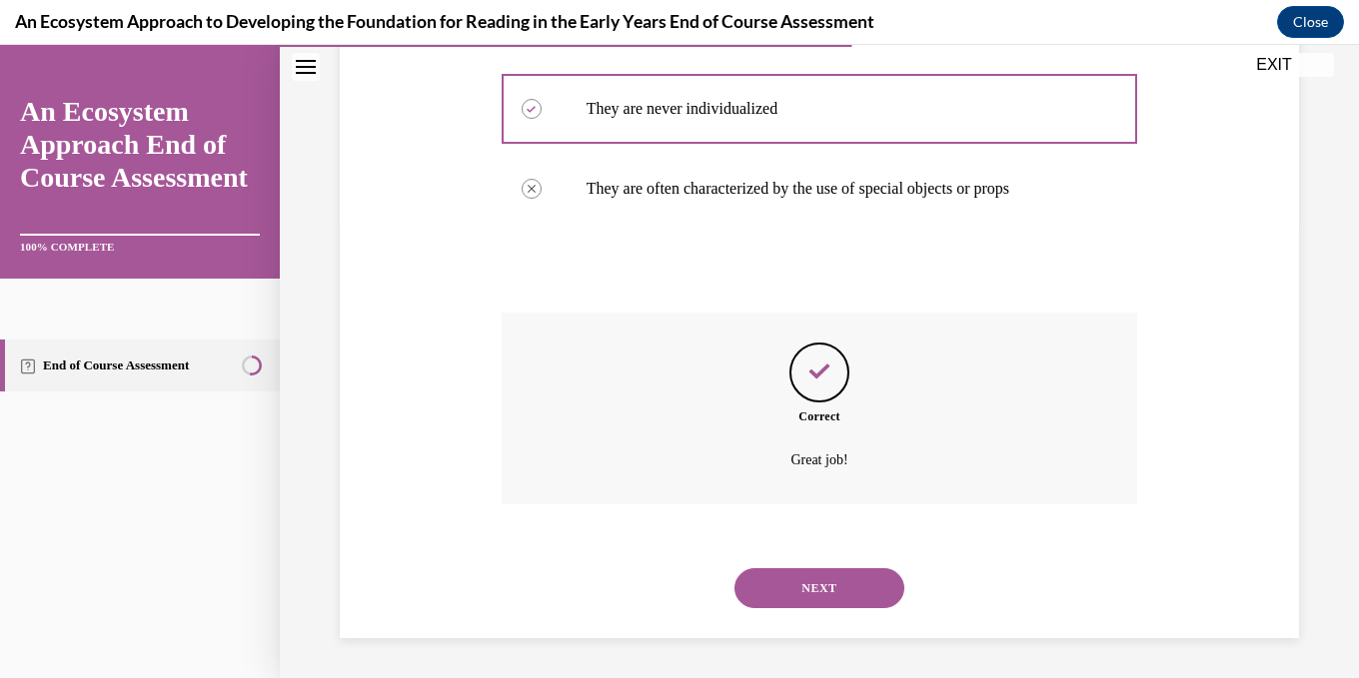
click at [816, 593] on button "NEXT" at bounding box center [819, 588] width 170 height 40
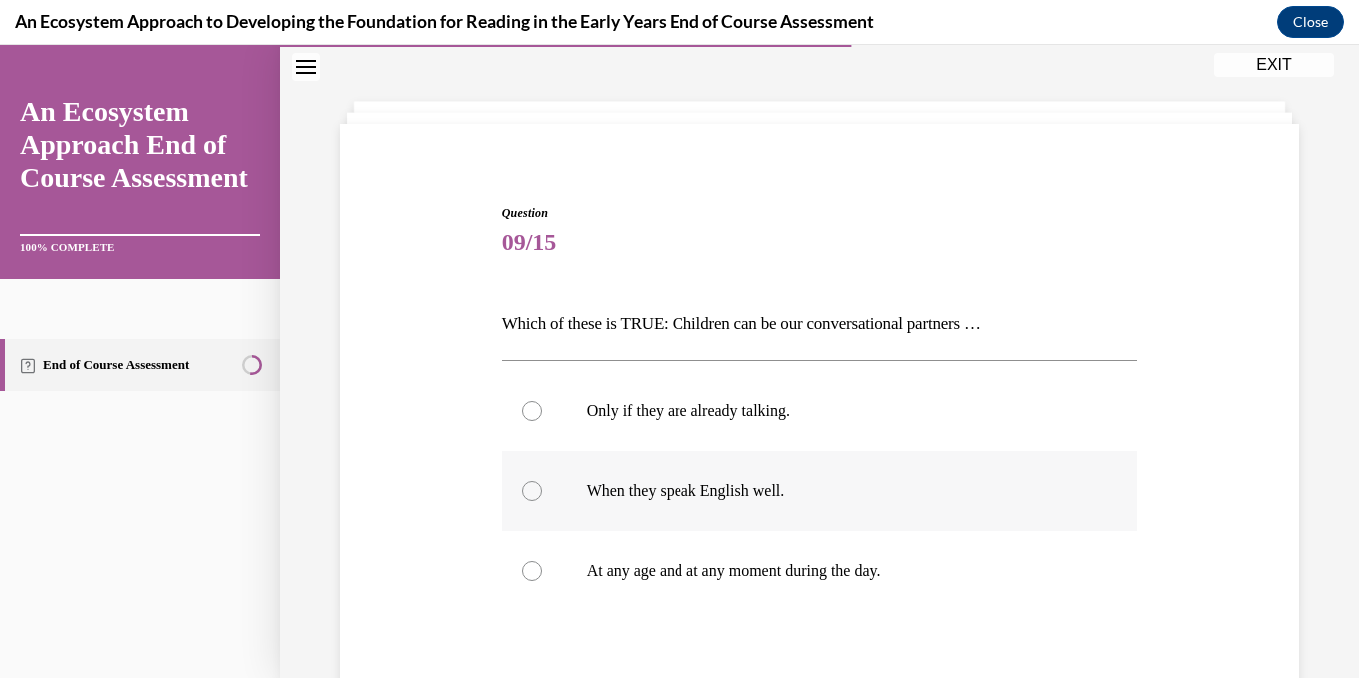
scroll to position [200, 0]
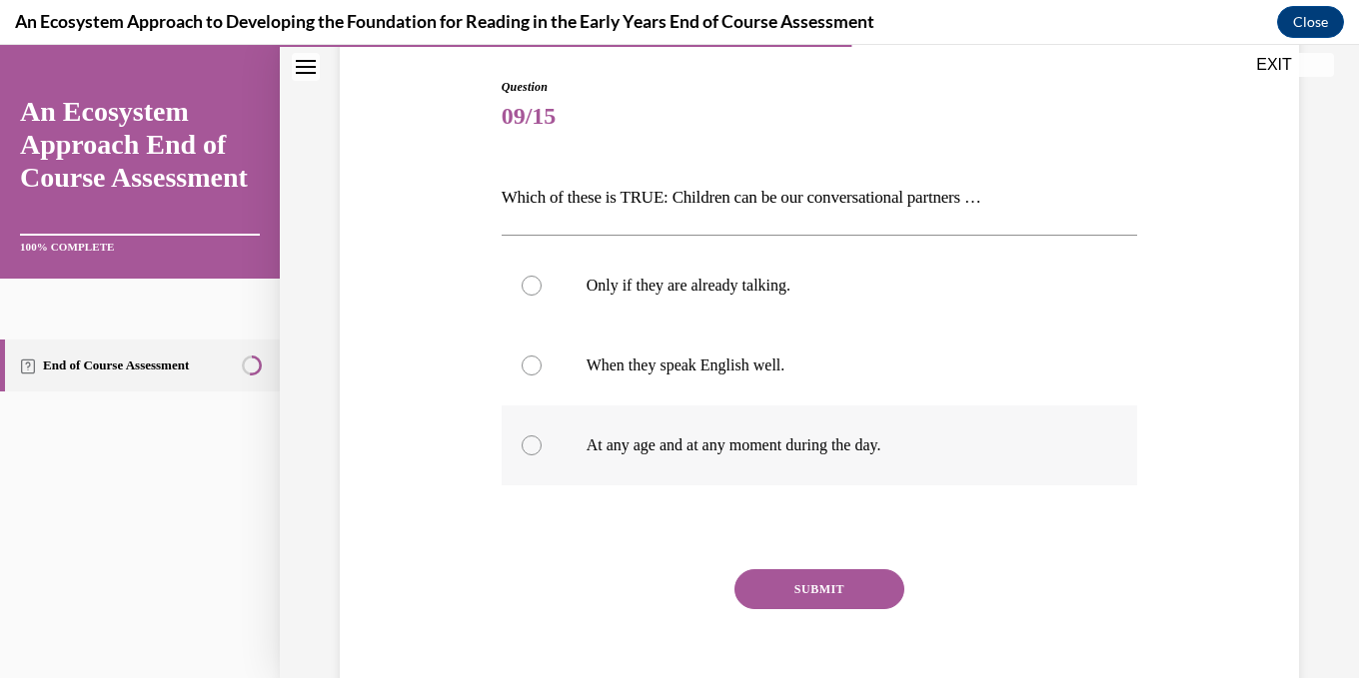
click at [528, 448] on div at bounding box center [532, 446] width 20 height 20
click at [528, 448] on input "At any age and at any moment during the day." at bounding box center [532, 446] width 20 height 20
radio input "true"
click at [793, 588] on button "SUBMIT" at bounding box center [819, 589] width 170 height 40
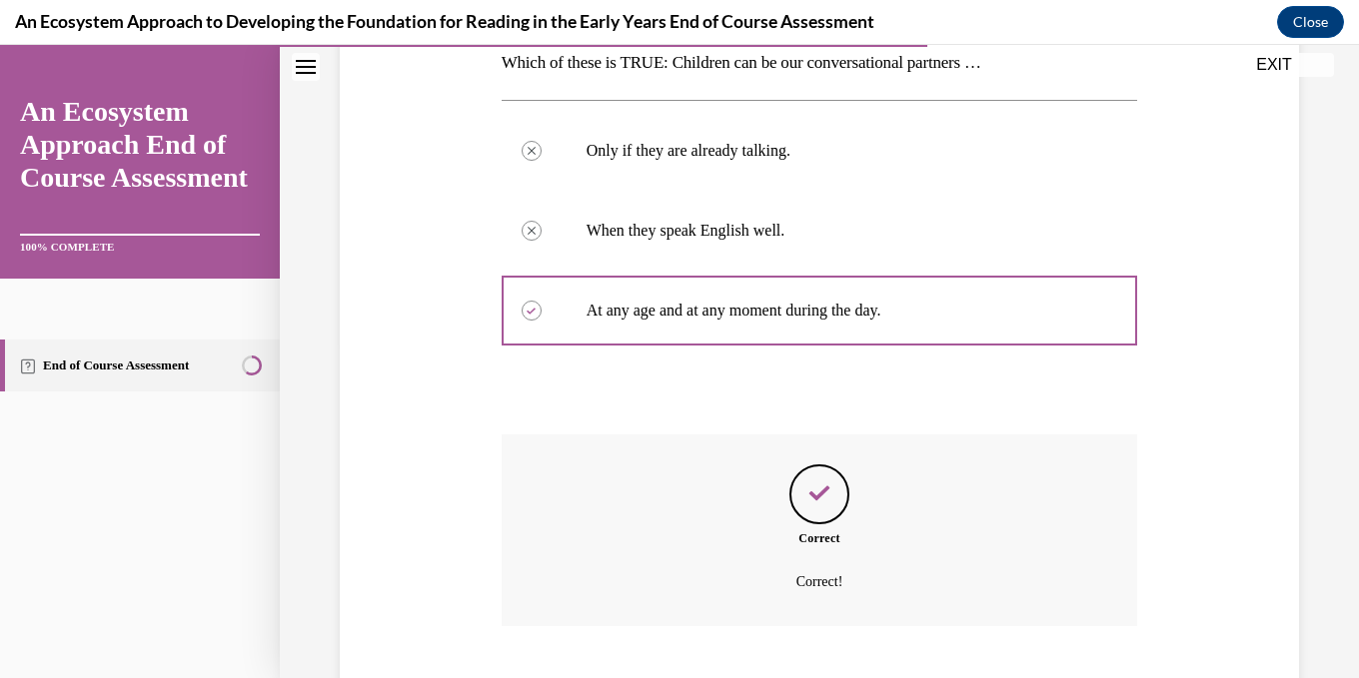
scroll to position [457, 0]
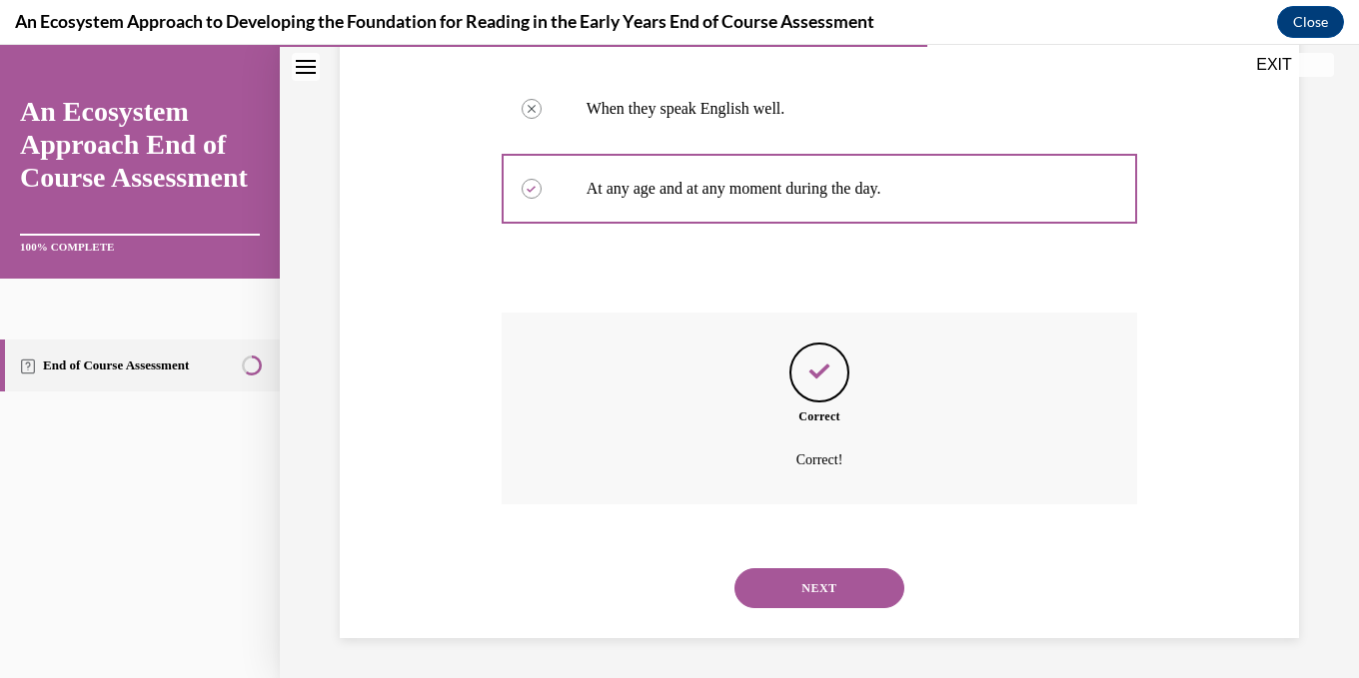
click at [830, 595] on button "NEXT" at bounding box center [819, 588] width 170 height 40
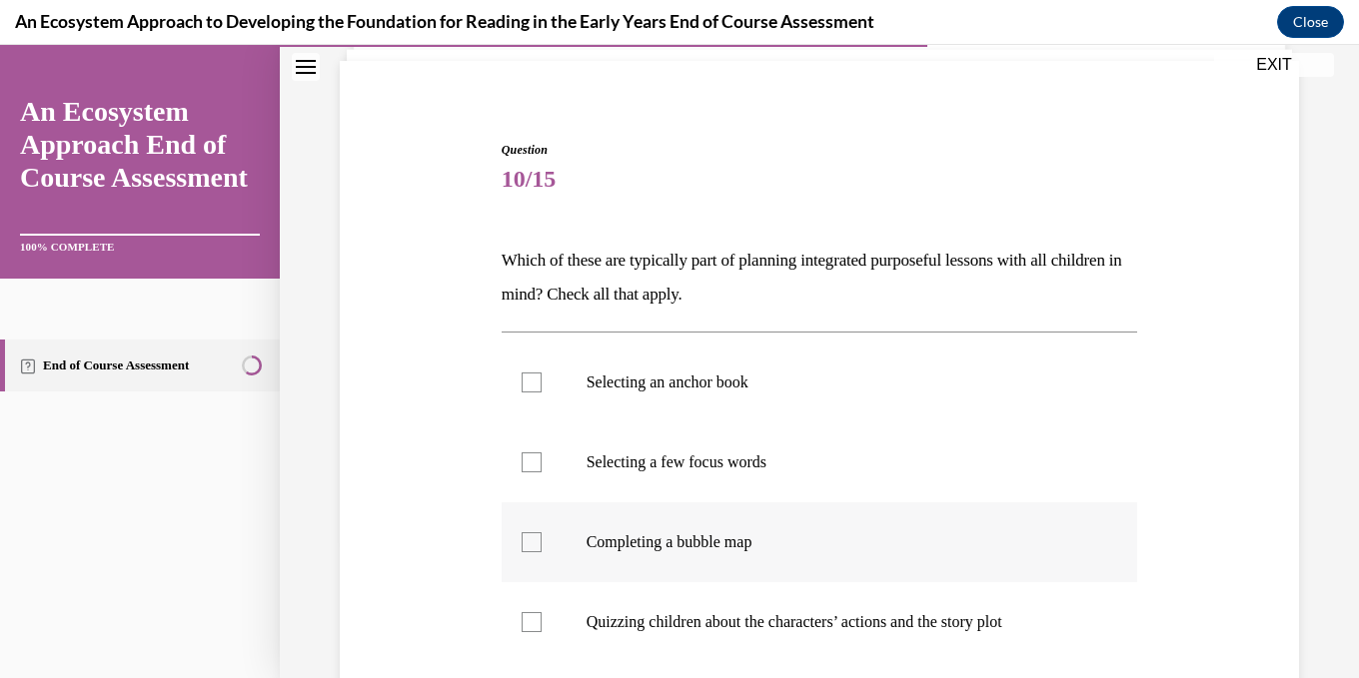
scroll to position [200, 0]
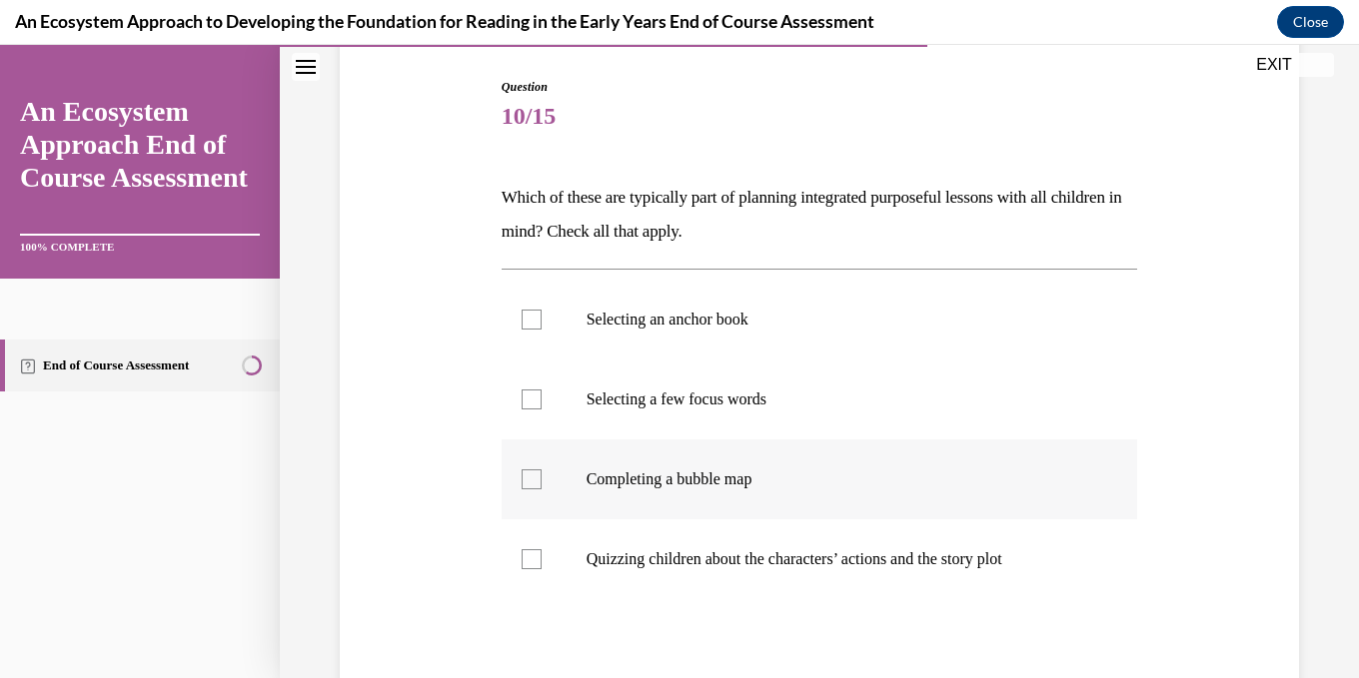
click at [520, 482] on label "Completing a bubble map" at bounding box center [820, 480] width 636 height 80
click at [522, 482] on input "Completing a bubble map" at bounding box center [532, 480] width 20 height 20
checkbox input "true"
click at [532, 384] on label "Selecting a few focus words" at bounding box center [820, 400] width 636 height 80
click at [532, 390] on input "Selecting a few focus words" at bounding box center [532, 400] width 20 height 20
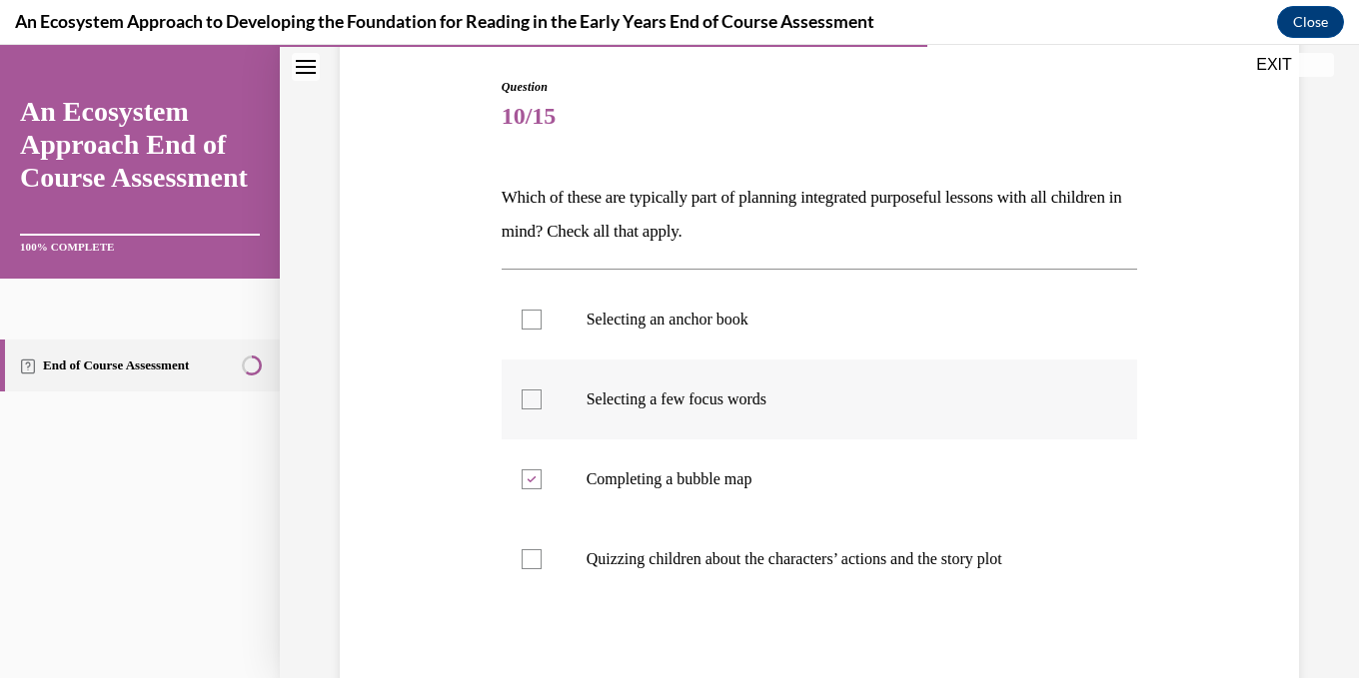
checkbox input "true"
click at [526, 316] on div at bounding box center [532, 320] width 20 height 20
click at [526, 316] on input "Selecting an anchor book" at bounding box center [532, 320] width 20 height 20
checkbox input "true"
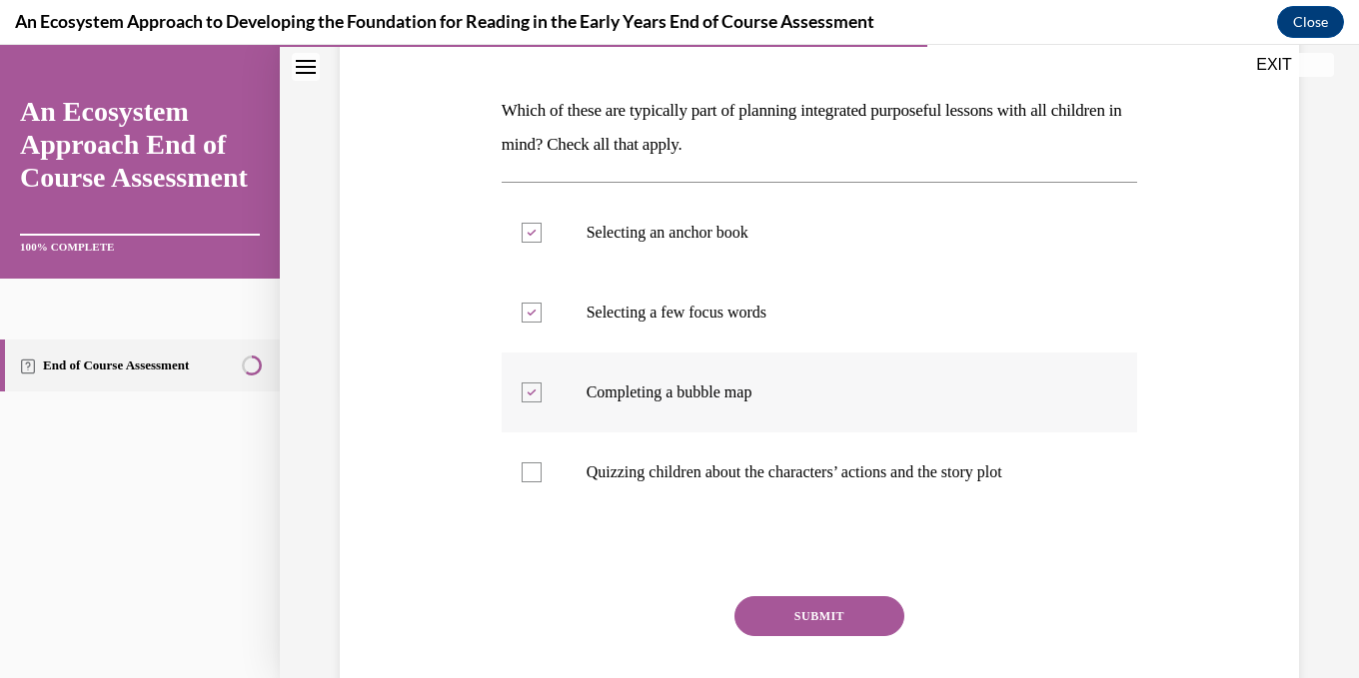
scroll to position [409, 0]
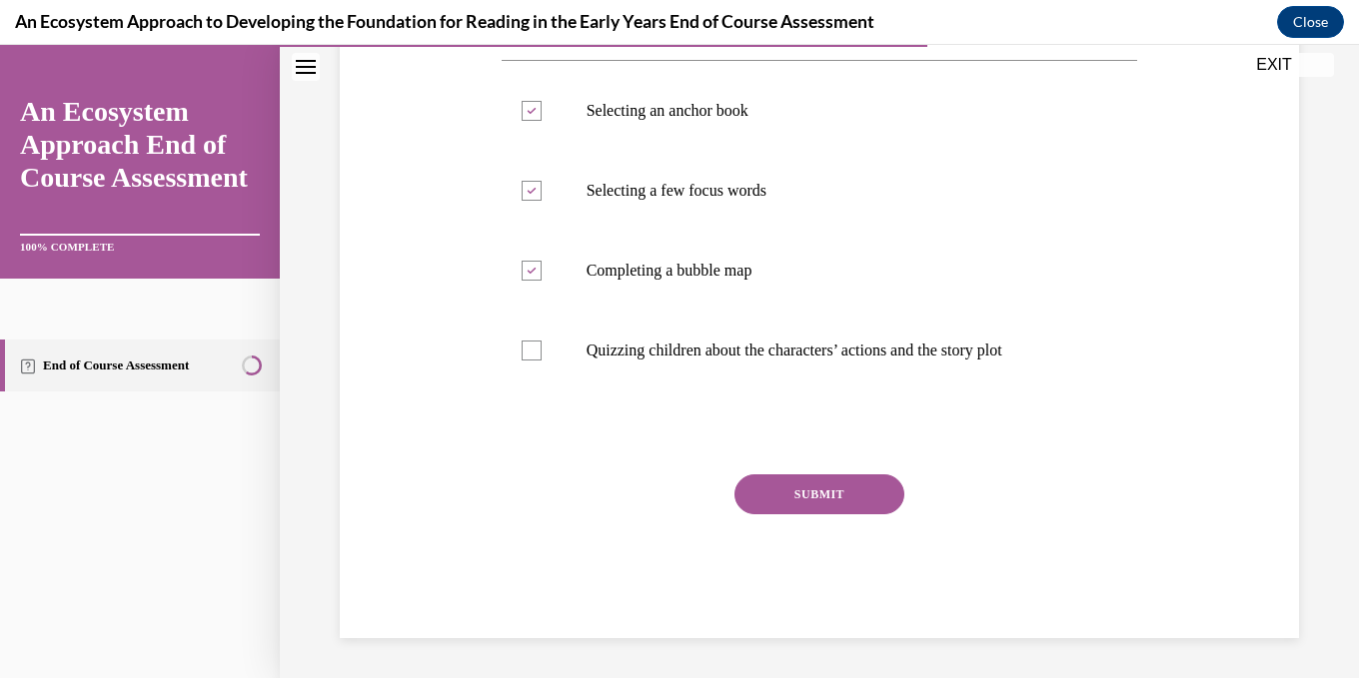
click at [808, 488] on button "SUBMIT" at bounding box center [819, 495] width 170 height 40
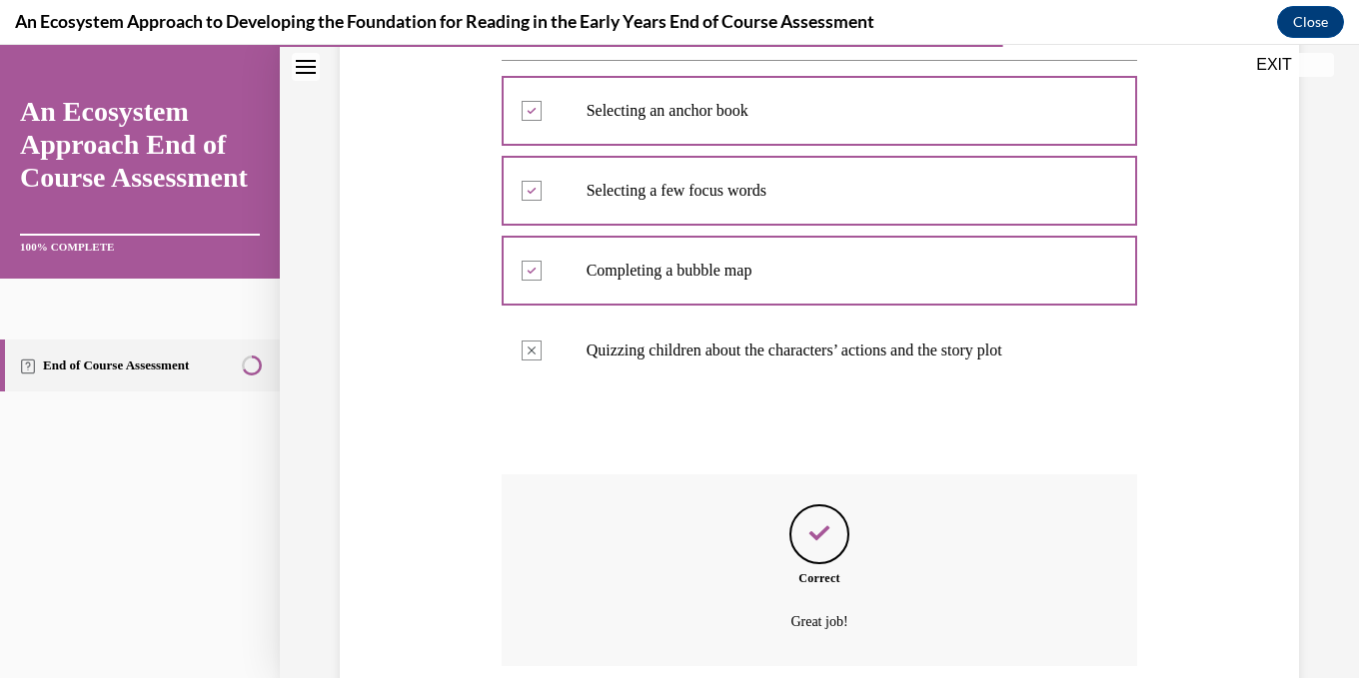
scroll to position [570, 0]
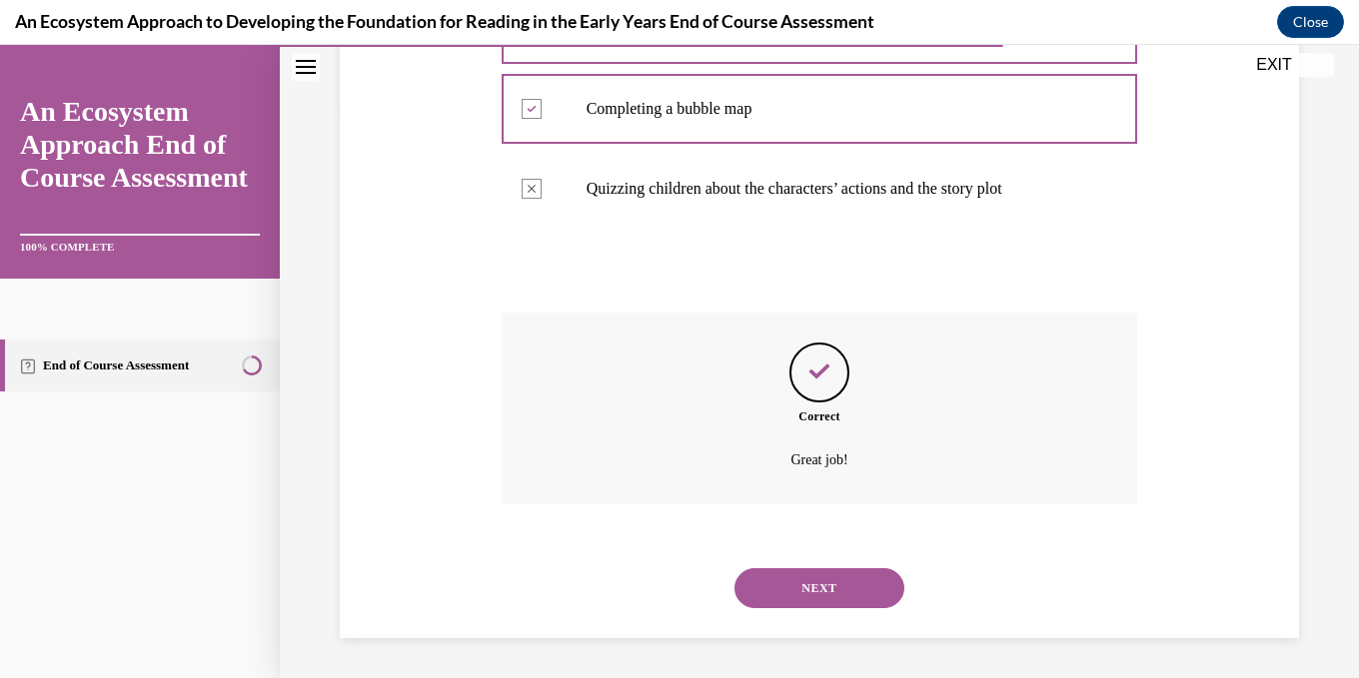
click at [822, 595] on button "NEXT" at bounding box center [819, 588] width 170 height 40
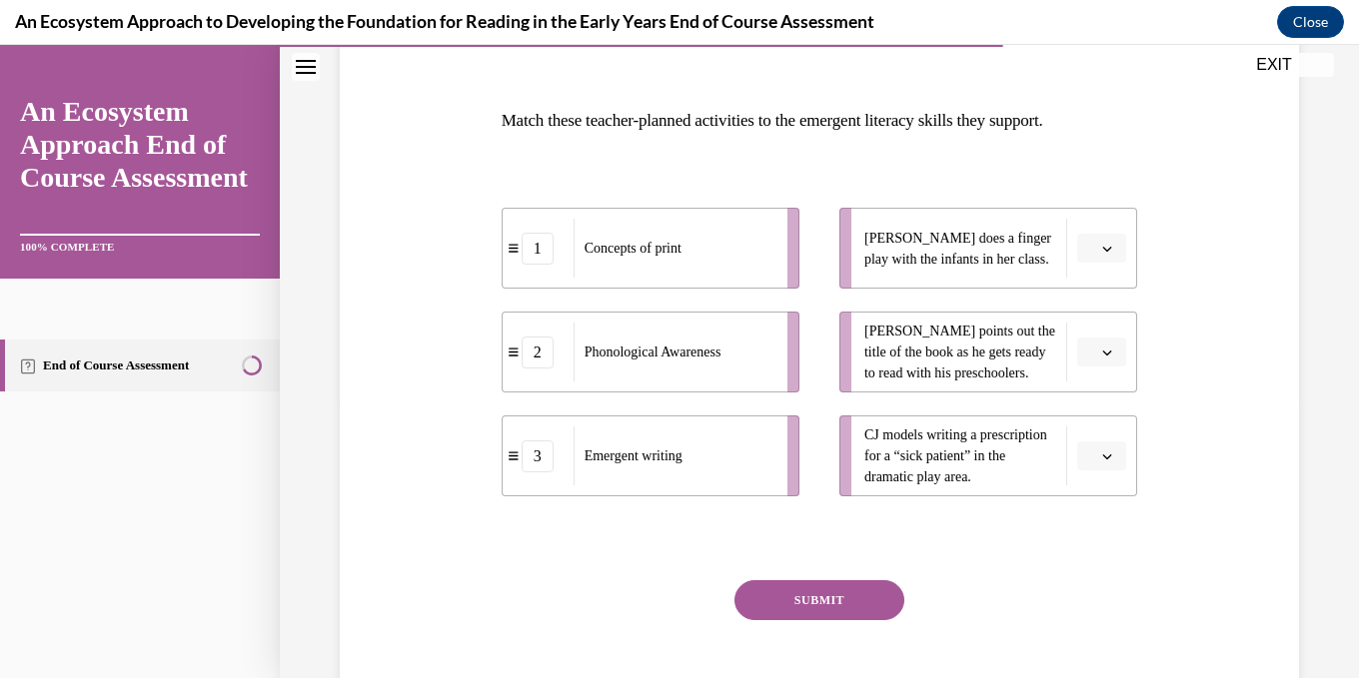
scroll to position [300, 0]
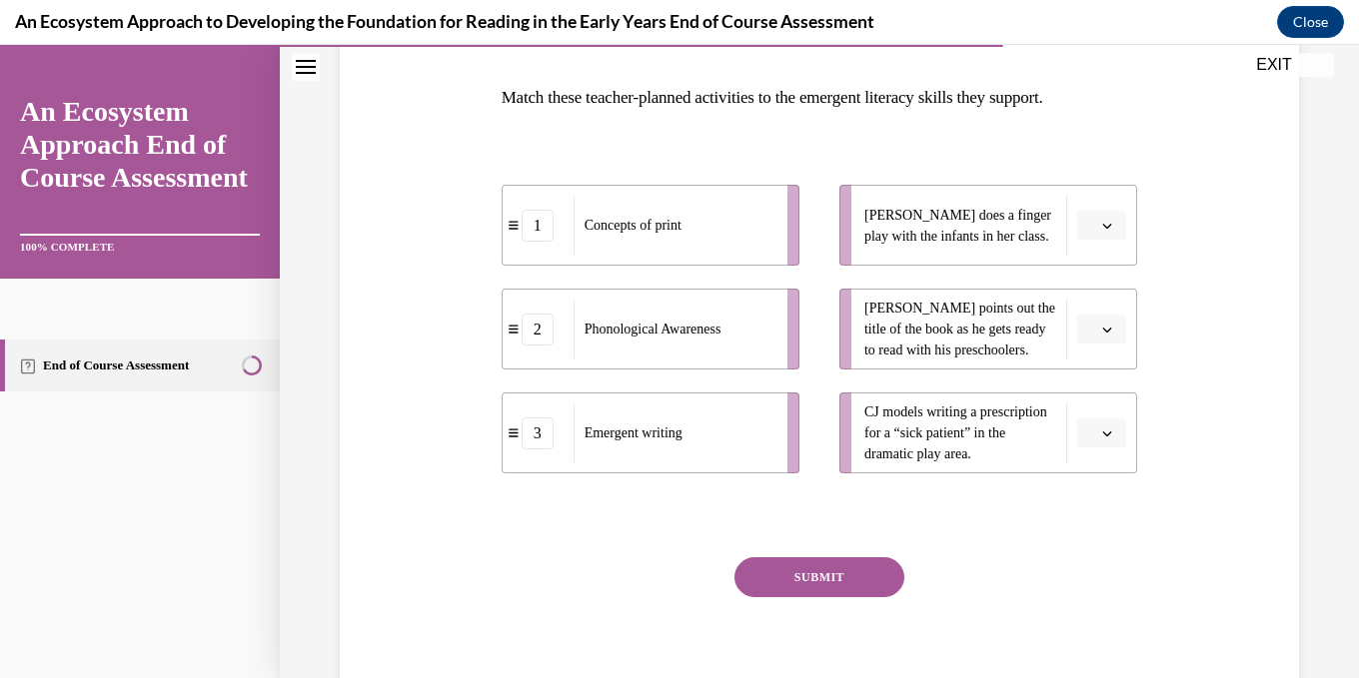
click at [1096, 226] on span "Please select an option" at bounding box center [1092, 226] width 7 height 20
click at [1117, 347] on div "2" at bounding box center [1099, 350] width 50 height 40
click at [1105, 334] on icon "button" at bounding box center [1107, 330] width 10 height 10
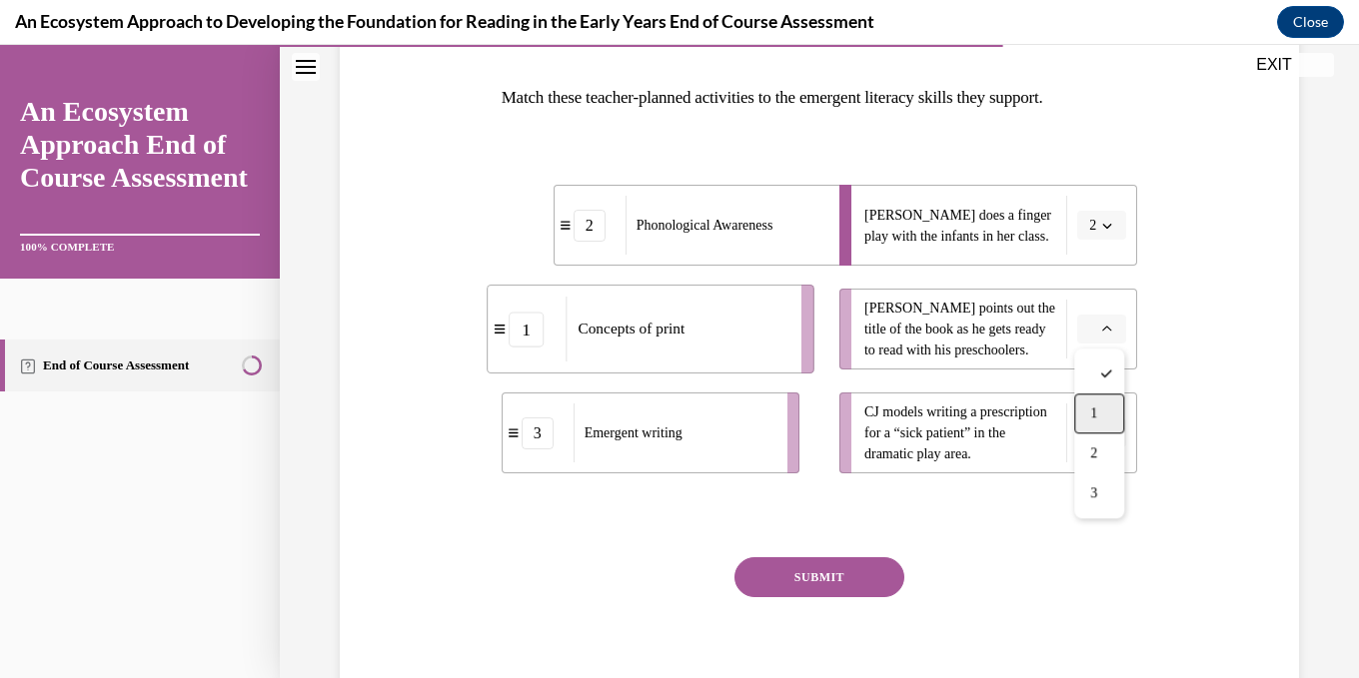
click at [1104, 410] on div "1" at bounding box center [1099, 414] width 50 height 40
click at [1118, 434] on button "button" at bounding box center [1101, 434] width 49 height 30
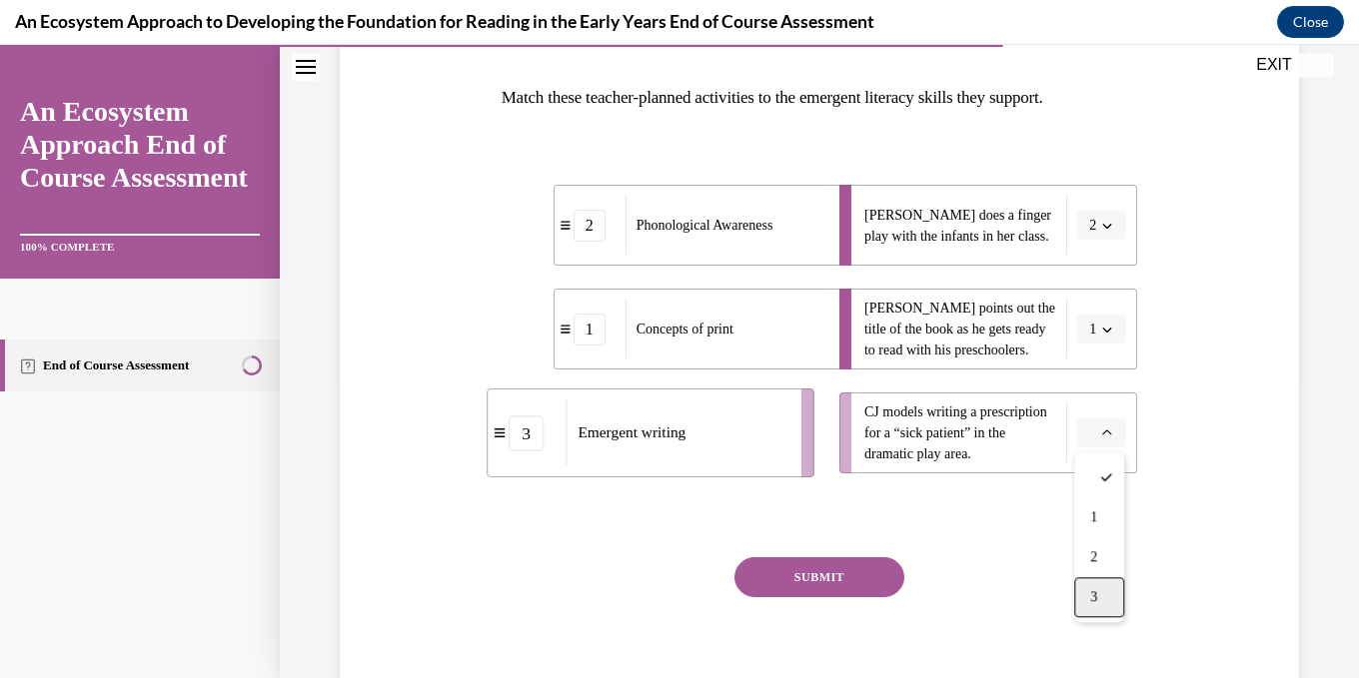
click at [1106, 590] on div "3" at bounding box center [1099, 597] width 50 height 40
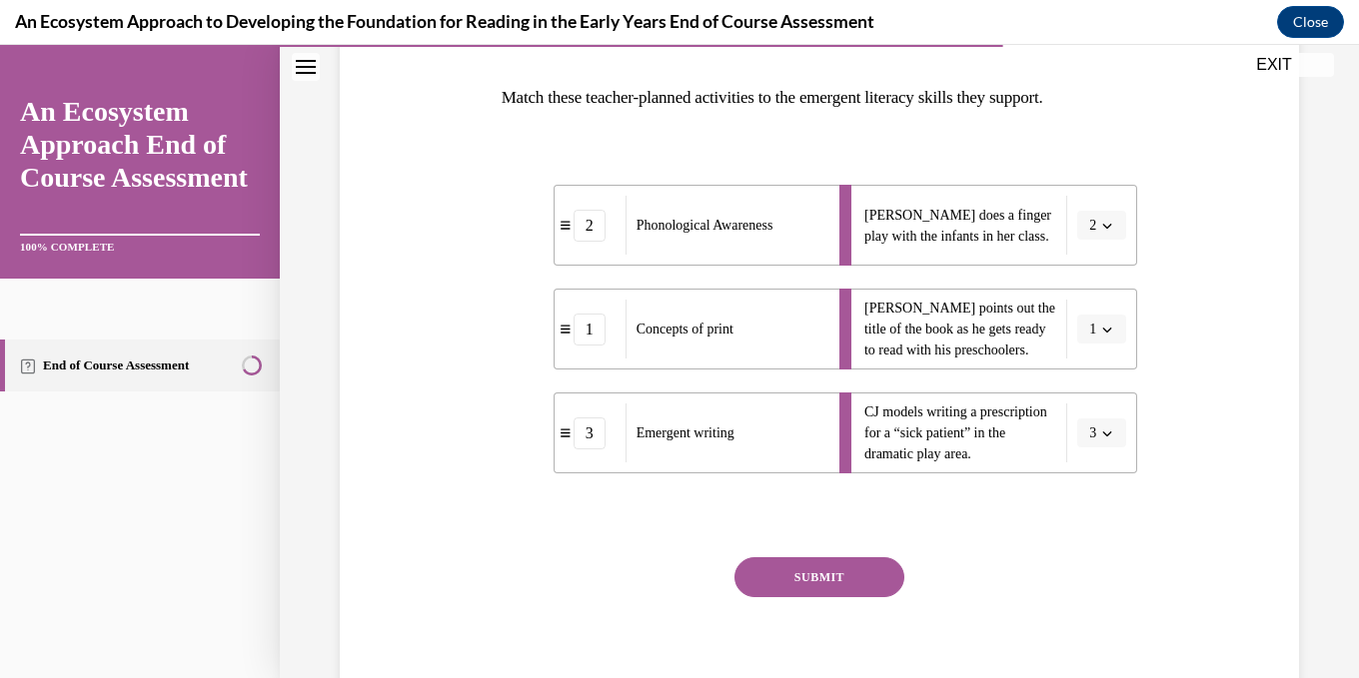
click at [840, 582] on button "SUBMIT" at bounding box center [819, 577] width 170 height 40
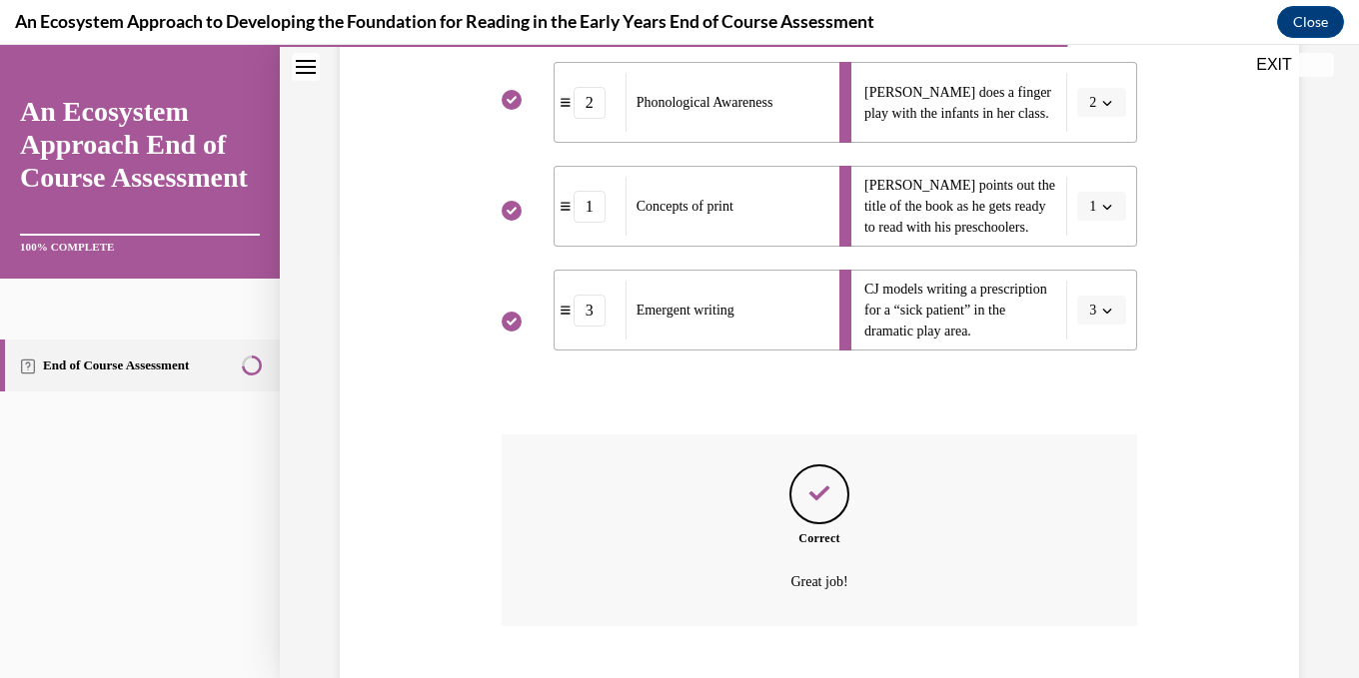
scroll to position [544, 0]
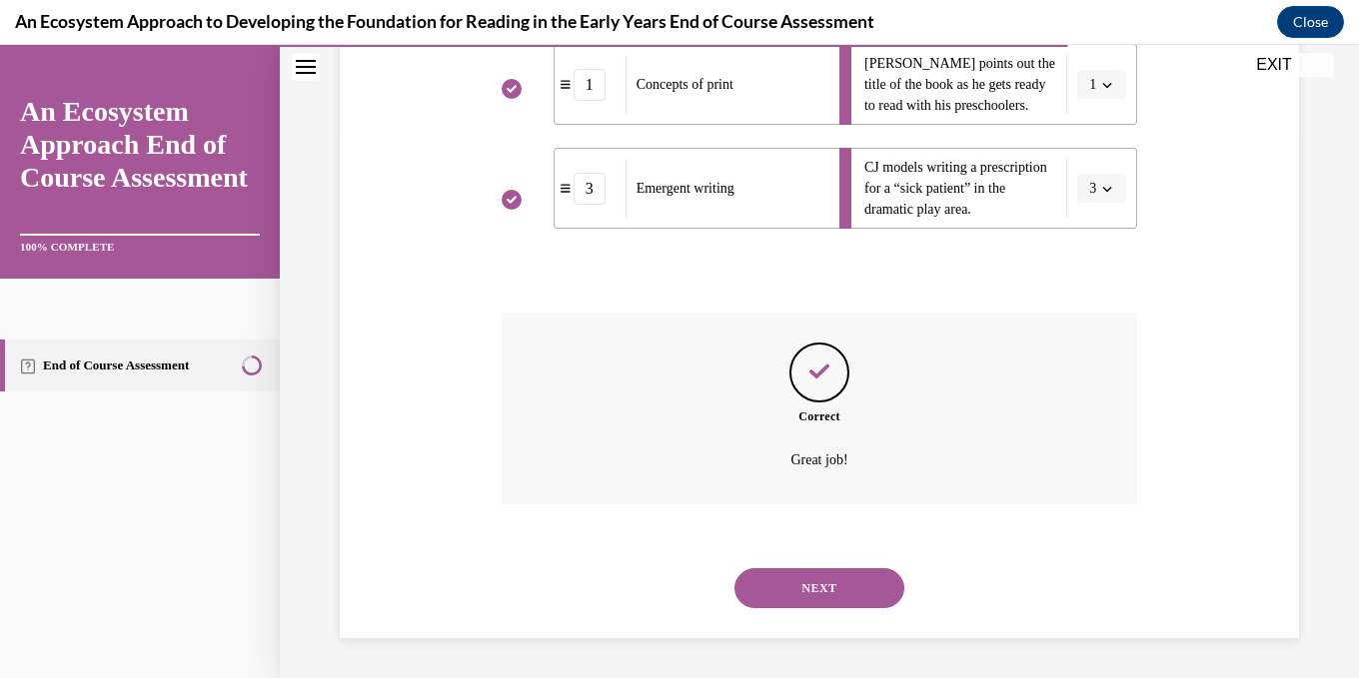
click at [862, 595] on button "NEXT" at bounding box center [819, 588] width 170 height 40
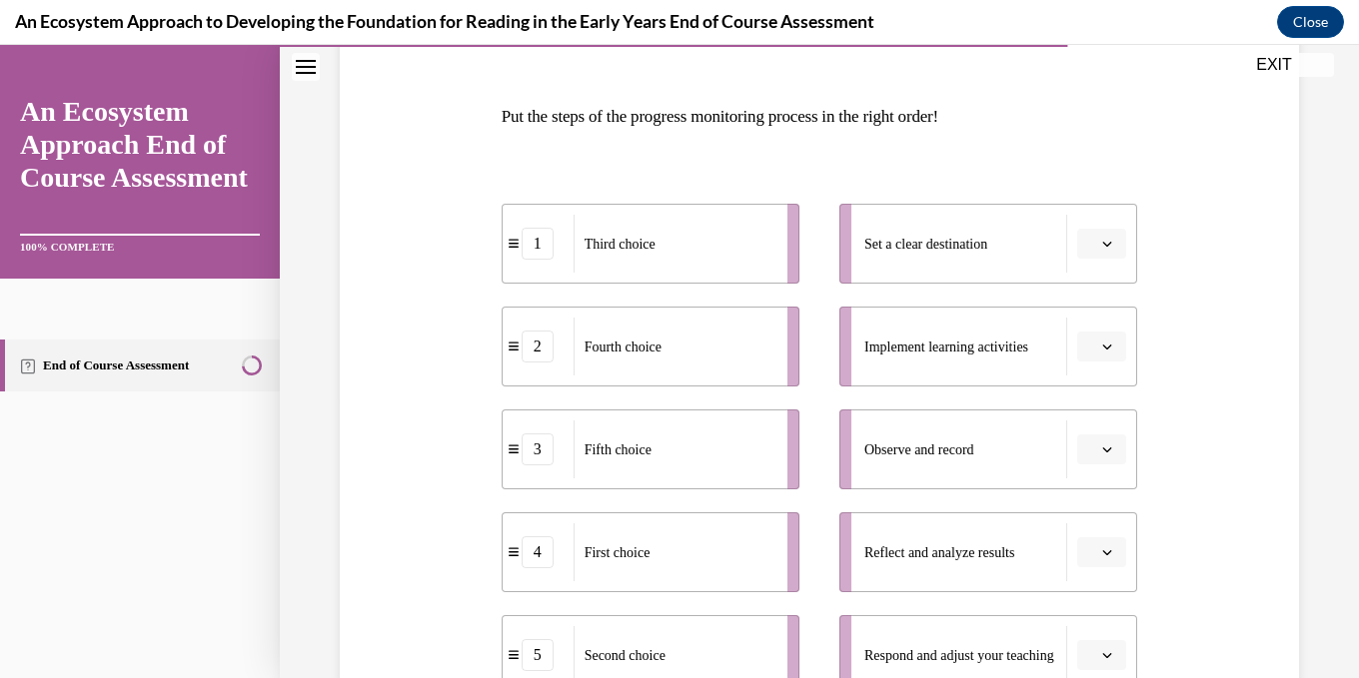
scroll to position [300, 0]
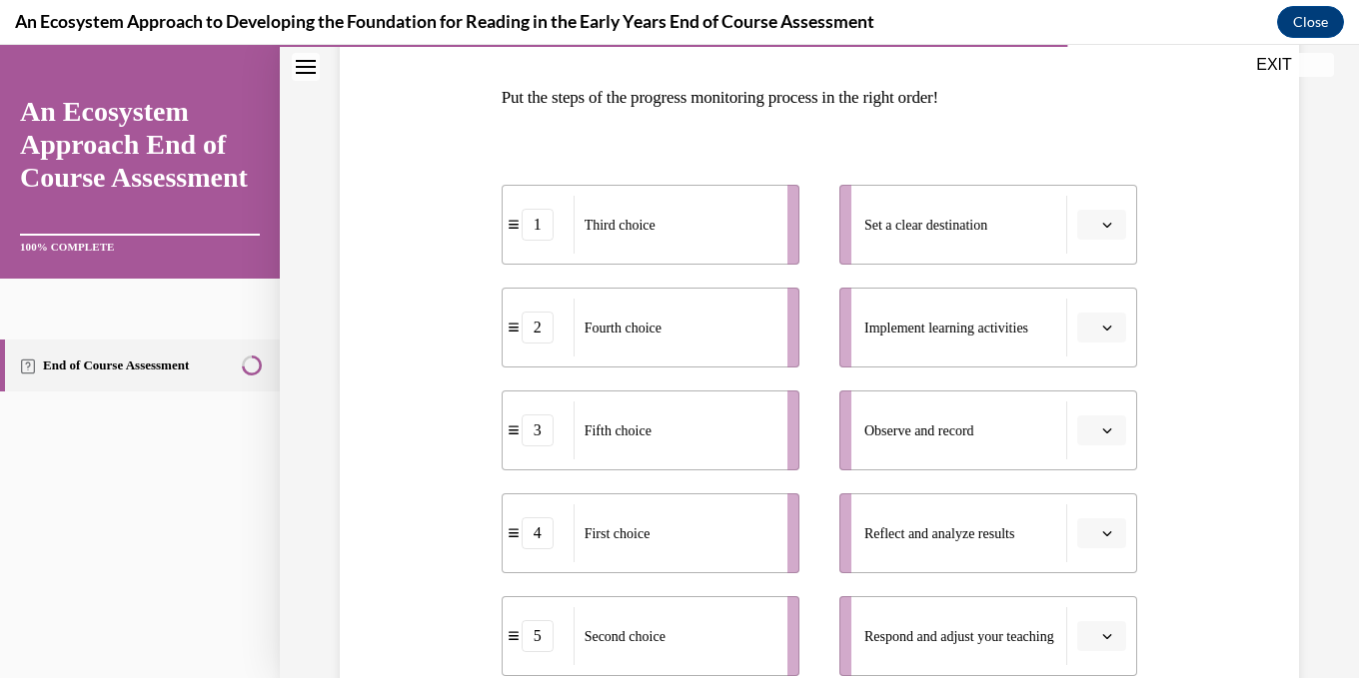
click at [1110, 227] on icon "button" at bounding box center [1107, 225] width 10 height 10
click at [1104, 427] on div "4" at bounding box center [1099, 430] width 50 height 40
click at [1116, 325] on button "button" at bounding box center [1101, 328] width 49 height 30
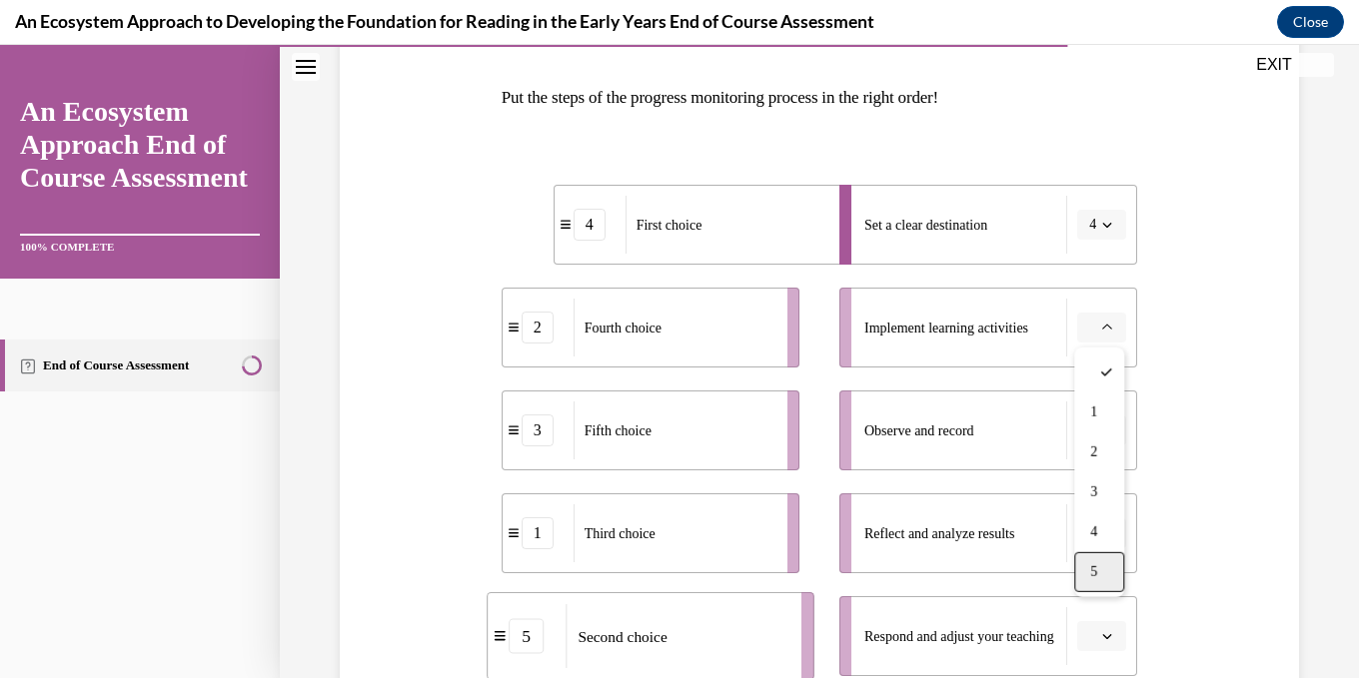
click at [1102, 566] on div "5" at bounding box center [1099, 572] width 50 height 40
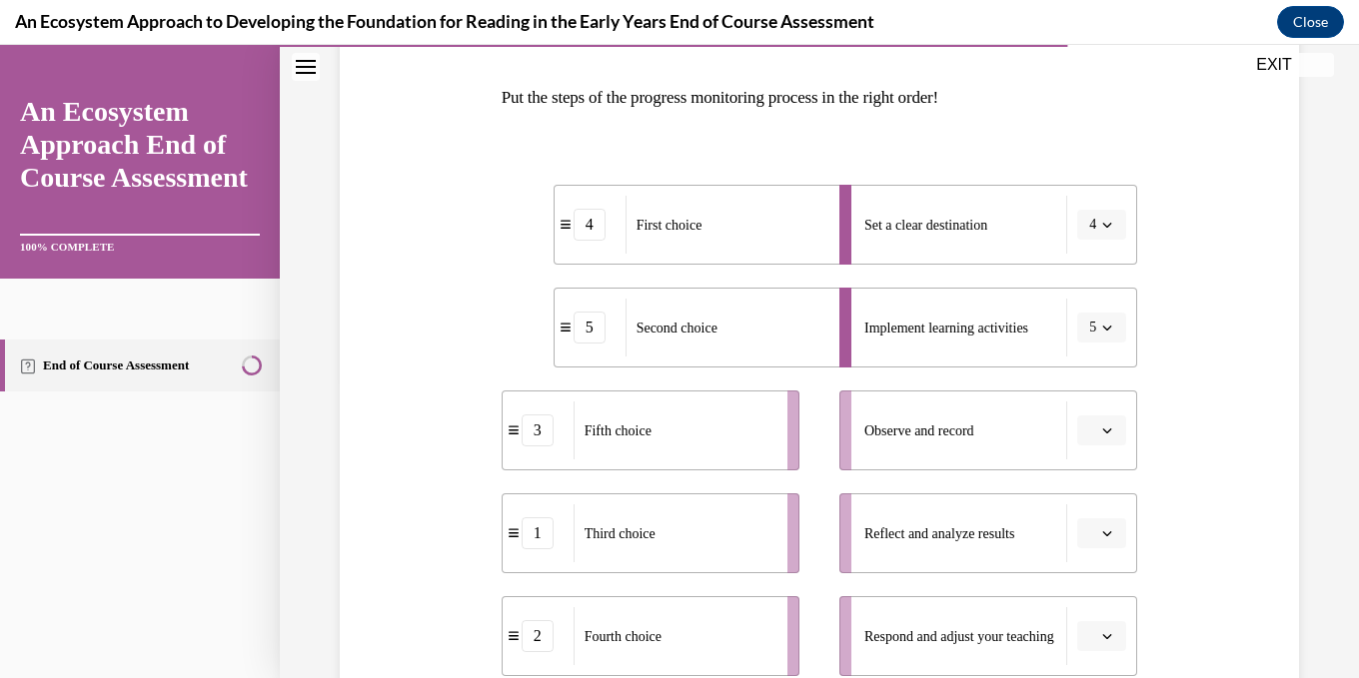
click at [1104, 437] on span "button" at bounding box center [1107, 431] width 14 height 14
click at [1104, 229] on div "1" at bounding box center [1099, 226] width 50 height 40
click at [1103, 535] on icon "button" at bounding box center [1107, 534] width 10 height 10
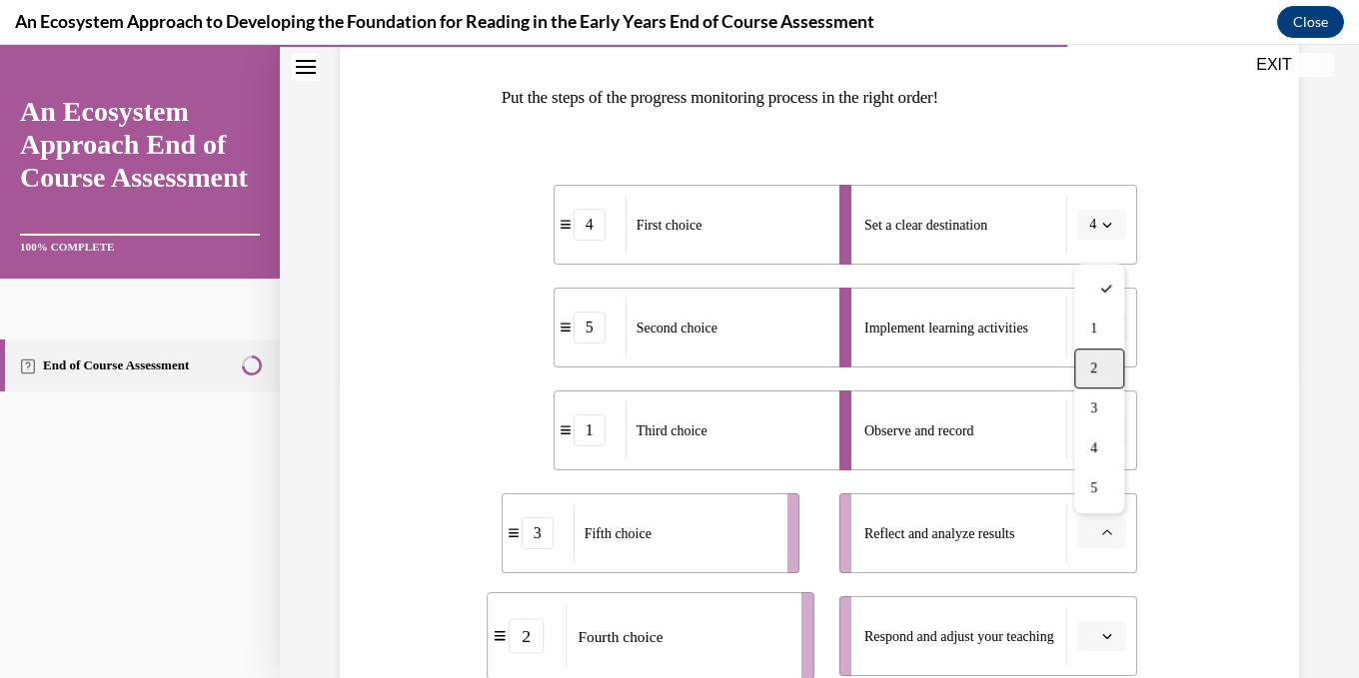
click at [1090, 362] on span "2" at bounding box center [1093, 369] width 7 height 16
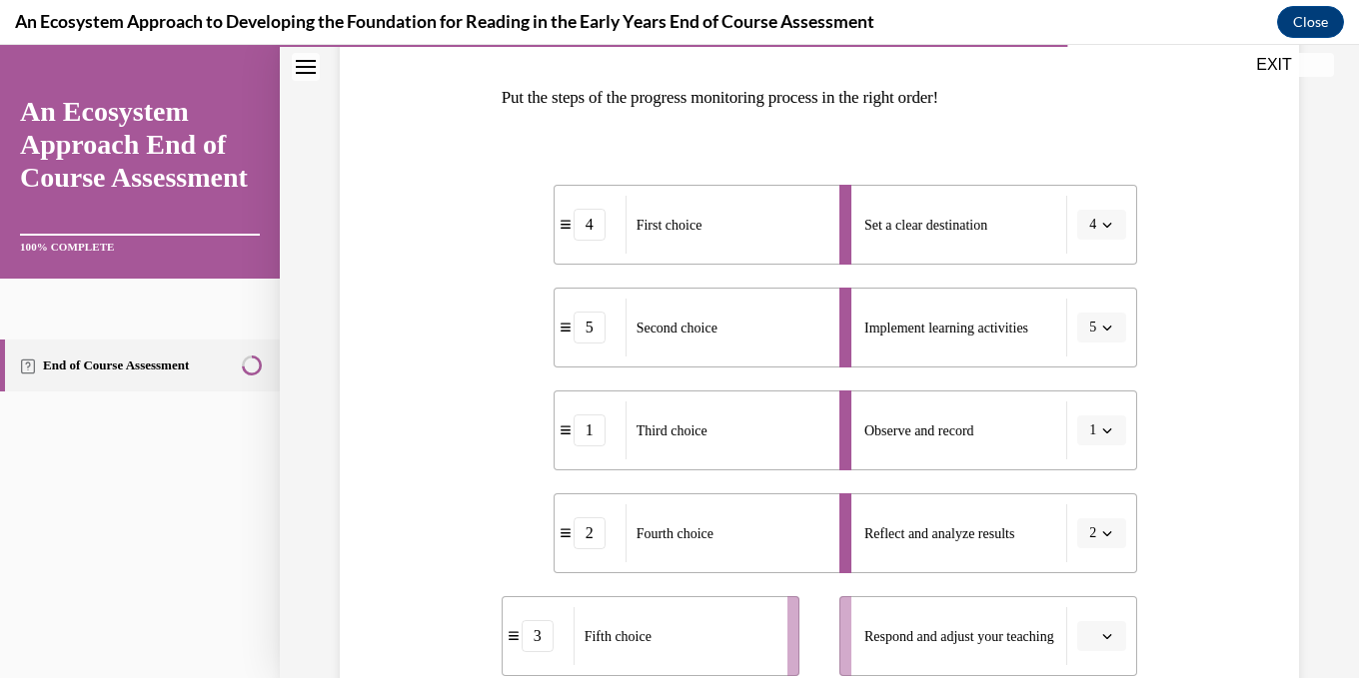
click at [1106, 635] on icon "button" at bounding box center [1107, 636] width 10 height 10
click at [1109, 523] on div "3" at bounding box center [1099, 512] width 50 height 40
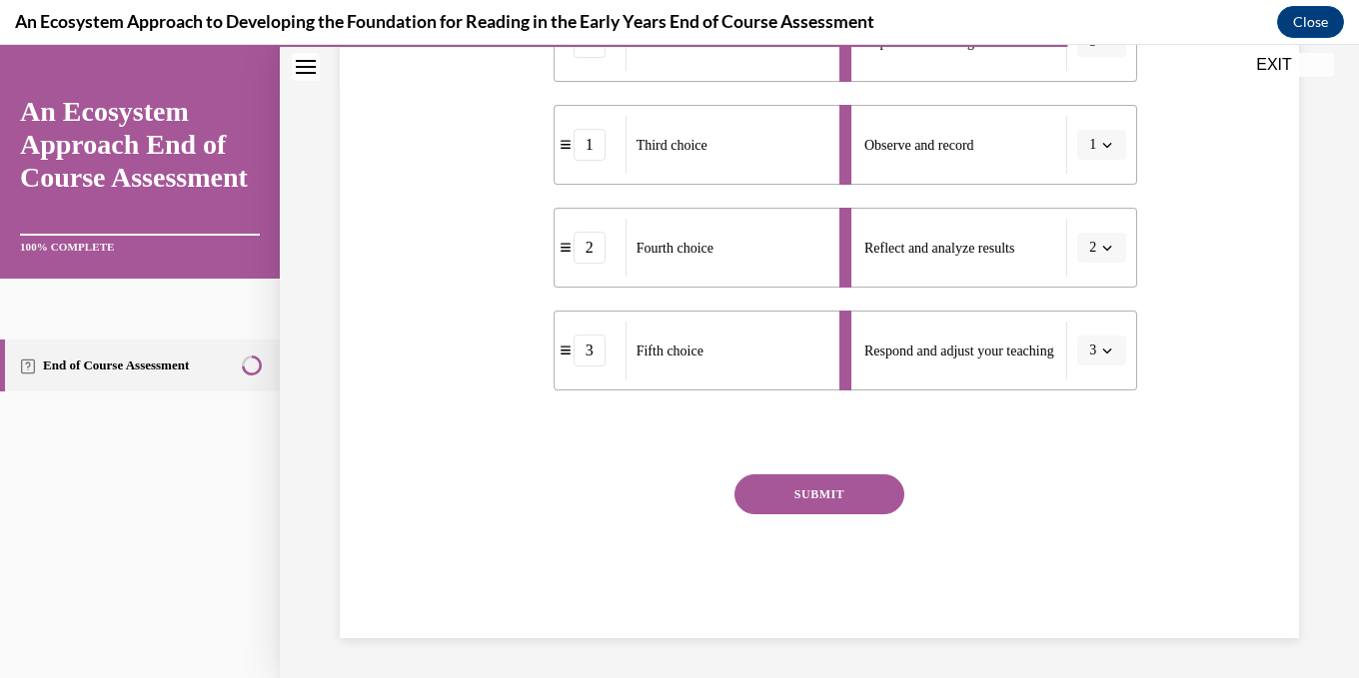
click at [865, 503] on button "SUBMIT" at bounding box center [819, 495] width 170 height 40
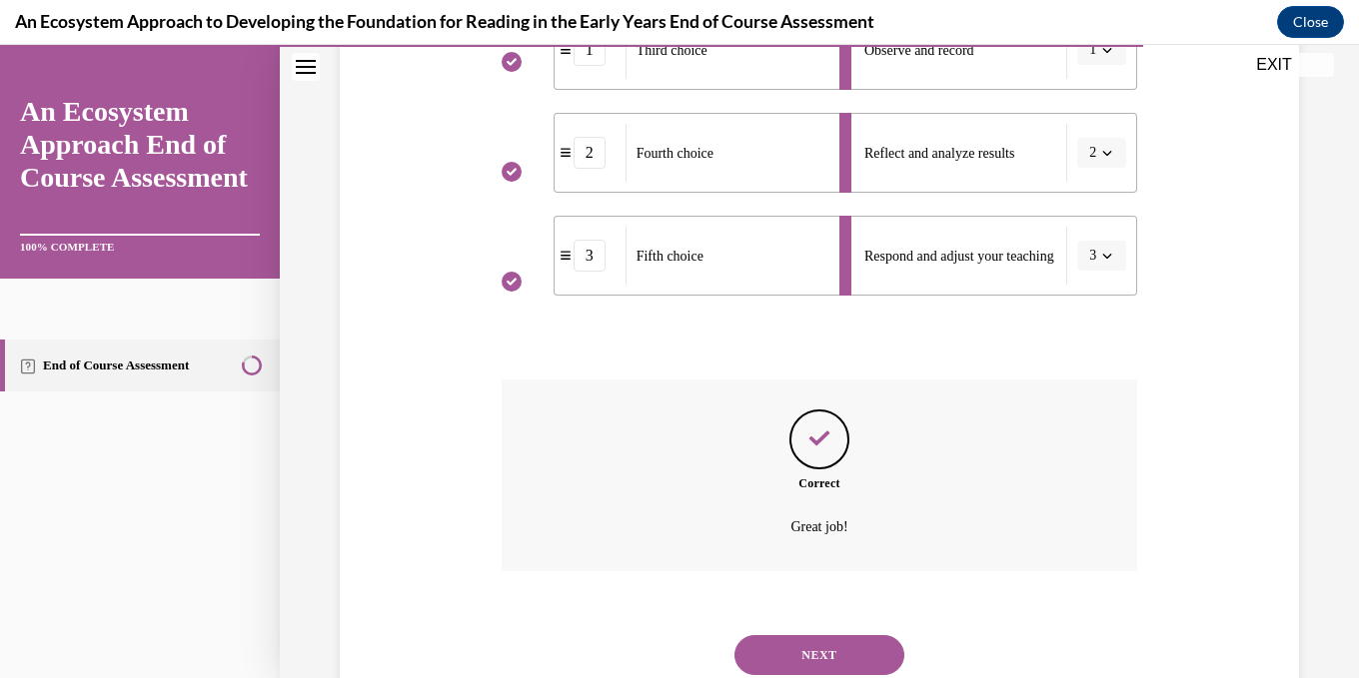
scroll to position [747, 0]
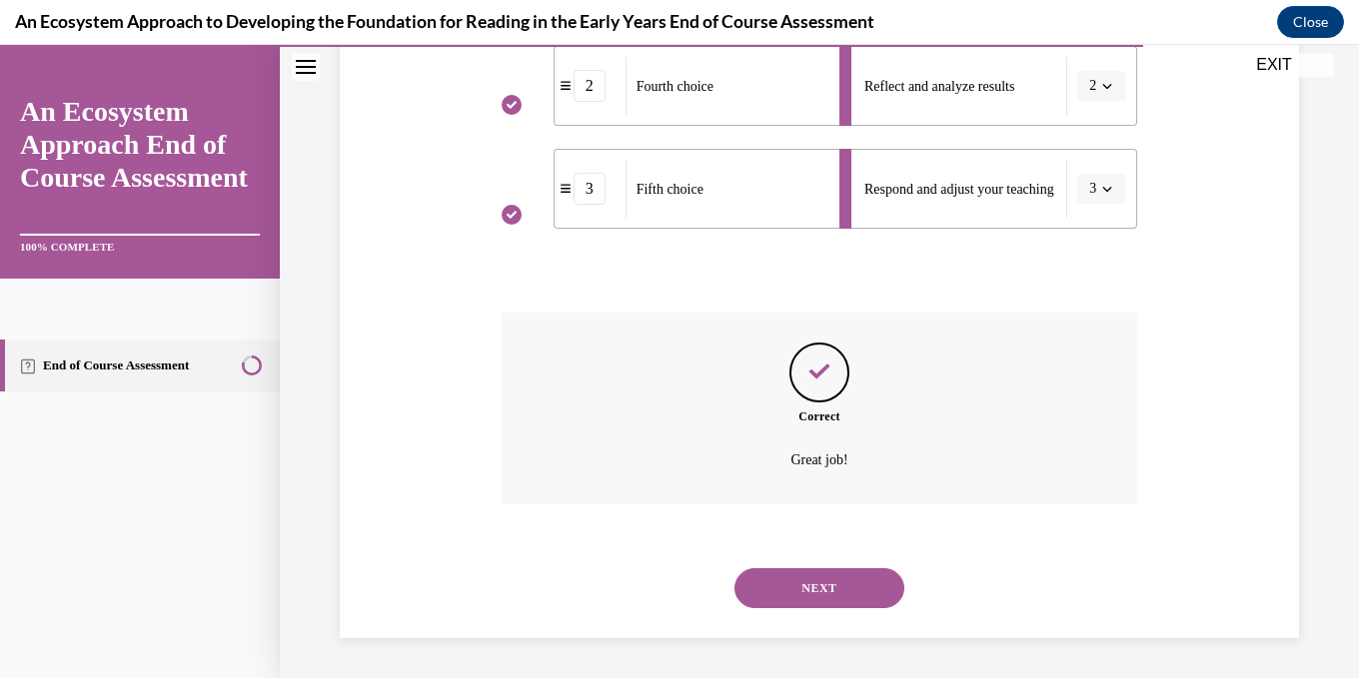
click at [846, 573] on button "NEXT" at bounding box center [819, 588] width 170 height 40
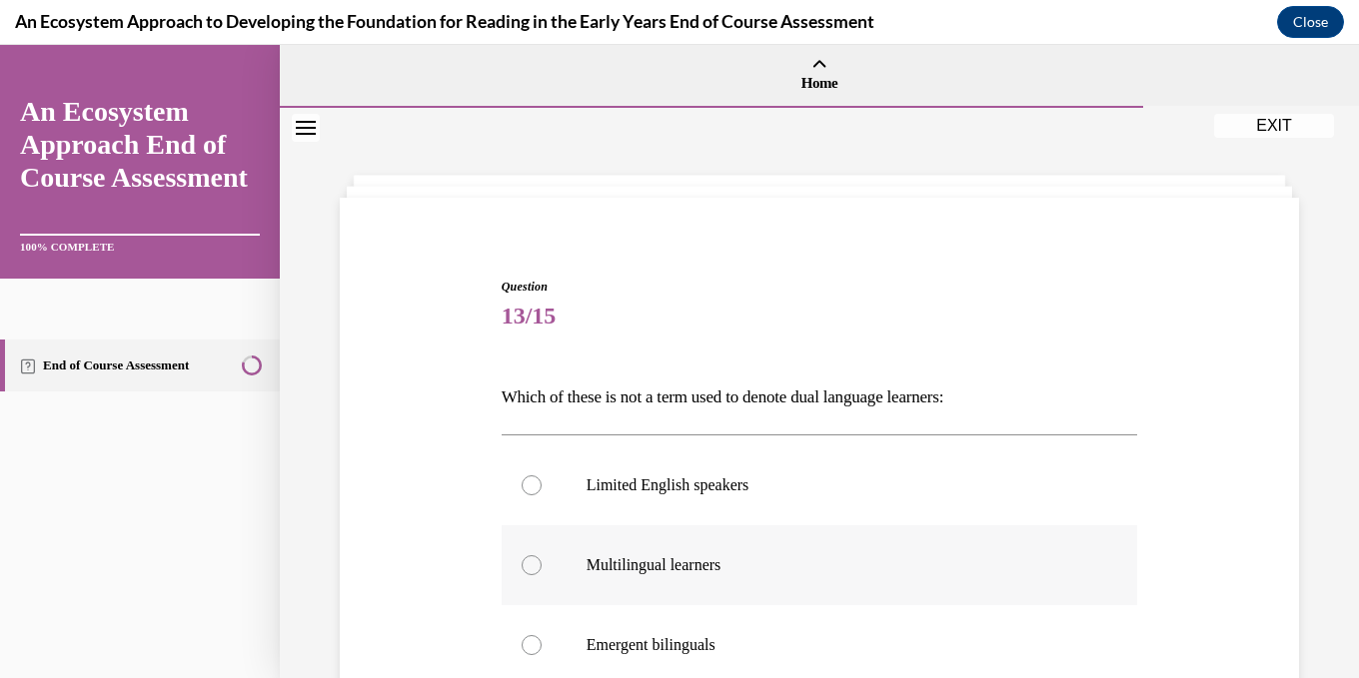
scroll to position [100, 0]
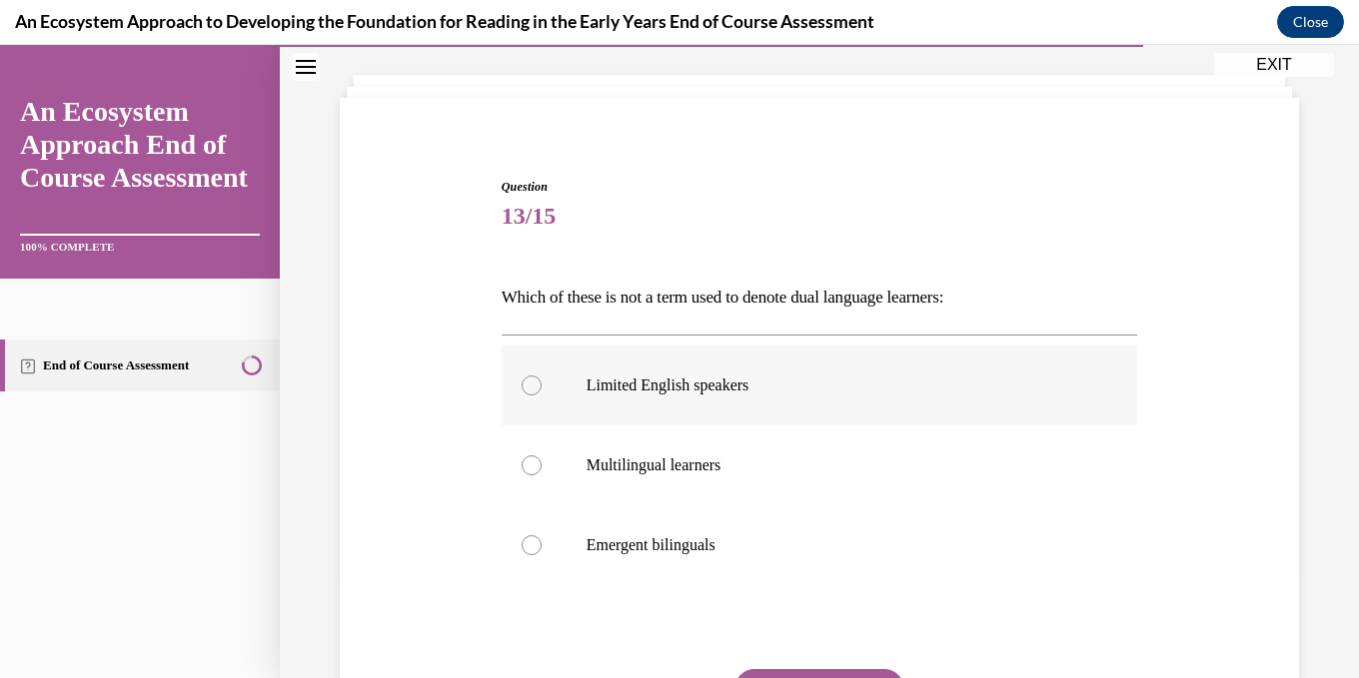
click at [531, 380] on div at bounding box center [532, 386] width 20 height 20
click at [531, 380] on input "Limited English speakers" at bounding box center [532, 386] width 20 height 20
radio input "true"
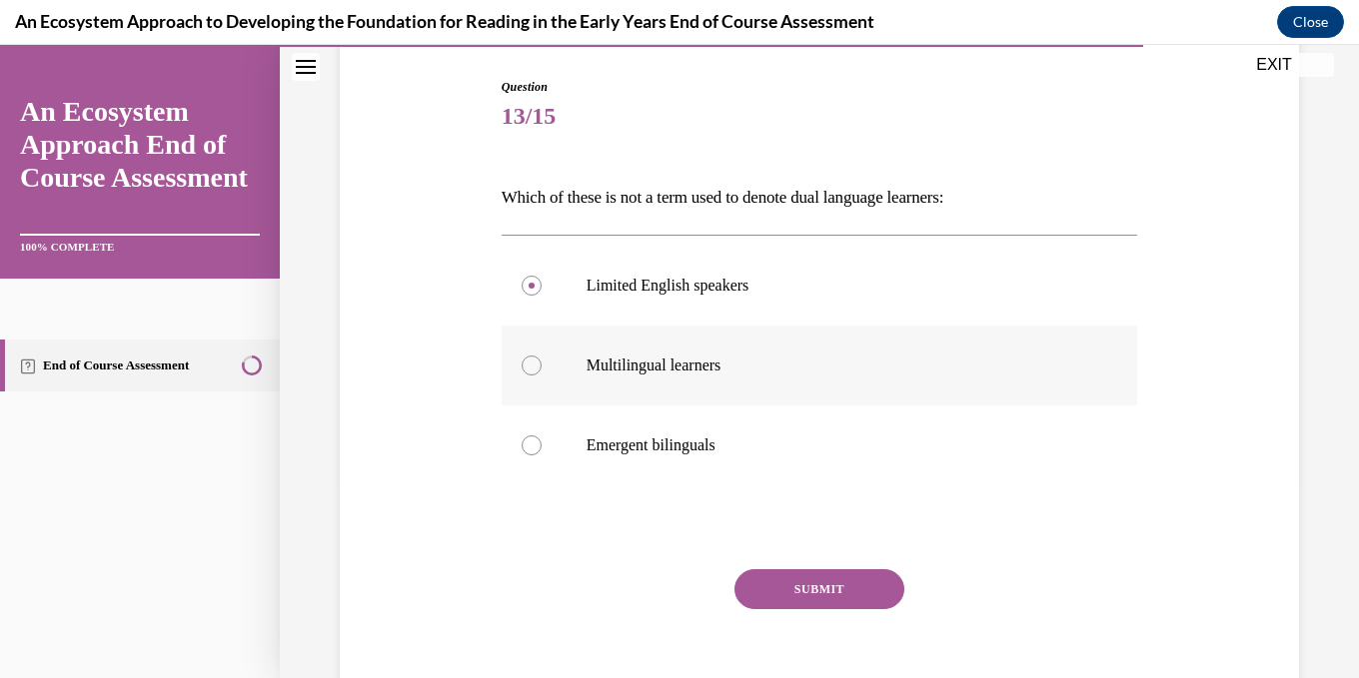
scroll to position [295, 0]
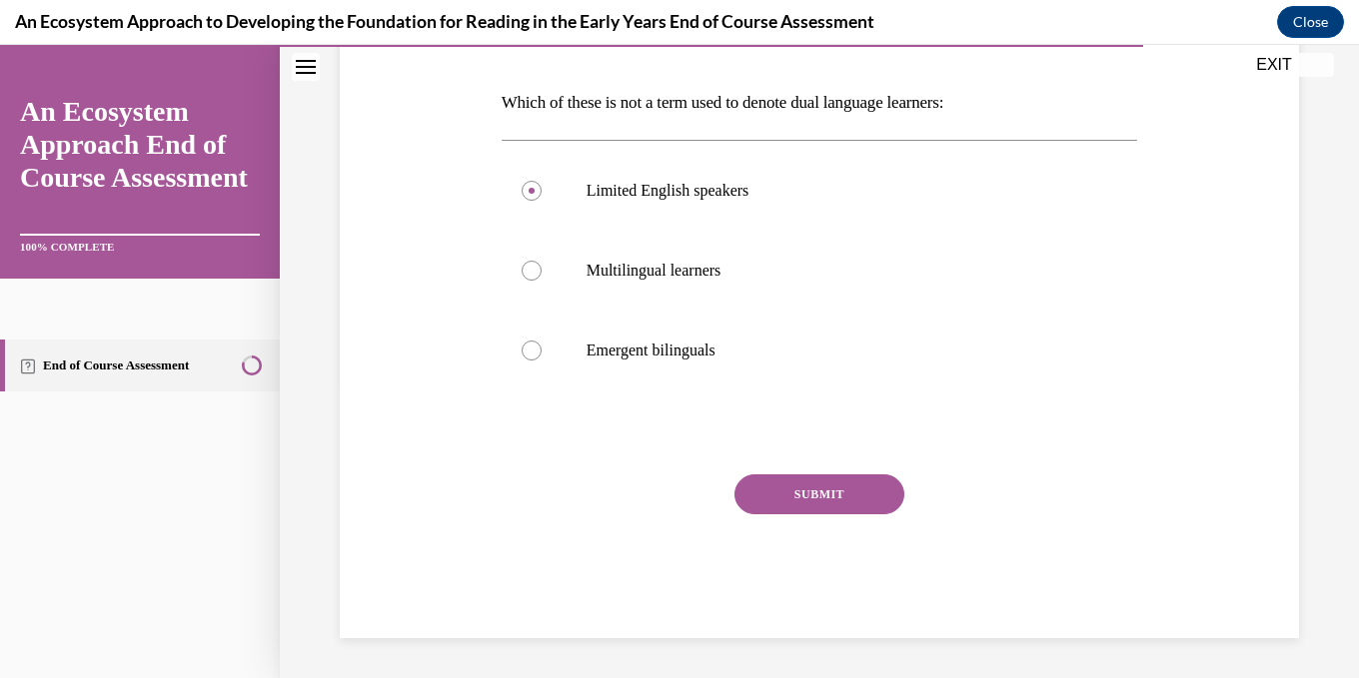
click at [826, 493] on button "SUBMIT" at bounding box center [819, 495] width 170 height 40
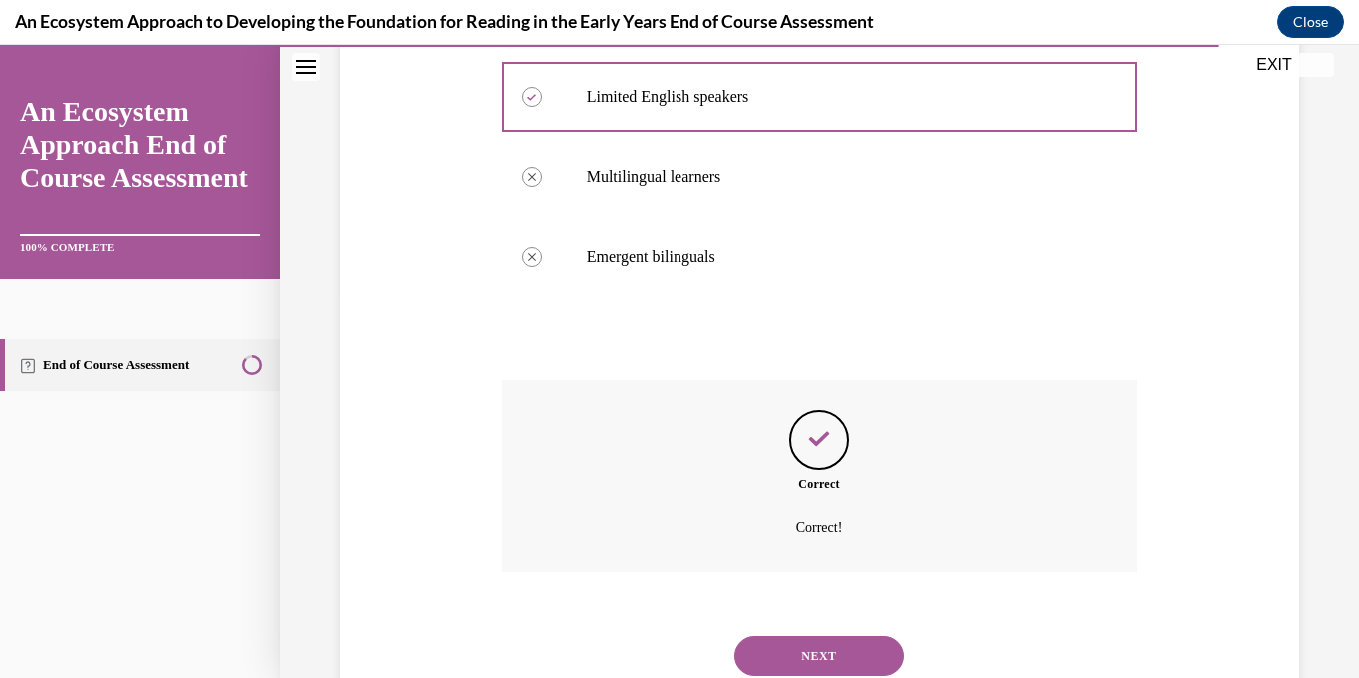
scroll to position [457, 0]
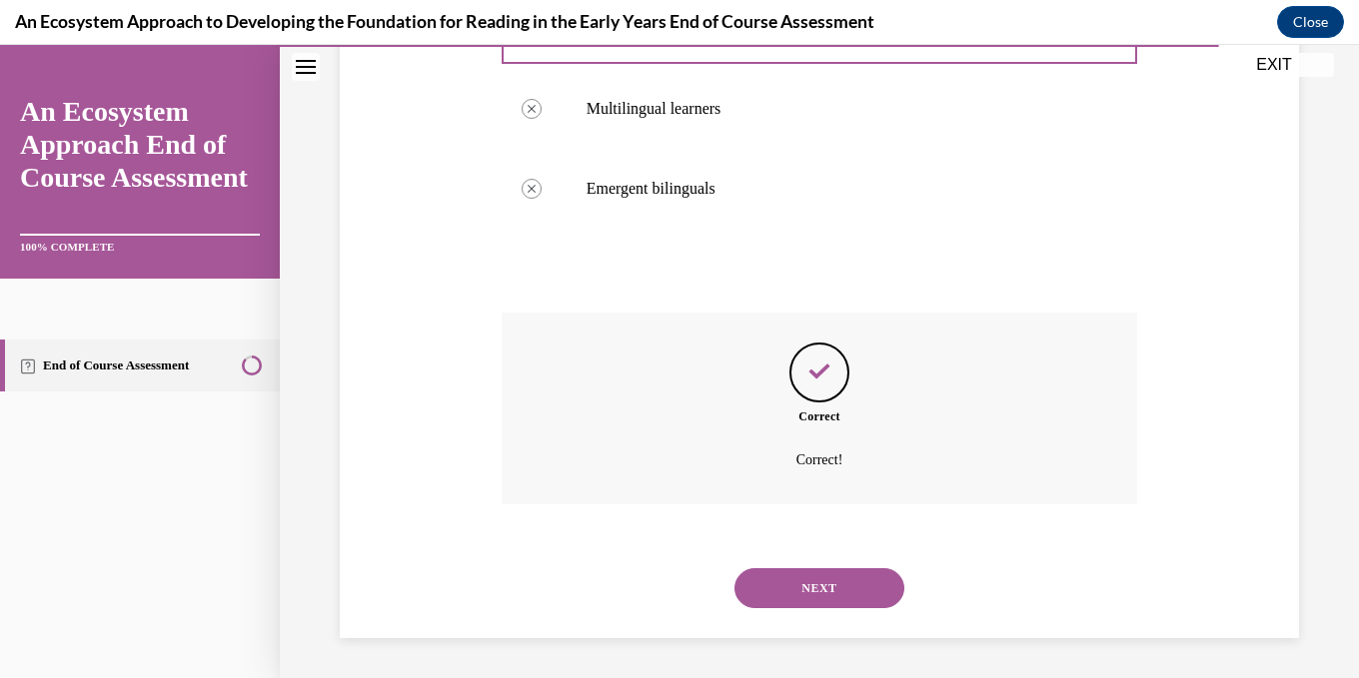
click at [848, 587] on button "NEXT" at bounding box center [819, 588] width 170 height 40
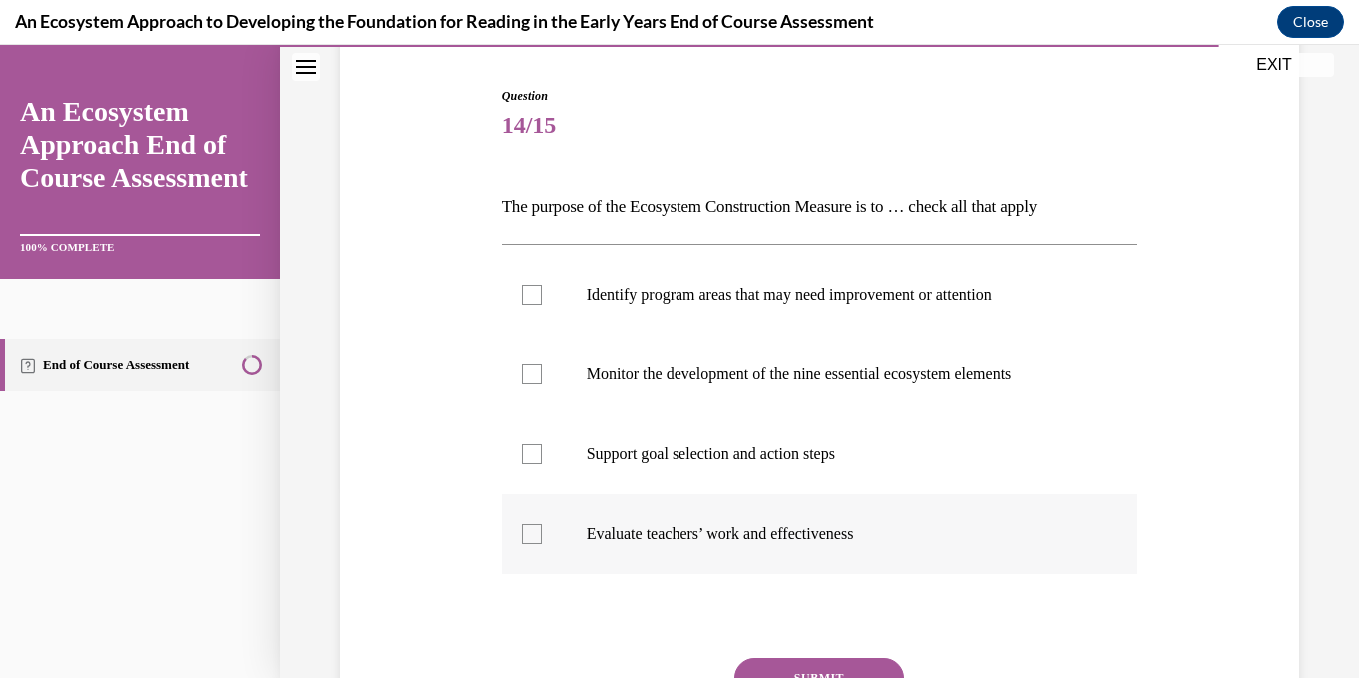
scroll to position [200, 0]
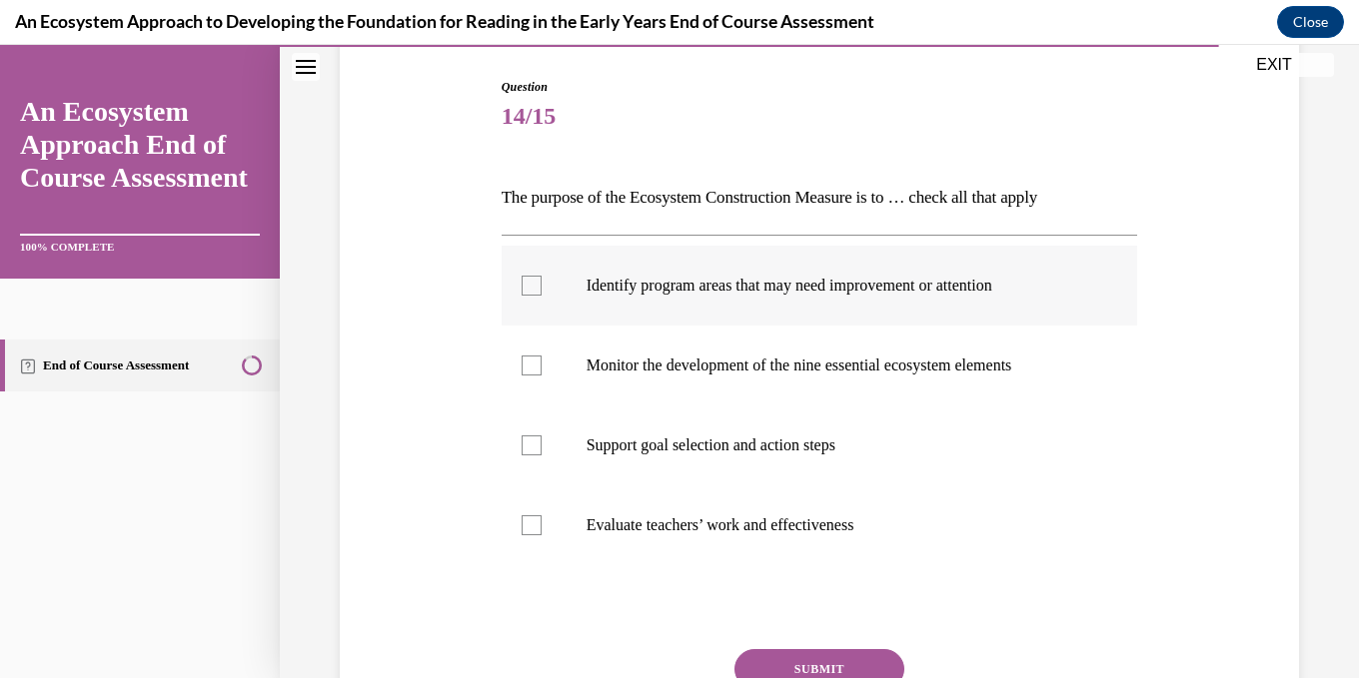
click at [535, 279] on div at bounding box center [532, 286] width 20 height 20
click at [535, 279] on input "Identify program areas that may need improvement or attention" at bounding box center [532, 286] width 20 height 20
checkbox input "true"
click at [528, 367] on div at bounding box center [532, 366] width 20 height 20
click at [528, 367] on input "Monitor the development of the nine essential ecosystem elements" at bounding box center [532, 366] width 20 height 20
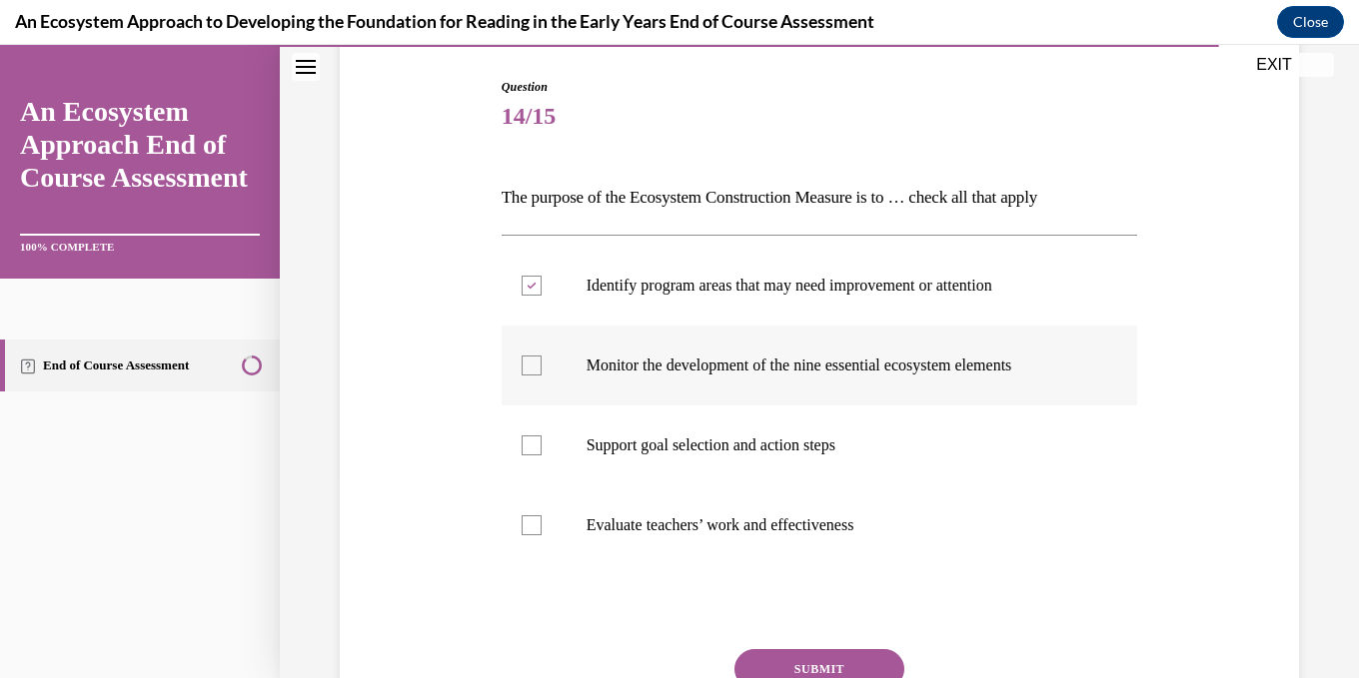
checkbox input "true"
click at [530, 438] on div at bounding box center [532, 446] width 20 height 20
click at [530, 438] on input "Support goal selection and action steps" at bounding box center [532, 446] width 20 height 20
checkbox input "true"
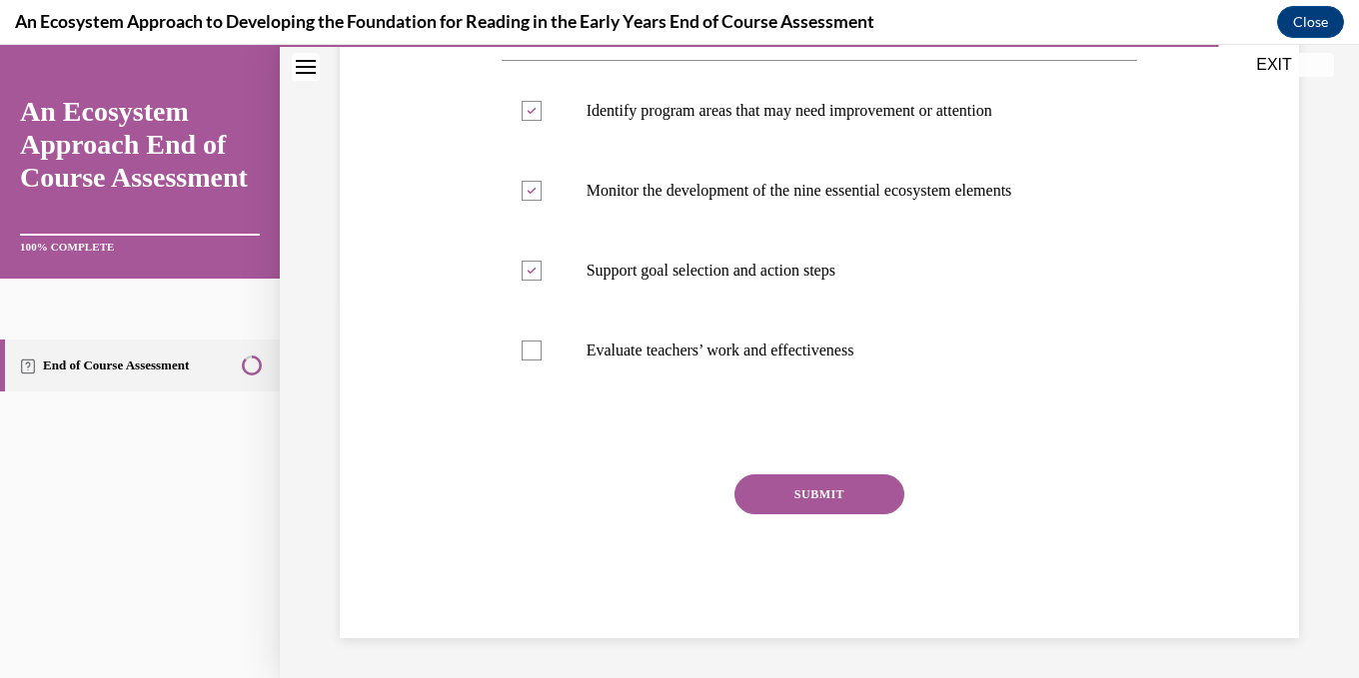
click at [810, 487] on button "SUBMIT" at bounding box center [819, 495] width 170 height 40
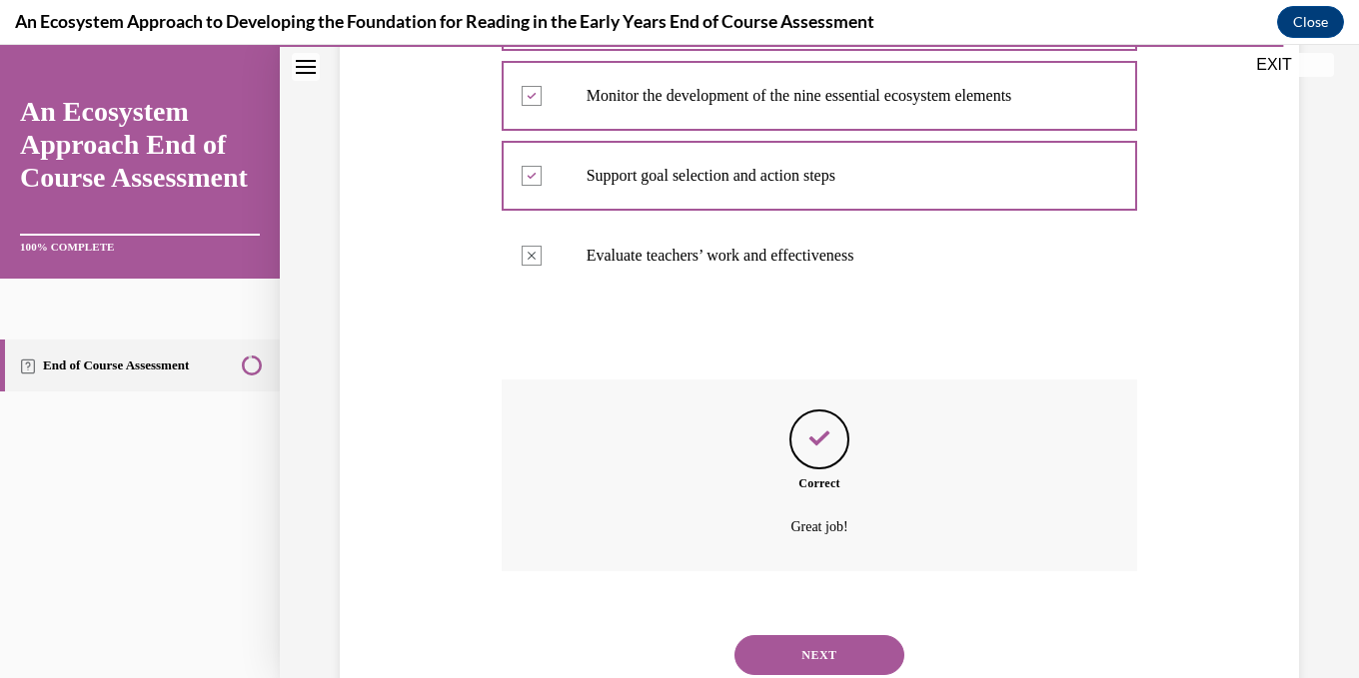
scroll to position [537, 0]
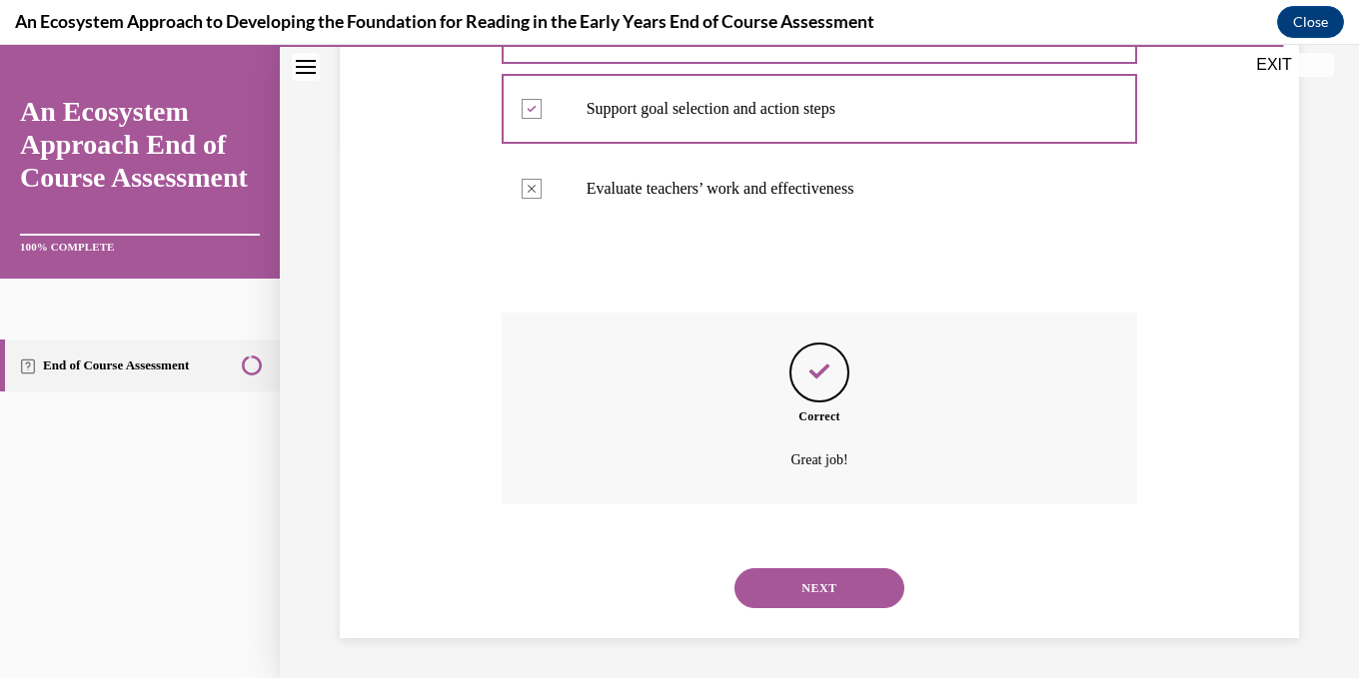
click at [830, 581] on button "NEXT" at bounding box center [819, 588] width 170 height 40
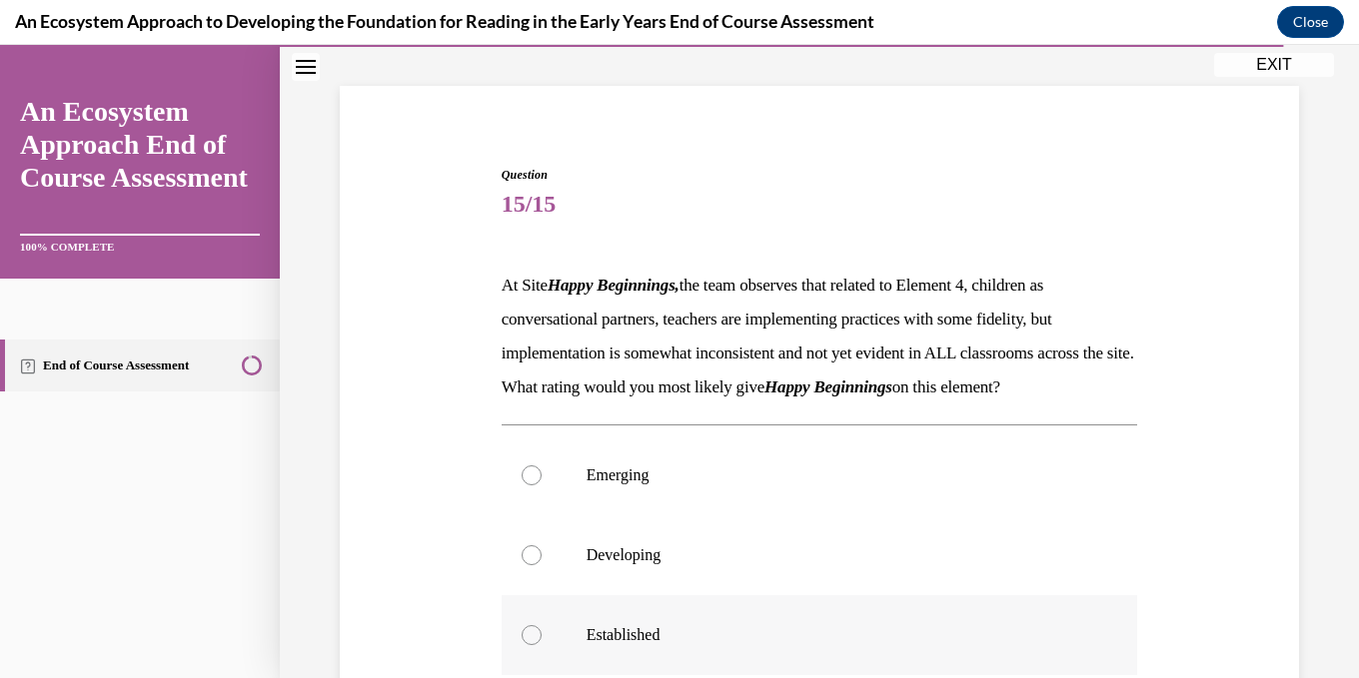
scroll to position [300, 0]
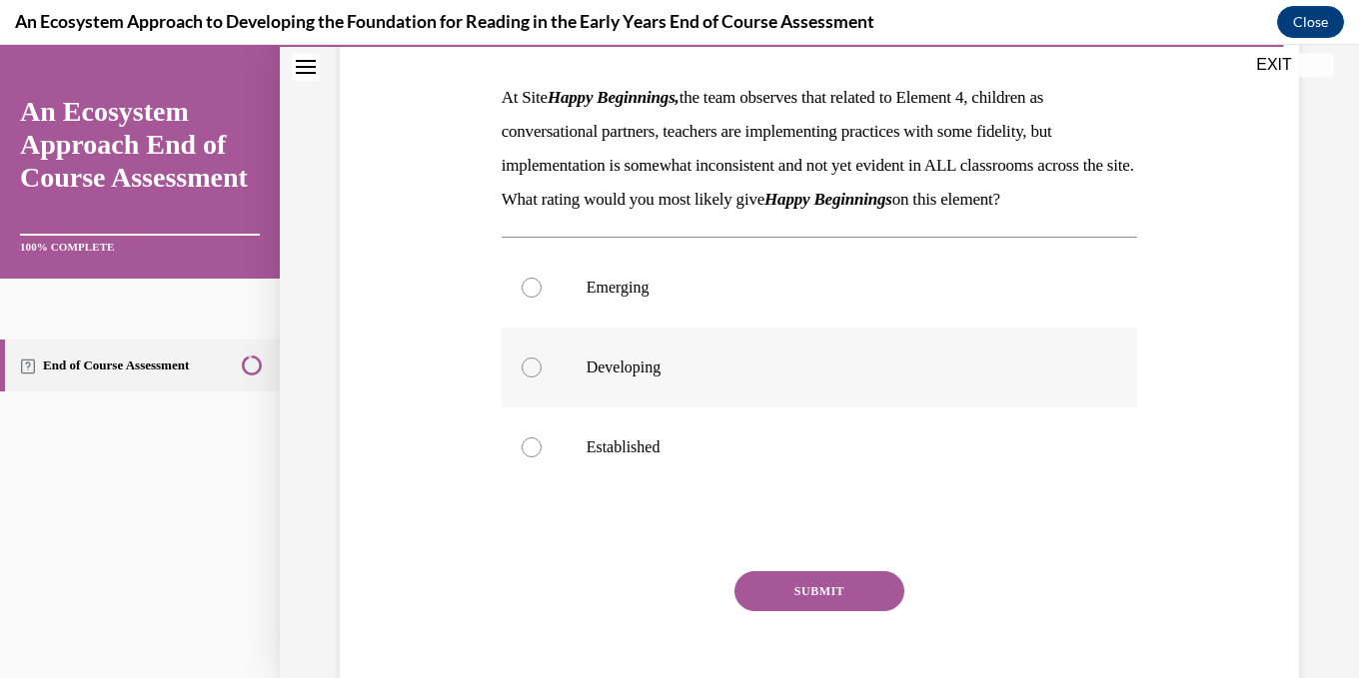
click at [531, 408] on label "Developing" at bounding box center [820, 368] width 636 height 80
click at [531, 378] on input "Developing" at bounding box center [532, 368] width 20 height 20
radio input "true"
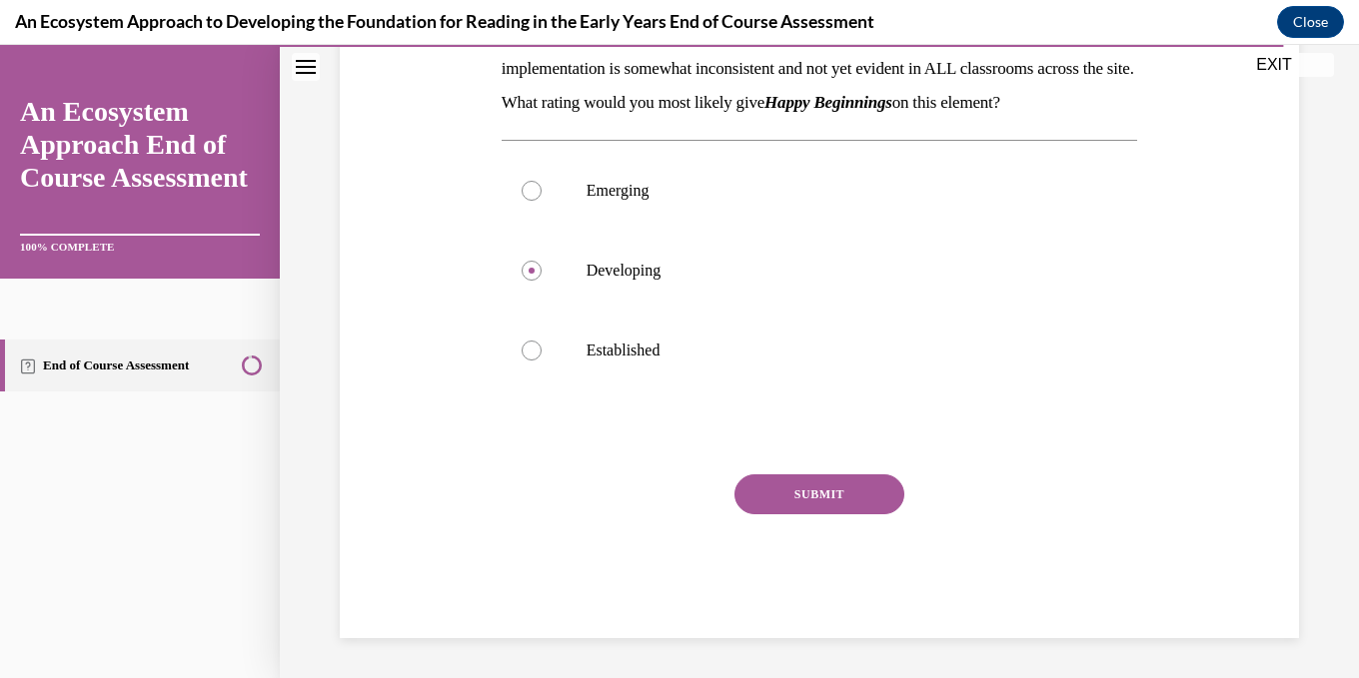
click at [824, 502] on button "SUBMIT" at bounding box center [819, 495] width 170 height 40
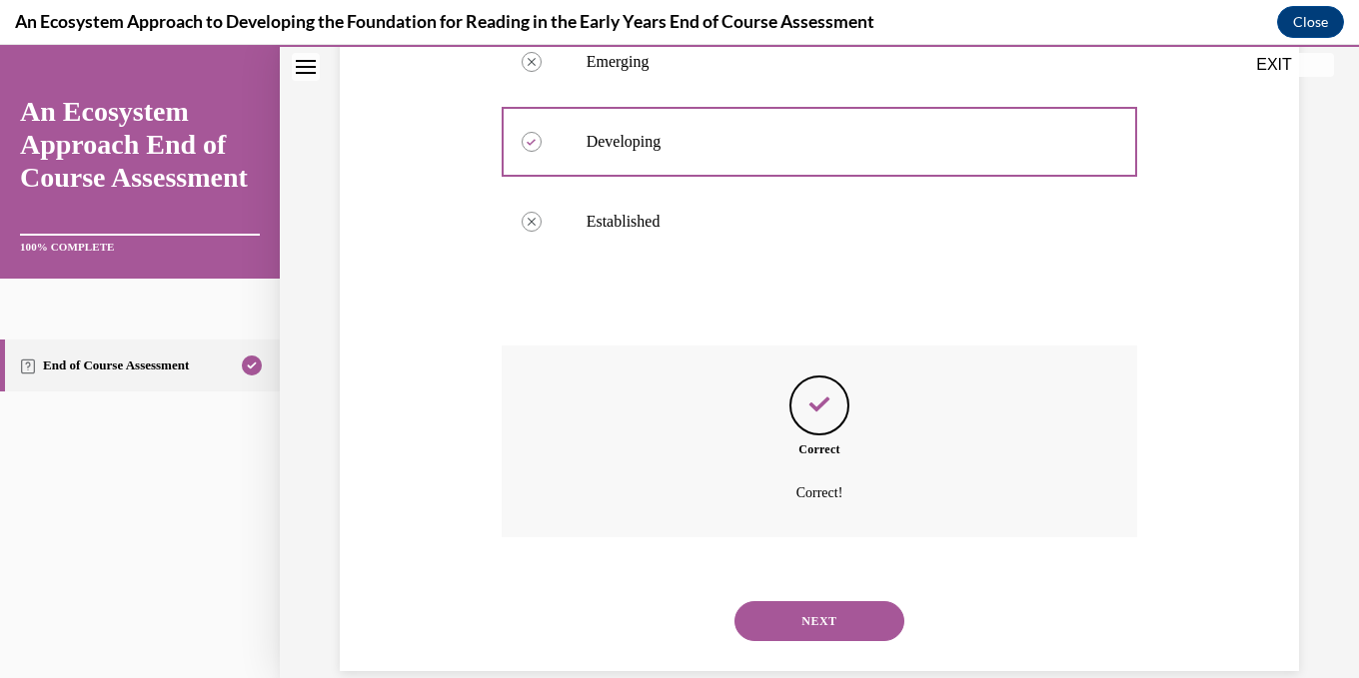
scroll to position [592, 0]
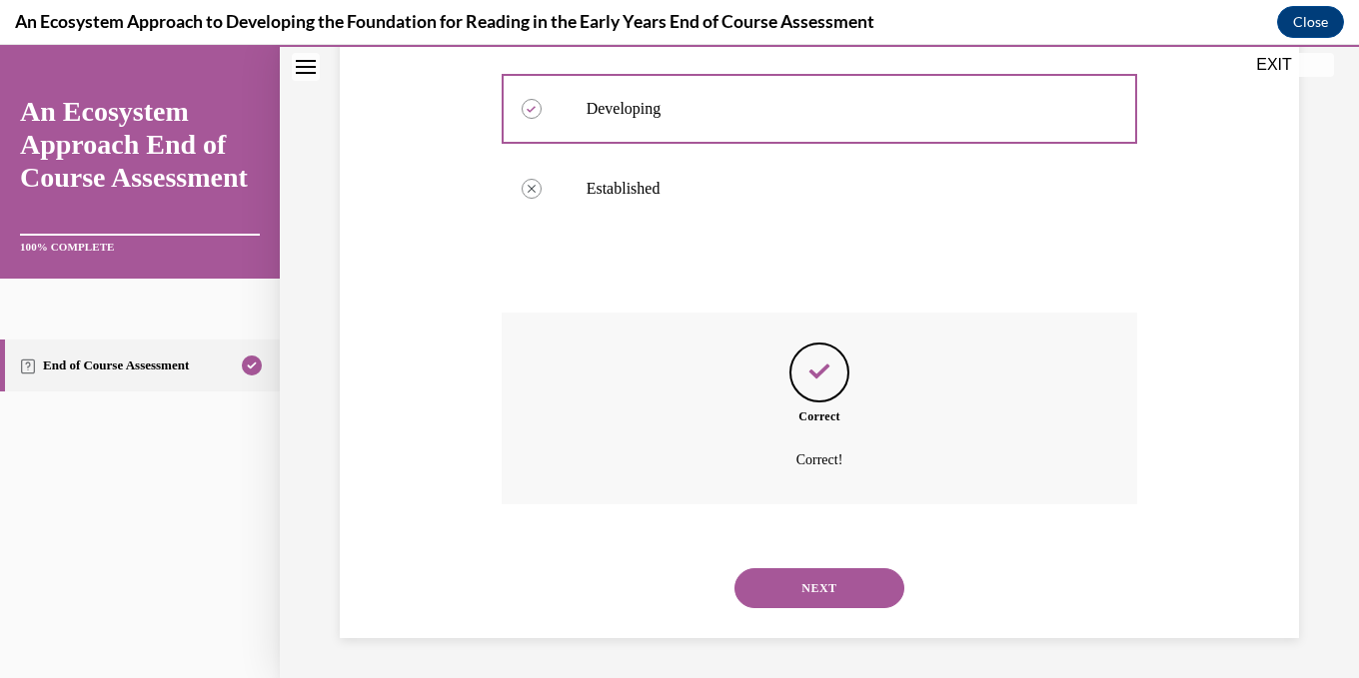
click at [852, 589] on button "NEXT" at bounding box center [819, 588] width 170 height 40
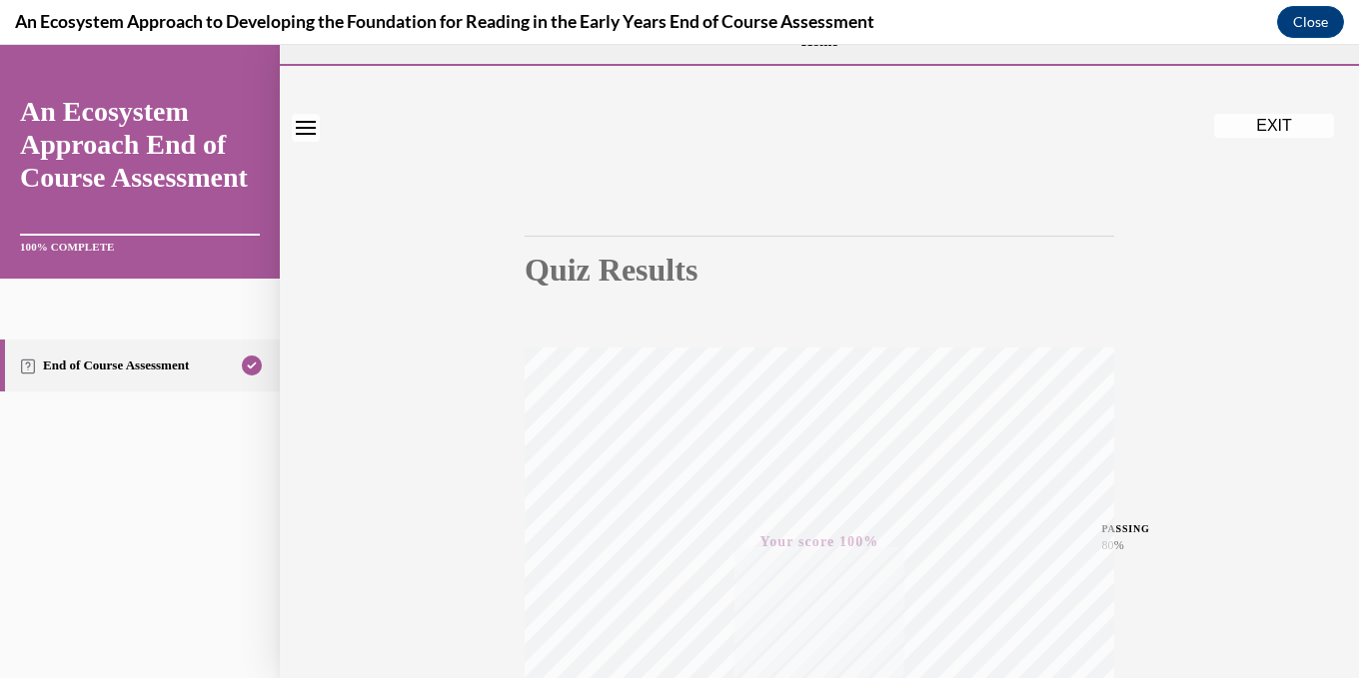
scroll to position [0, 0]
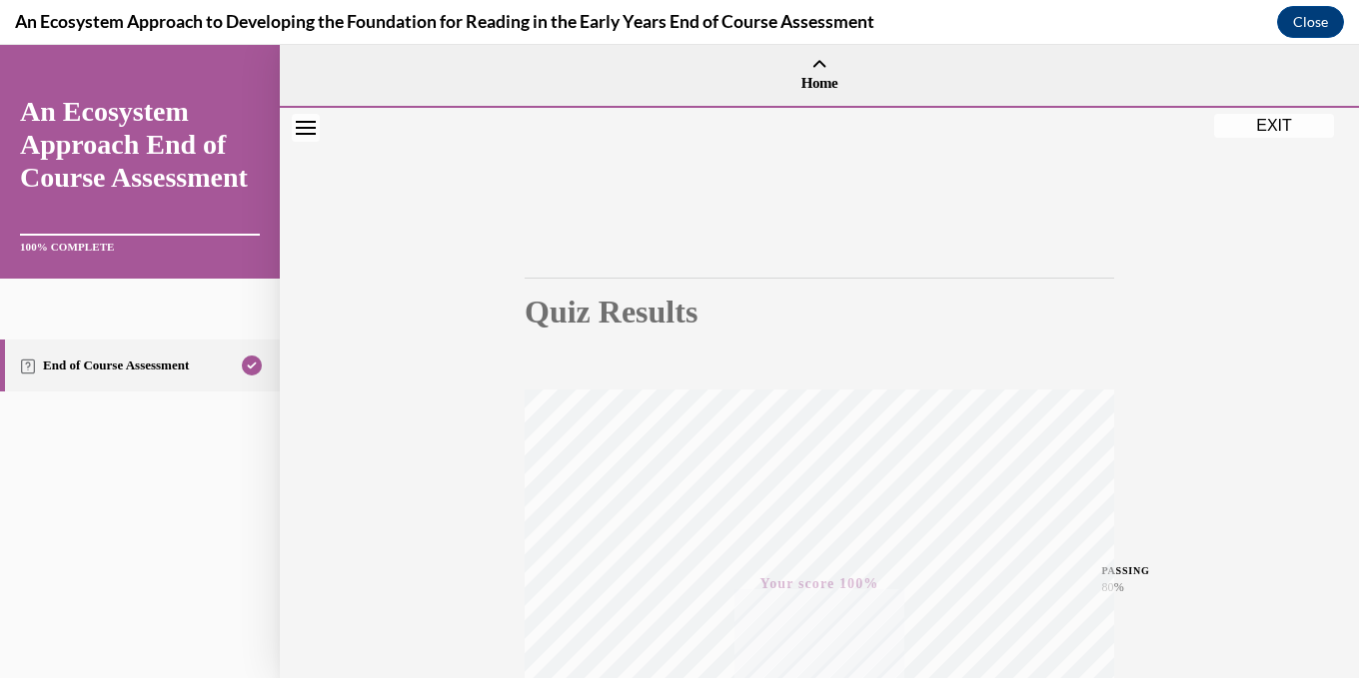
click at [1273, 134] on button "EXIT" at bounding box center [1274, 126] width 120 height 24
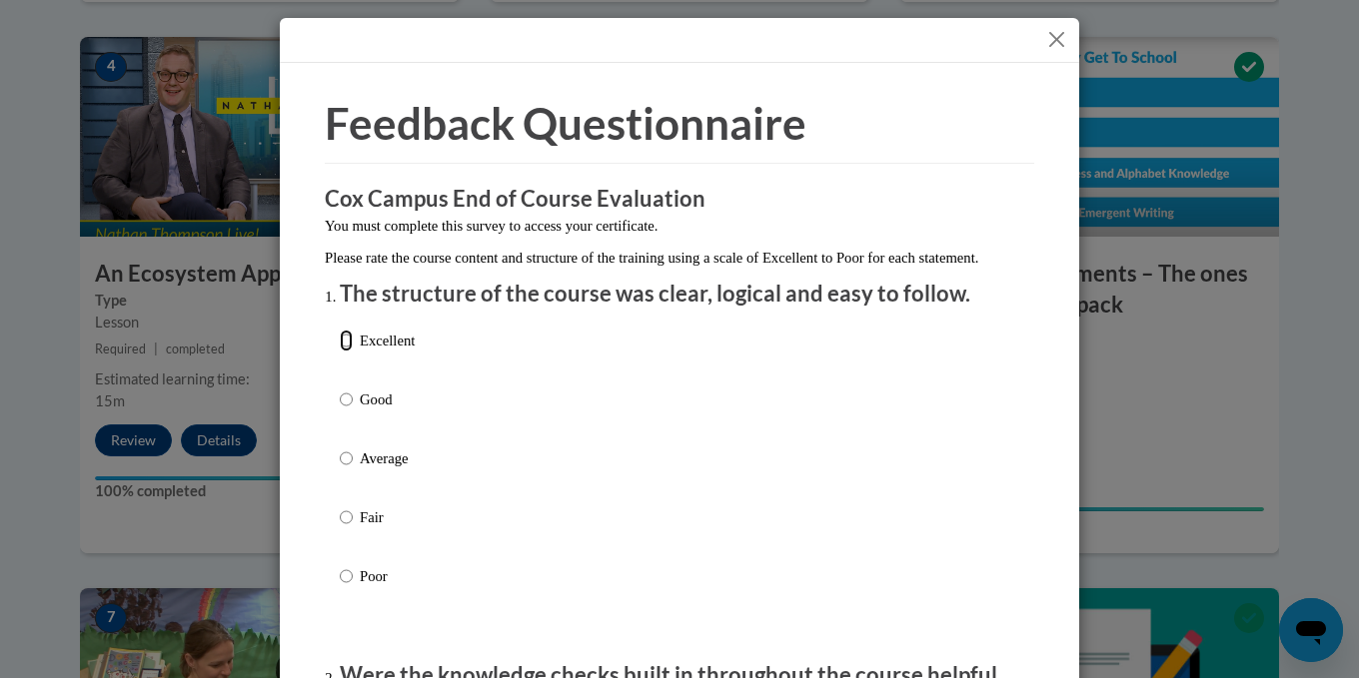
click at [346, 352] on input "Excellent" at bounding box center [346, 341] width 13 height 22
radio input "true"
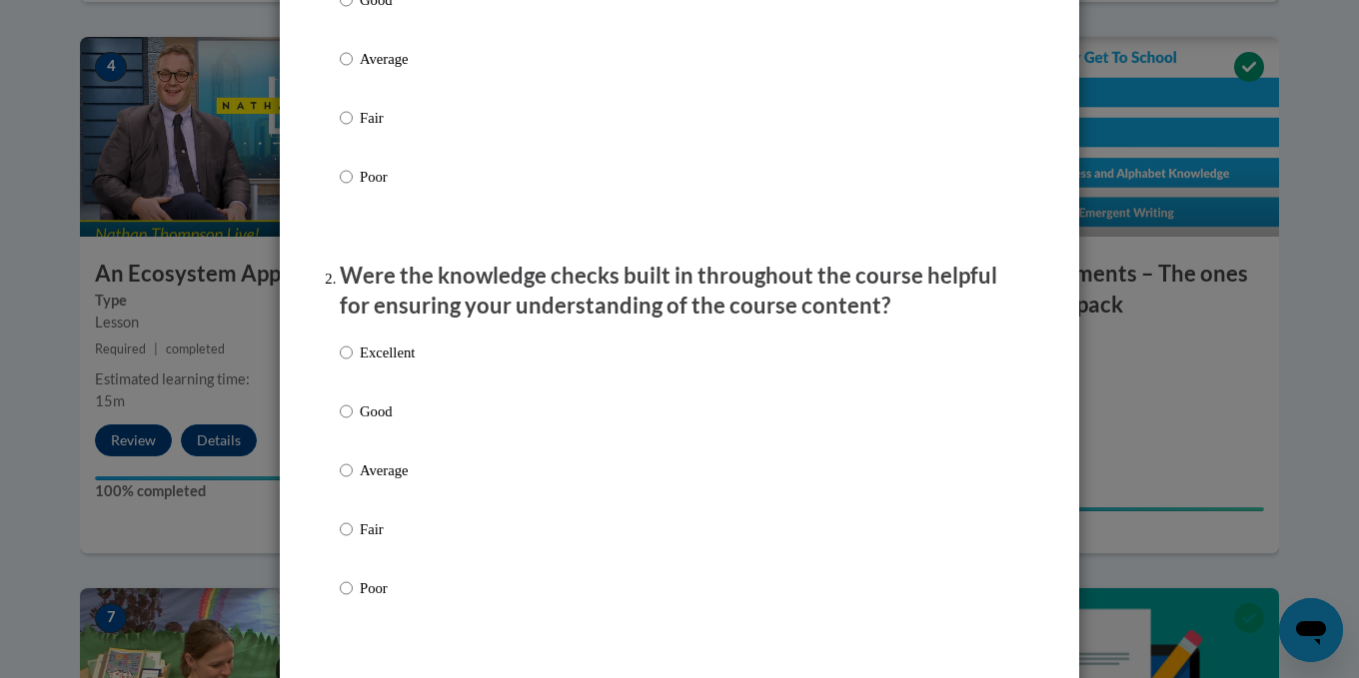
scroll to position [500, 0]
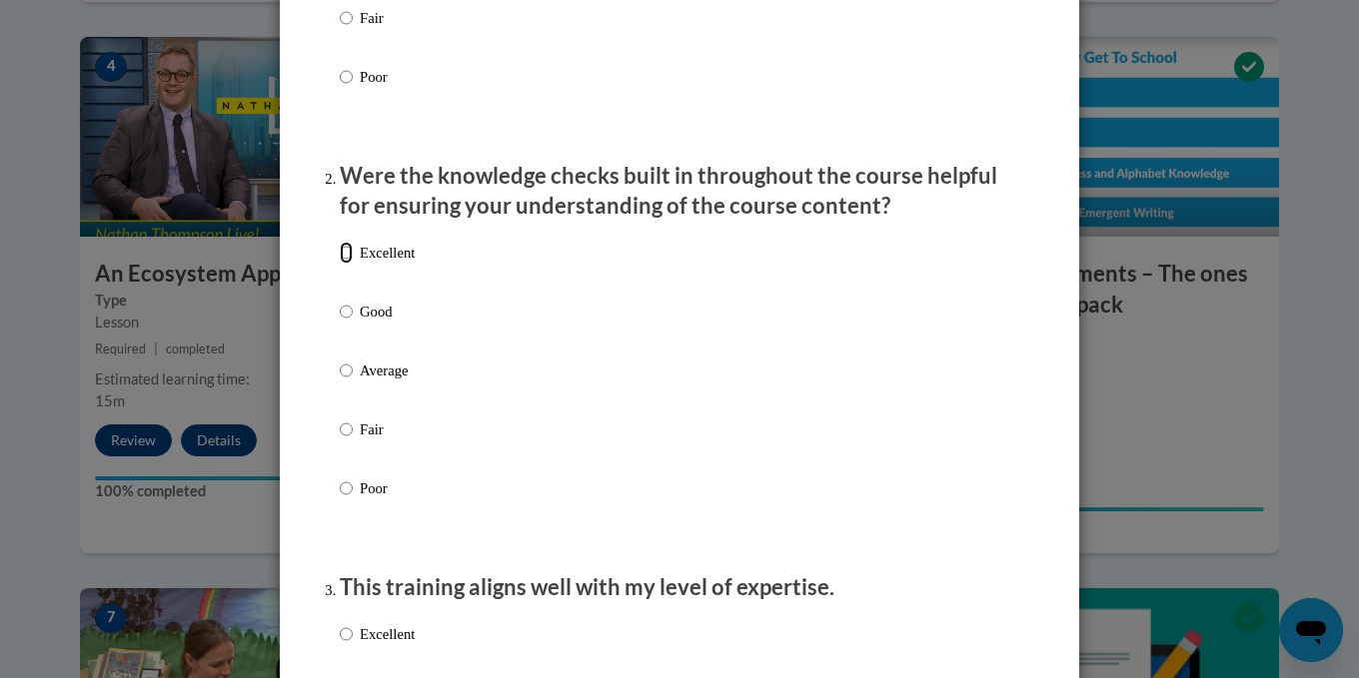
click at [349, 264] on input "Excellent" at bounding box center [346, 253] width 13 height 22
radio input "true"
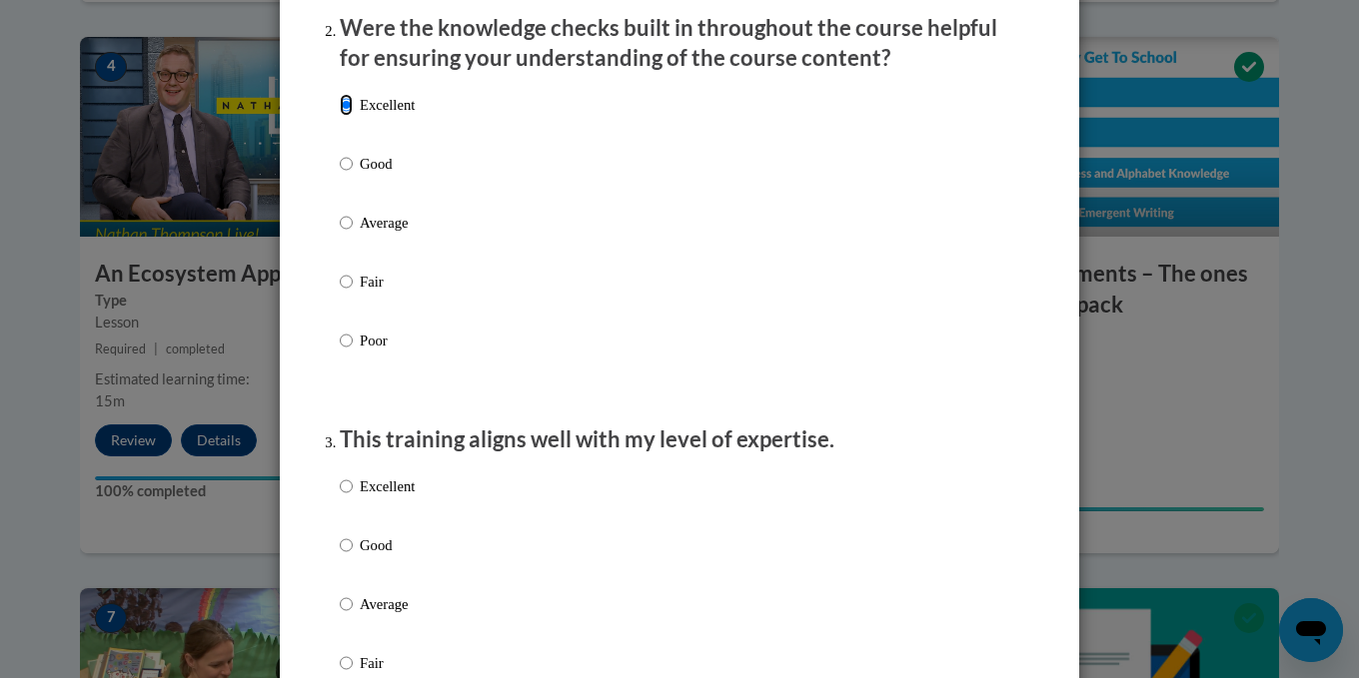
scroll to position [999, 0]
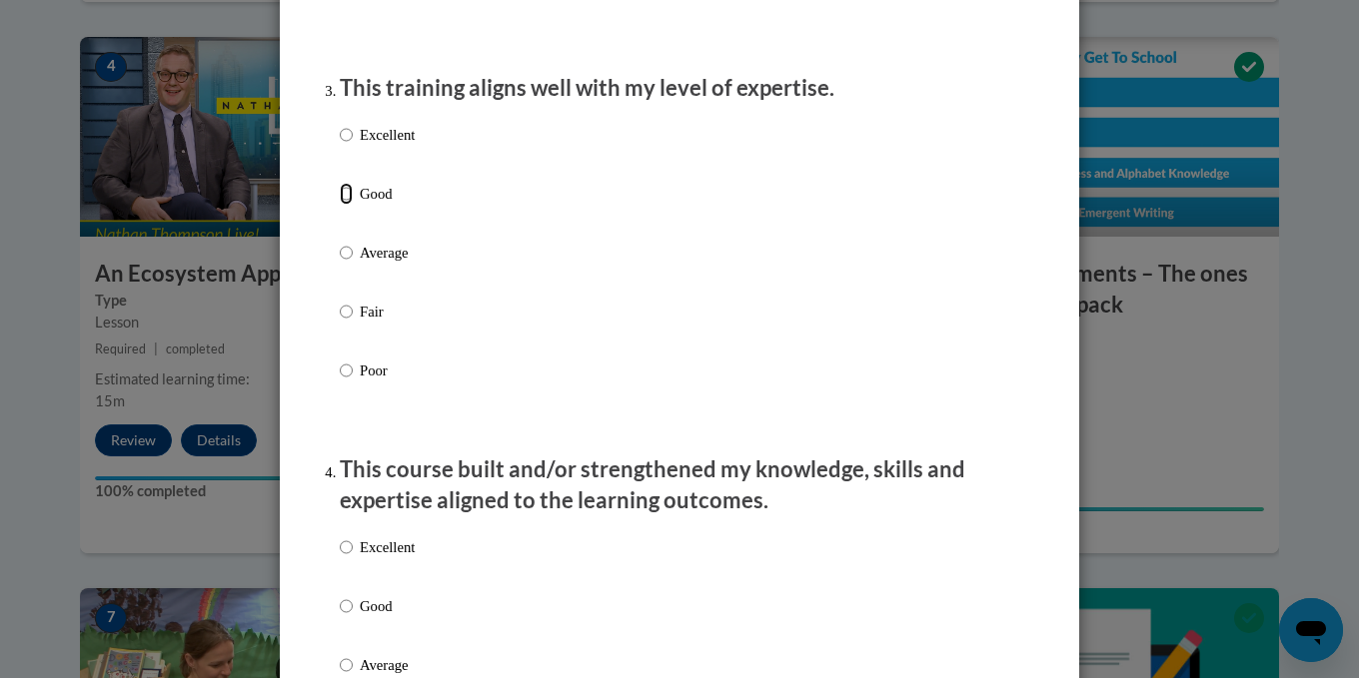
click at [349, 205] on input "Good" at bounding box center [346, 194] width 13 height 22
radio input "true"
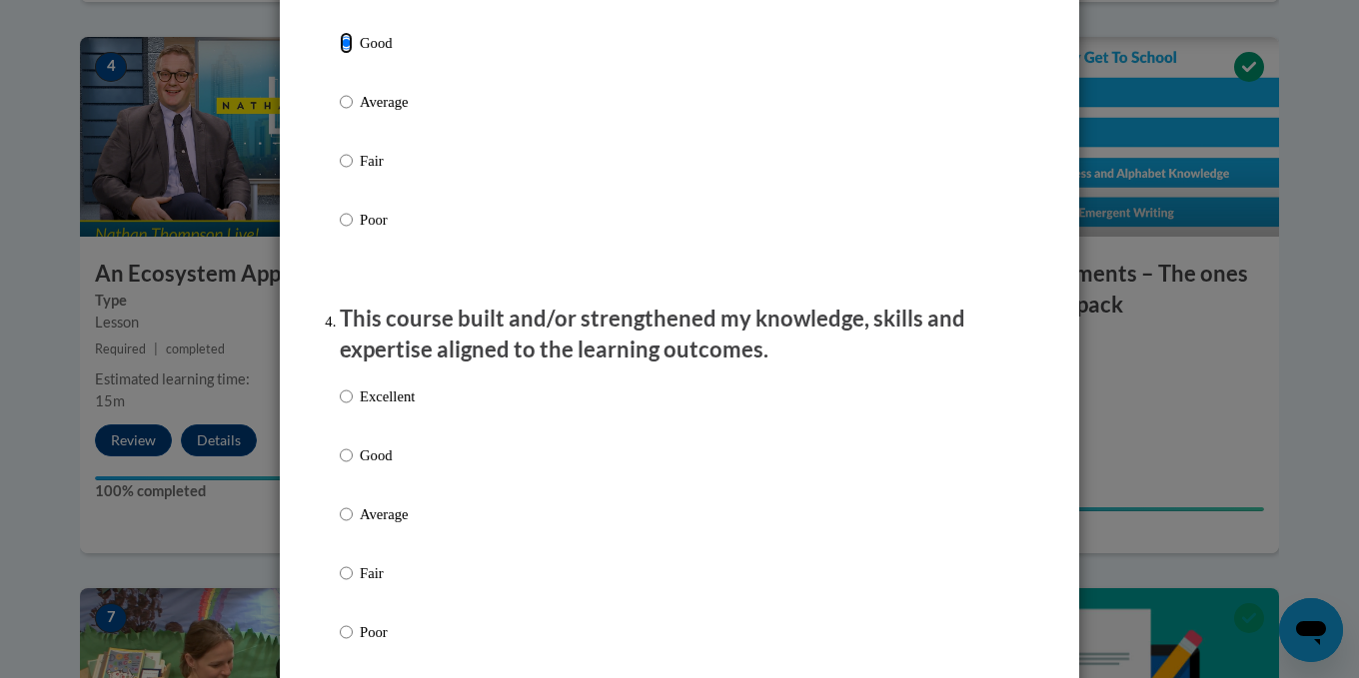
scroll to position [1199, 0]
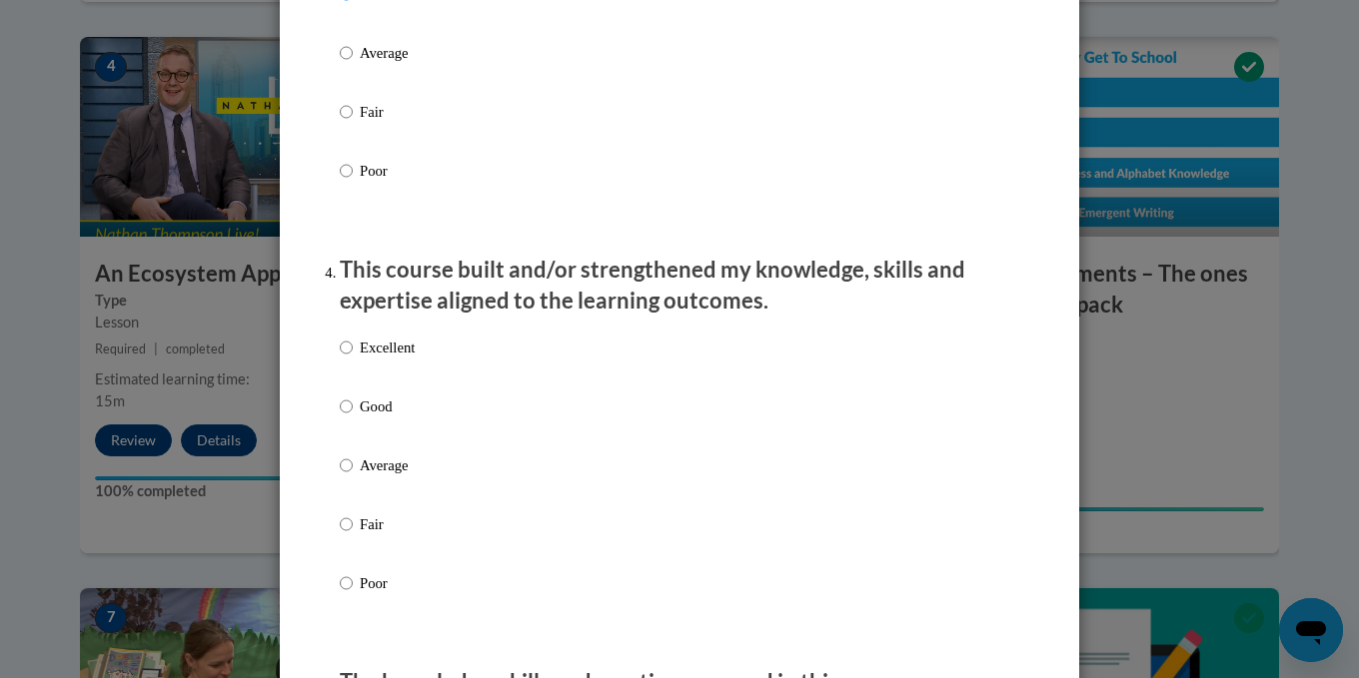
click at [353, 369] on label "Excellent" at bounding box center [377, 364] width 75 height 54
click at [353, 359] on input "Excellent" at bounding box center [346, 348] width 13 height 22
radio input "true"
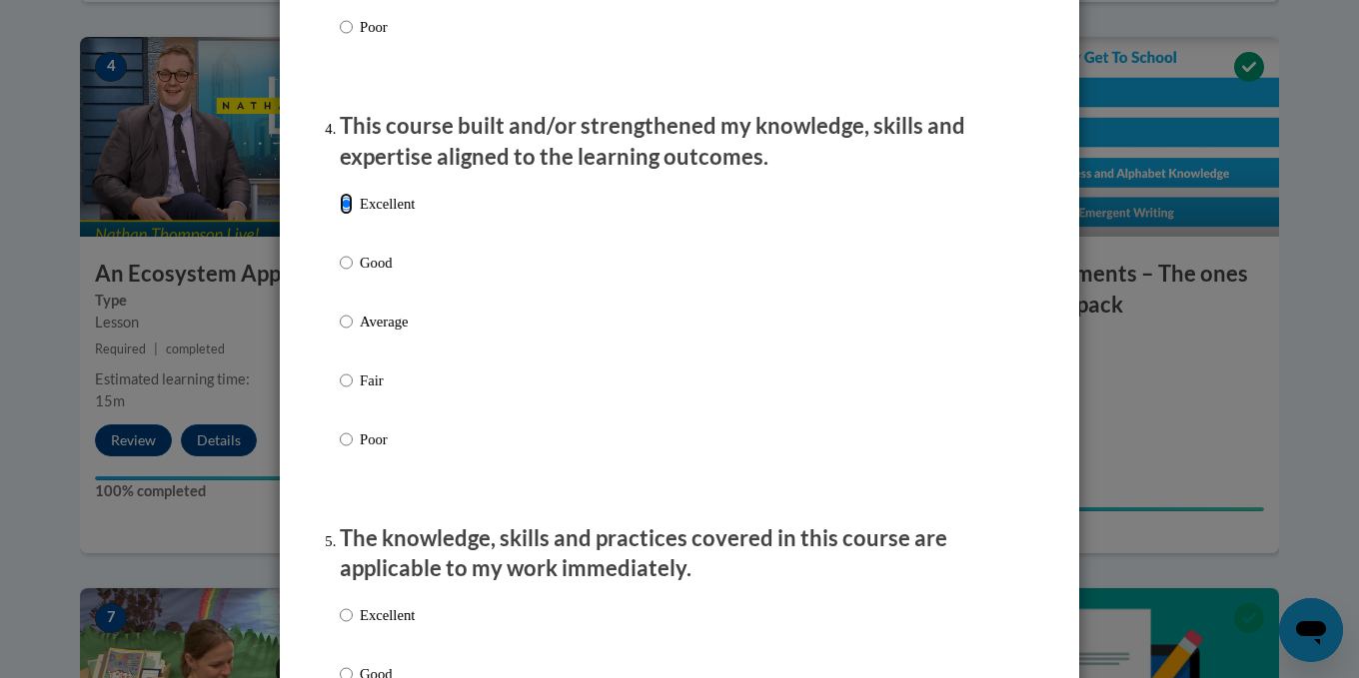
scroll to position [1599, 0]
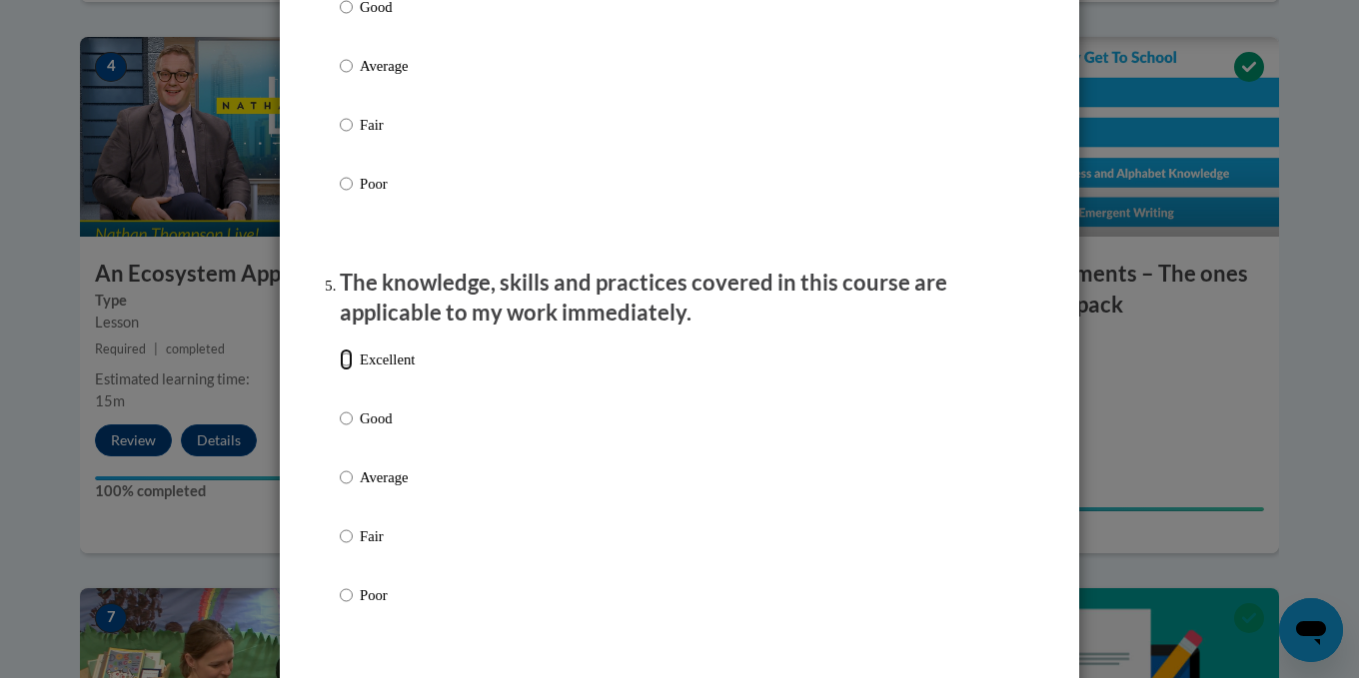
click at [352, 371] on input "Excellent" at bounding box center [346, 360] width 13 height 22
radio input "true"
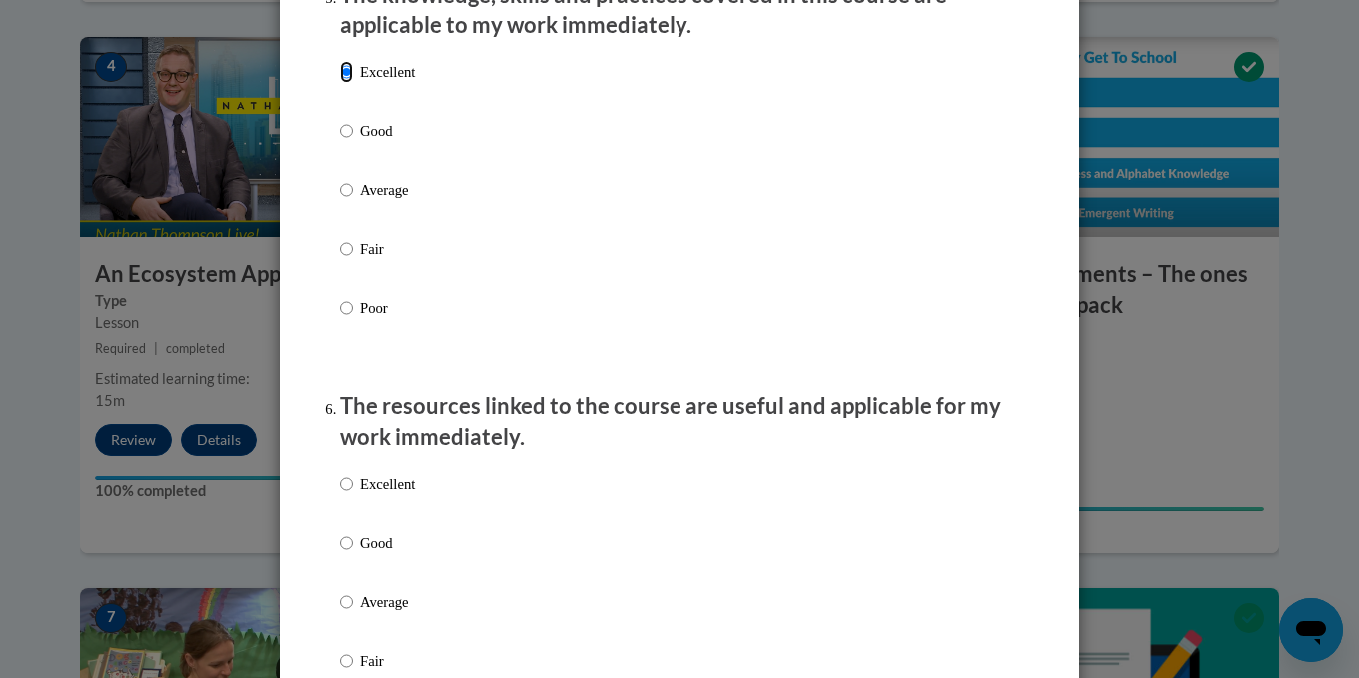
scroll to position [2098, 0]
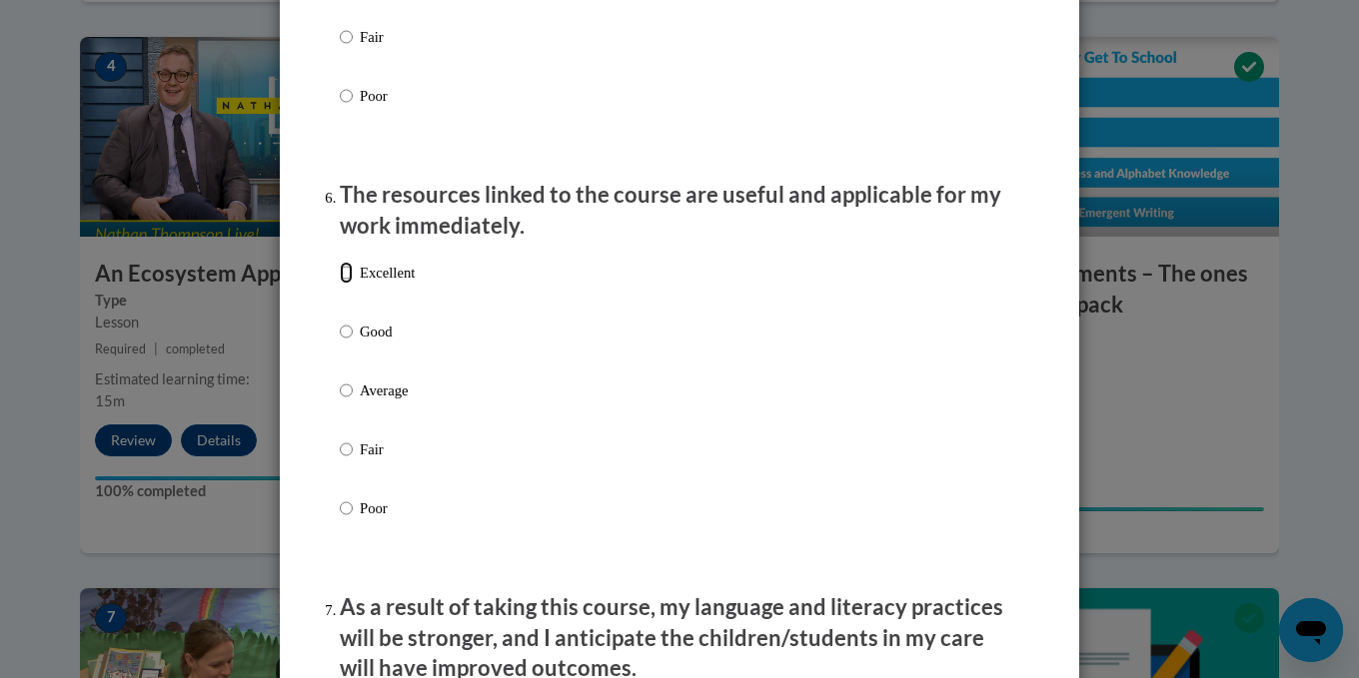
click at [345, 284] on input "Excellent" at bounding box center [346, 273] width 13 height 22
radio input "true"
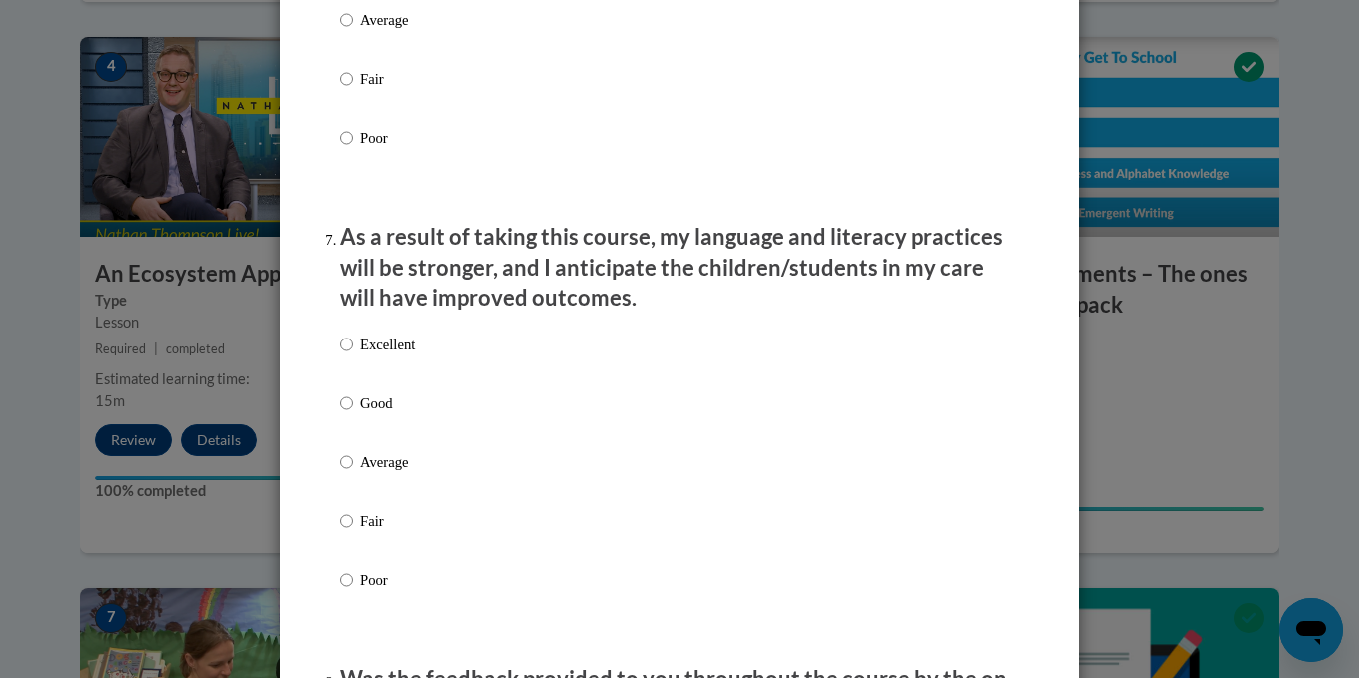
scroll to position [2498, 0]
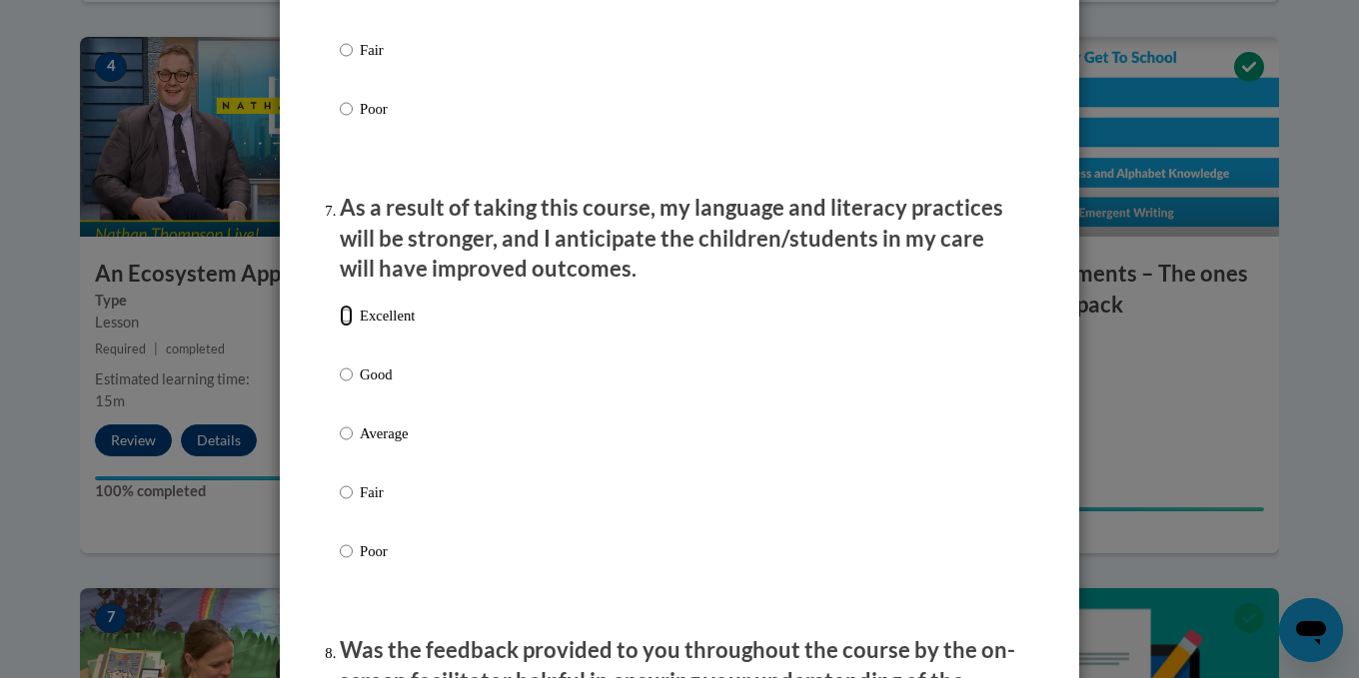
click at [346, 327] on input "Excellent" at bounding box center [346, 316] width 13 height 22
radio input "true"
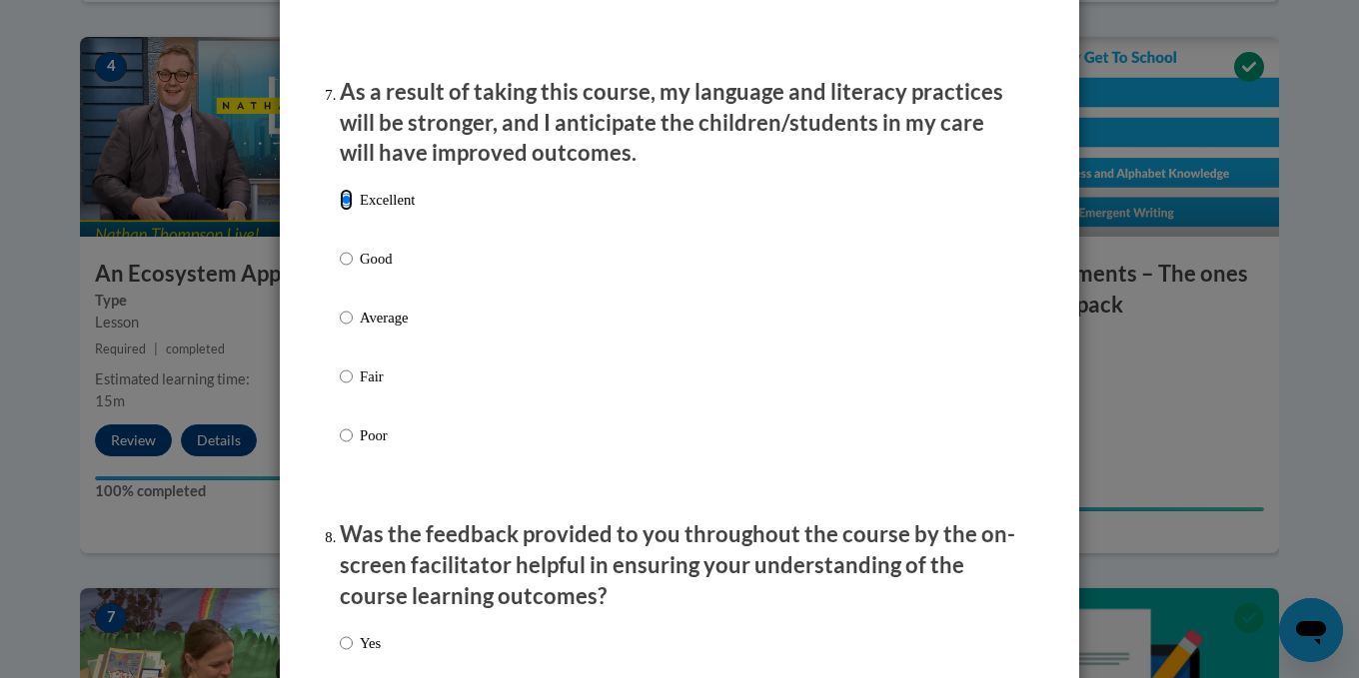
scroll to position [2897, 0]
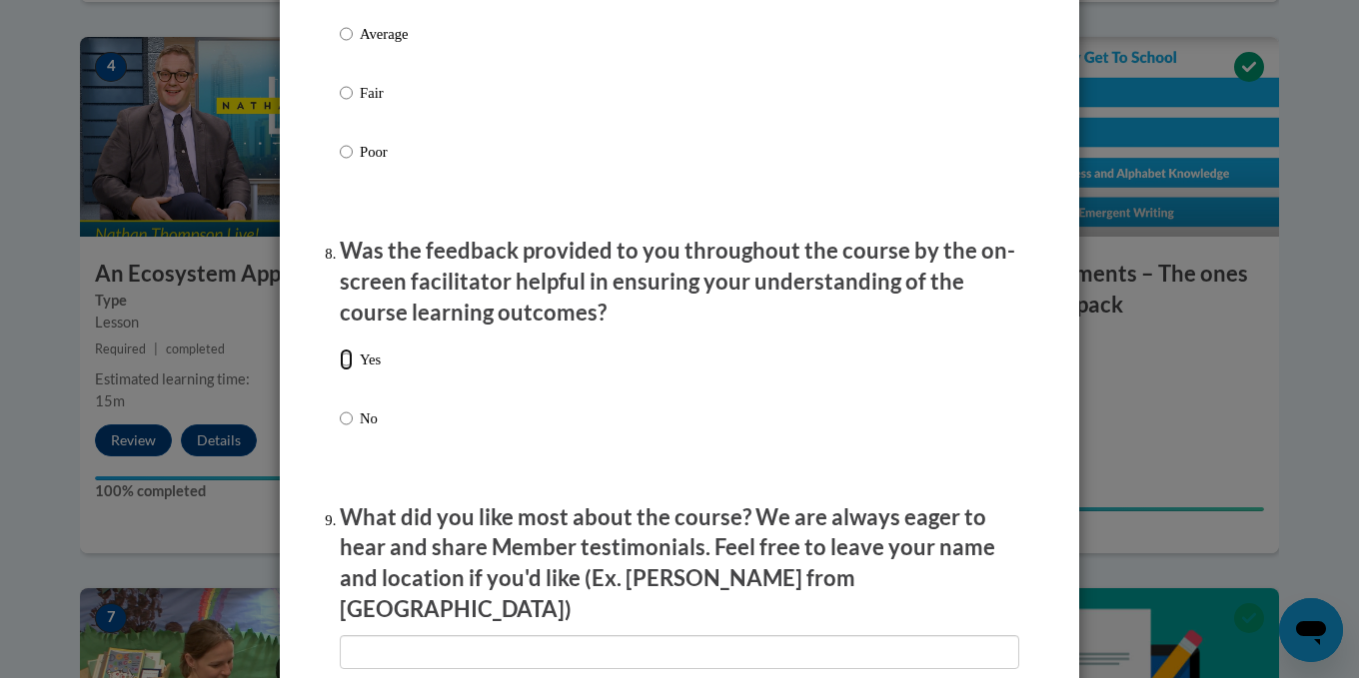
click at [347, 371] on input "Yes" at bounding box center [346, 360] width 13 height 22
radio input "true"
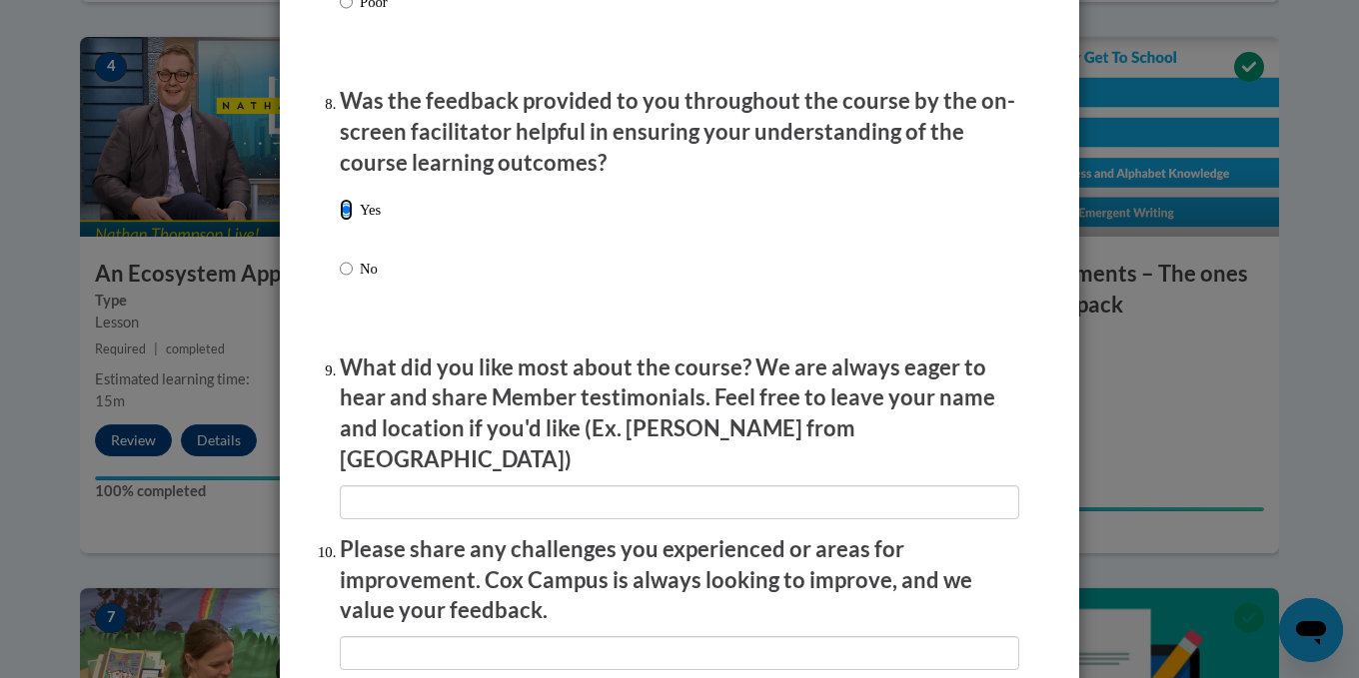
scroll to position [3097, 0]
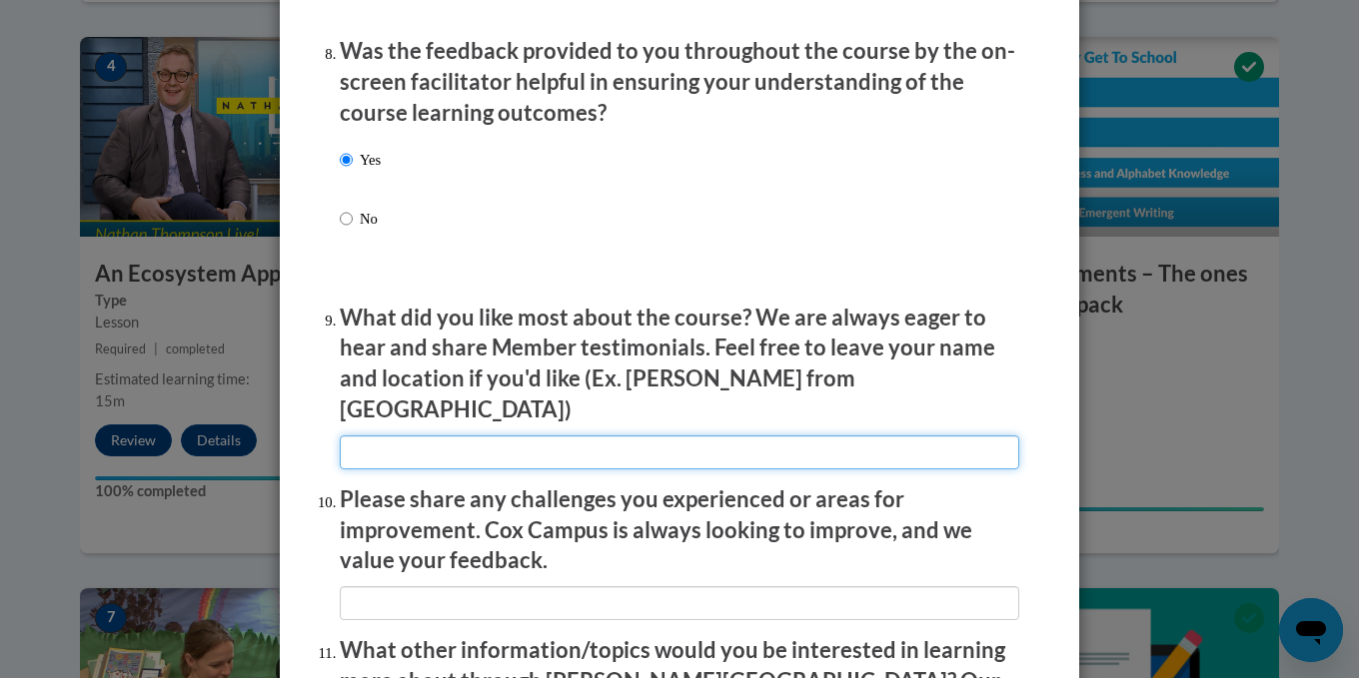
click at [559, 436] on input "textbox" at bounding box center [679, 453] width 679 height 34
drag, startPoint x: 524, startPoint y: 434, endPoint x: 603, endPoint y: 416, distance: 81.9
click at [525, 436] on input "textbox" at bounding box center [679, 453] width 679 height 34
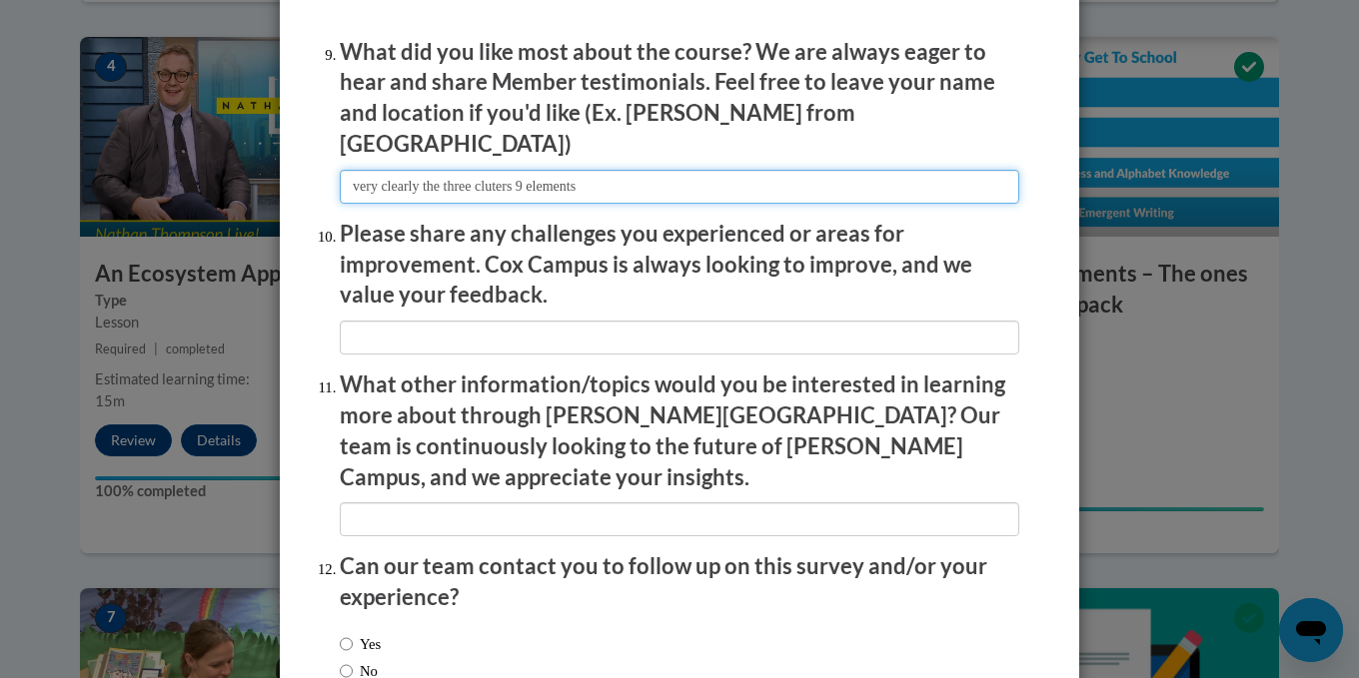
scroll to position [3473, 0]
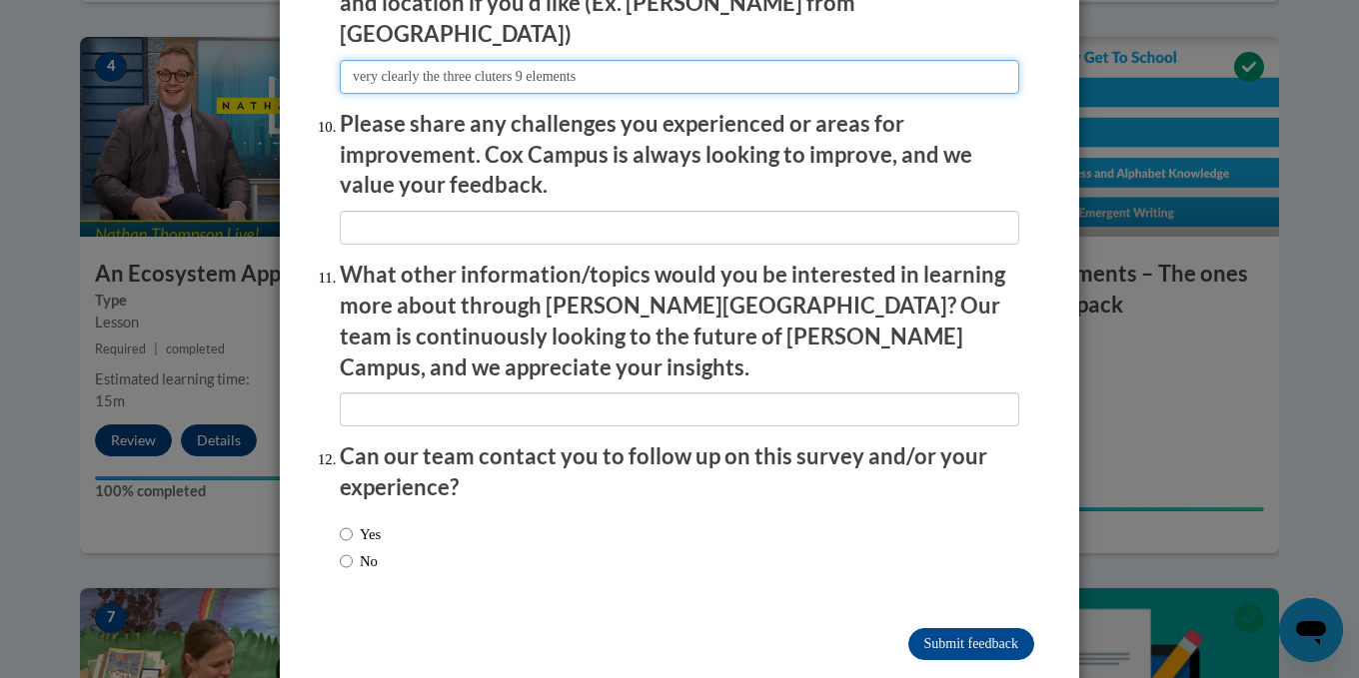
type input "very clearly the three cluters 9 elements"
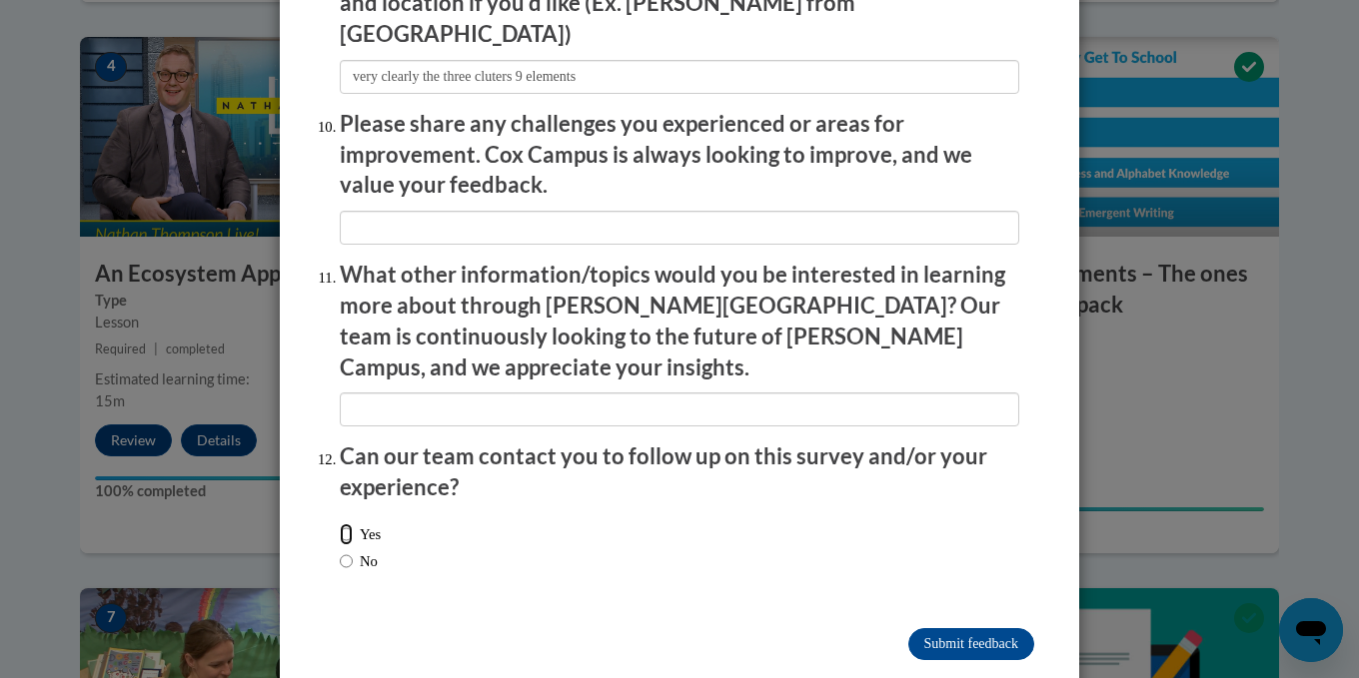
click at [348, 524] on input "Yes" at bounding box center [346, 535] width 13 height 22
radio input "true"
click at [970, 628] on input "Submit feedback" at bounding box center [971, 644] width 126 height 32
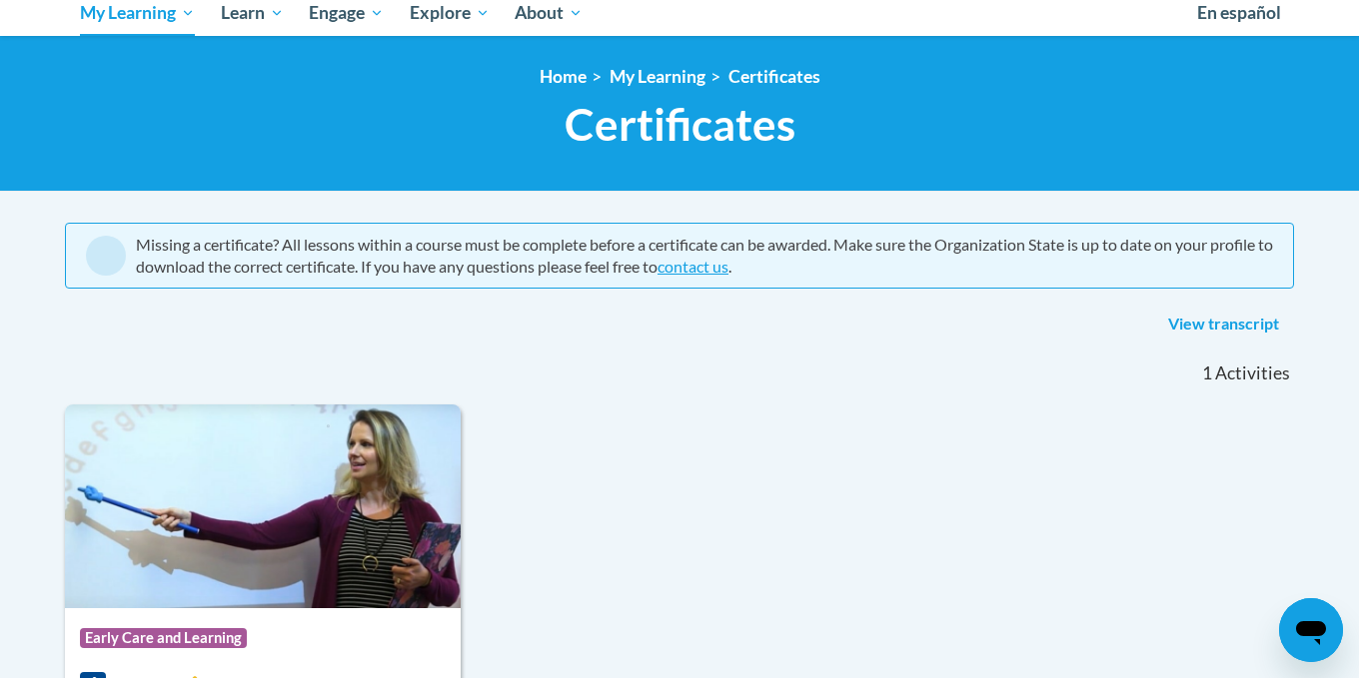
scroll to position [200, 0]
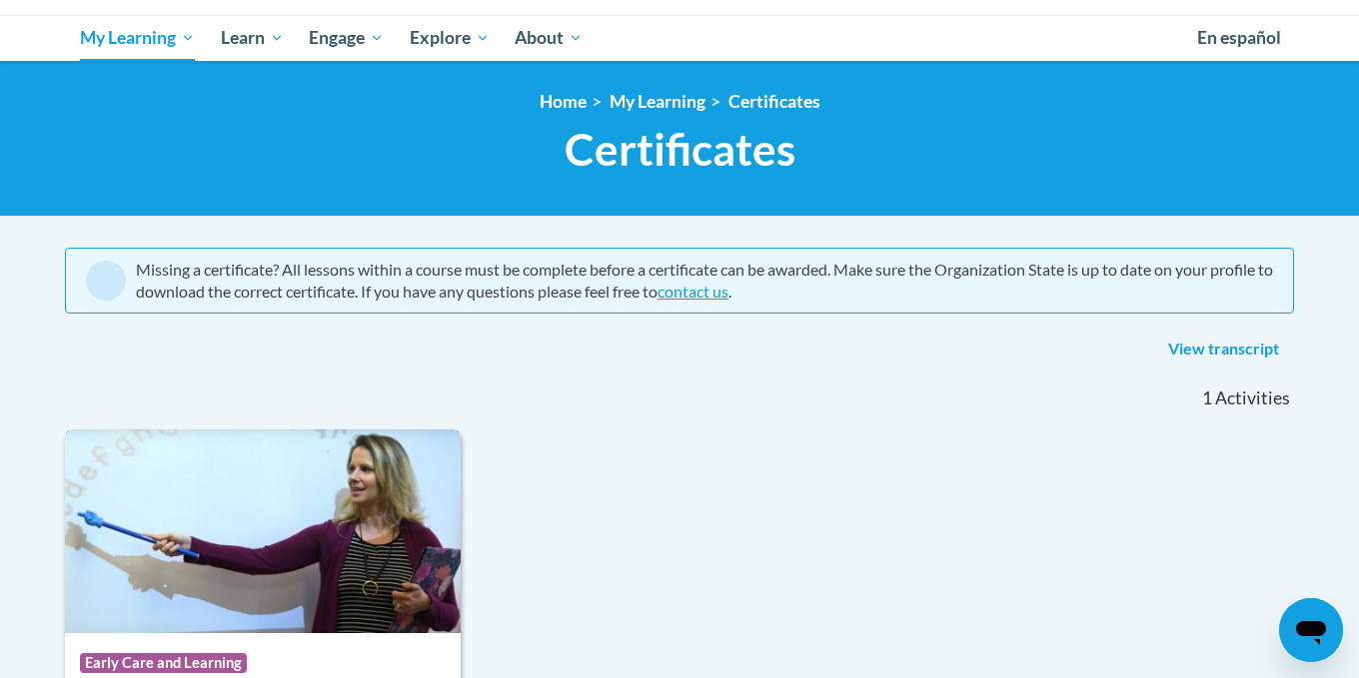
click at [337, 485] on img at bounding box center [263, 532] width 396 height 204
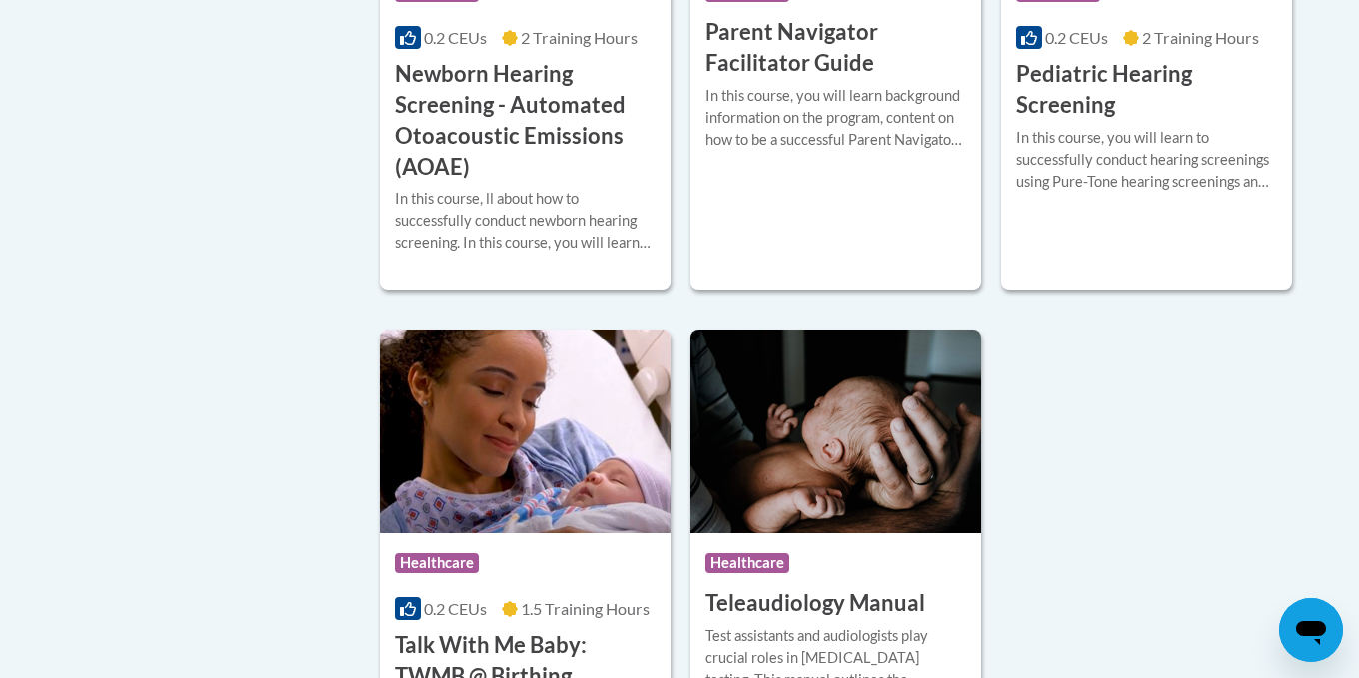
scroll to position [1499, 0]
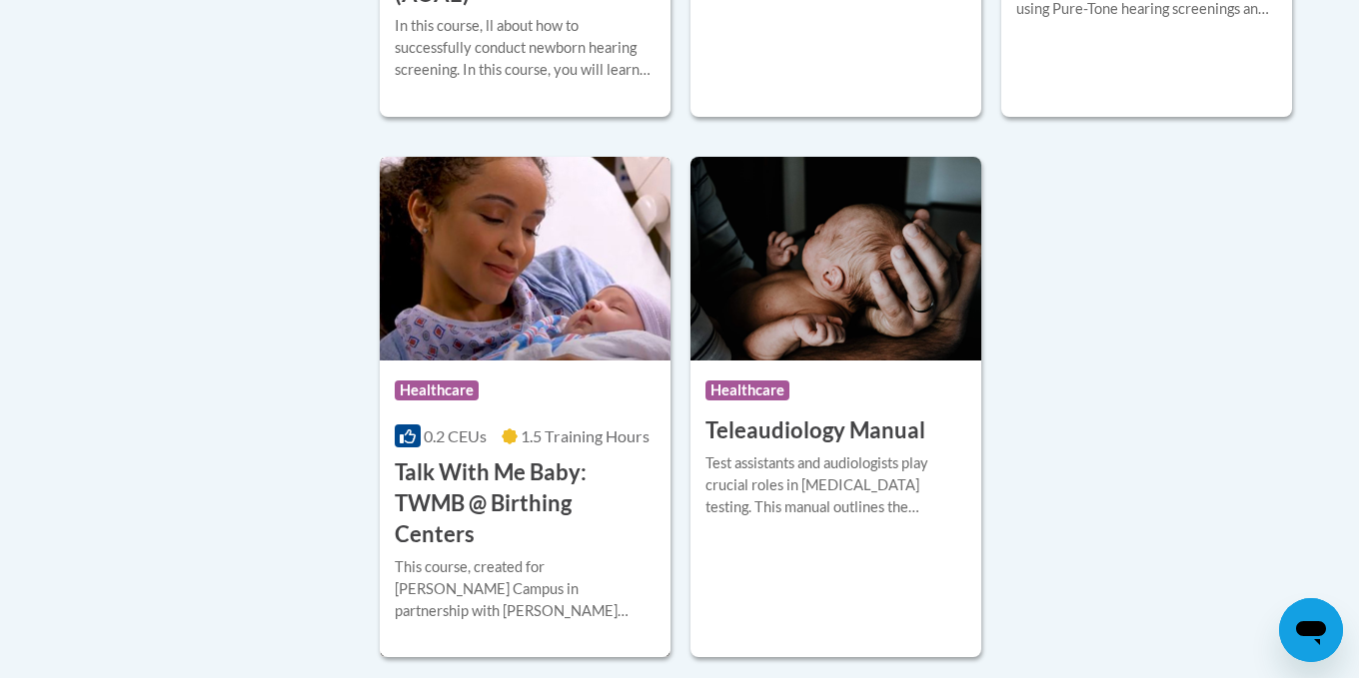
click at [549, 266] on img at bounding box center [525, 259] width 291 height 204
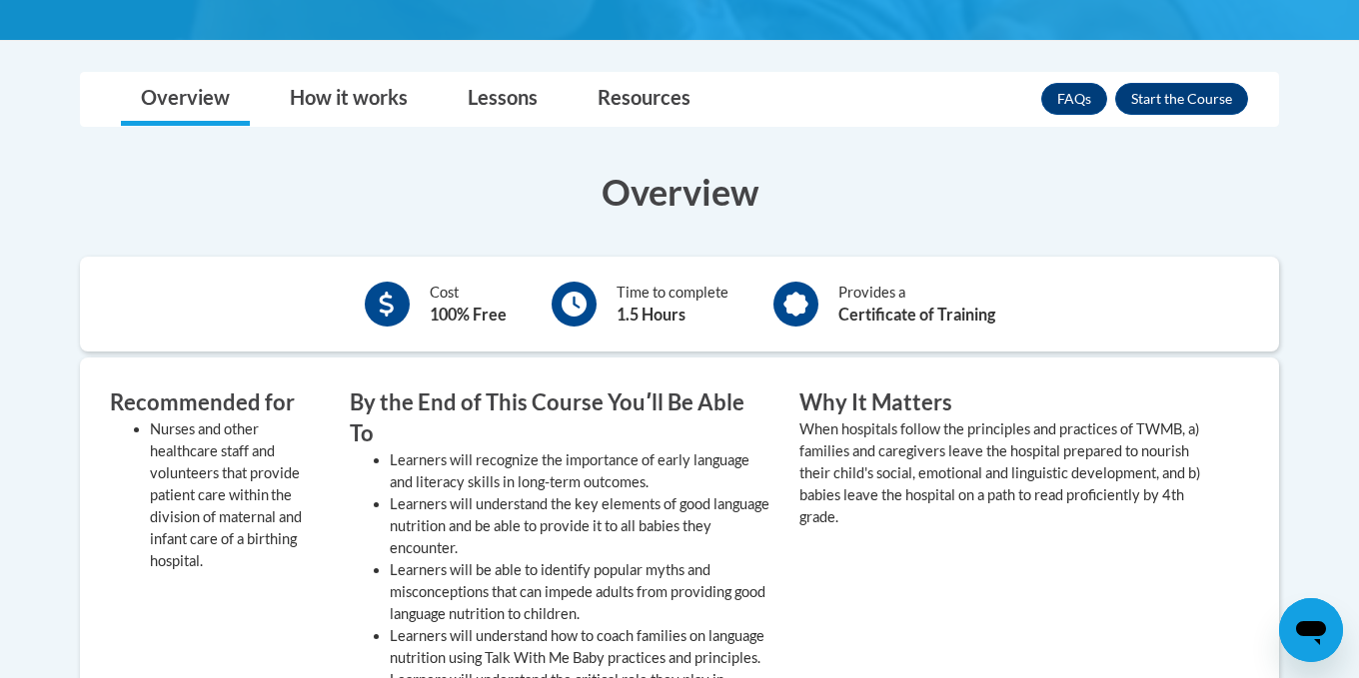
scroll to position [519, 0]
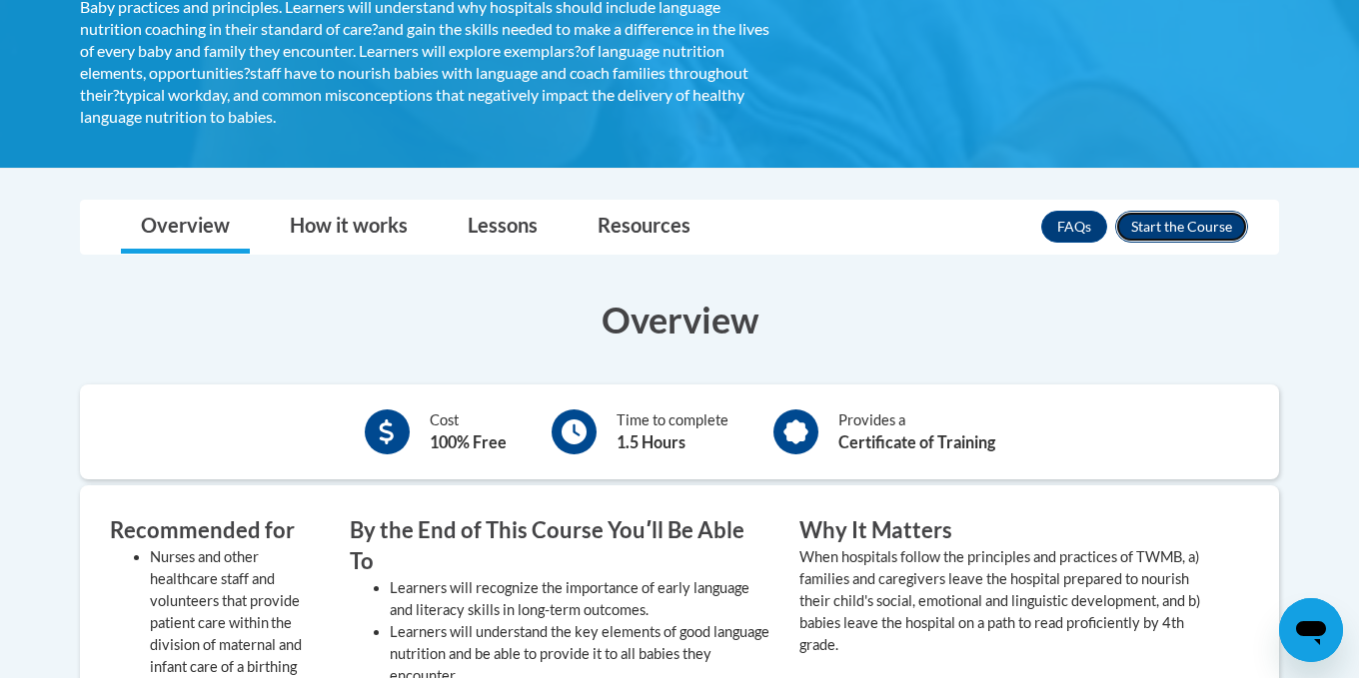
click at [1161, 231] on button "Enroll" at bounding box center [1181, 227] width 133 height 32
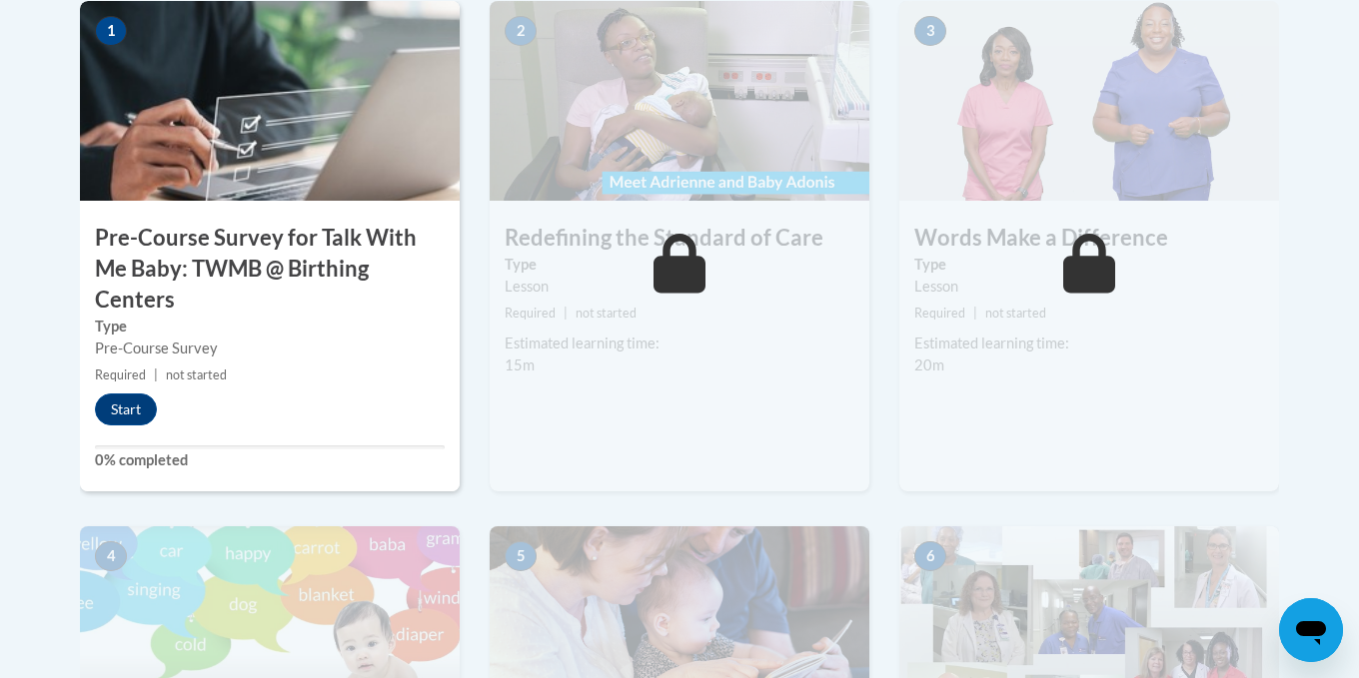
scroll to position [699, 0]
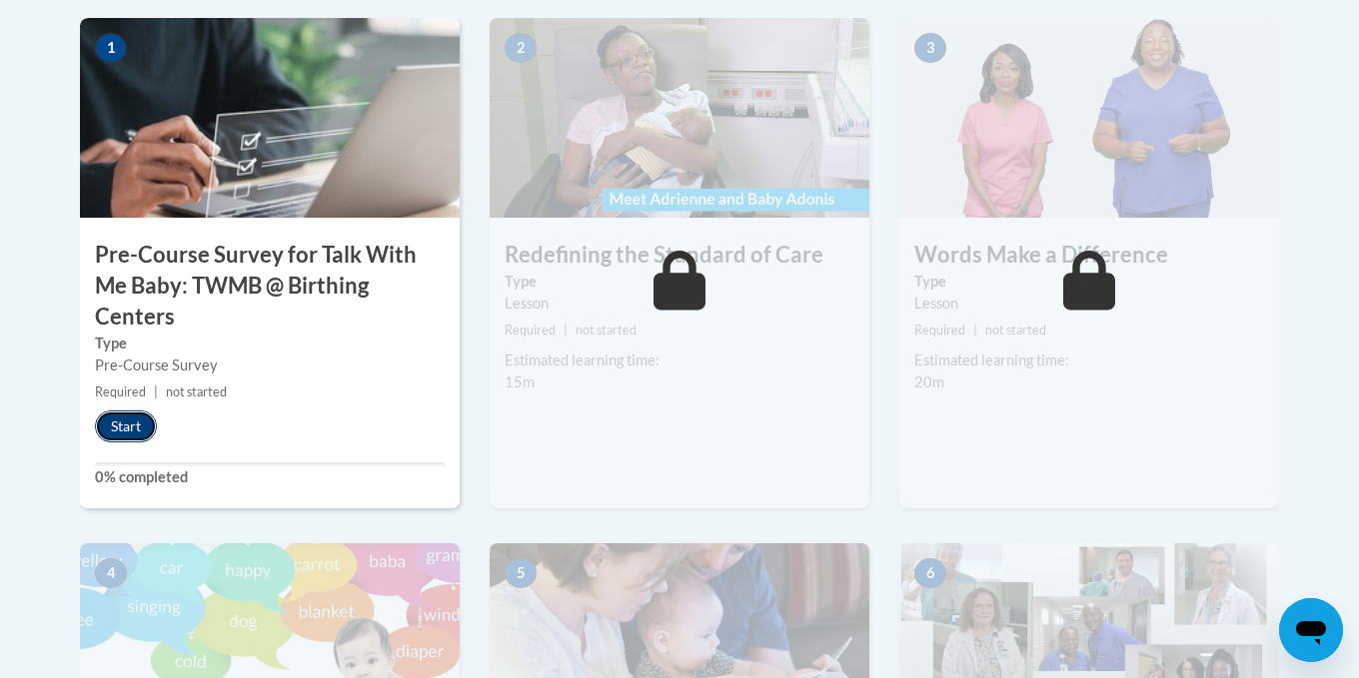
click at [112, 420] on button "Start" at bounding box center [126, 427] width 62 height 32
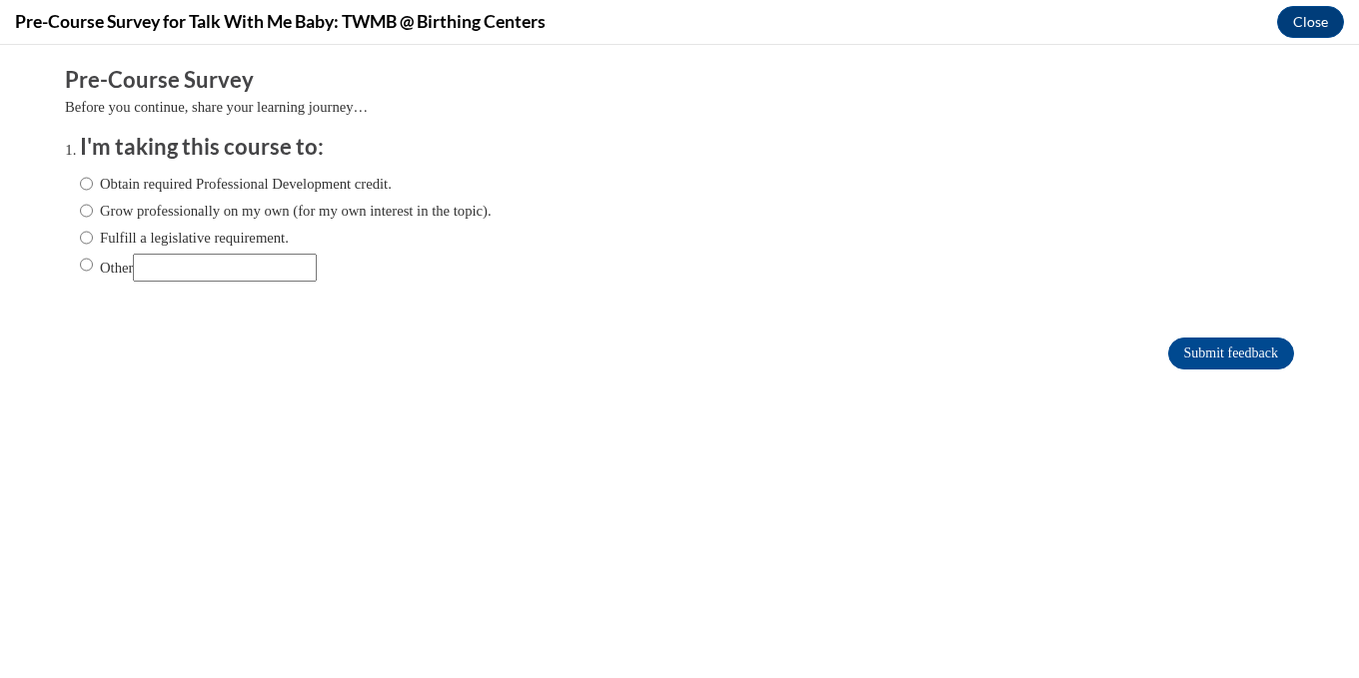
scroll to position [0, 0]
click at [81, 183] on input "Obtain required Professional Development credit." at bounding box center [86, 184] width 13 height 22
radio input "true"
click at [1252, 356] on input "Submit feedback" at bounding box center [1231, 354] width 126 height 32
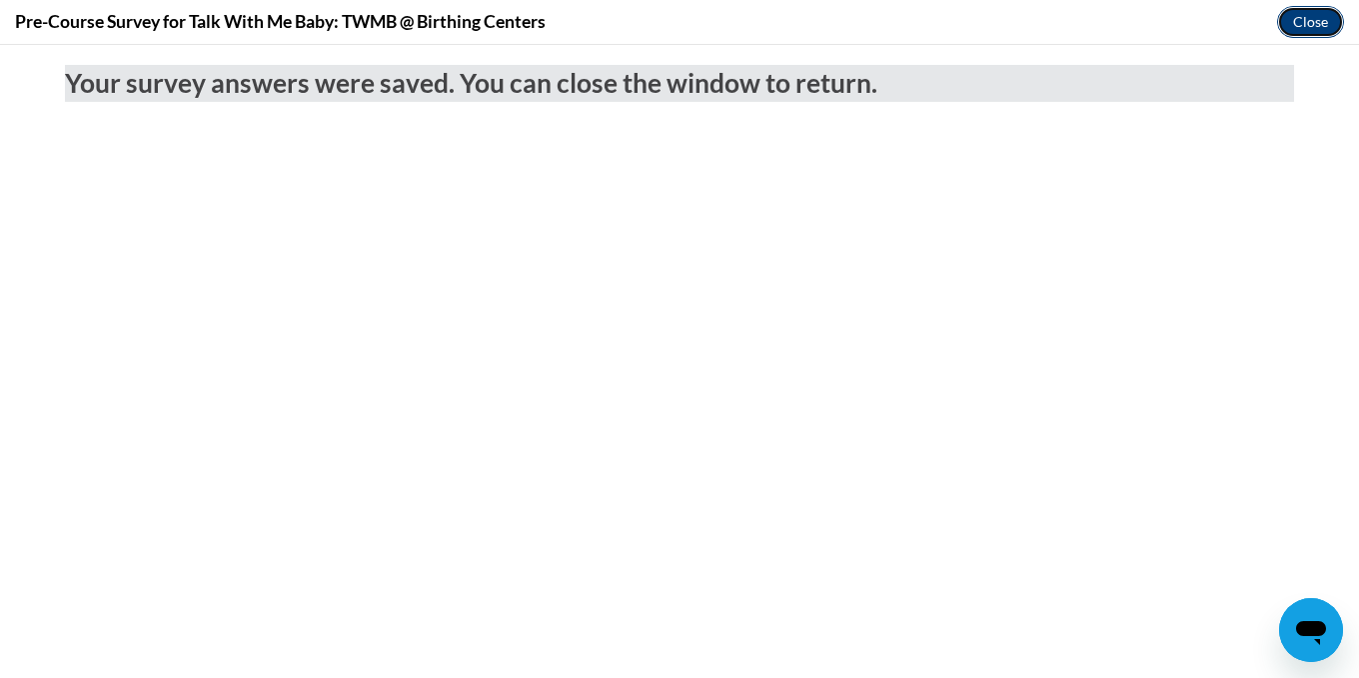
click at [1300, 19] on button "Close" at bounding box center [1310, 22] width 67 height 32
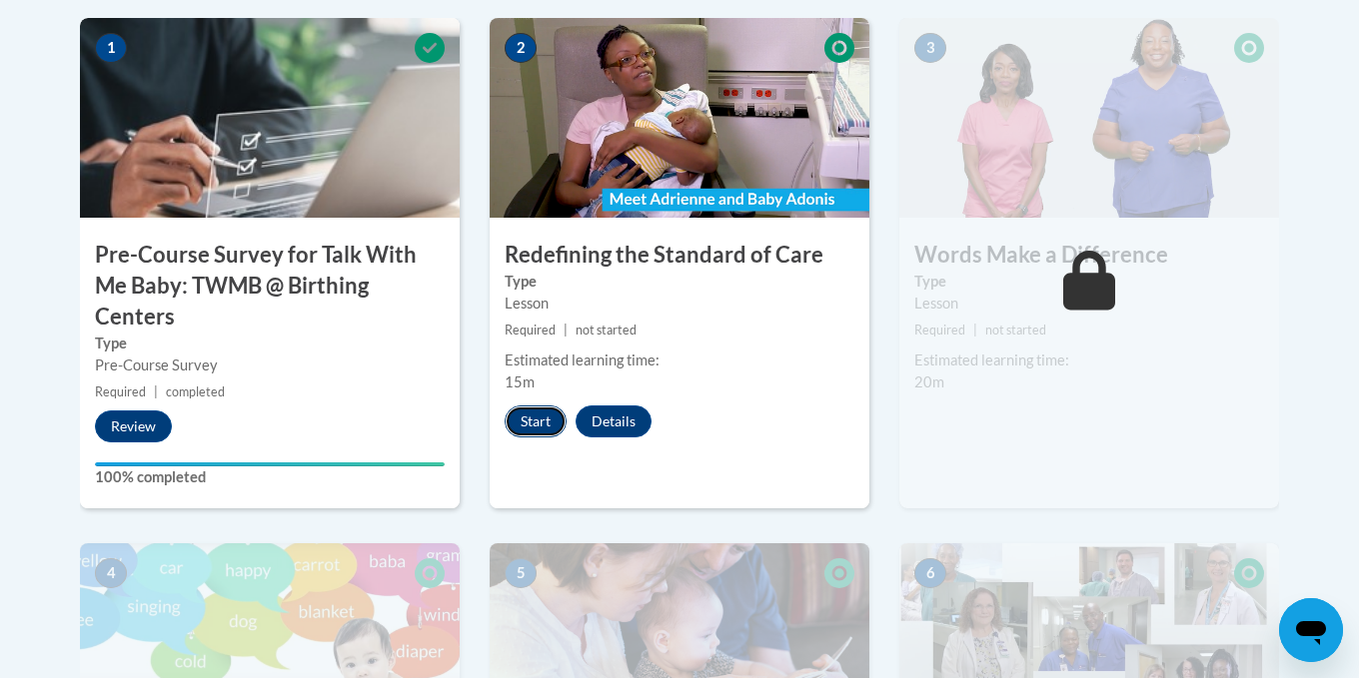
click at [544, 424] on button "Start" at bounding box center [536, 422] width 62 height 32
